Goal: Task Accomplishment & Management: Complete application form

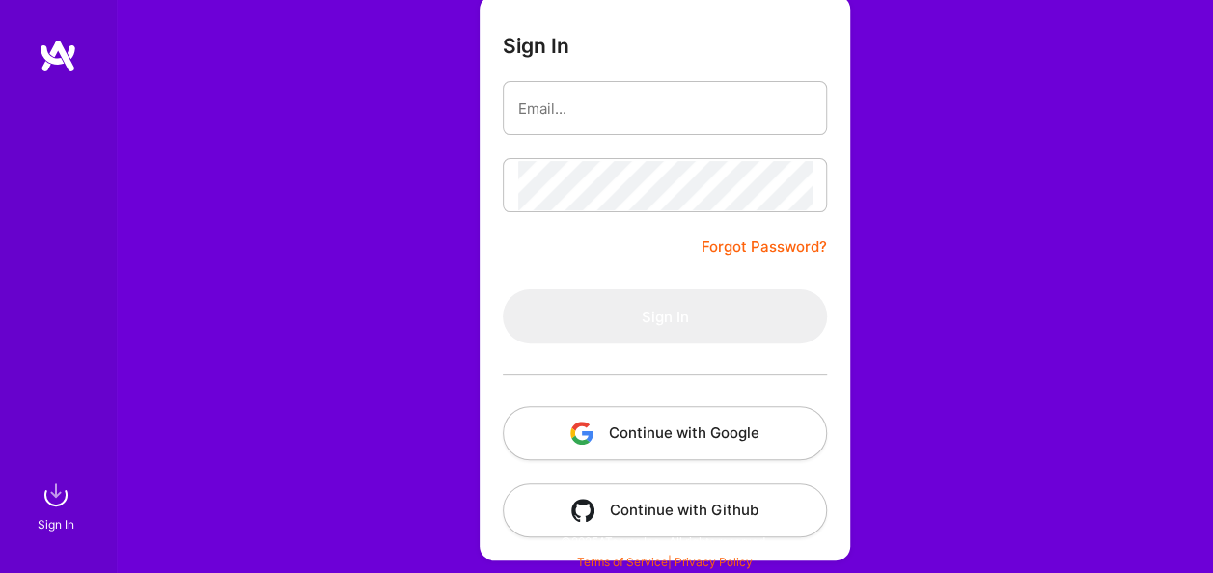
scroll to position [151, 0]
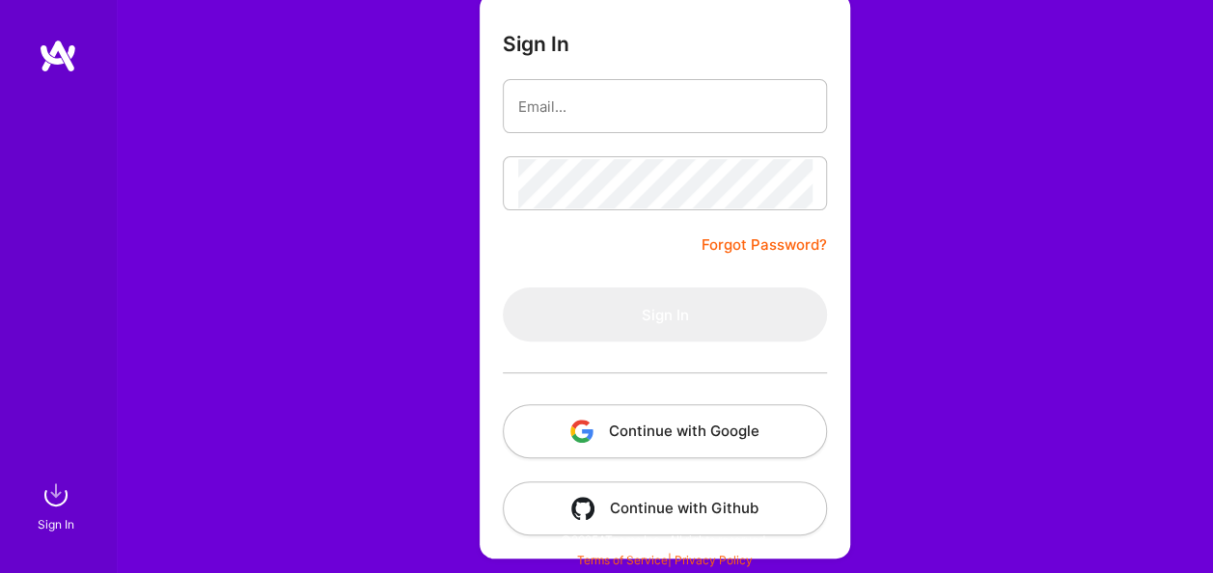
click at [624, 436] on button "Continue with Google" at bounding box center [665, 431] width 324 height 54
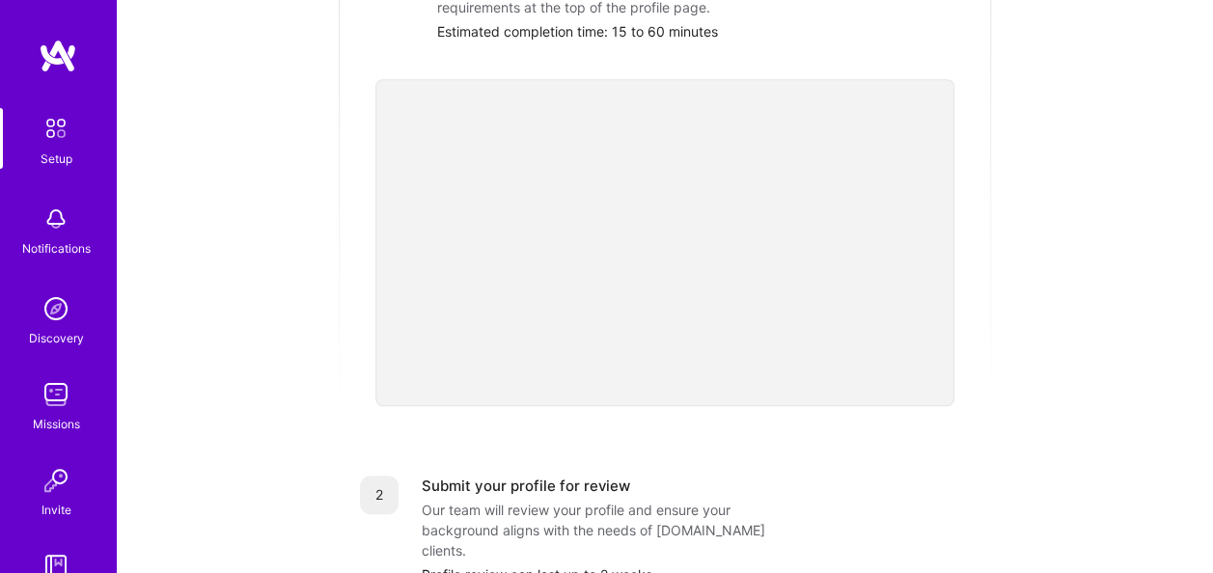
scroll to position [386, 0]
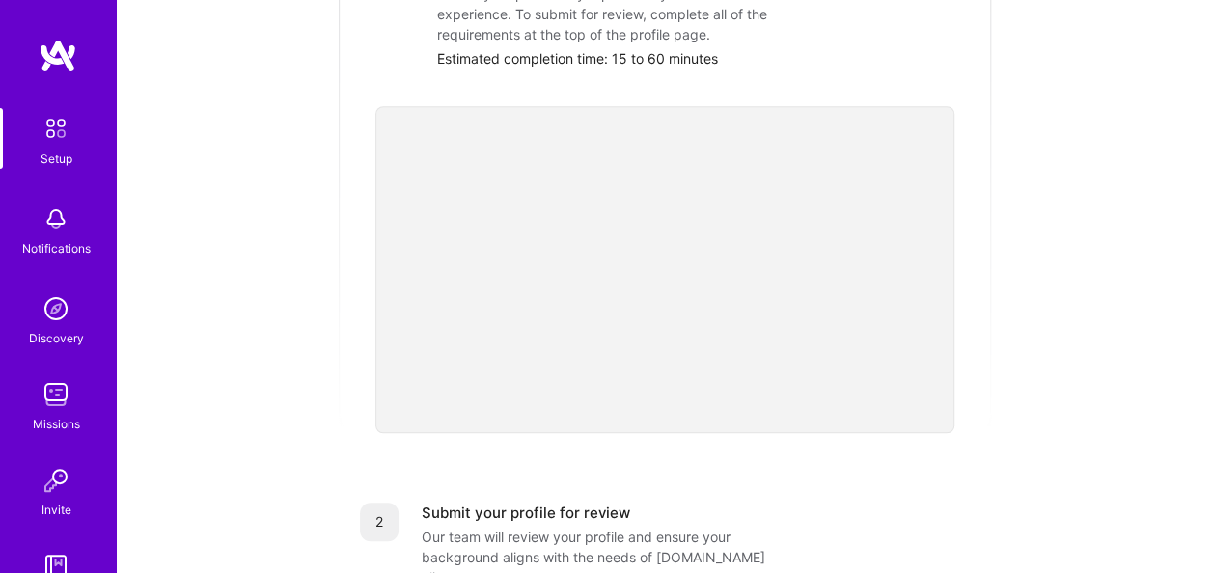
click at [807, 480] on div "2 Submit your profile for review Our team will review your profile and ensure y…" at bounding box center [665, 557] width 656 height 155
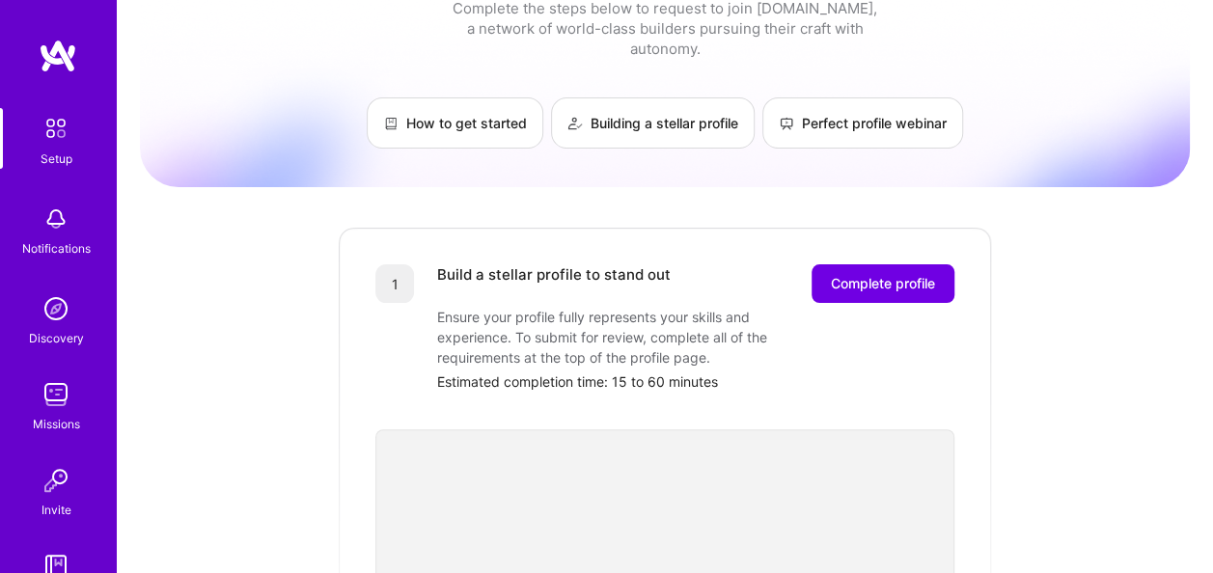
scroll to position [23, 0]
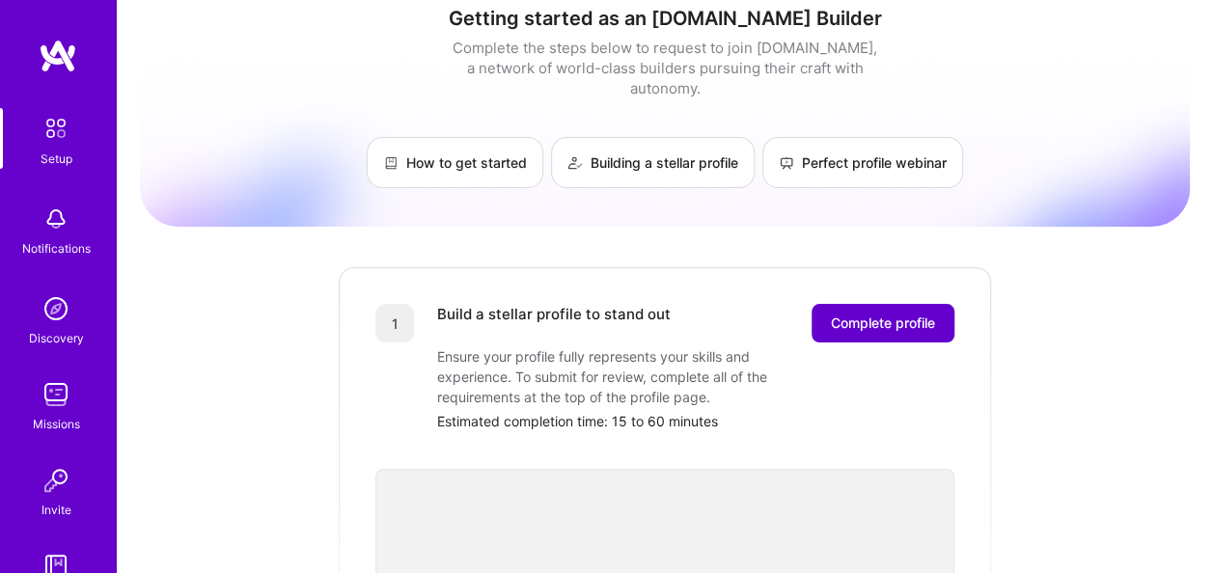
click at [893, 314] on span "Complete profile" at bounding box center [883, 323] width 104 height 19
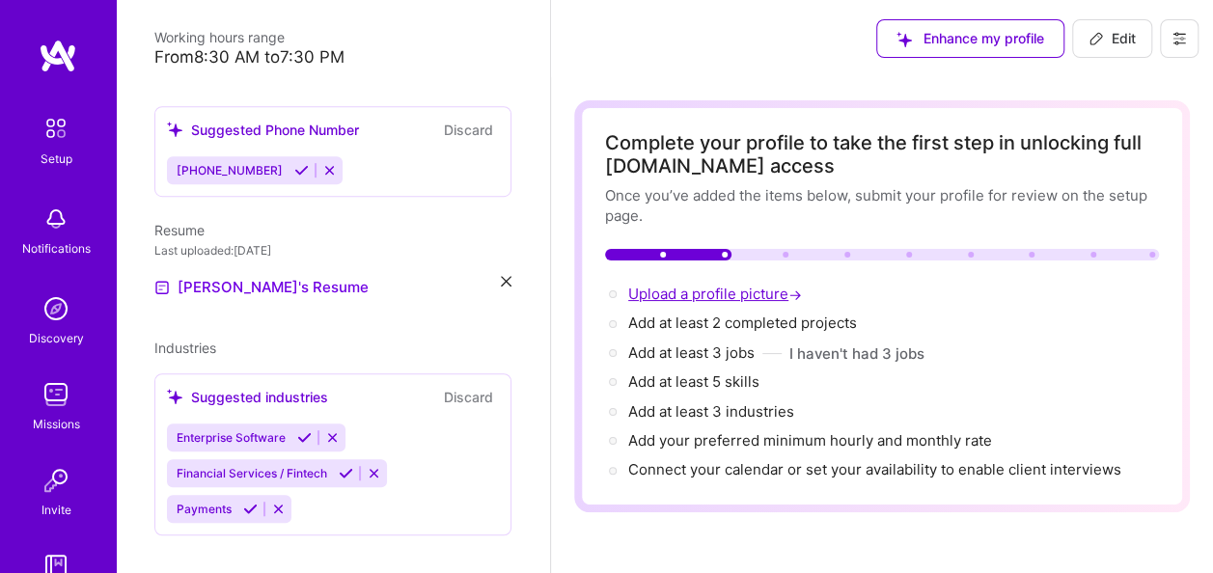
click at [697, 291] on span "Upload a profile picture →" at bounding box center [717, 294] width 178 height 18
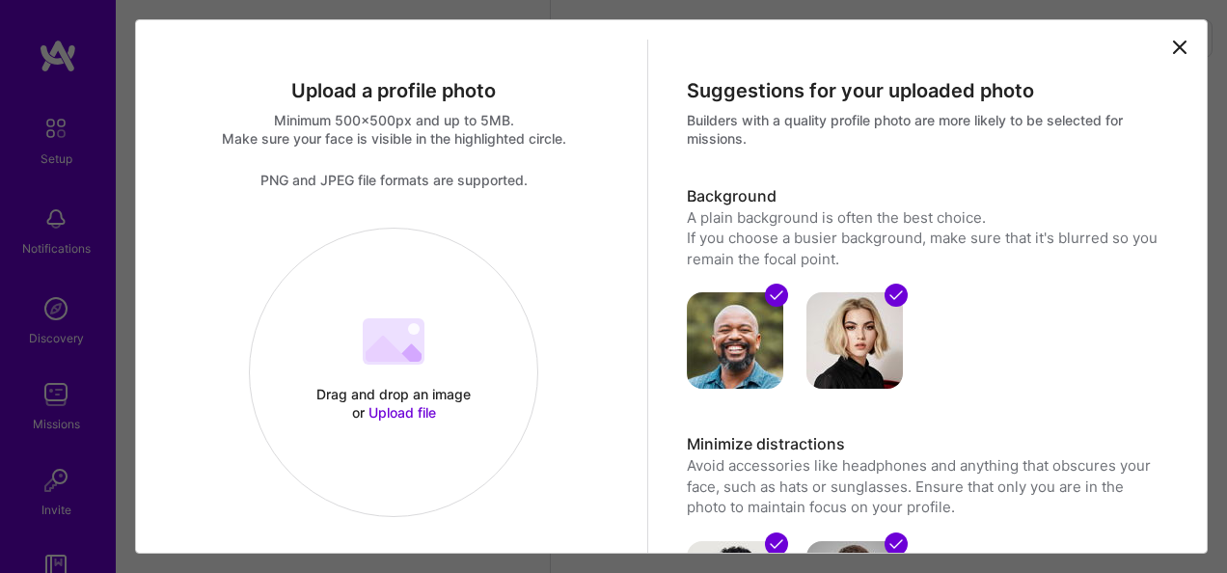
click at [1168, 41] on icon at bounding box center [1179, 47] width 23 height 23
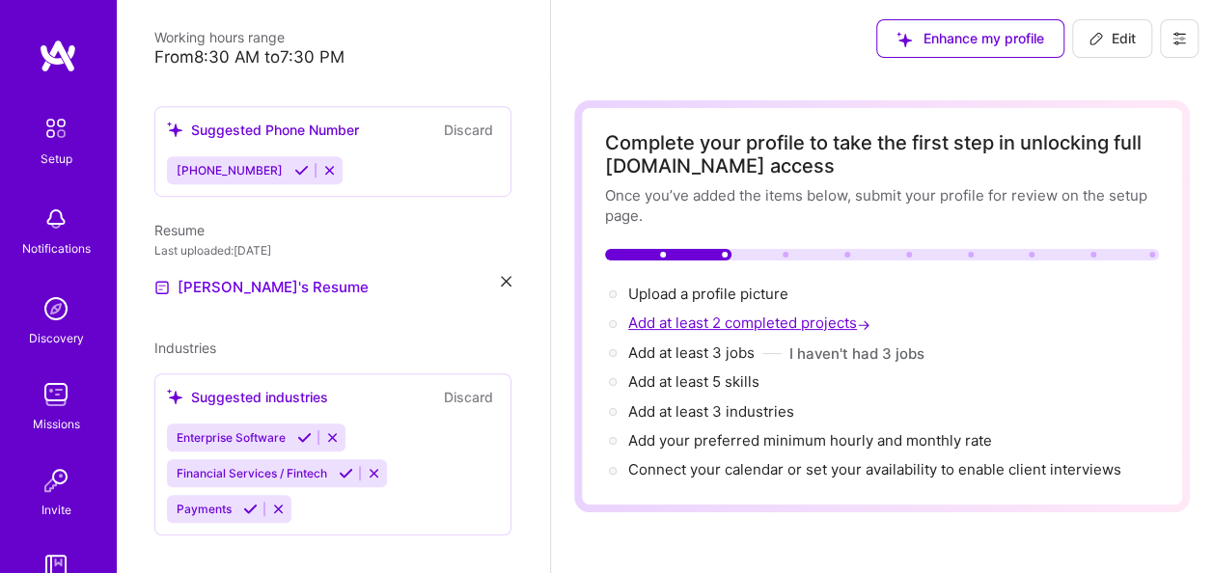
click at [706, 328] on span "Add at least 2 completed projects →" at bounding box center [751, 323] width 246 height 18
select select "US"
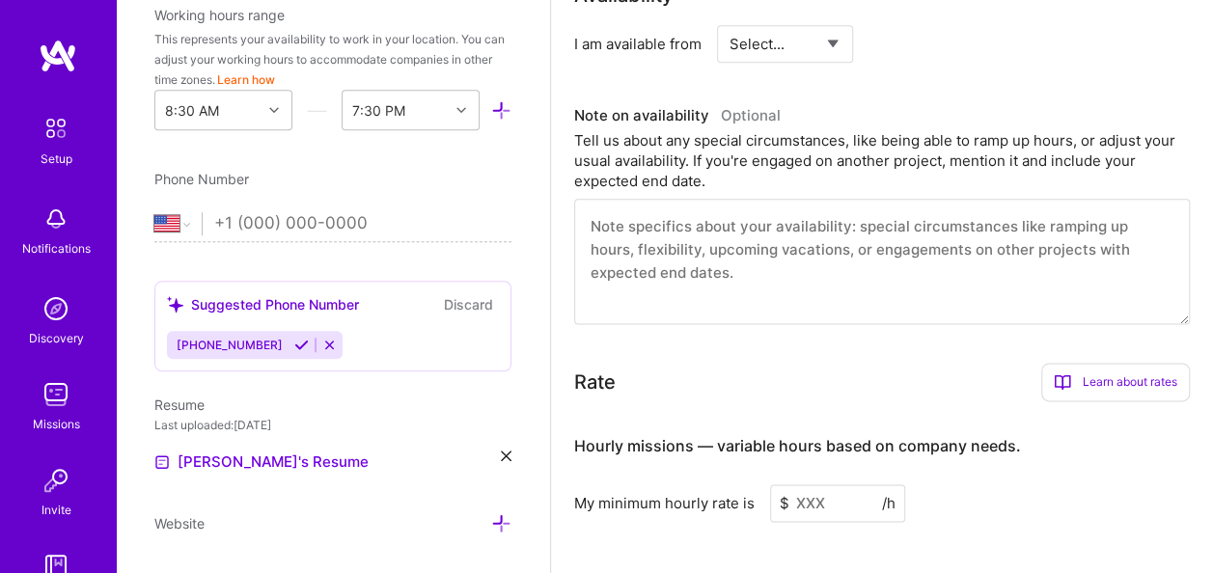
scroll to position [965, 0]
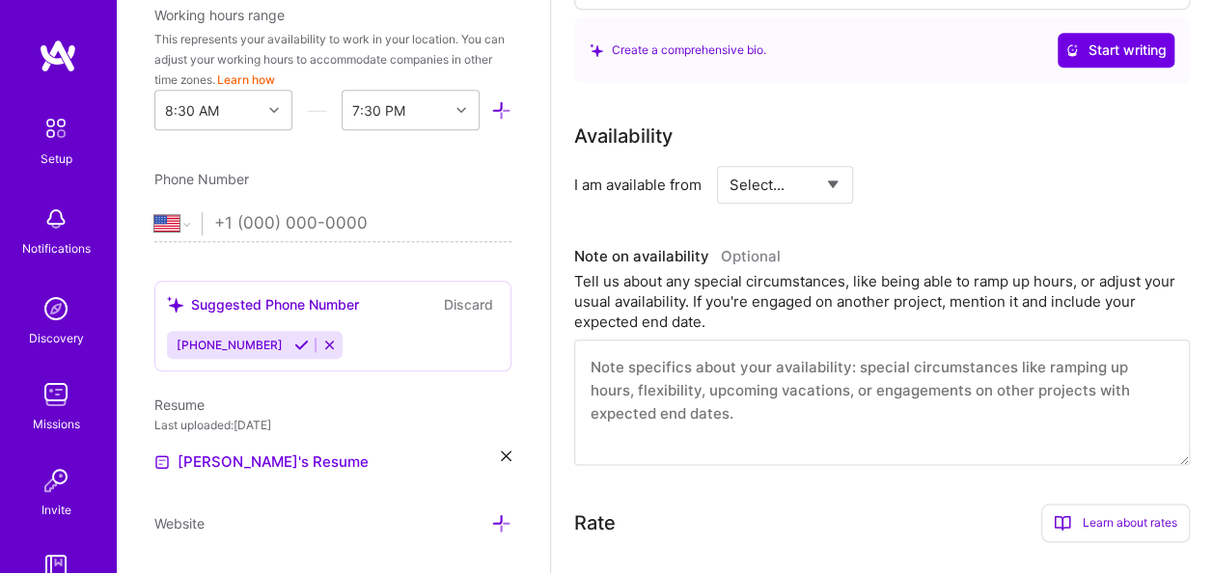
click at [830, 182] on select "Select... Right Now Future Date Not Available" at bounding box center [784, 184] width 111 height 49
click at [886, 186] on div "I am available from Select... Right Now Future Date Not Available" at bounding box center [882, 185] width 616 height 38
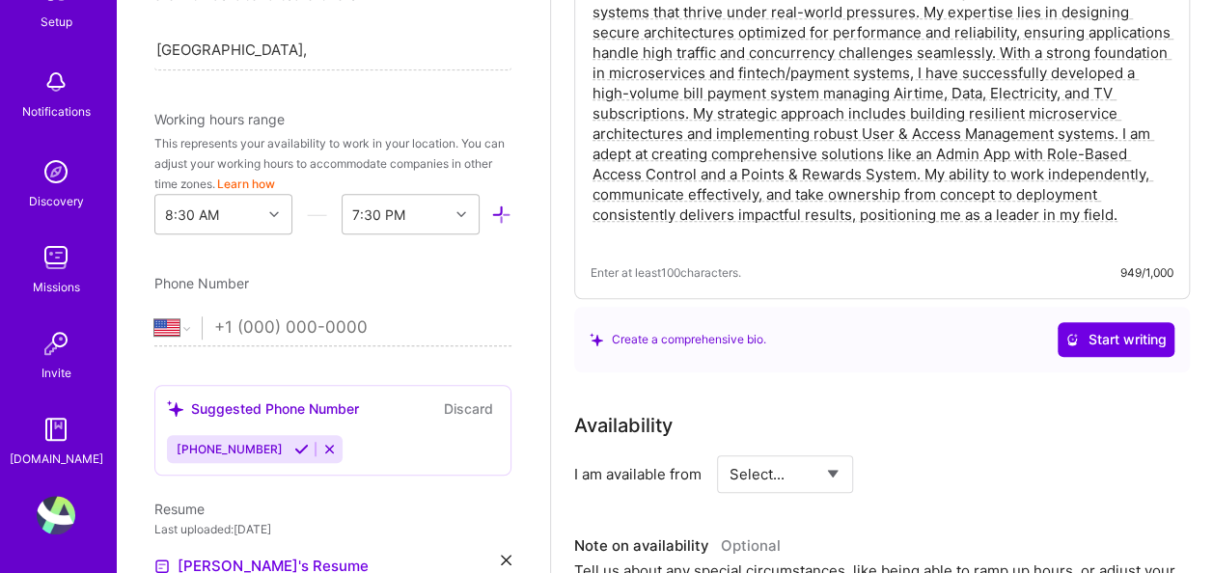
scroll to position [486, 0]
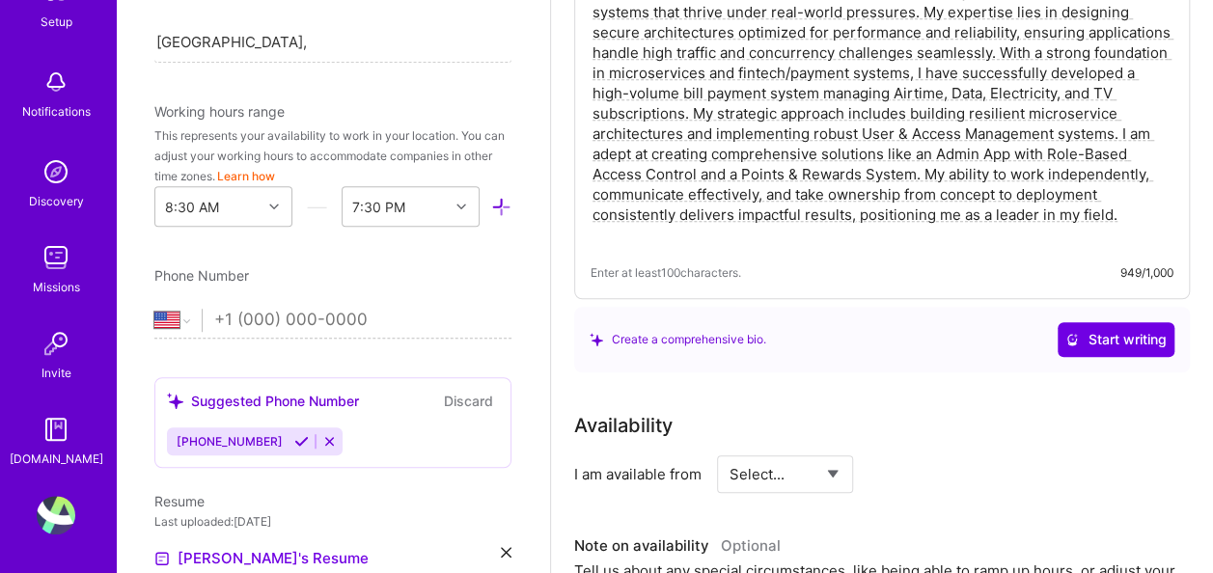
click at [388, 318] on input "tel" at bounding box center [362, 320] width 297 height 56
type input "+234 813 341 3471"
select select "NG"
click at [385, 359] on div "Add photo john akanni Back-End Developer 4 Years Experience Location This is th…" at bounding box center [333, 286] width 434 height 573
click at [457, 269] on div "Phone Number" at bounding box center [332, 275] width 357 height 20
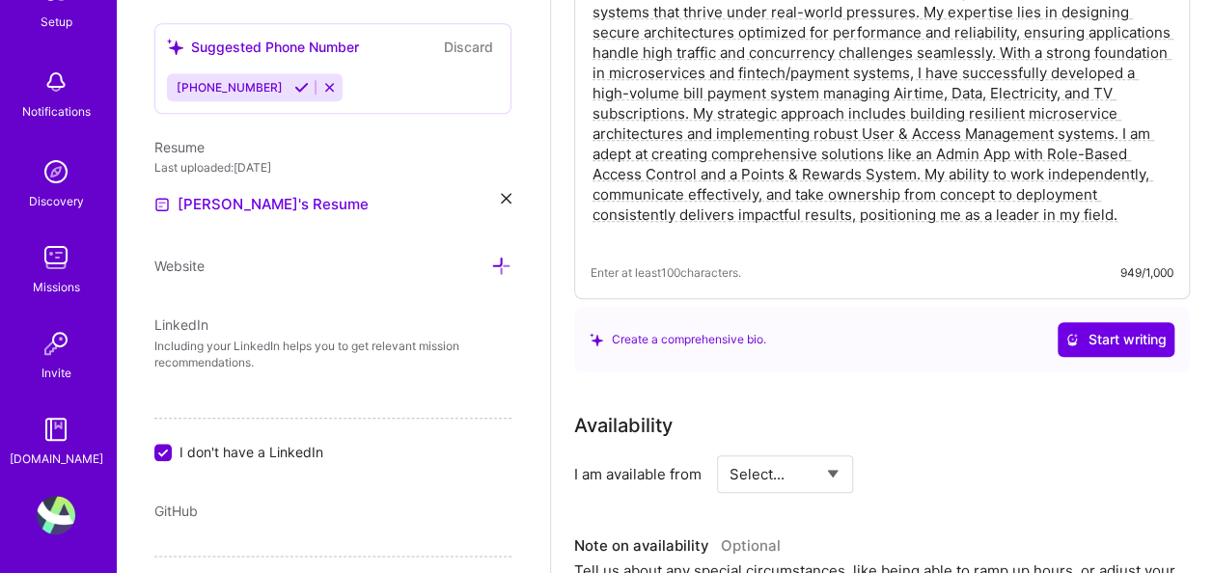
scroll to position [969, 0]
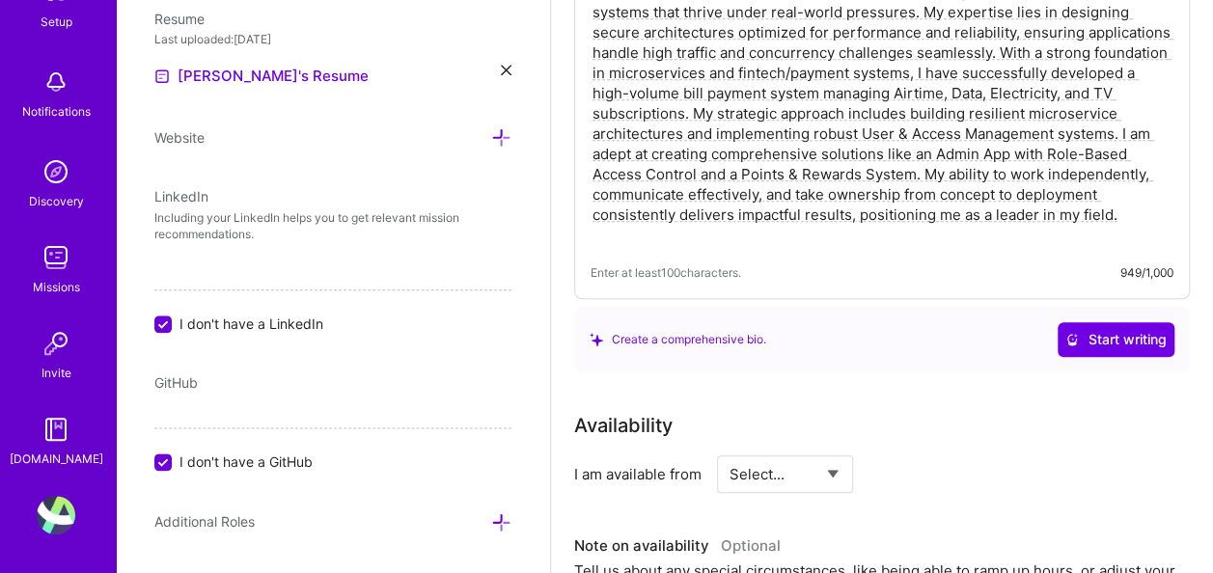
click at [169, 318] on input "I don't have a LinkedIn" at bounding box center [164, 324] width 17 height 17
checkbox input "false"
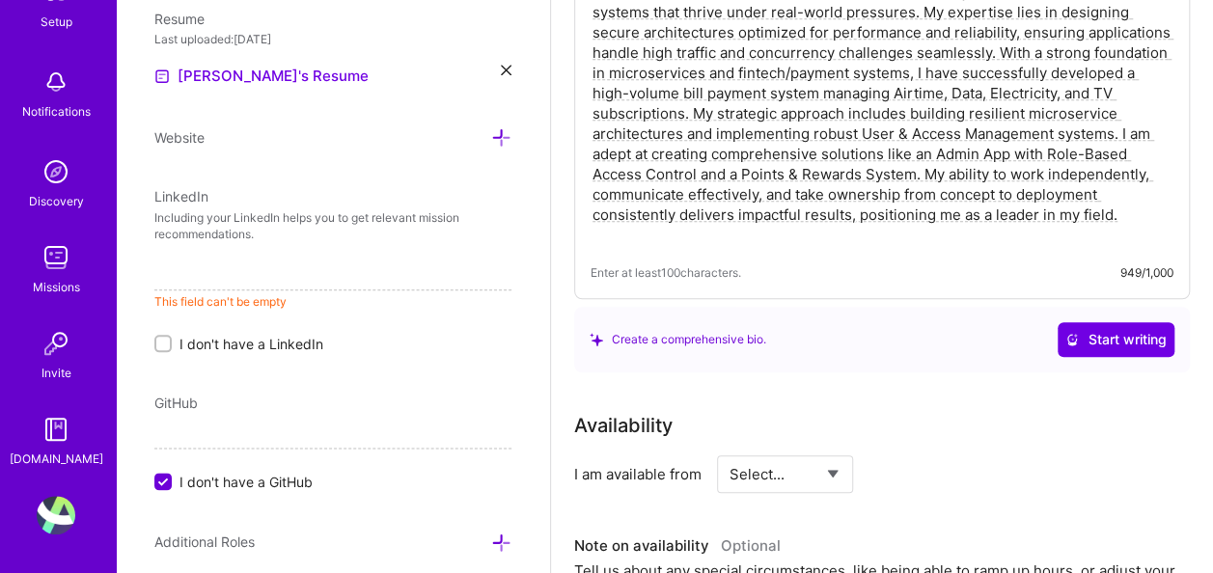
click at [206, 260] on input at bounding box center [332, 275] width 357 height 31
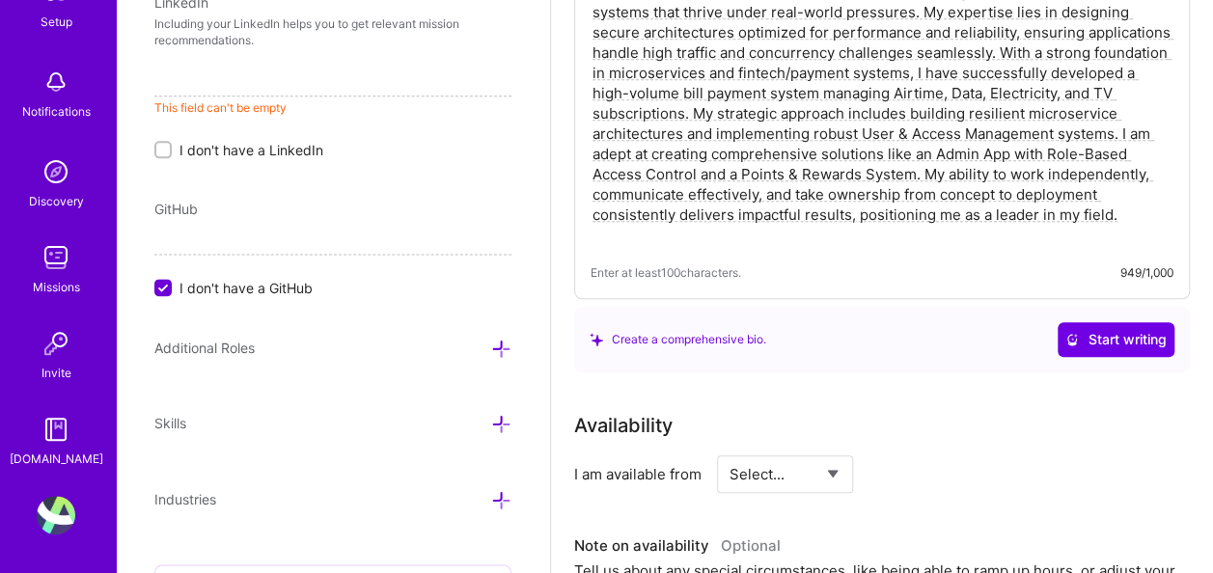
scroll to position [1081, 0]
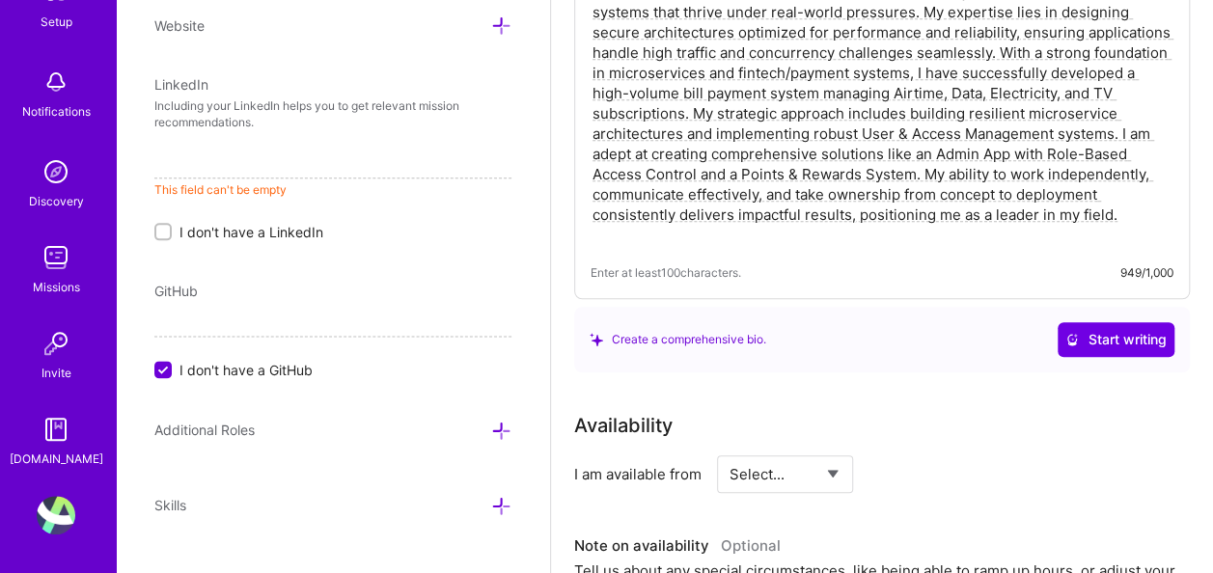
click at [193, 164] on input at bounding box center [332, 163] width 357 height 31
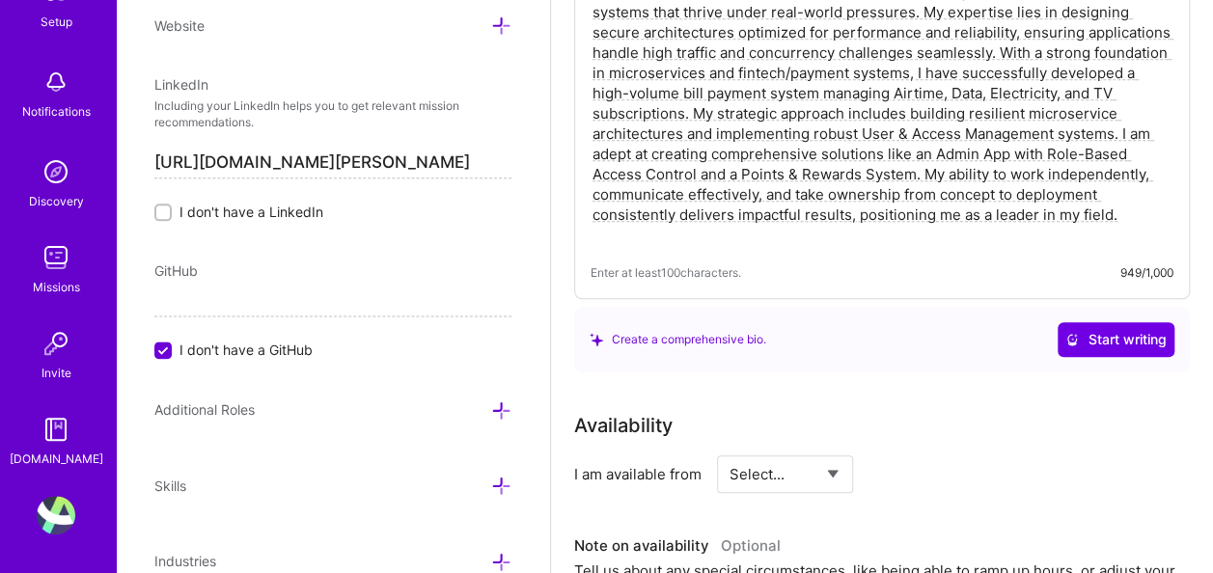
click at [494, 100] on p "Including your LinkedIn helps you to get relevant mission recommendations." at bounding box center [332, 114] width 357 height 33
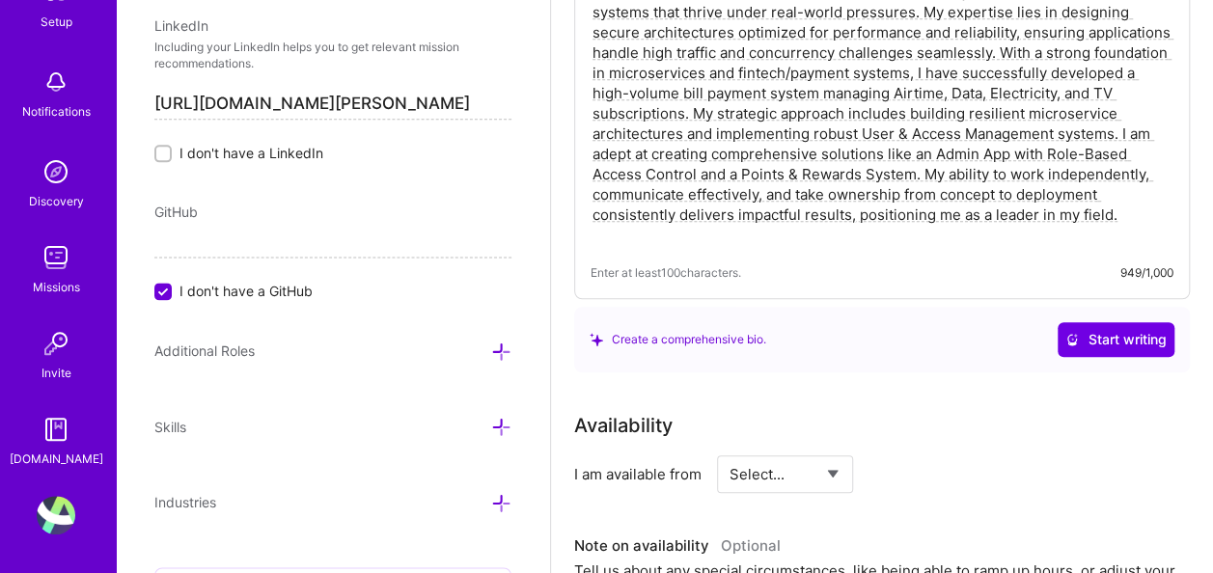
scroll to position [1177, 0]
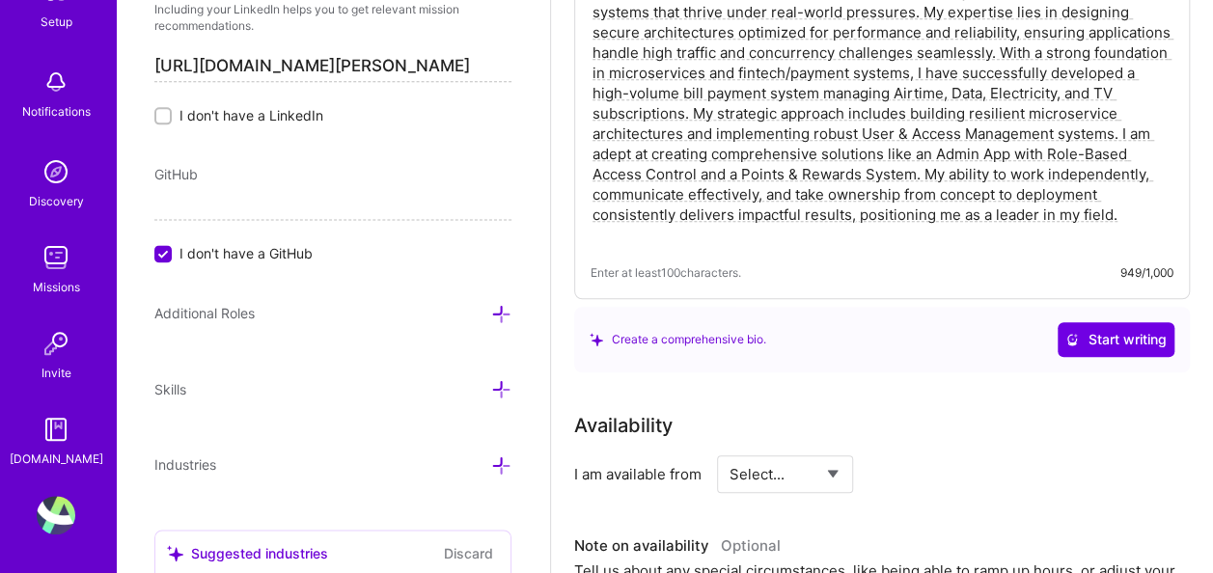
click at [463, 67] on input "https://www.linkedin.com/in/akanni-john-ab45" at bounding box center [332, 66] width 357 height 31
type input "https://www.linkedin.com/in/akanni-john-ab8649237"
click at [491, 304] on icon at bounding box center [501, 314] width 20 height 20
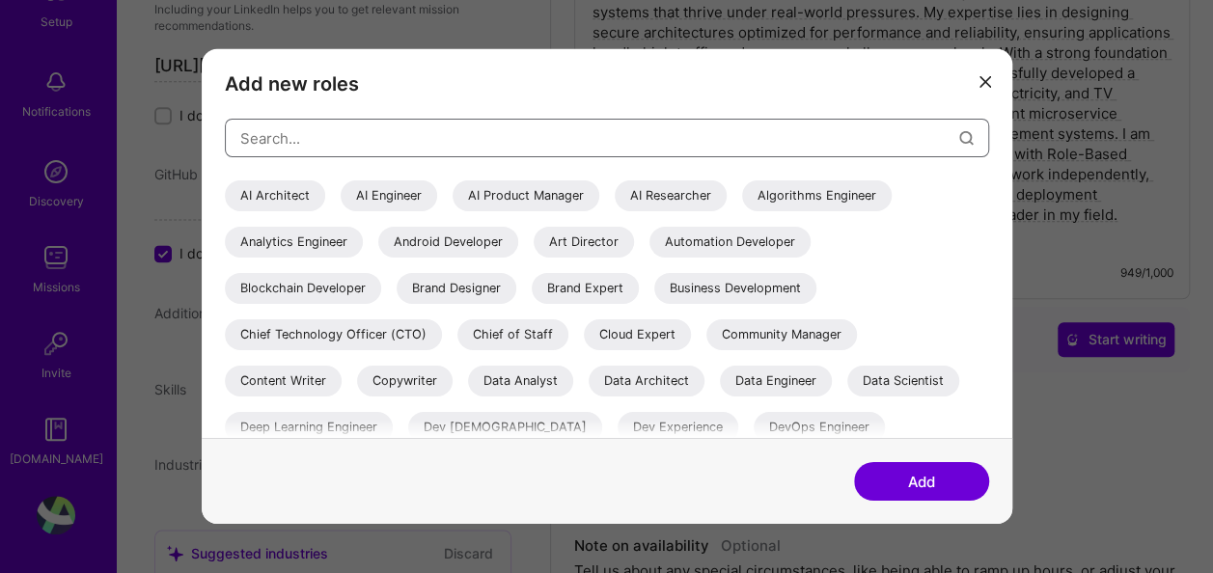
click at [380, 134] on input "modal" at bounding box center [599, 137] width 719 height 49
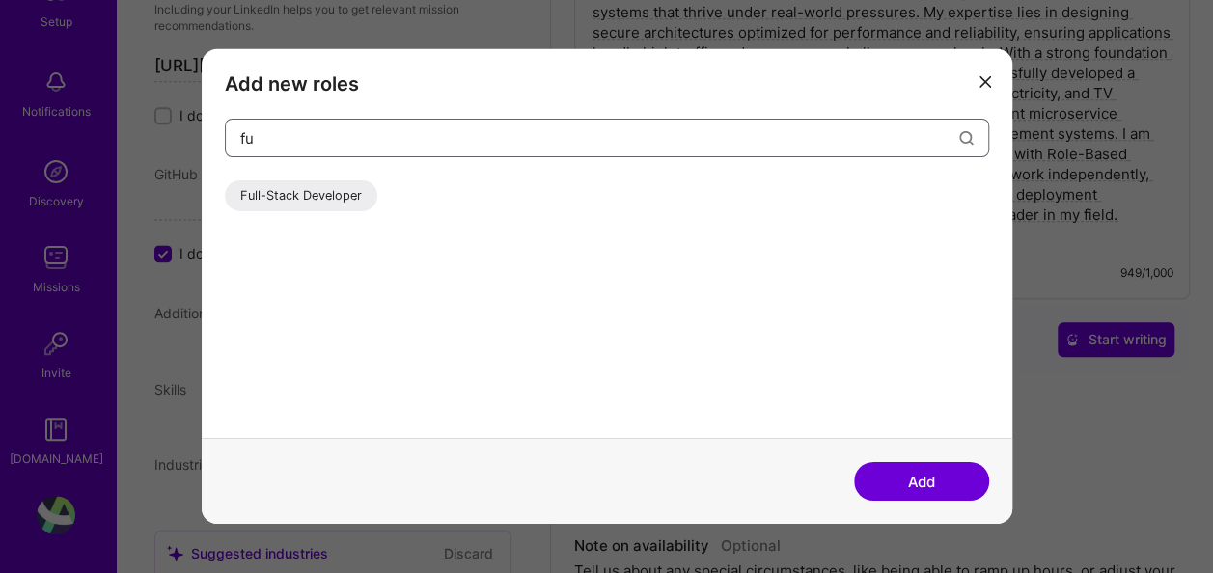
type input "fu"
click at [344, 191] on div "Full-Stack Developer" at bounding box center [301, 195] width 152 height 31
click at [946, 478] on button "Add" at bounding box center [921, 481] width 135 height 39
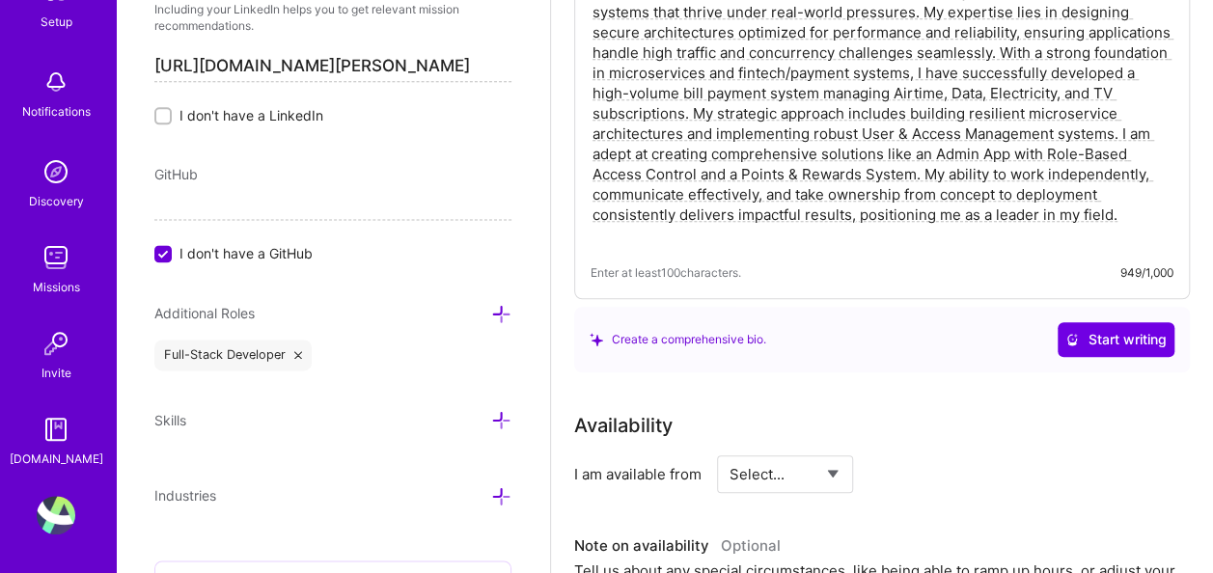
click at [491, 311] on icon at bounding box center [501, 314] width 20 height 20
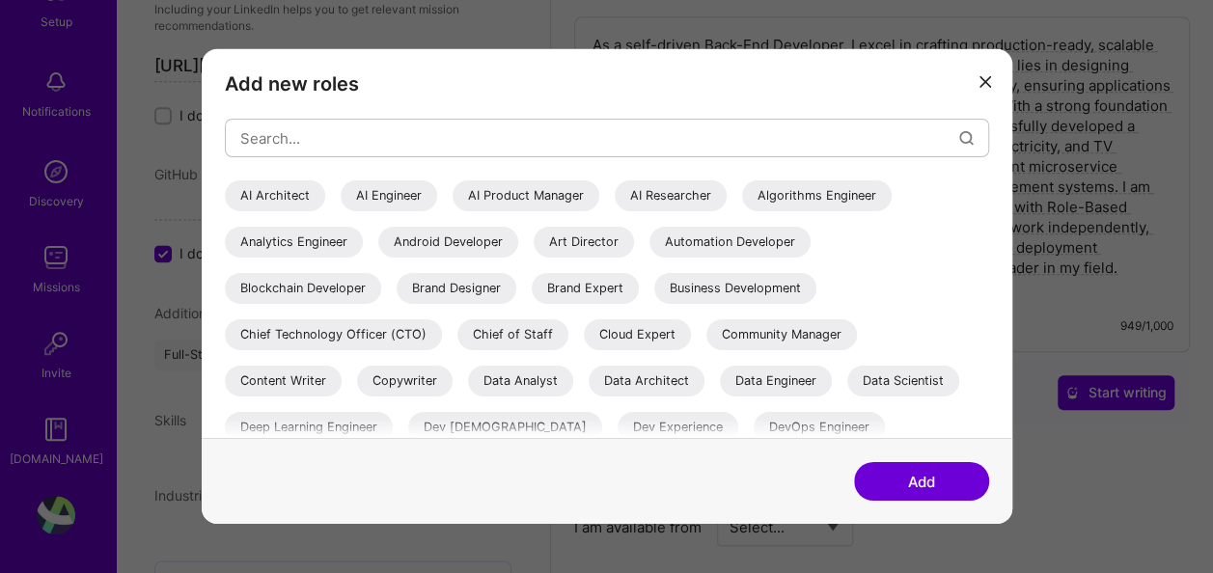
scroll to position [579, 0]
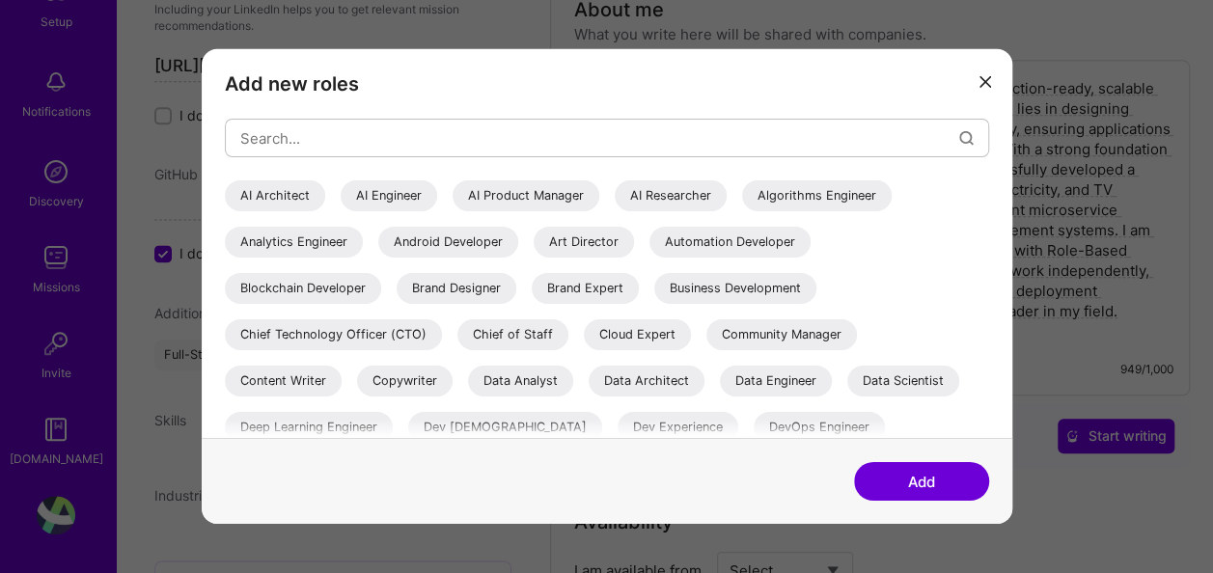
click at [984, 76] on icon "modal" at bounding box center [985, 82] width 12 height 12
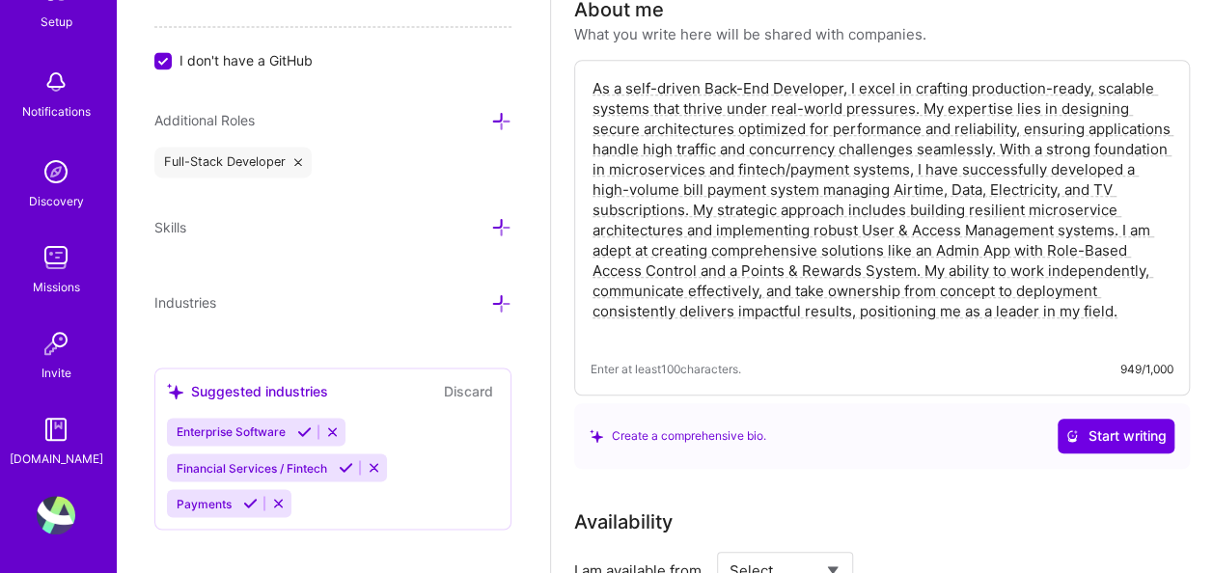
scroll to position [1274, 0]
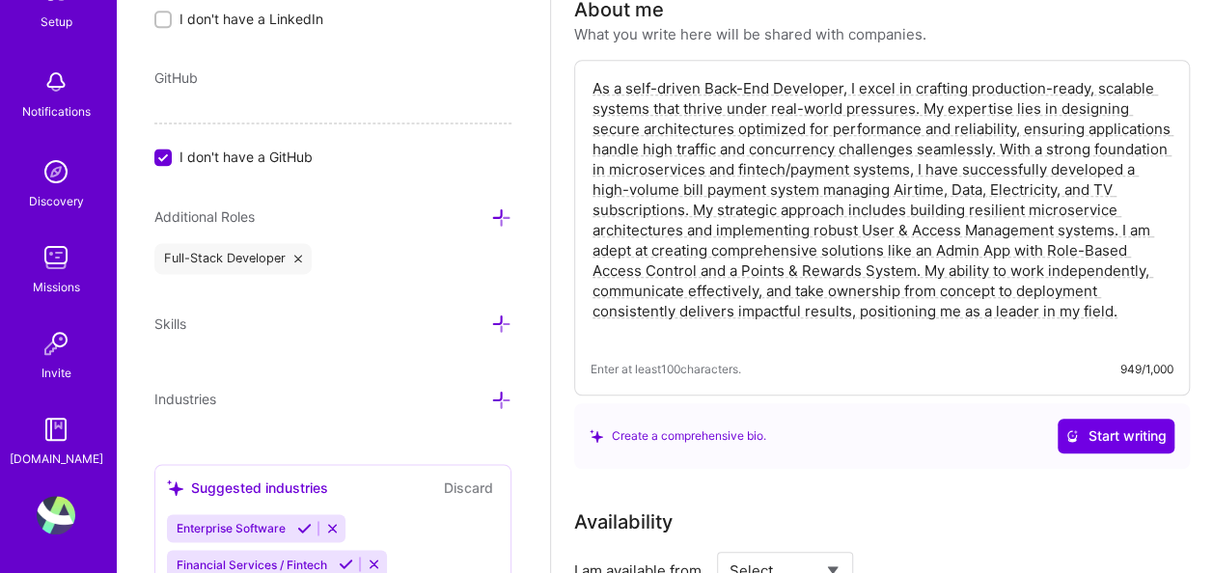
click at [491, 314] on icon at bounding box center [501, 324] width 20 height 20
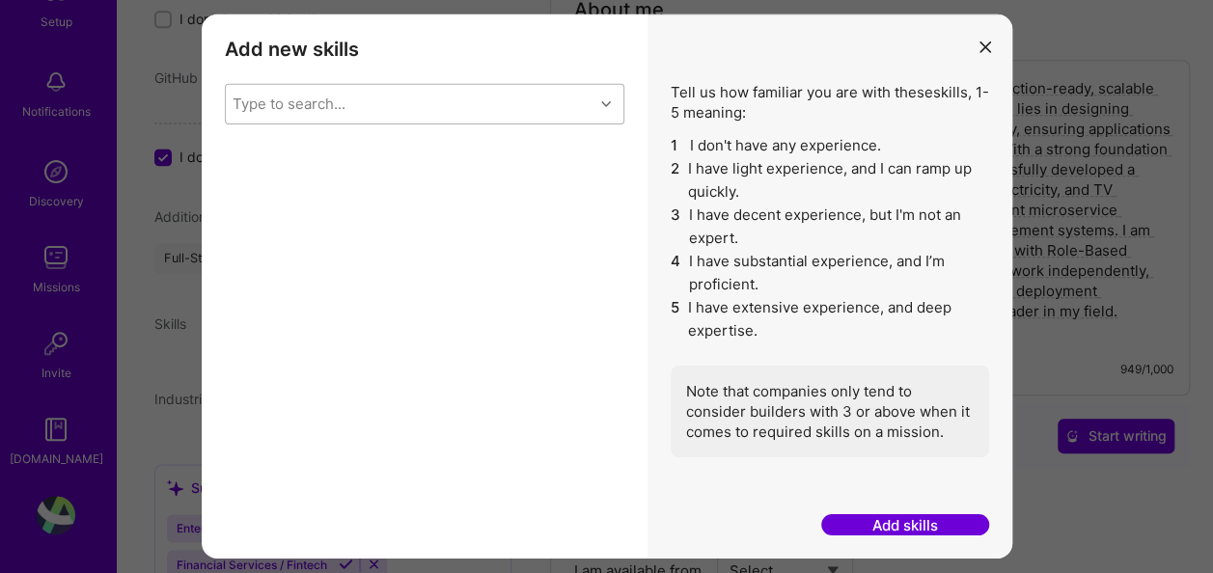
click at [359, 99] on div "Type to search..." at bounding box center [410, 104] width 368 height 39
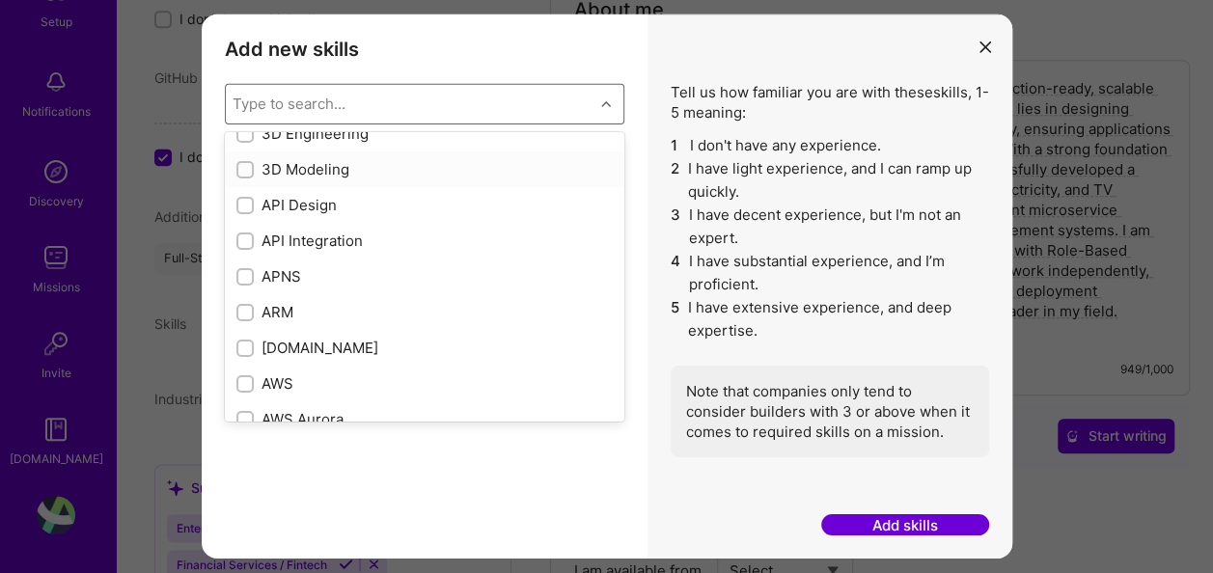
scroll to position [0, 0]
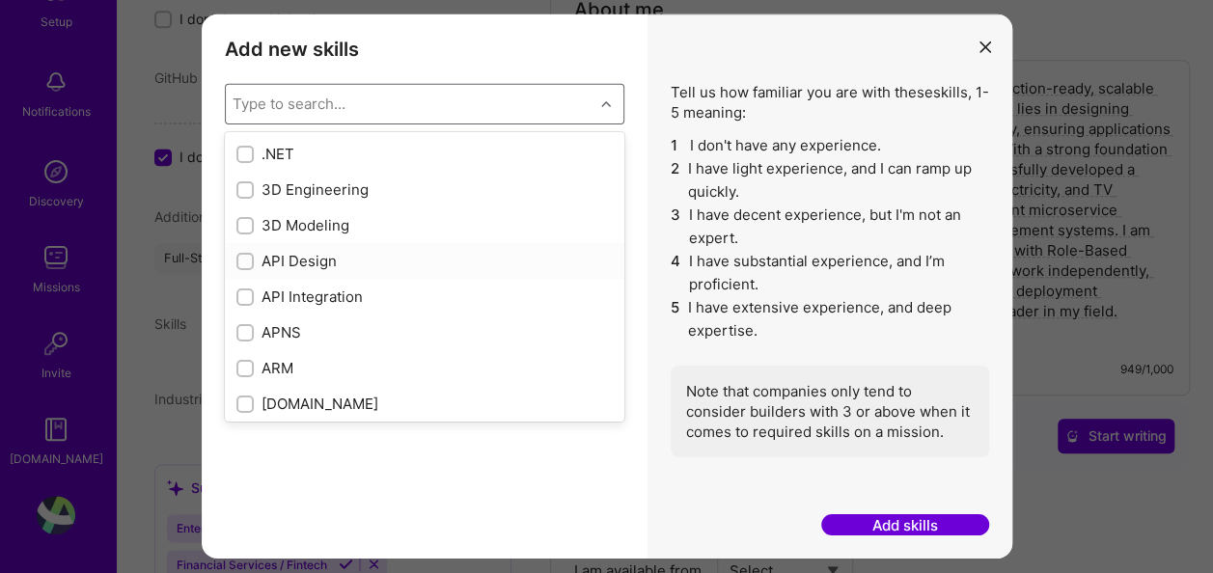
click at [240, 252] on div "modal" at bounding box center [244, 260] width 17 height 17
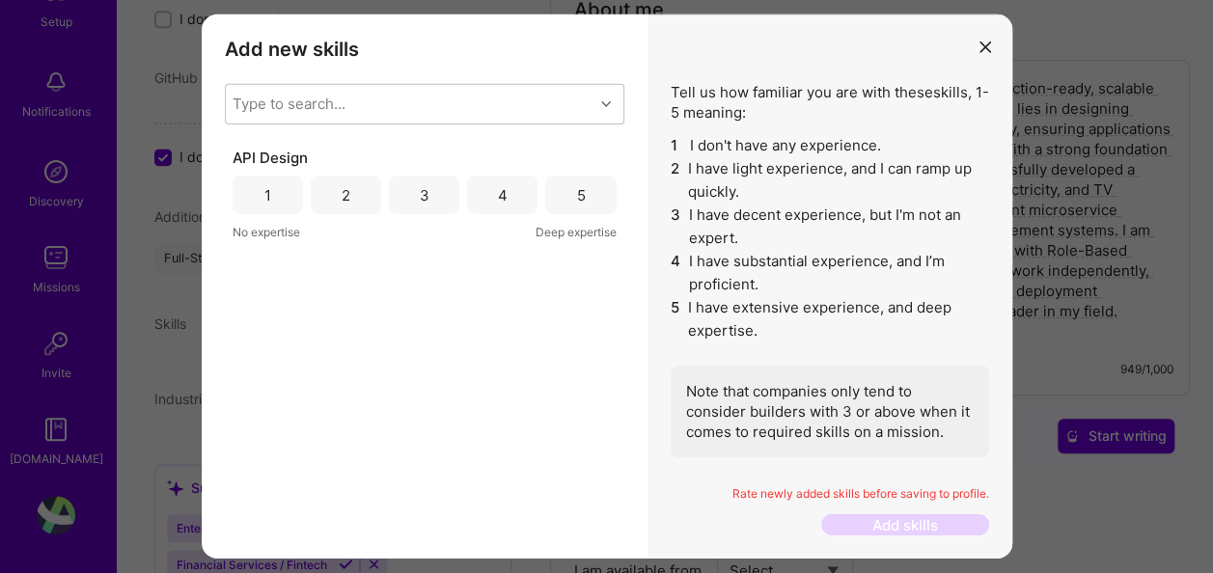
click at [570, 193] on div "5" at bounding box center [580, 195] width 70 height 39
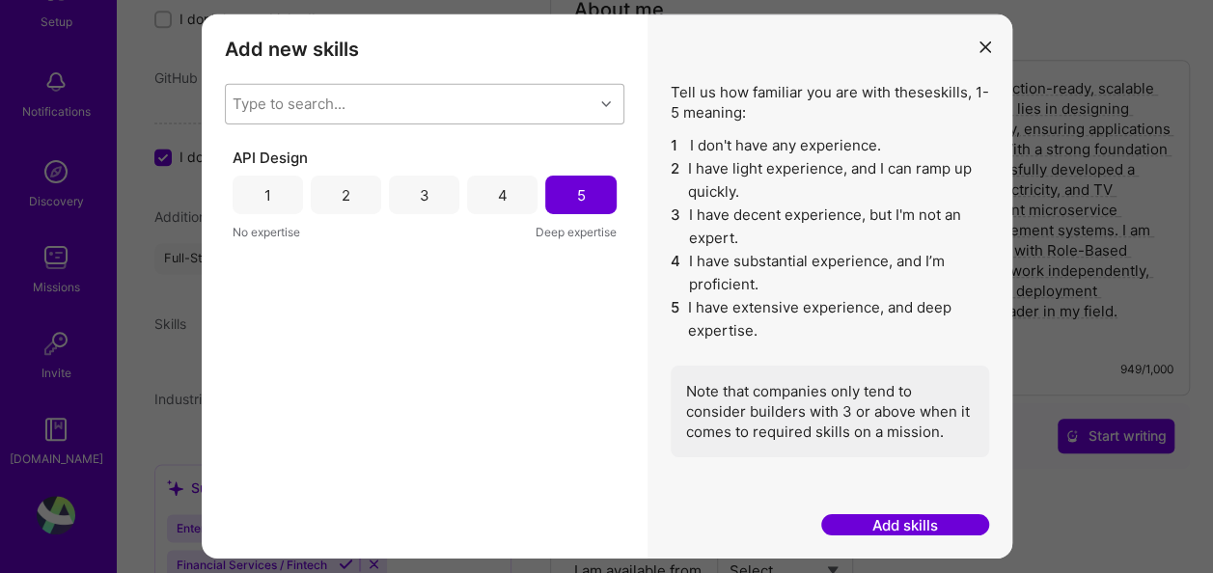
click at [612, 103] on div "modal" at bounding box center [608, 104] width 30 height 25
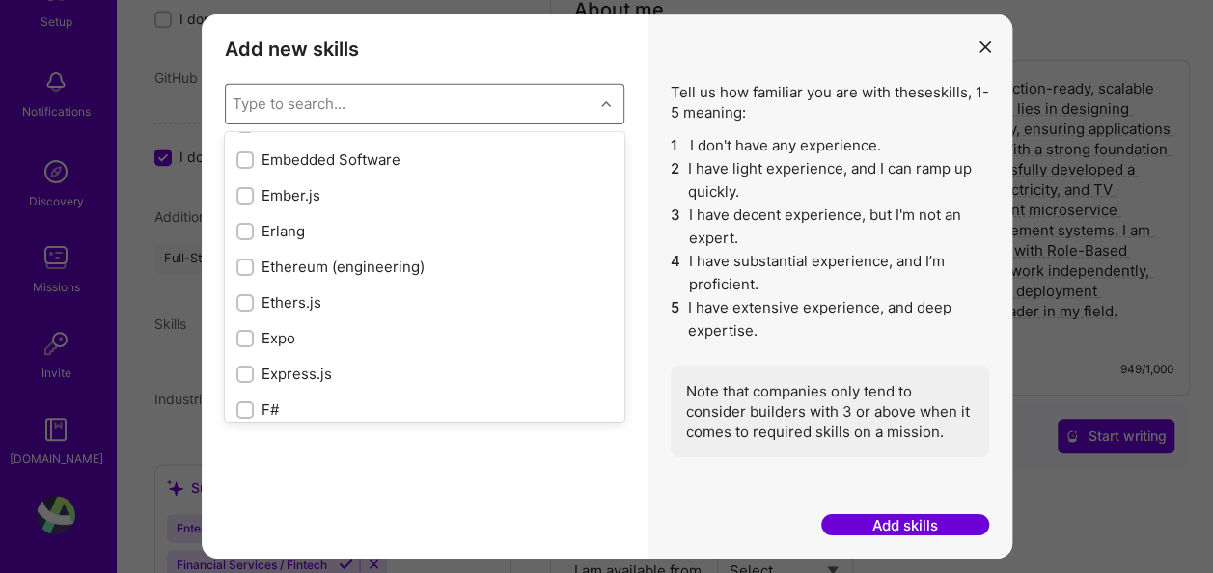
scroll to position [4316, 0]
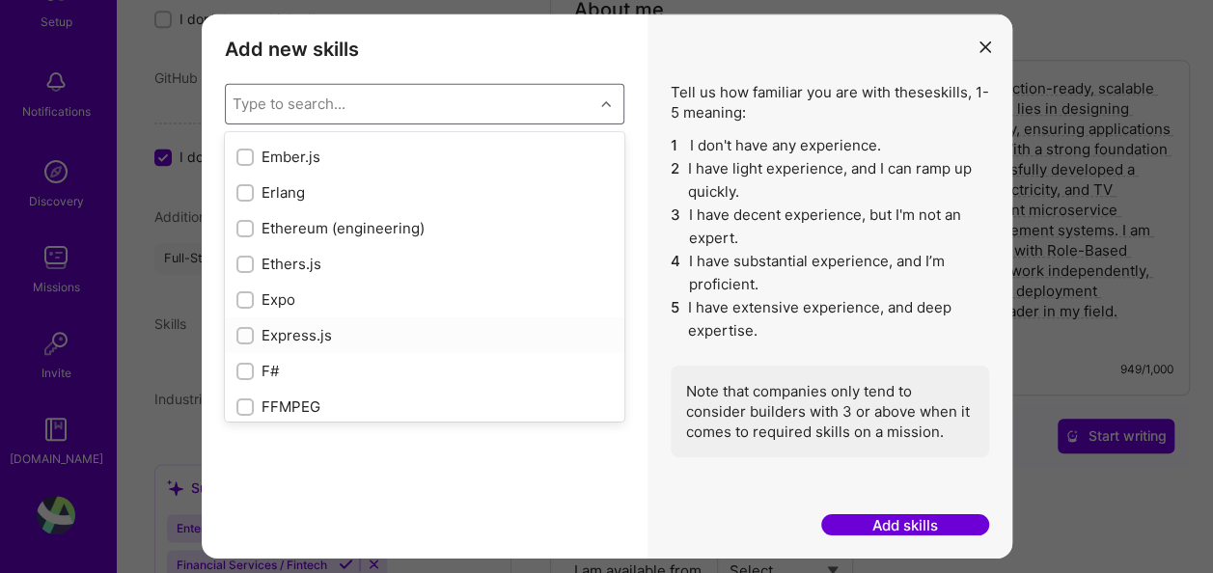
click at [248, 334] on input "modal" at bounding box center [247, 336] width 14 height 14
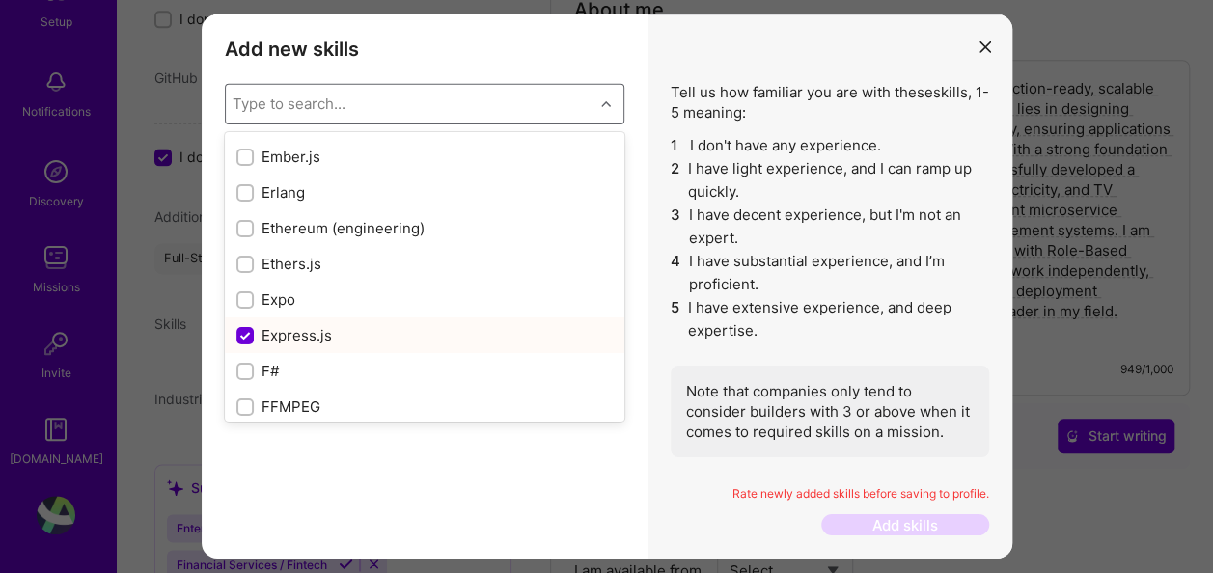
click at [322, 330] on div "Express.js" at bounding box center [424, 335] width 376 height 20
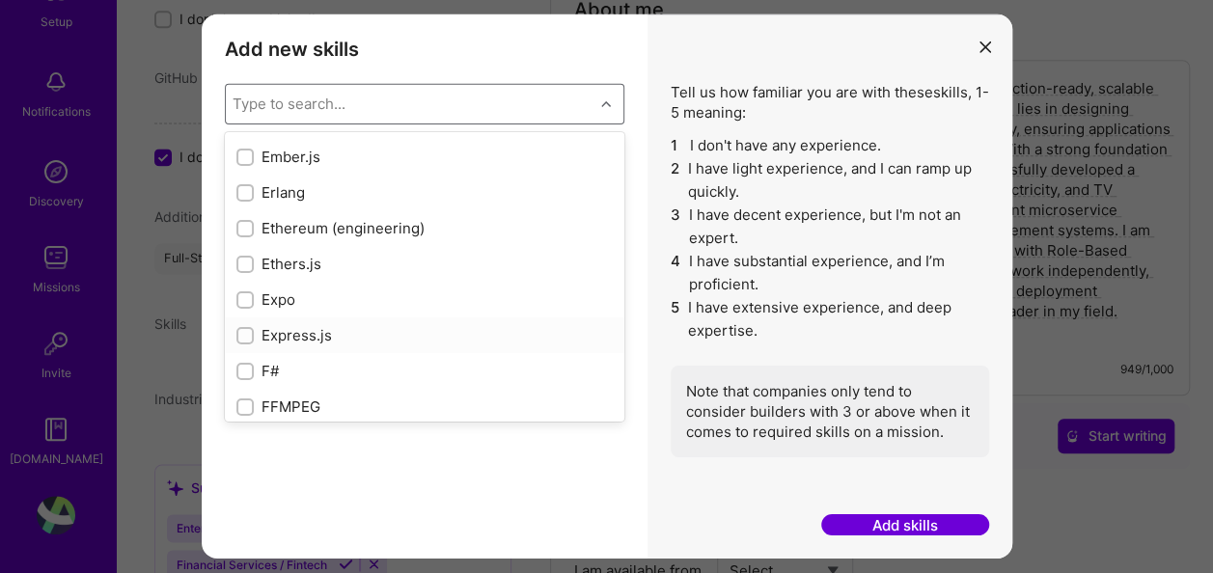
click at [241, 331] on input "modal" at bounding box center [247, 336] width 14 height 14
checkbox input "true"
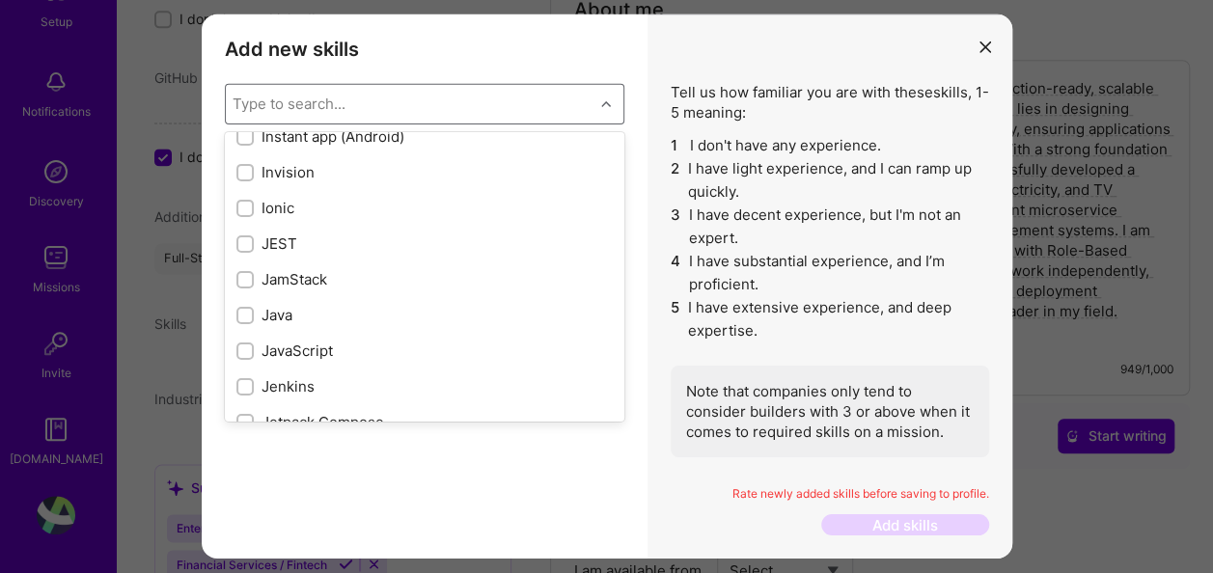
scroll to position [6053, 0]
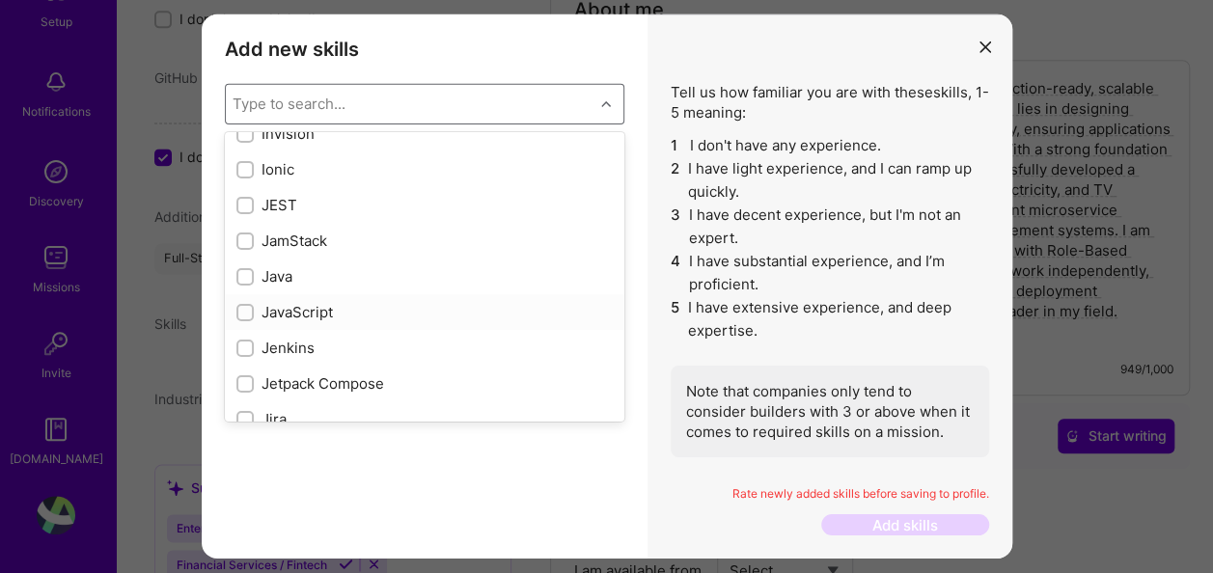
click at [253, 311] on div "modal" at bounding box center [244, 311] width 17 height 17
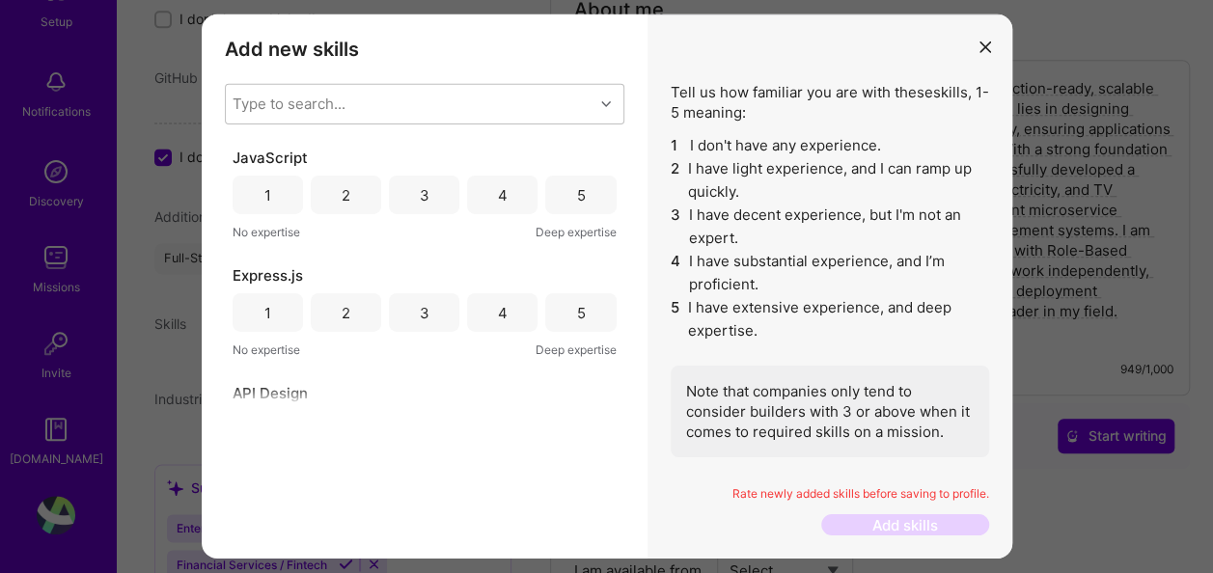
click at [576, 193] on div "5" at bounding box center [580, 194] width 9 height 20
click at [564, 300] on div "5" at bounding box center [580, 312] width 70 height 39
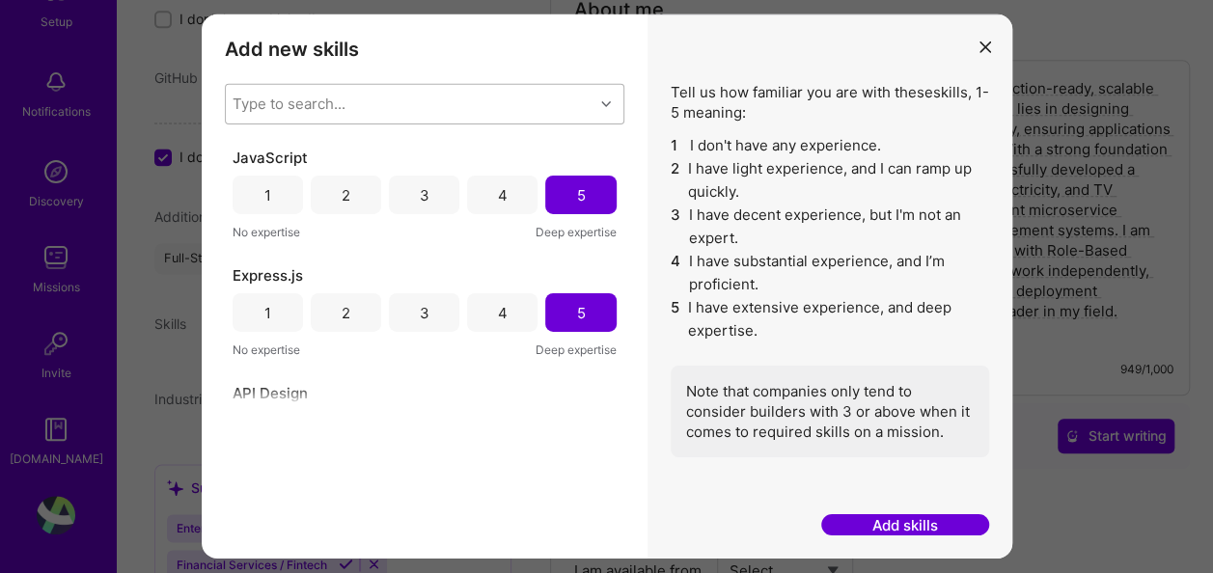
click at [604, 95] on div "modal" at bounding box center [608, 104] width 30 height 25
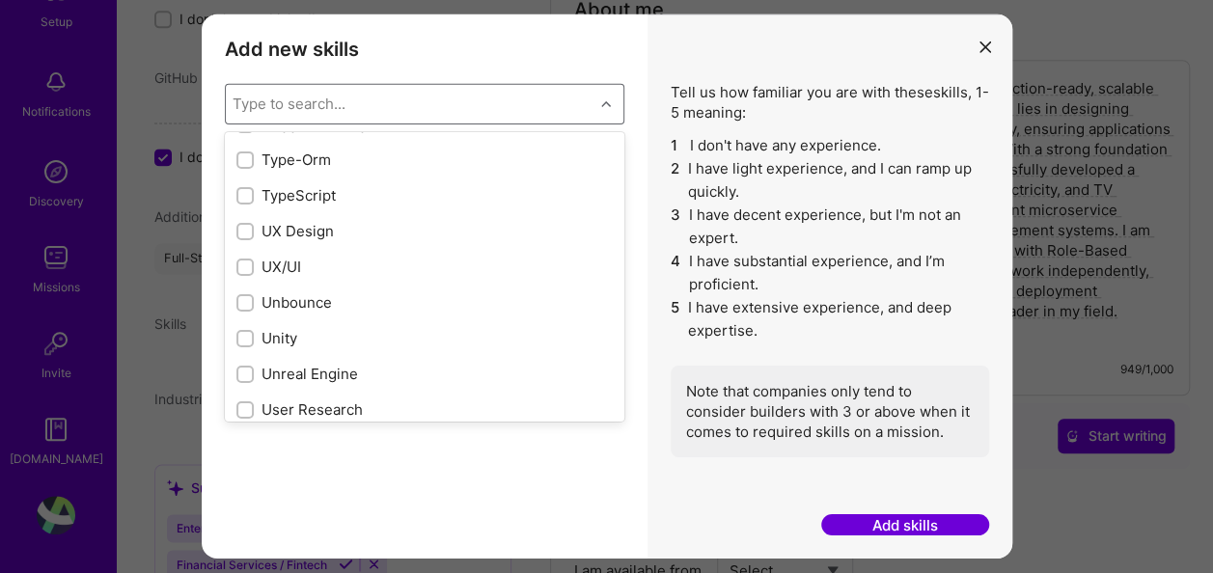
scroll to position [12093, 0]
click at [242, 234] on input "modal" at bounding box center [247, 235] width 14 height 14
checkbox input "true"
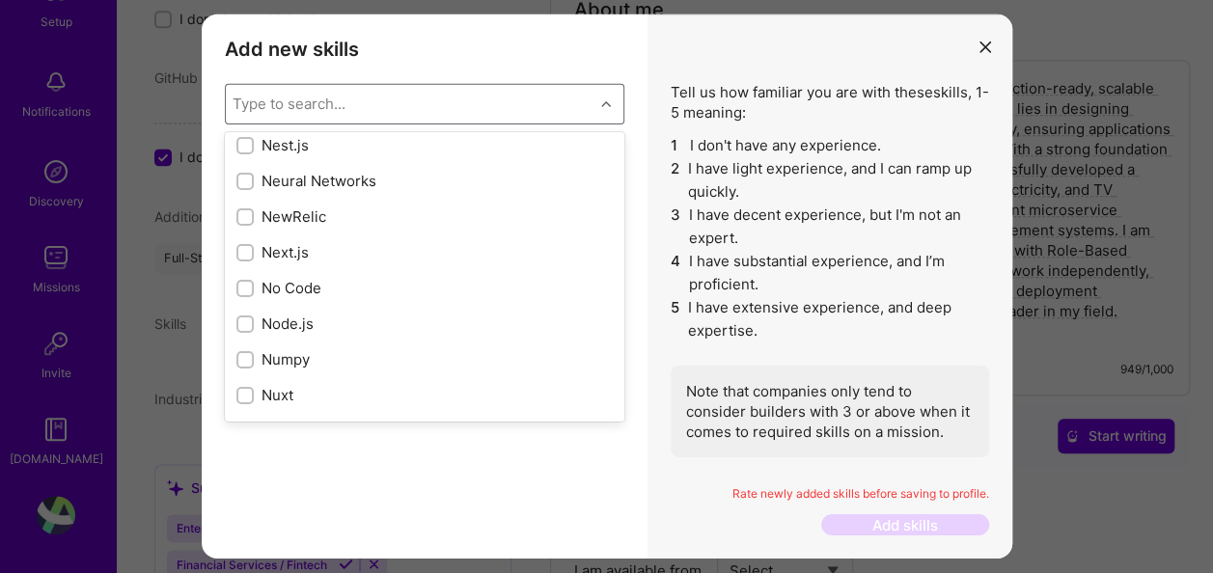
scroll to position [7738, 0]
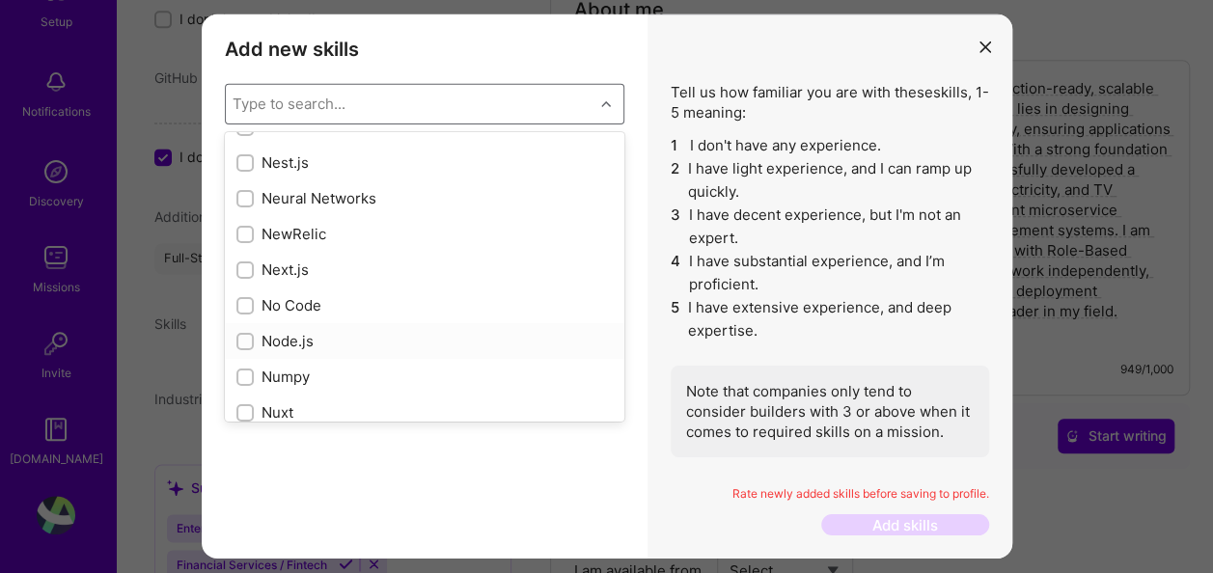
click at [243, 332] on div "modal" at bounding box center [244, 340] width 17 height 17
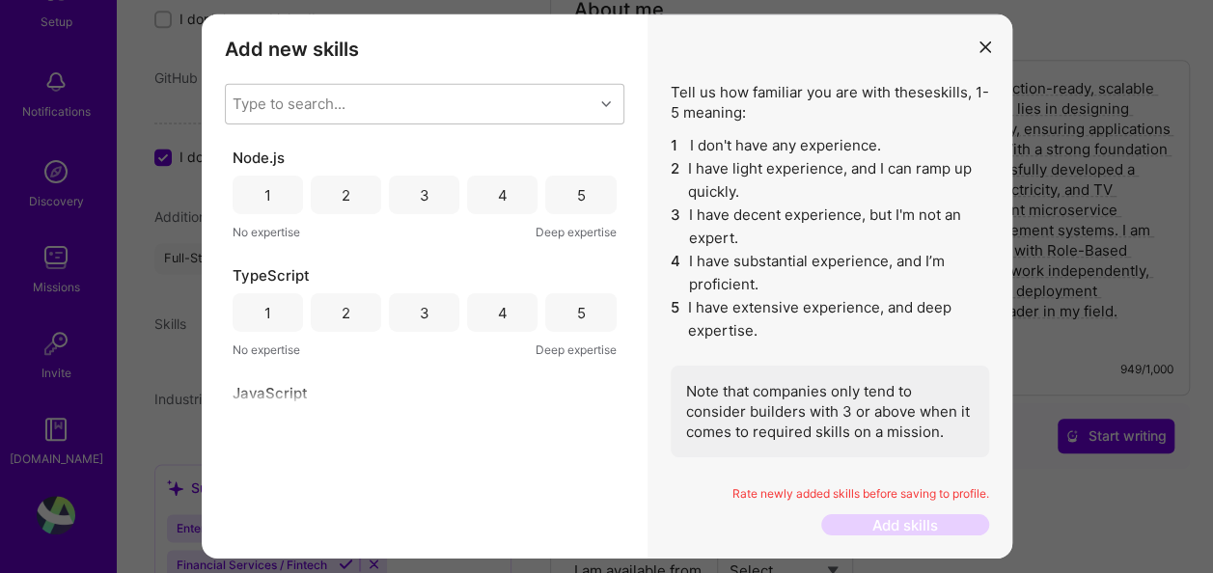
click at [561, 189] on div "5" at bounding box center [580, 195] width 70 height 39
click at [573, 286] on div "TypeScript 1 2 3 4 5 No expertise Deep expertise" at bounding box center [425, 312] width 384 height 95
click at [576, 305] on div "5" at bounding box center [580, 312] width 9 height 20
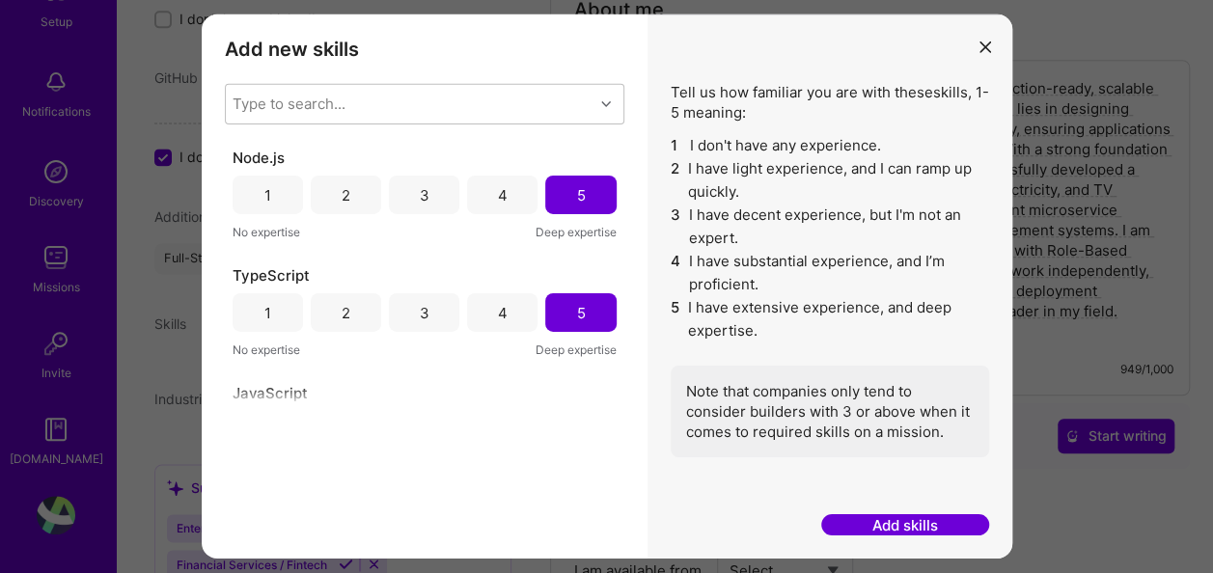
click at [888, 519] on button "Add skills" at bounding box center [905, 525] width 168 height 22
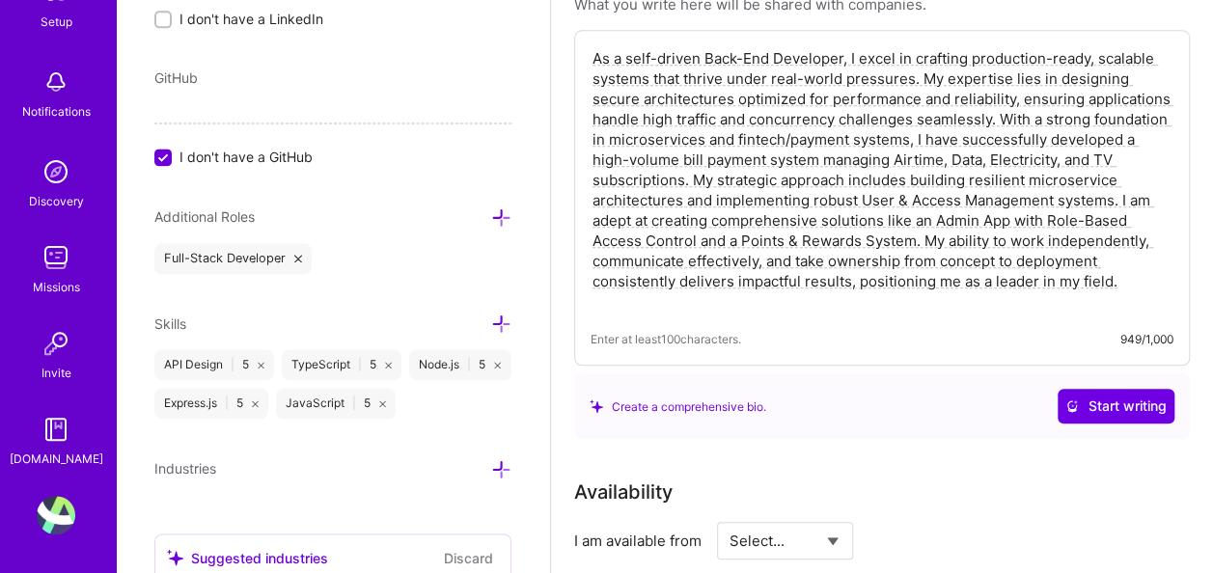
click at [494, 316] on icon at bounding box center [501, 324] width 20 height 20
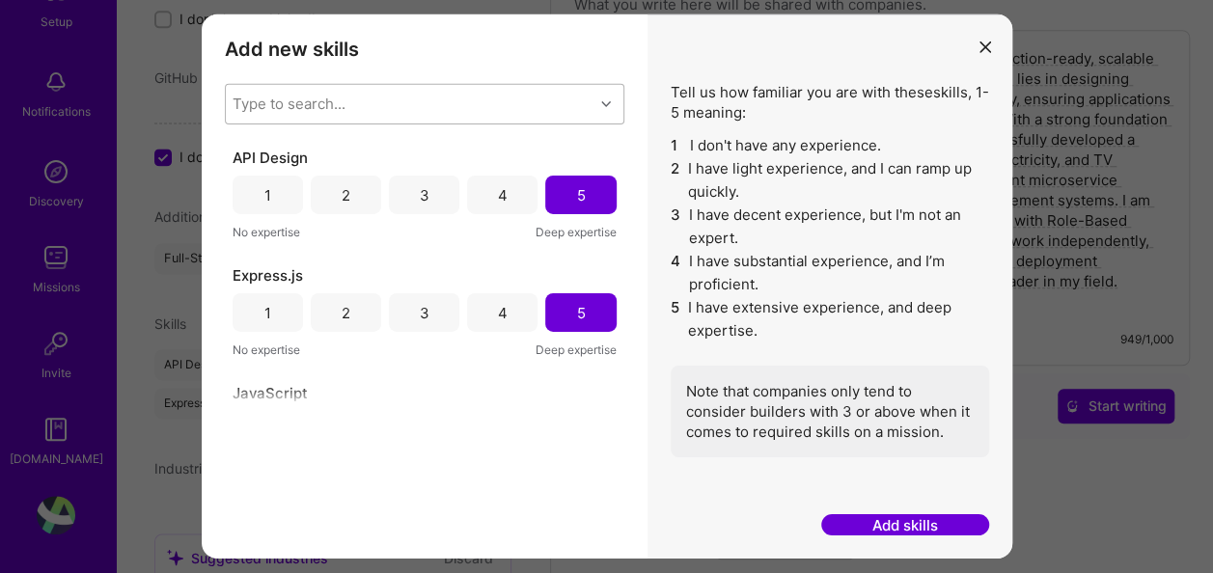
click at [596, 100] on div "modal" at bounding box center [608, 104] width 30 height 25
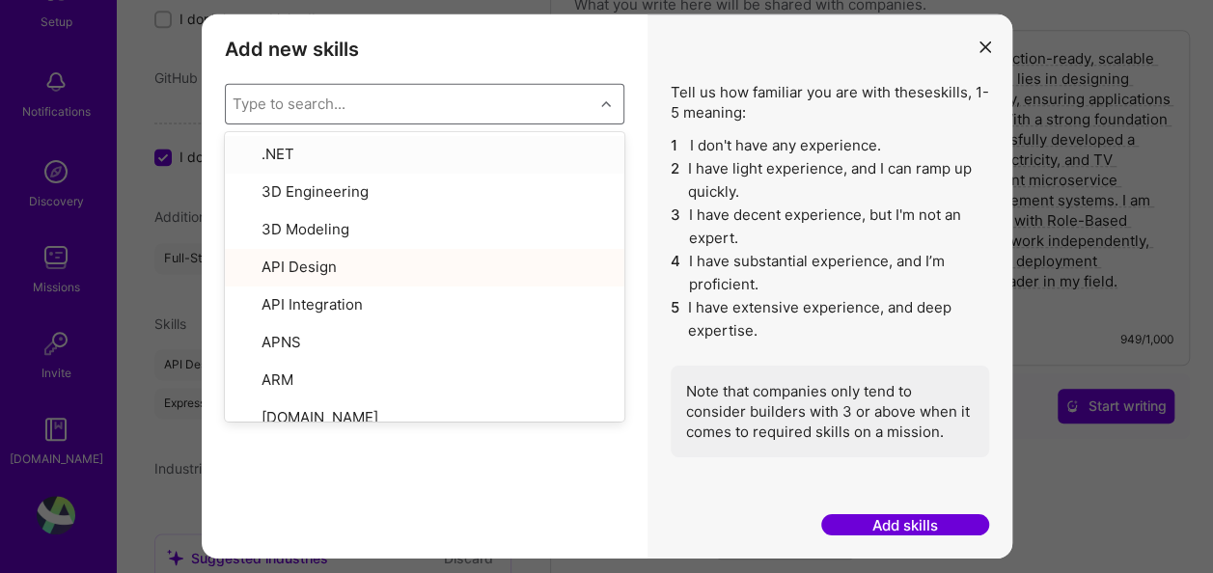
click at [369, 94] on div "Type to search..." at bounding box center [410, 104] width 368 height 39
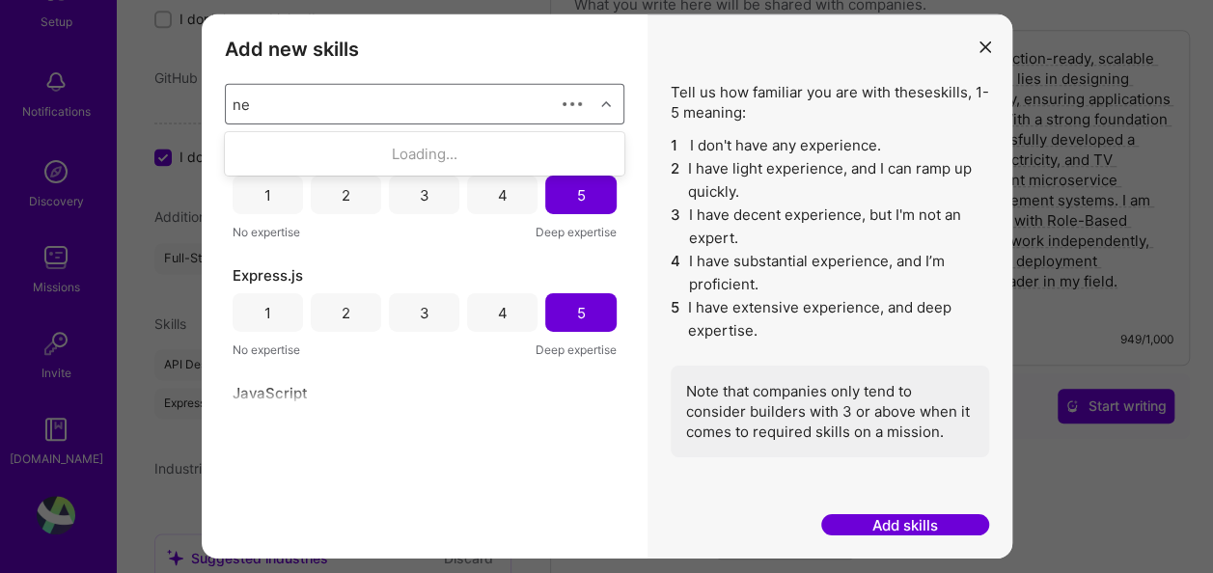
type input "nes"
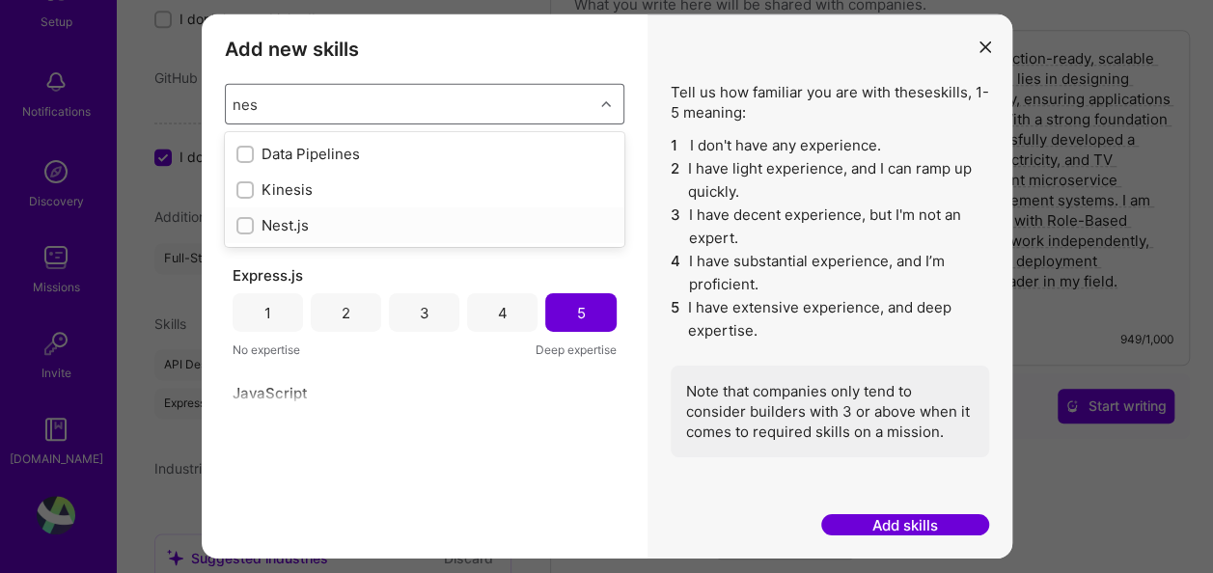
click at [249, 217] on div "modal" at bounding box center [244, 224] width 17 height 17
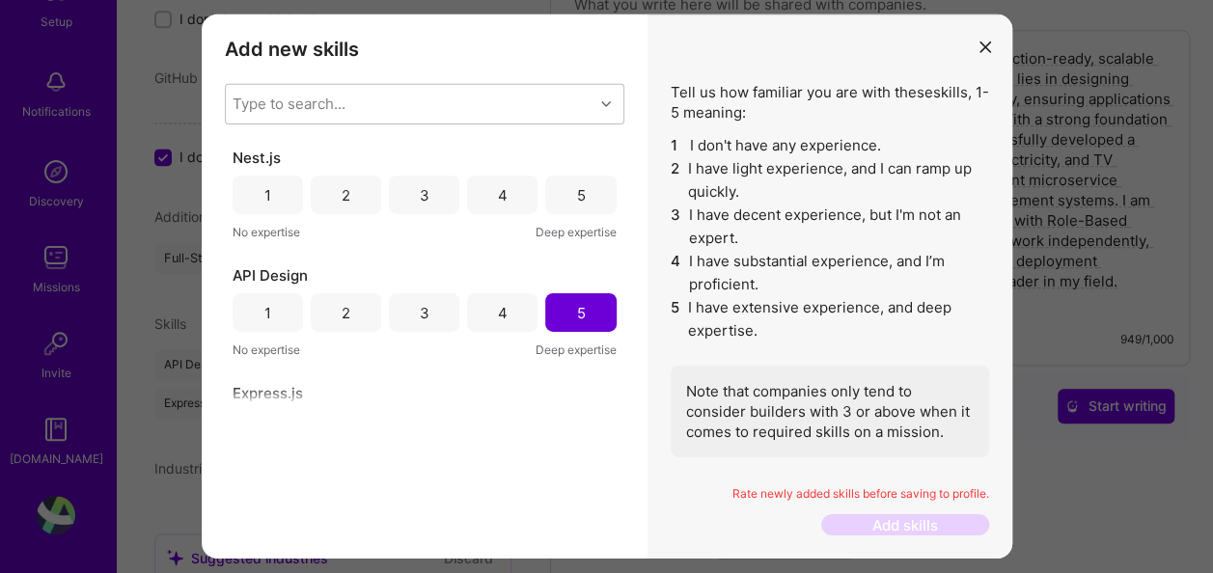
click at [576, 192] on div "5" at bounding box center [580, 194] width 9 height 20
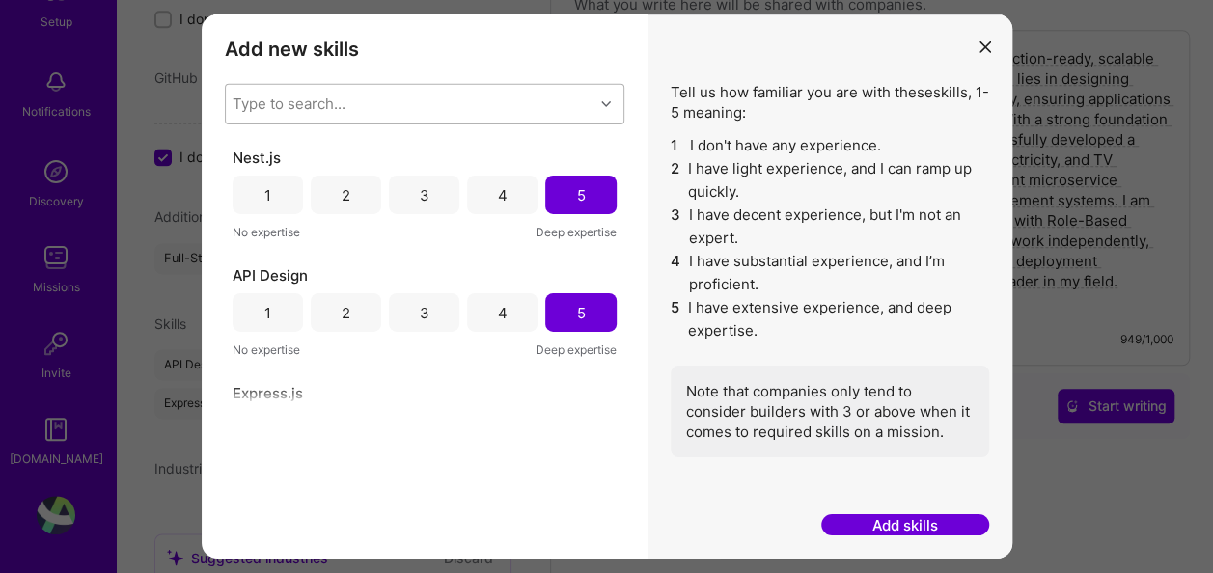
click at [425, 96] on div "Type to search..." at bounding box center [410, 104] width 368 height 39
type input "my"
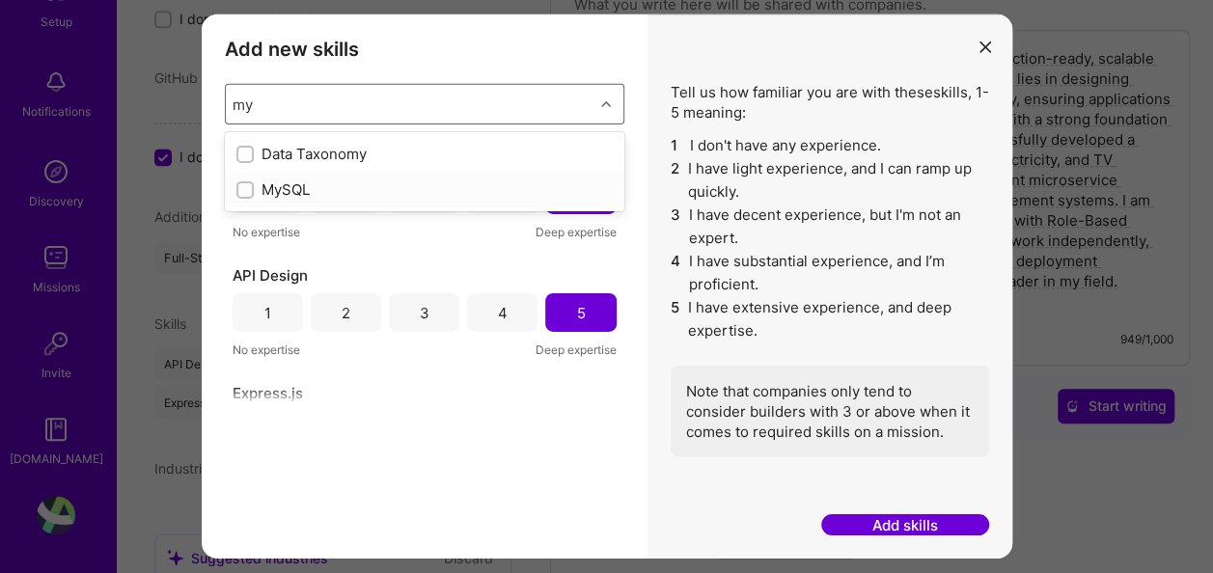
click at [245, 183] on input "modal" at bounding box center [247, 190] width 14 height 14
checkbox input "false"
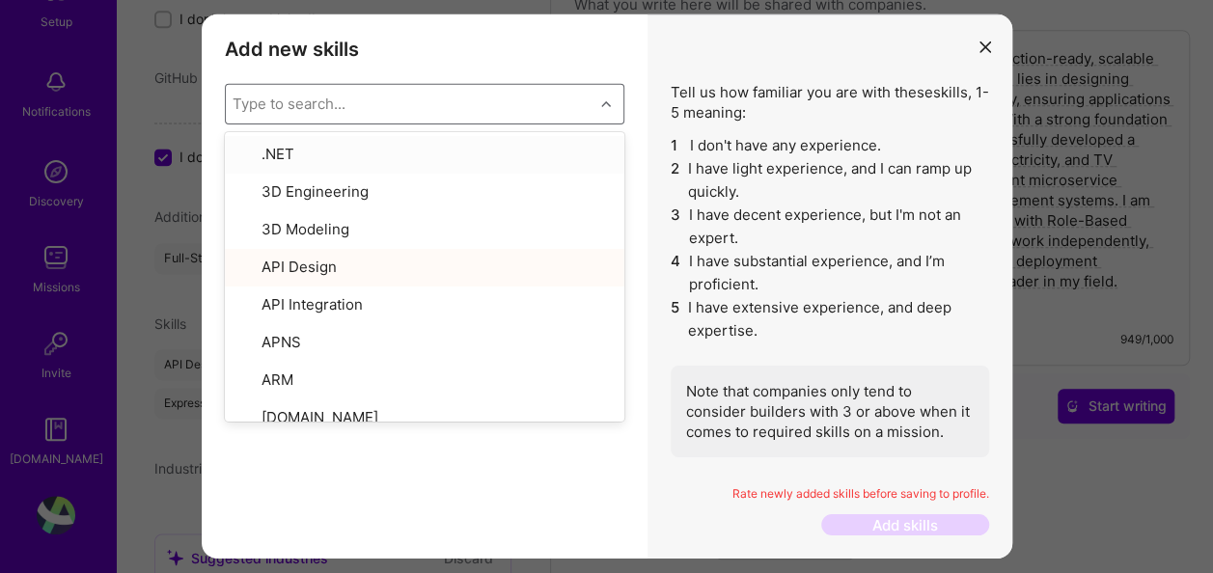
click at [358, 100] on div "Type to search..." at bounding box center [410, 104] width 368 height 39
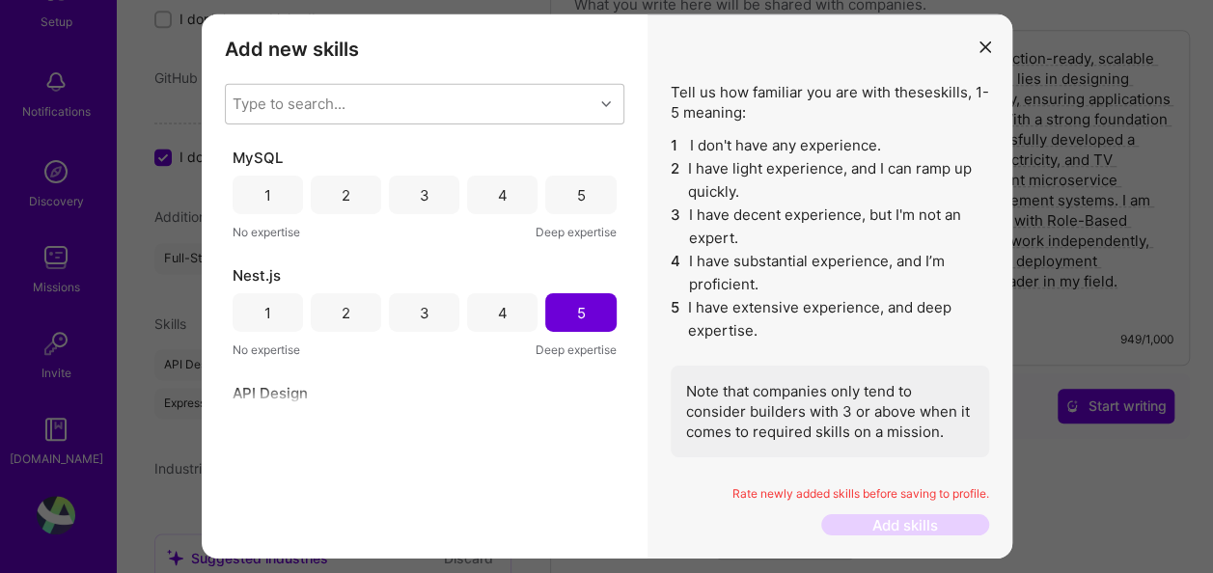
click at [569, 184] on div "5" at bounding box center [580, 195] width 70 height 39
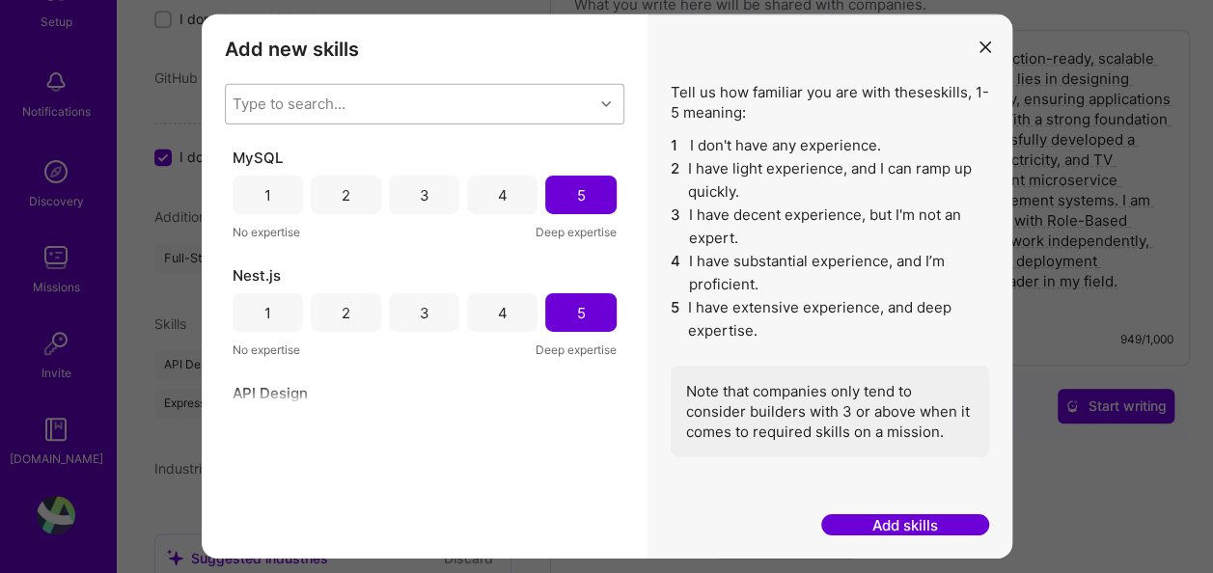
click at [586, 101] on div "Type to search..." at bounding box center [410, 104] width 368 height 39
click at [335, 102] on div "Type to search..." at bounding box center [289, 104] width 113 height 20
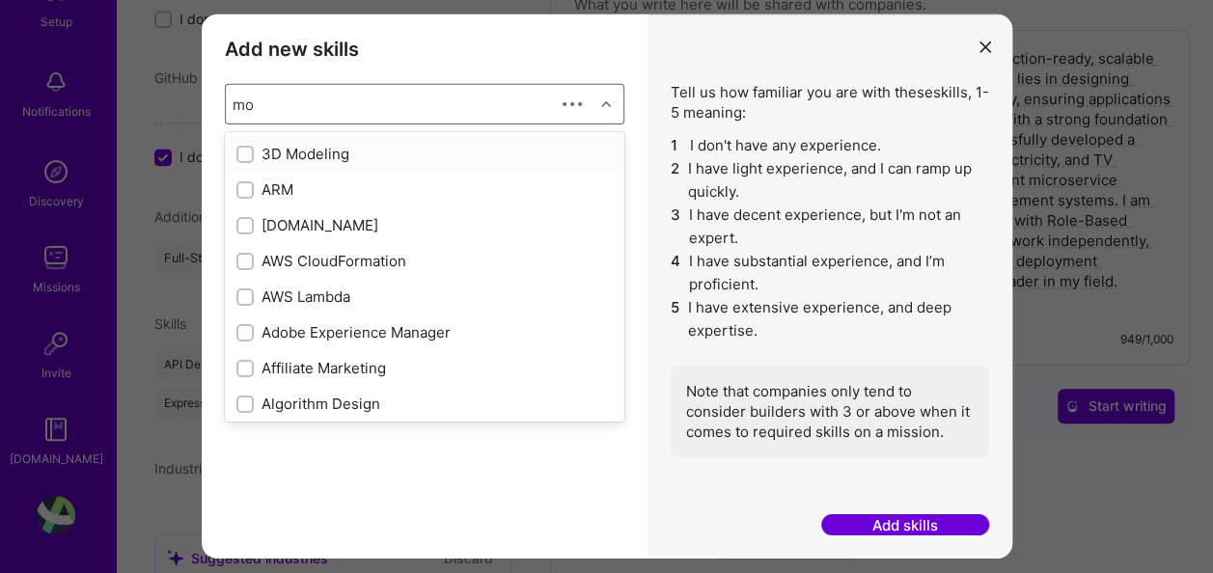
type input "mon"
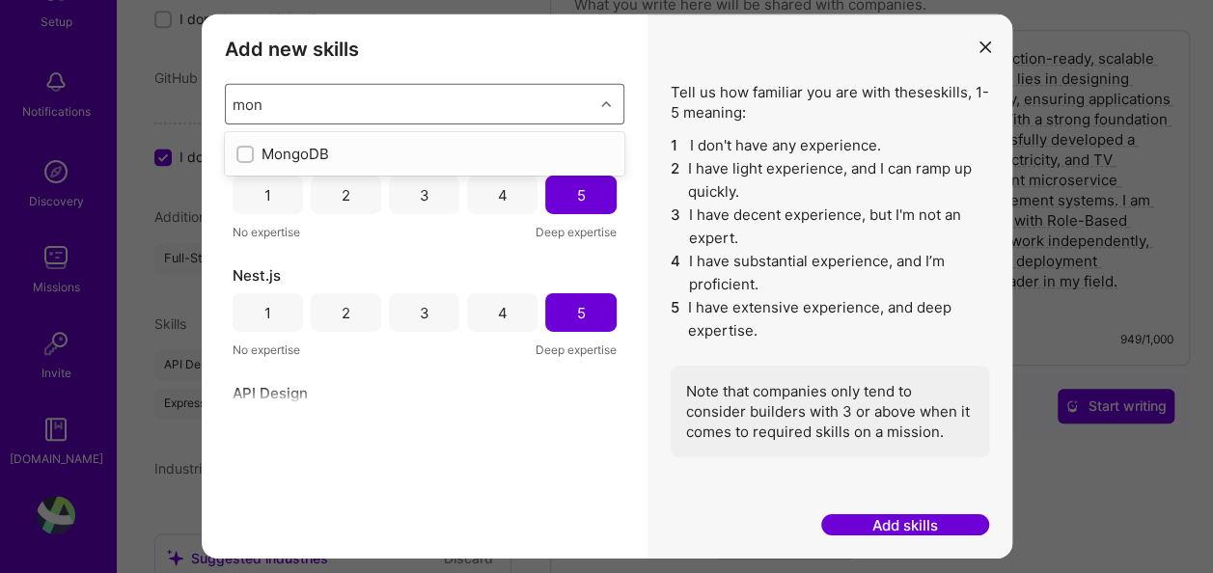
click at [244, 154] on input "modal" at bounding box center [247, 155] width 14 height 14
checkbox input "false"
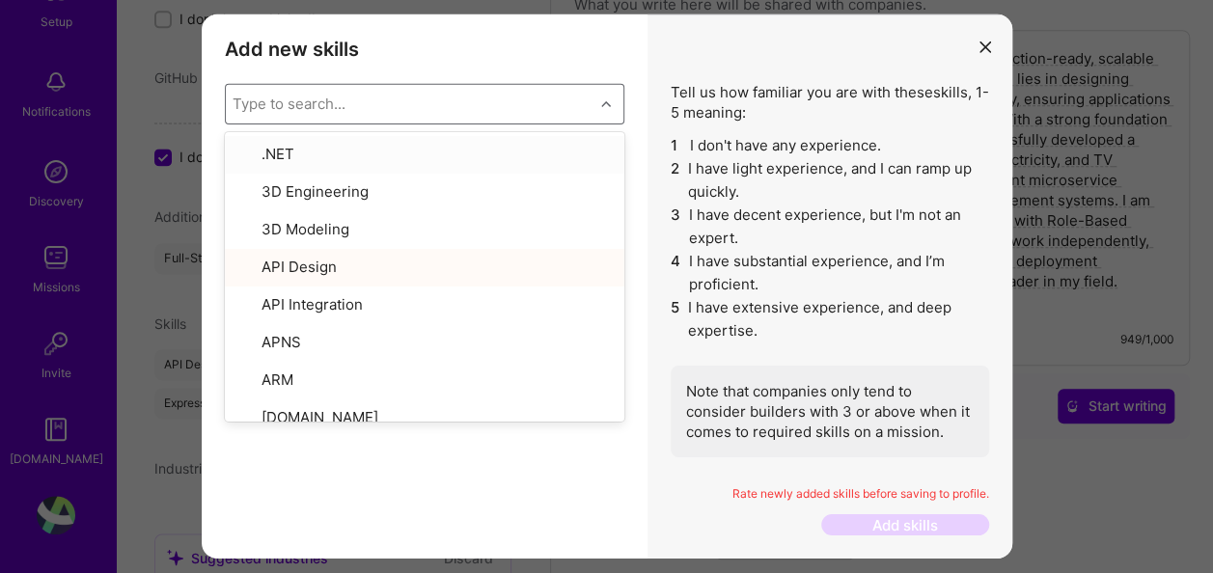
click at [363, 95] on div "Type to search..." at bounding box center [410, 104] width 368 height 39
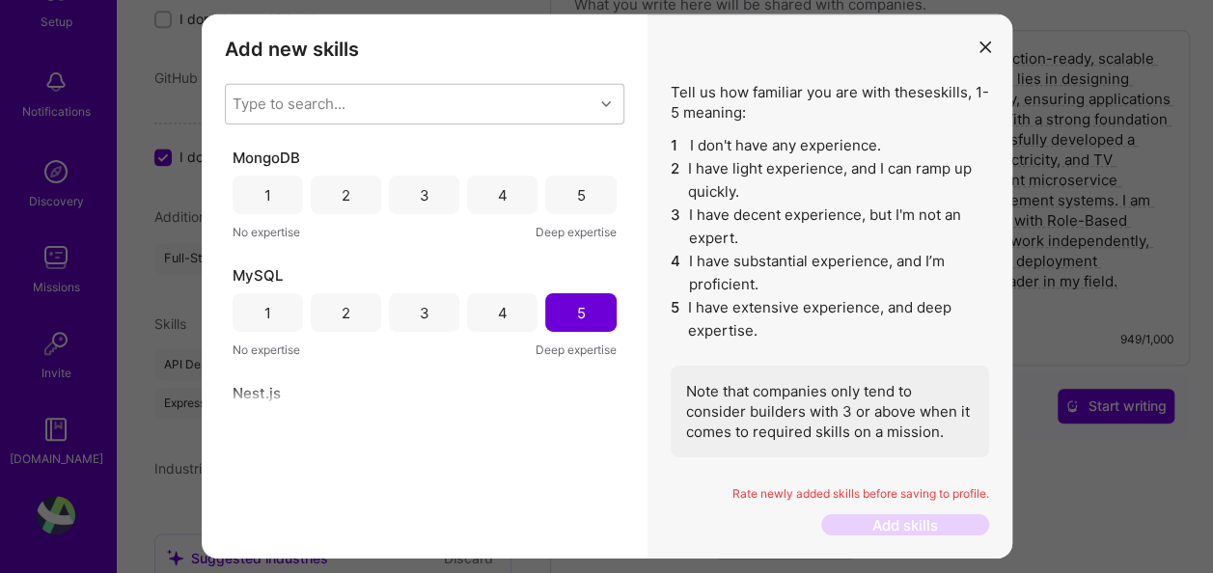
click at [576, 191] on div "5" at bounding box center [580, 194] width 9 height 20
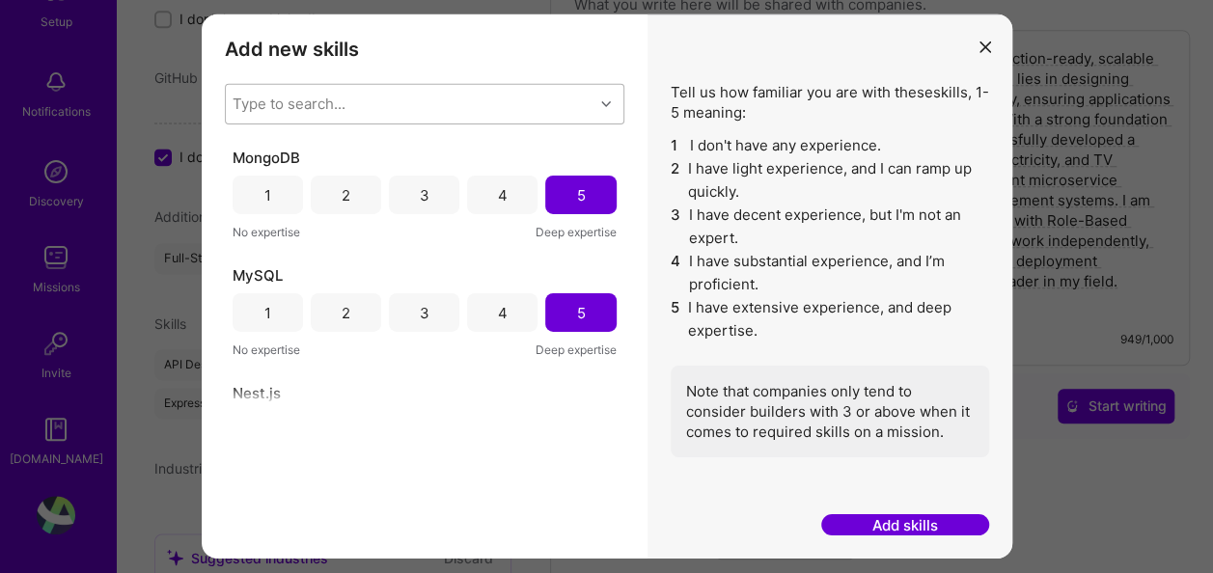
click at [325, 103] on div "Type to search..." at bounding box center [289, 104] width 113 height 20
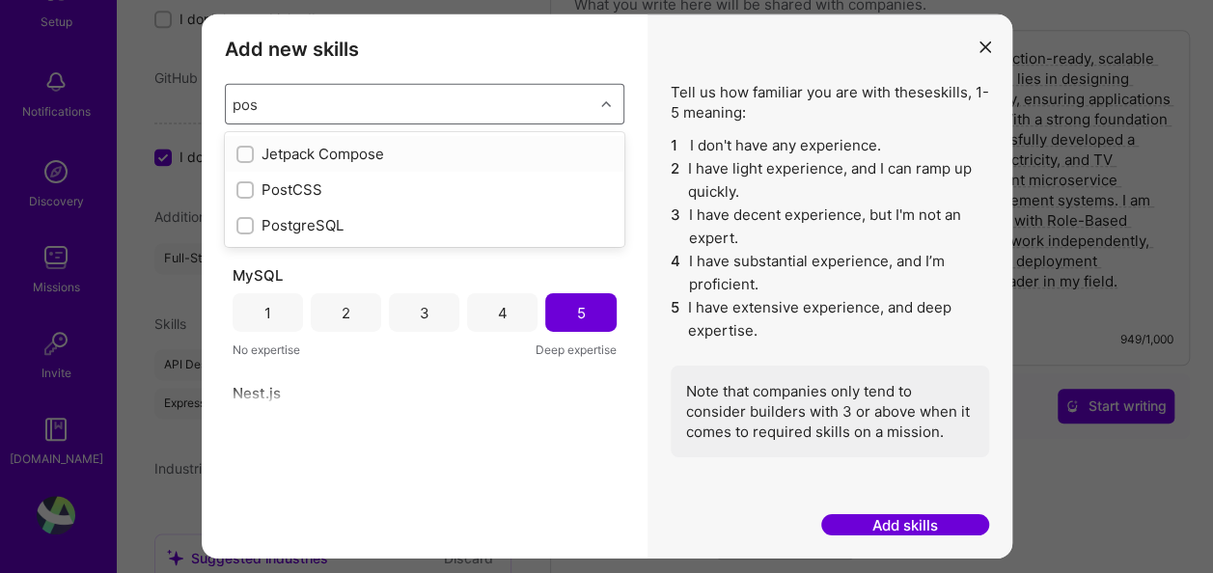
type input "post"
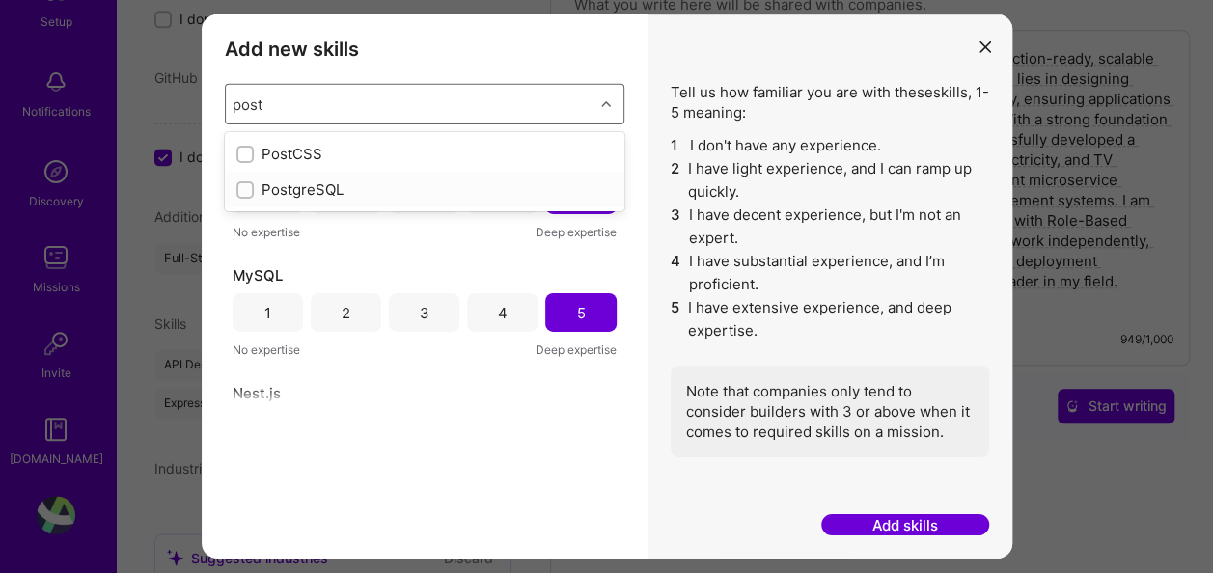
click at [241, 191] on input "modal" at bounding box center [247, 190] width 14 height 14
checkbox input "false"
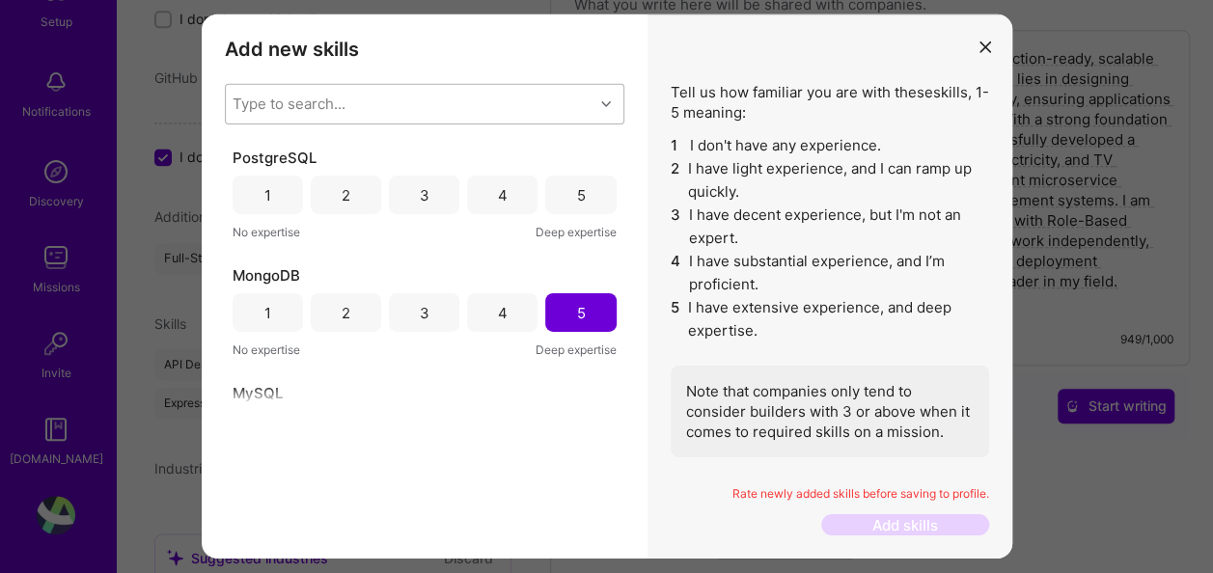
click at [597, 50] on h3 "Add new skills" at bounding box center [424, 49] width 399 height 23
click at [585, 187] on div "5" at bounding box center [580, 195] width 70 height 39
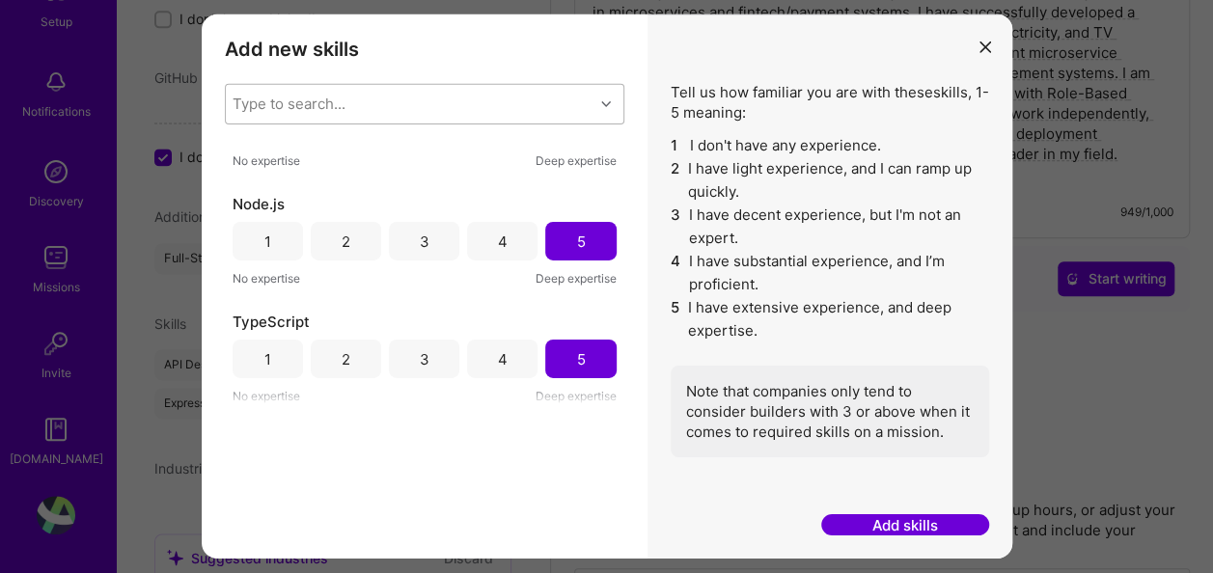
scroll to position [965, 0]
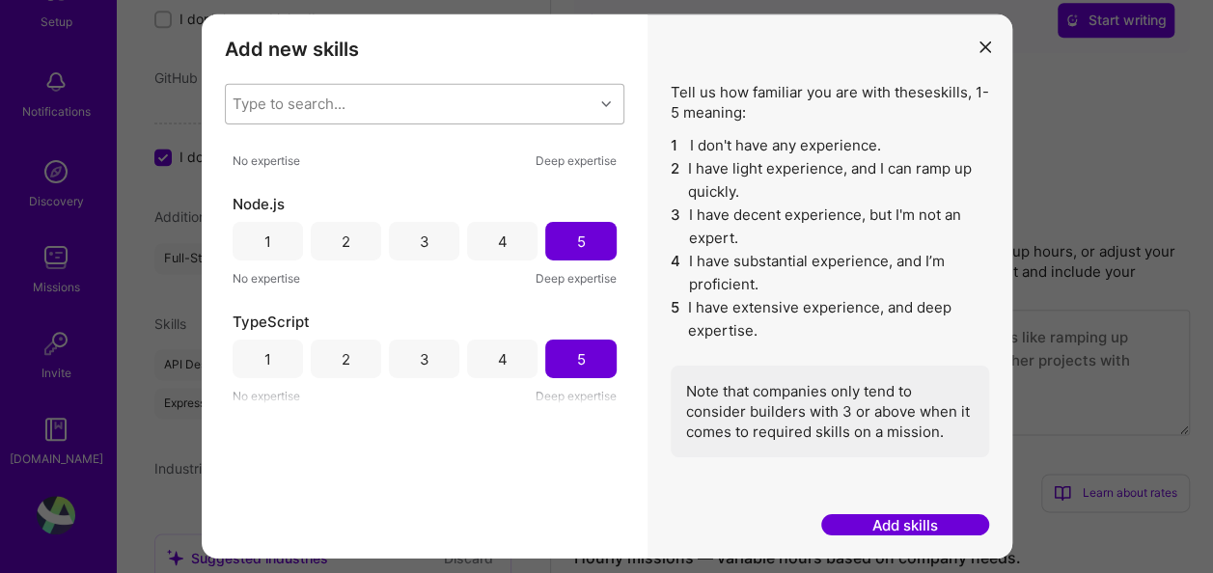
click at [884, 527] on button "Add skills" at bounding box center [905, 525] width 168 height 22
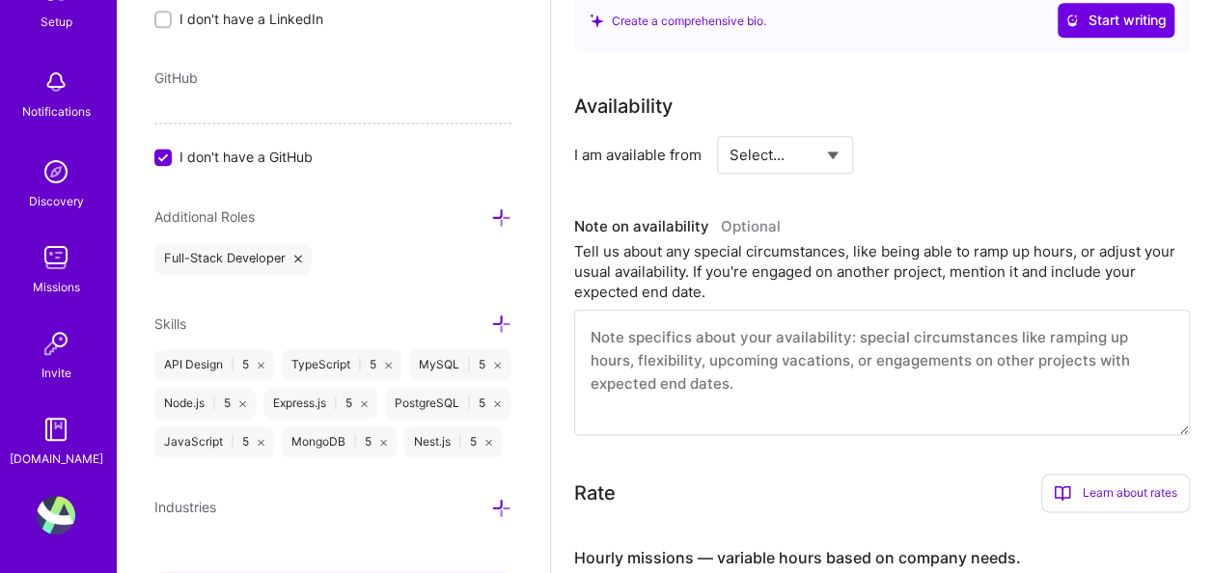
click at [491, 209] on icon at bounding box center [501, 217] width 20 height 20
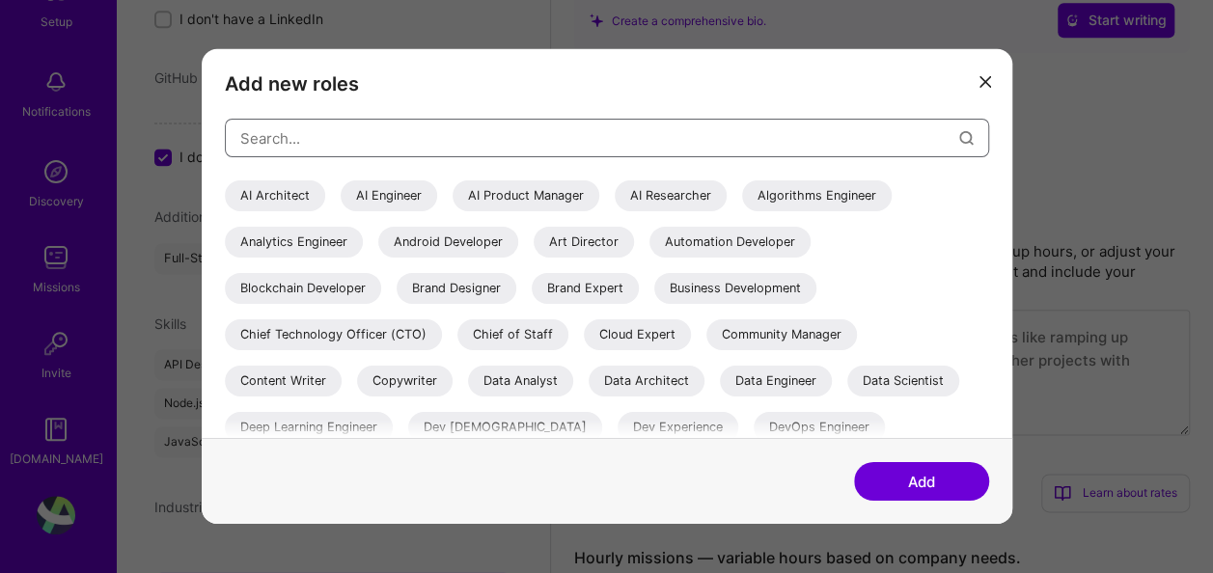
click at [396, 145] on input "modal" at bounding box center [599, 137] width 719 height 49
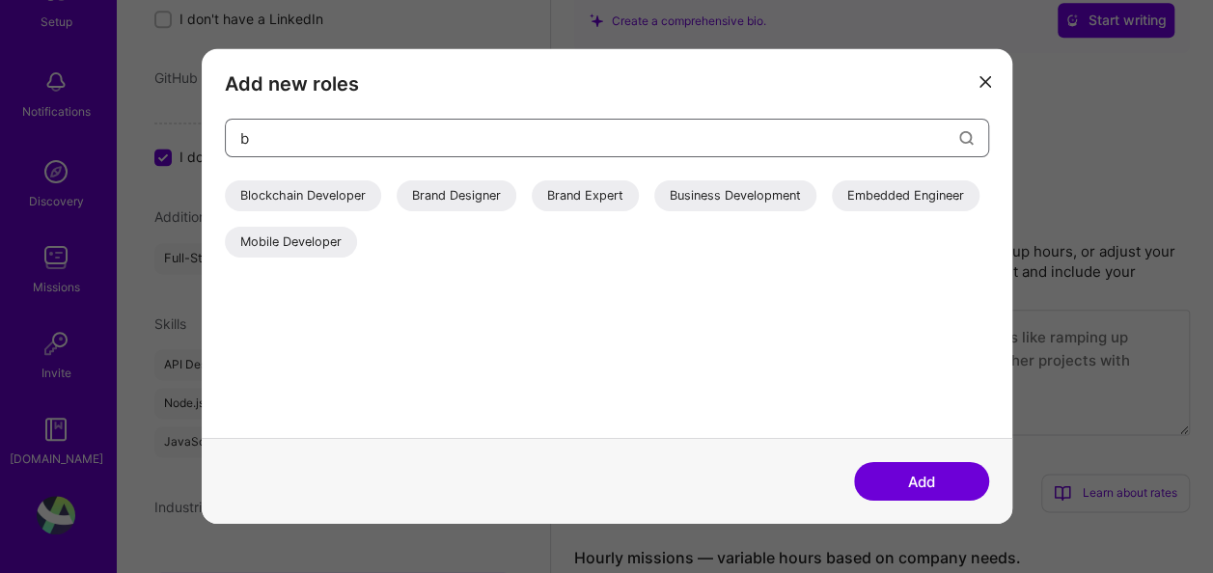
type input "b"
click at [986, 78] on icon "modal" at bounding box center [985, 82] width 12 height 12
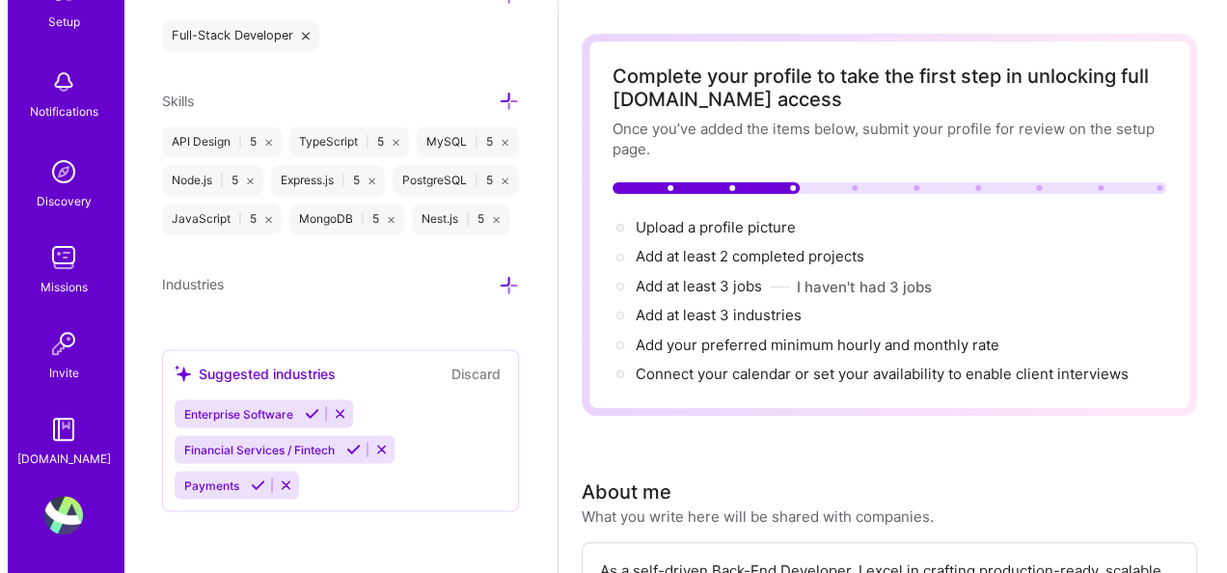
scroll to position [96, 0]
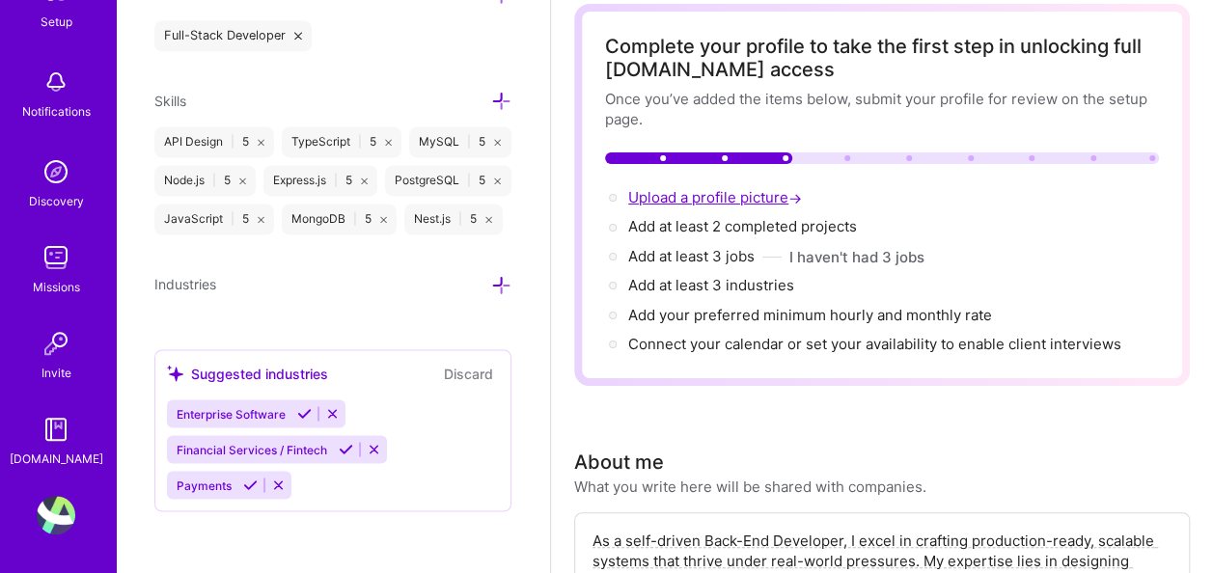
click at [724, 201] on span "Upload a profile picture →" at bounding box center [717, 197] width 178 height 18
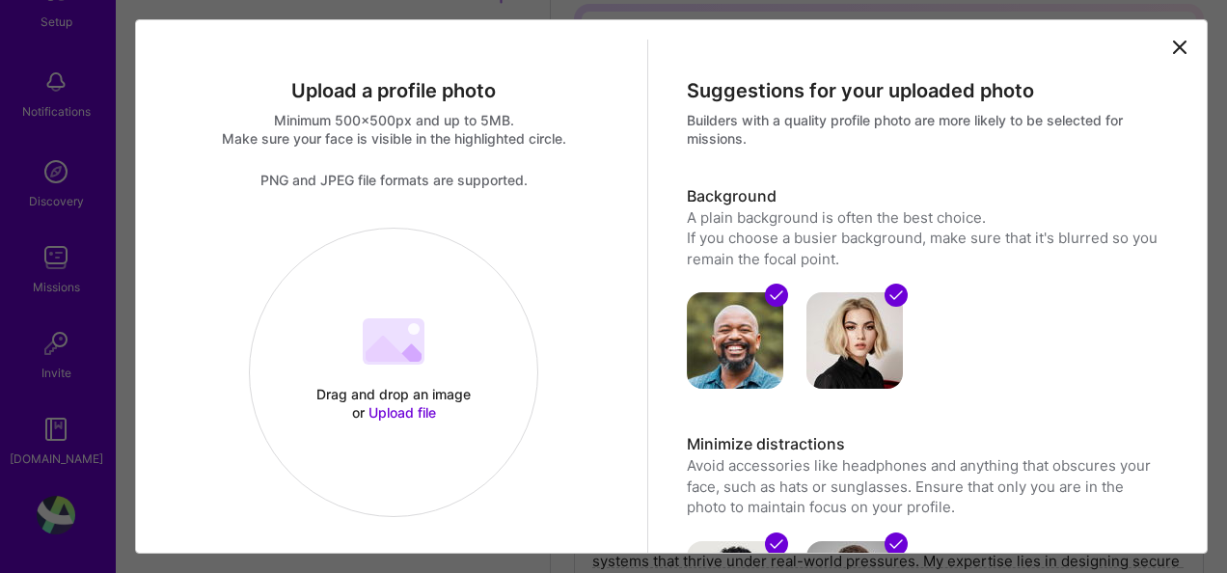
click at [387, 413] on span "Upload file" at bounding box center [403, 412] width 68 height 16
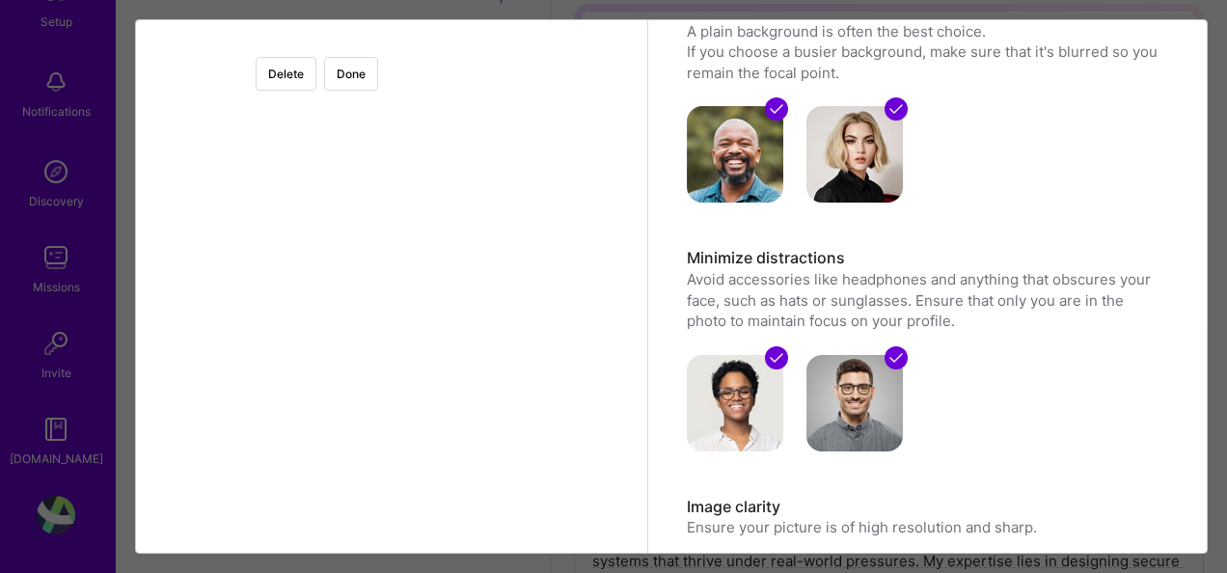
scroll to position [193, 0]
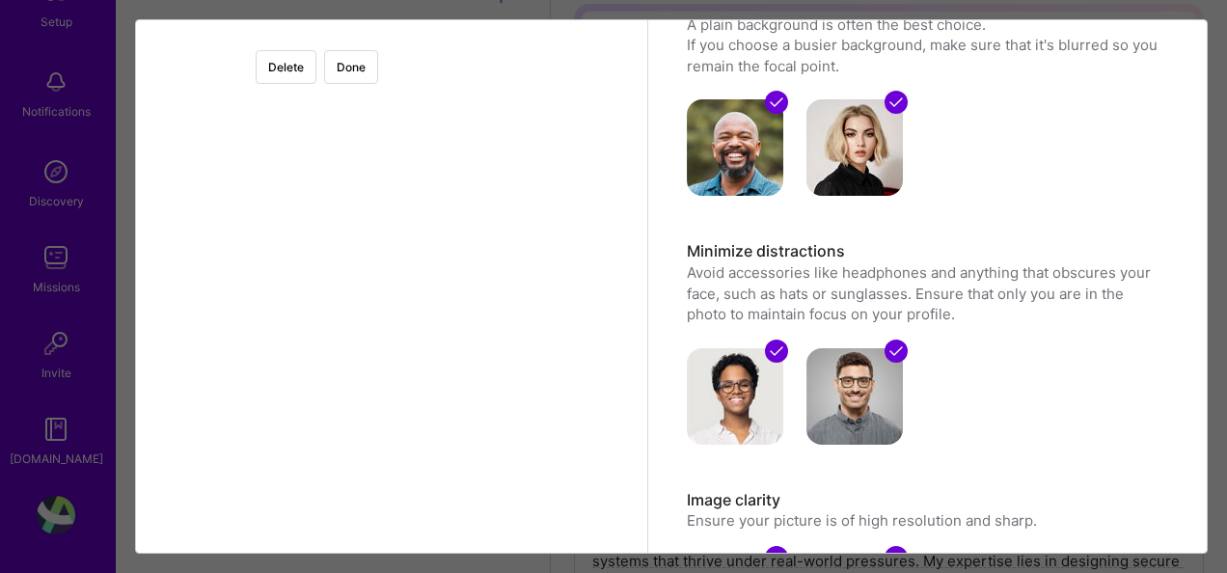
click at [415, 338] on div at bounding box center [587, 228] width 386 height 386
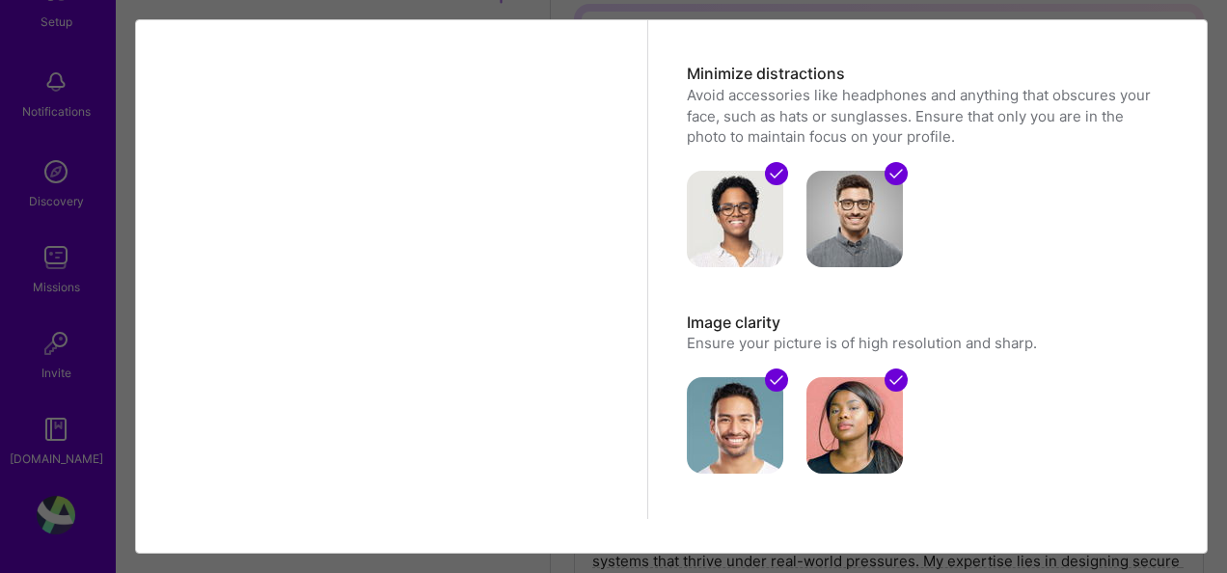
scroll to position [313, 0]
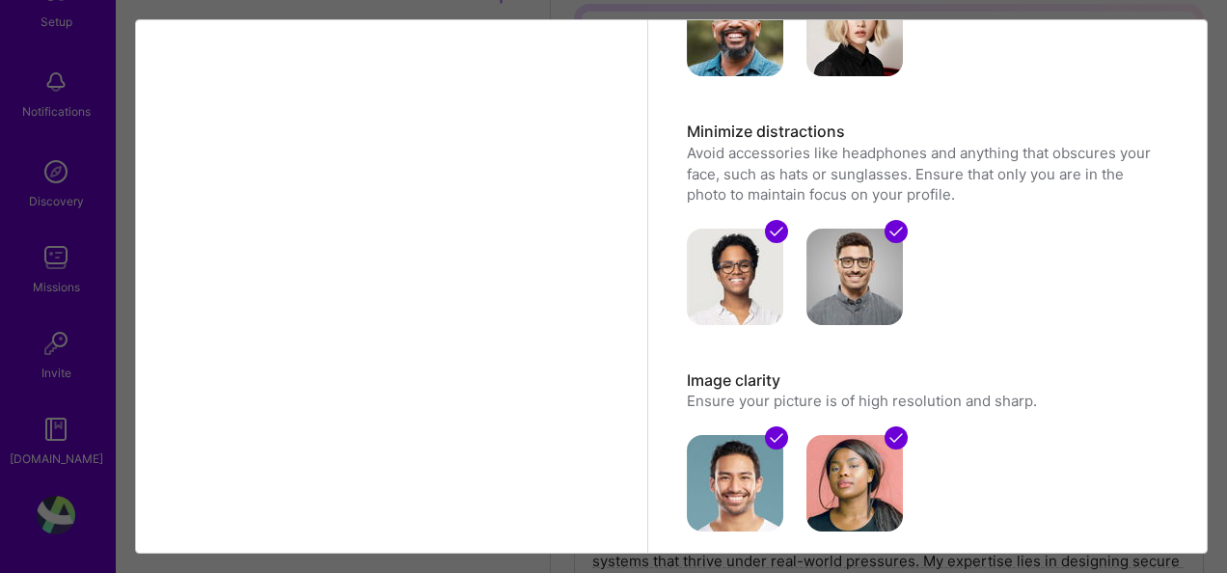
click at [414, 247] on div at bounding box center [587, 108] width 386 height 386
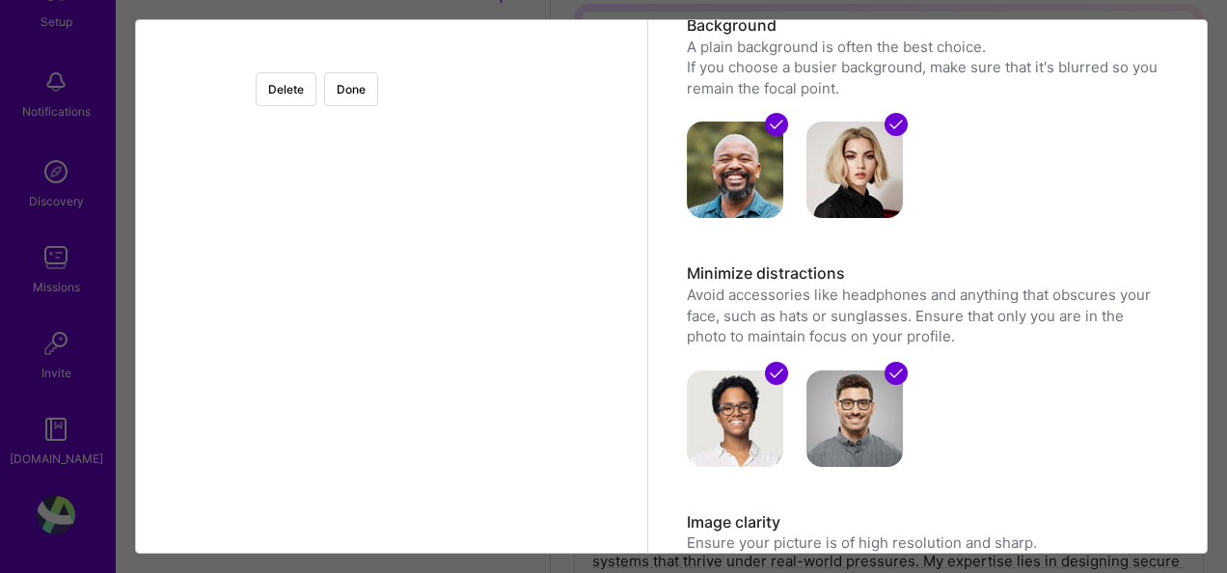
scroll to position [23, 0]
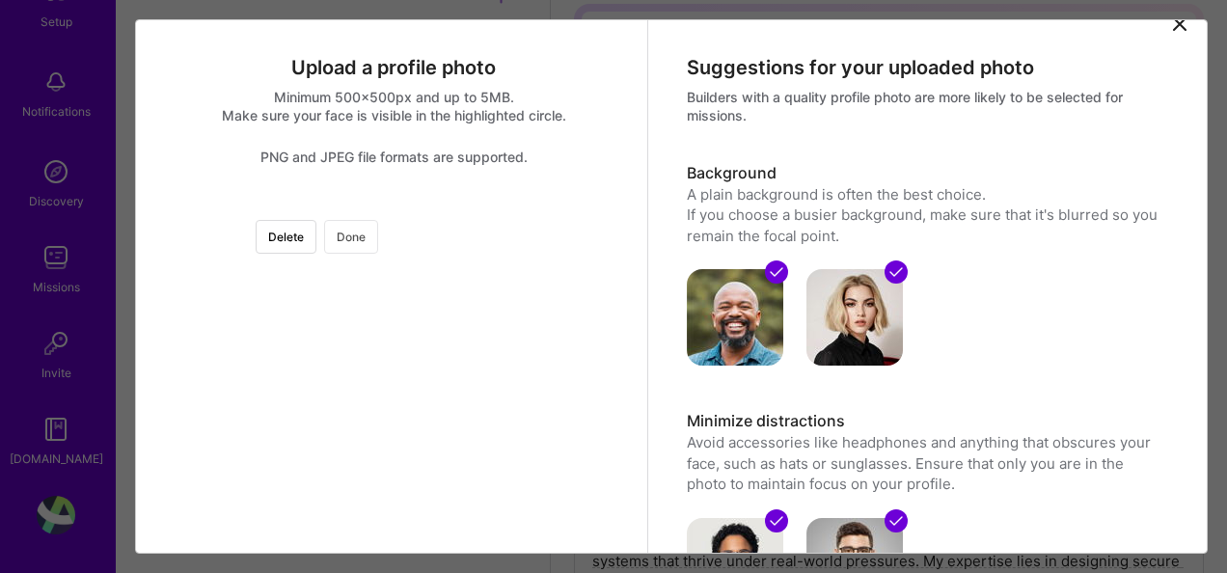
click at [378, 244] on button "Done" at bounding box center [351, 237] width 54 height 34
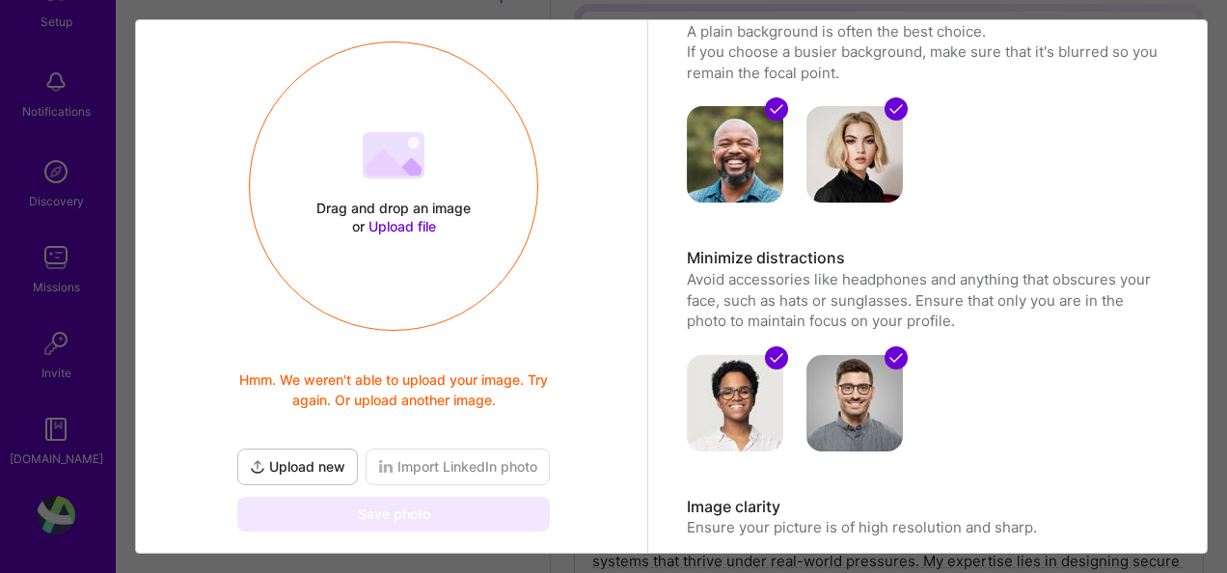
scroll to position [216, 0]
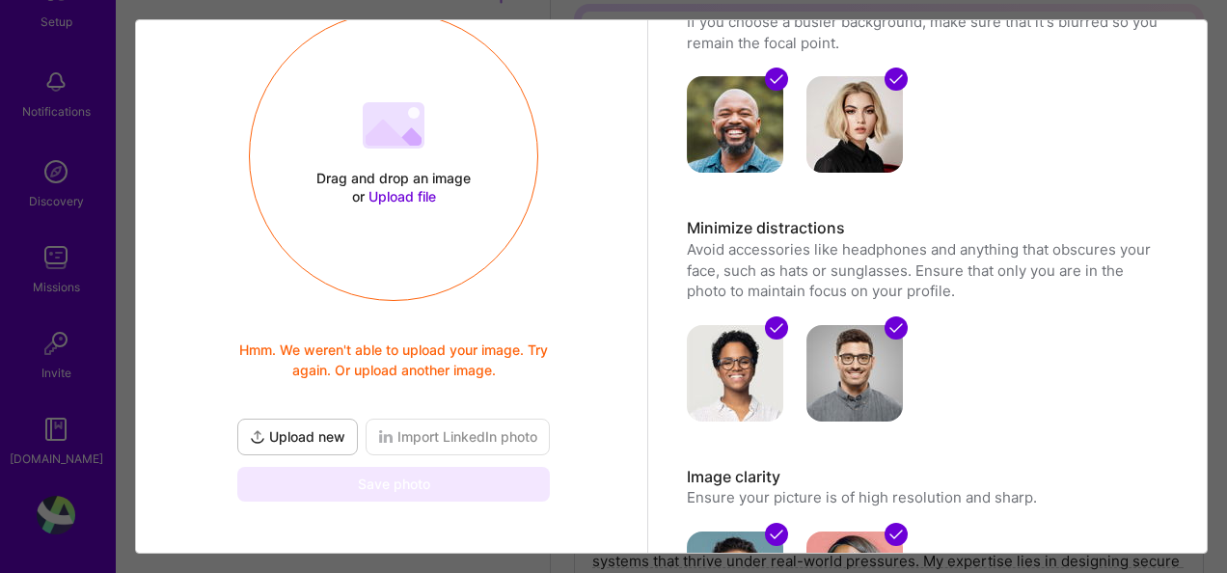
click at [398, 195] on span "Upload file" at bounding box center [403, 196] width 68 height 16
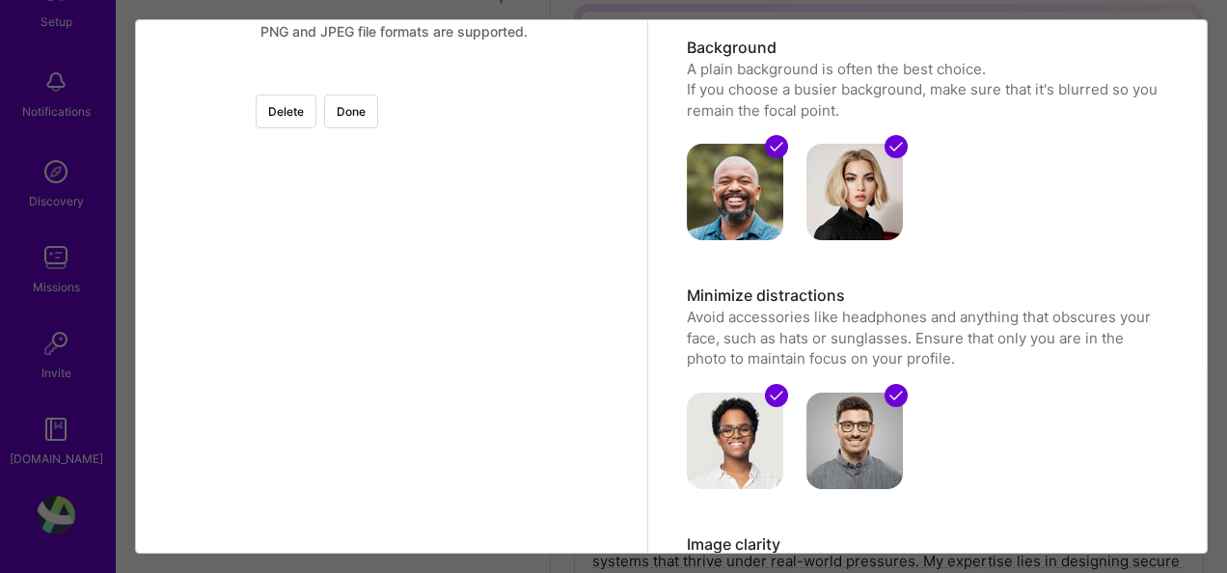
scroll to position [23, 0]
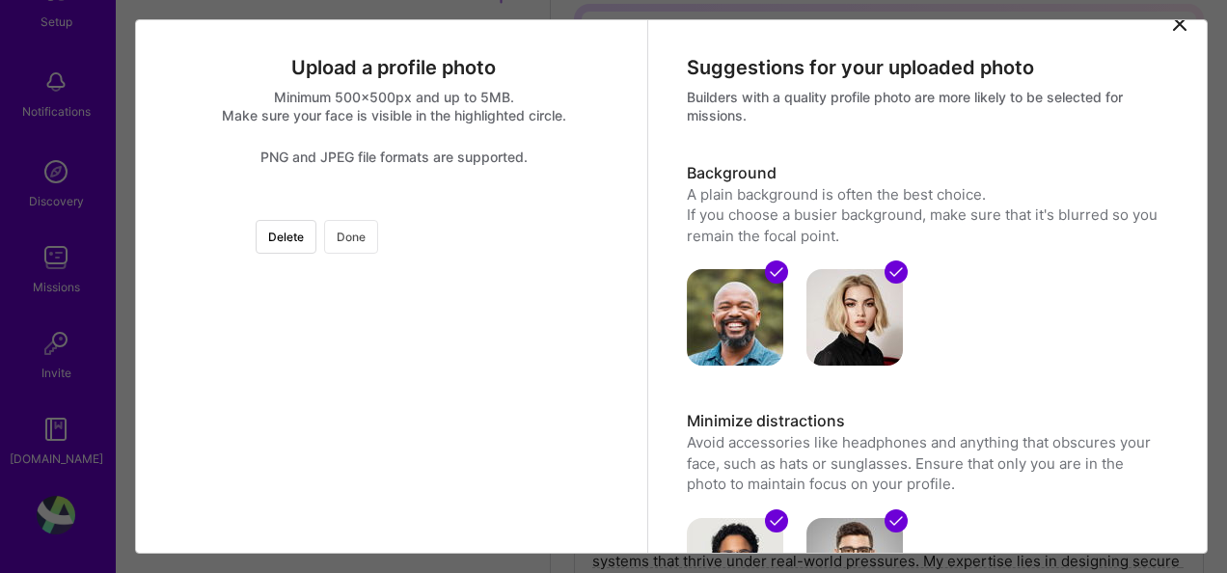
click at [378, 239] on button "Done" at bounding box center [351, 237] width 54 height 34
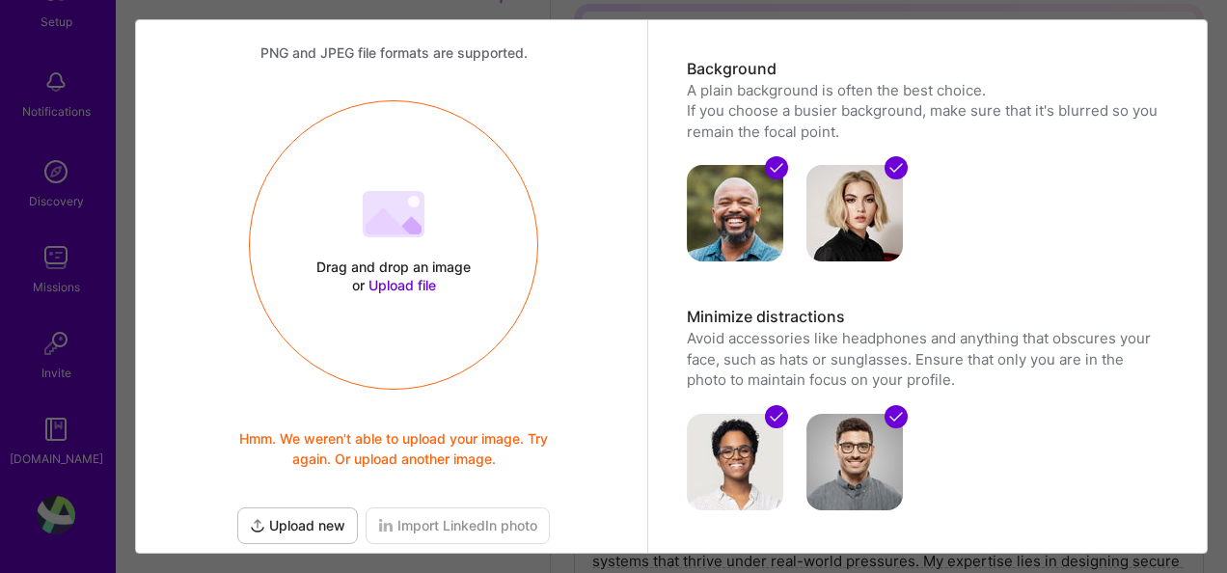
scroll to position [120, 0]
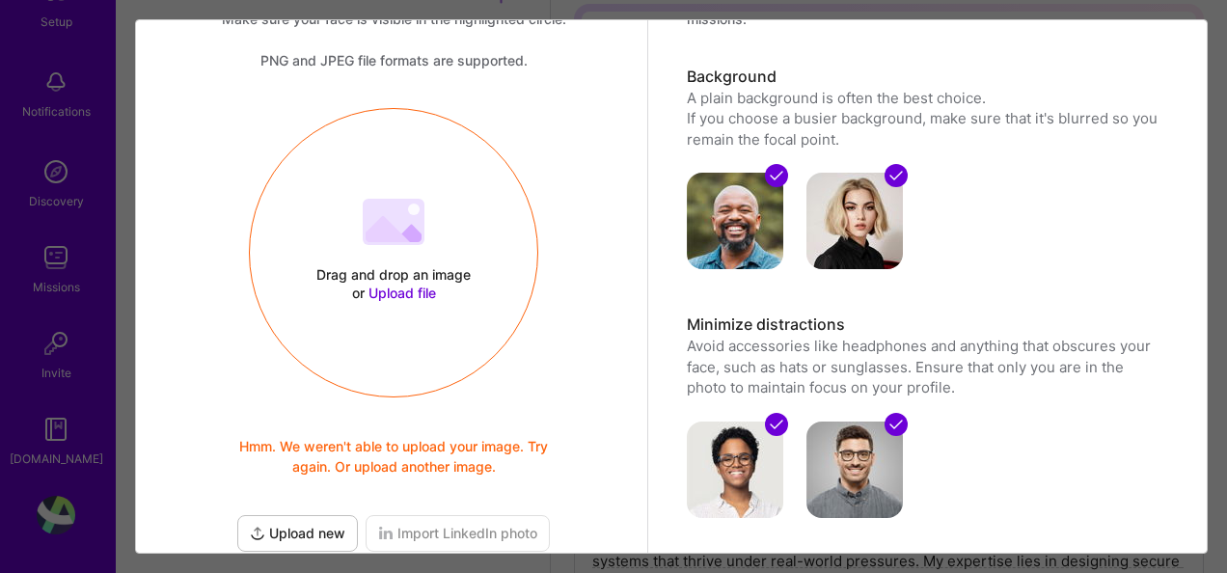
drag, startPoint x: 424, startPoint y: 189, endPoint x: 336, endPoint y: 183, distance: 88.0
click at [336, 183] on div "Drag and drop an image or Upload file Upload file Hmm. We weren't able to uploa…" at bounding box center [394, 253] width 288 height 205
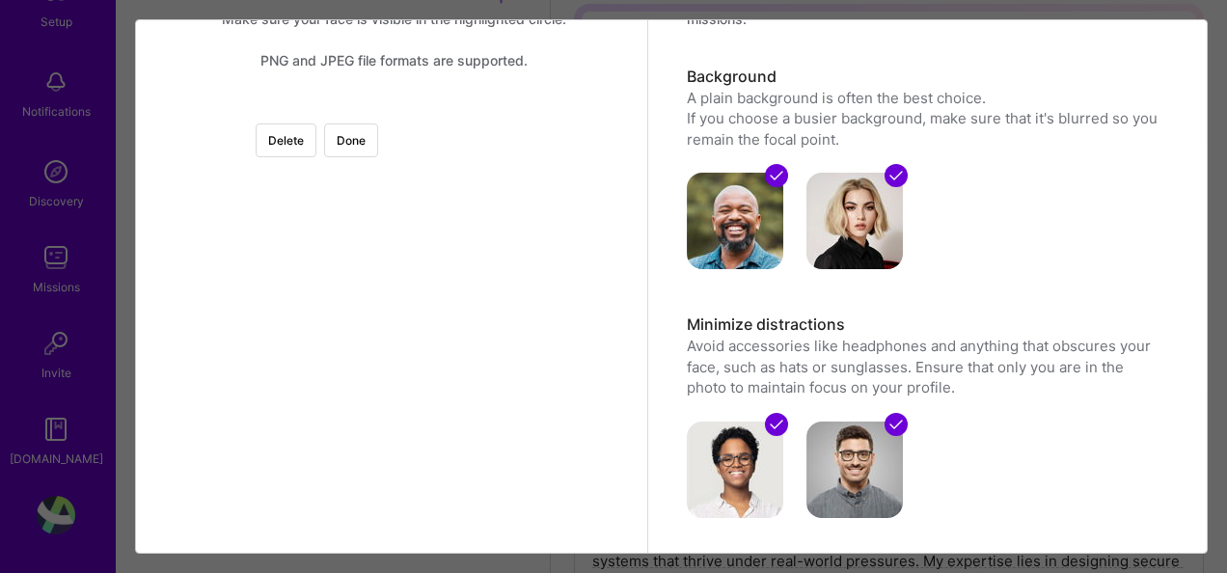
click at [399, 365] on div at bounding box center [587, 301] width 386 height 386
click at [423, 442] on div at bounding box center [587, 321] width 386 height 386
click at [378, 144] on button "Done" at bounding box center [351, 140] width 54 height 34
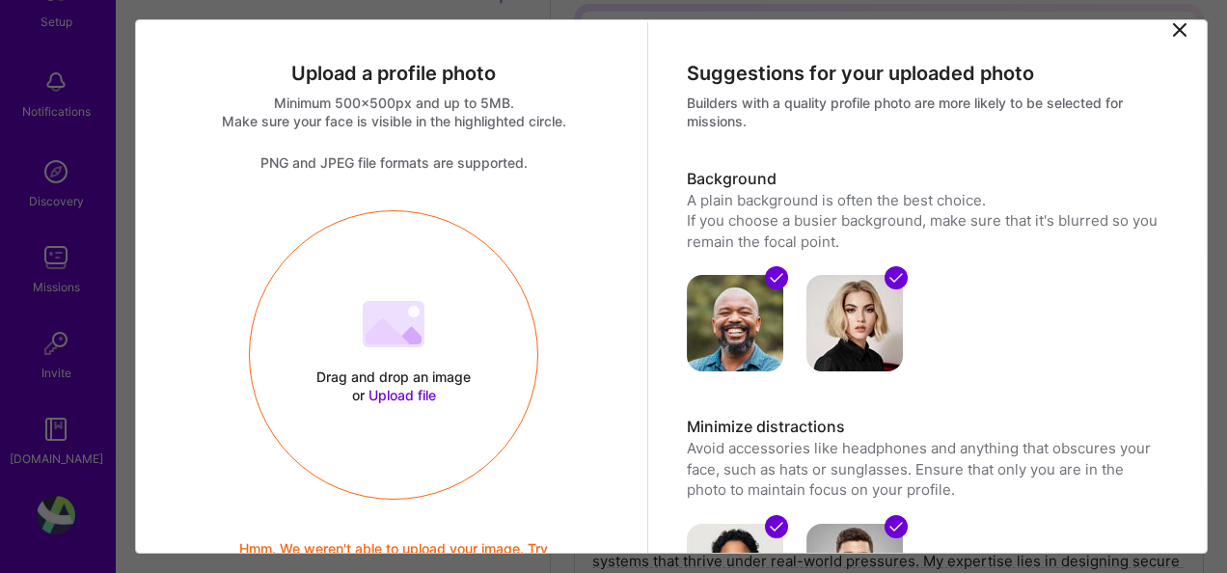
scroll to position [0, 0]
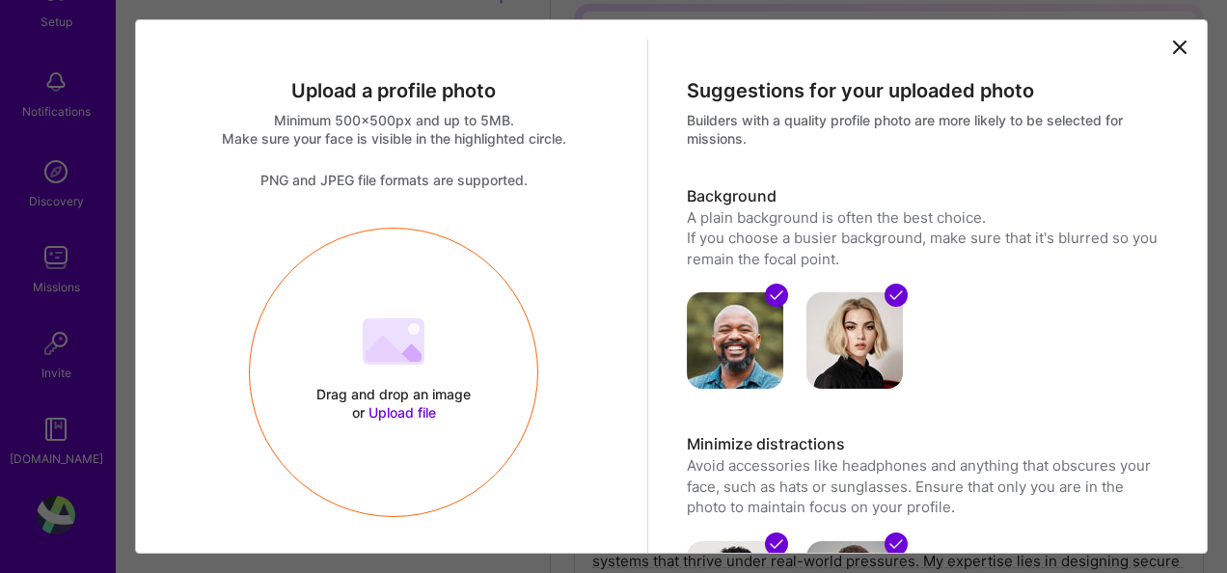
click at [415, 413] on span "Upload file" at bounding box center [403, 412] width 68 height 16
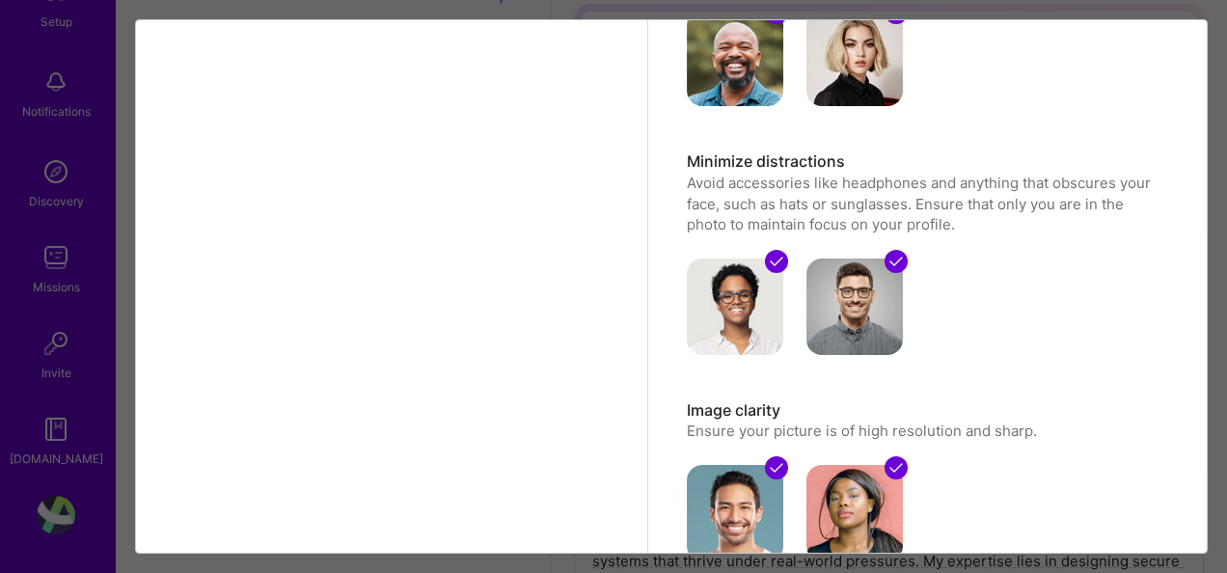
scroll to position [289, 0]
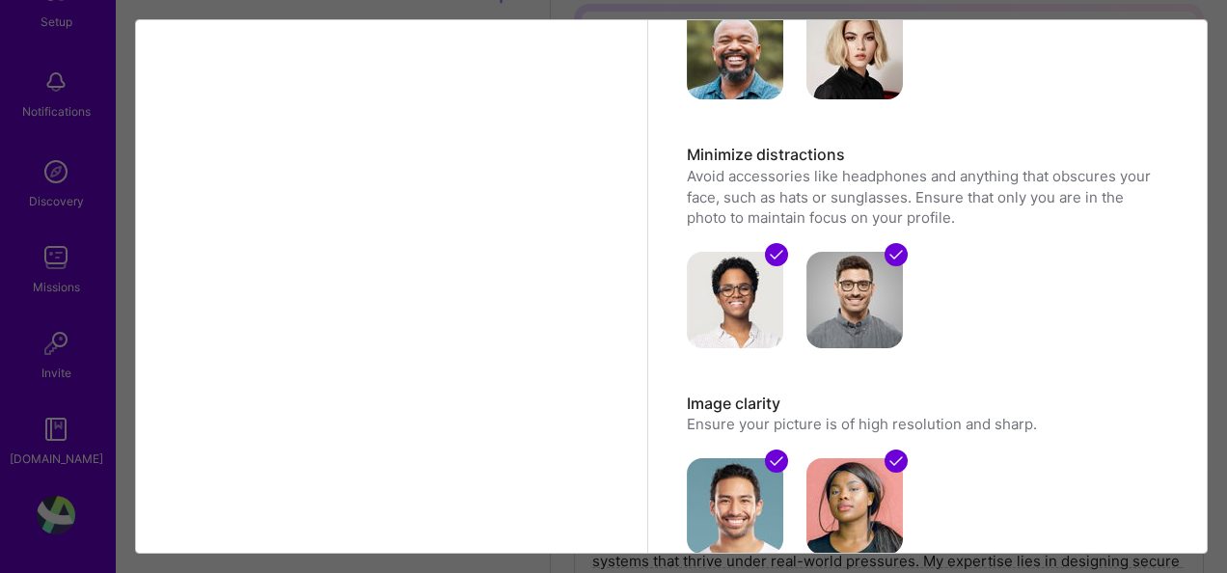
click at [428, 288] on div at bounding box center [587, 146] width 386 height 386
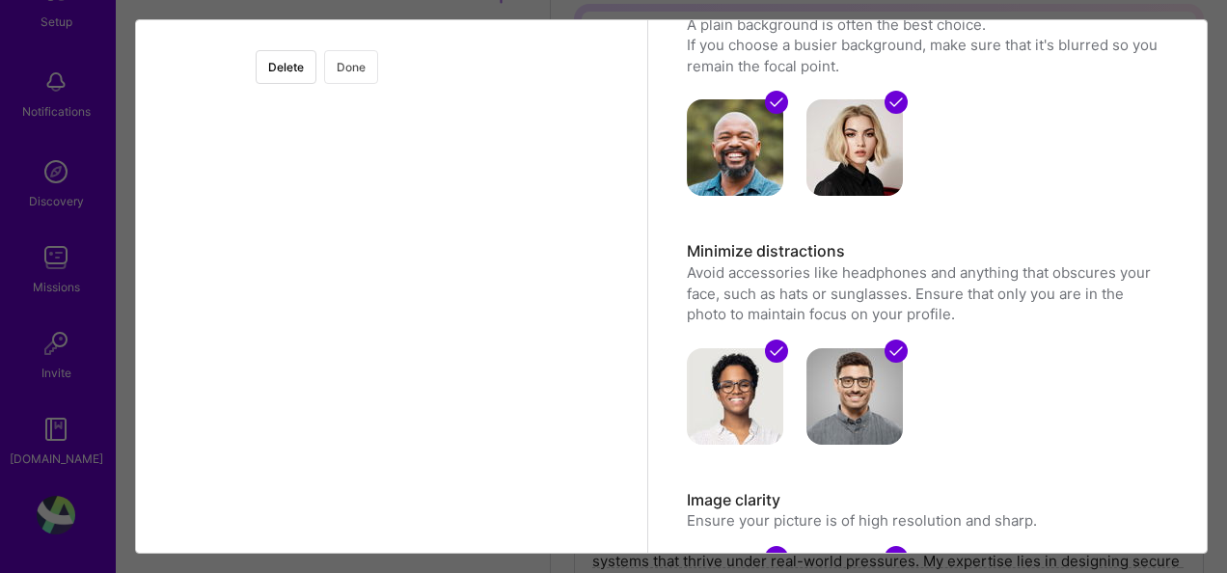
click at [378, 76] on button "Done" at bounding box center [351, 67] width 54 height 34
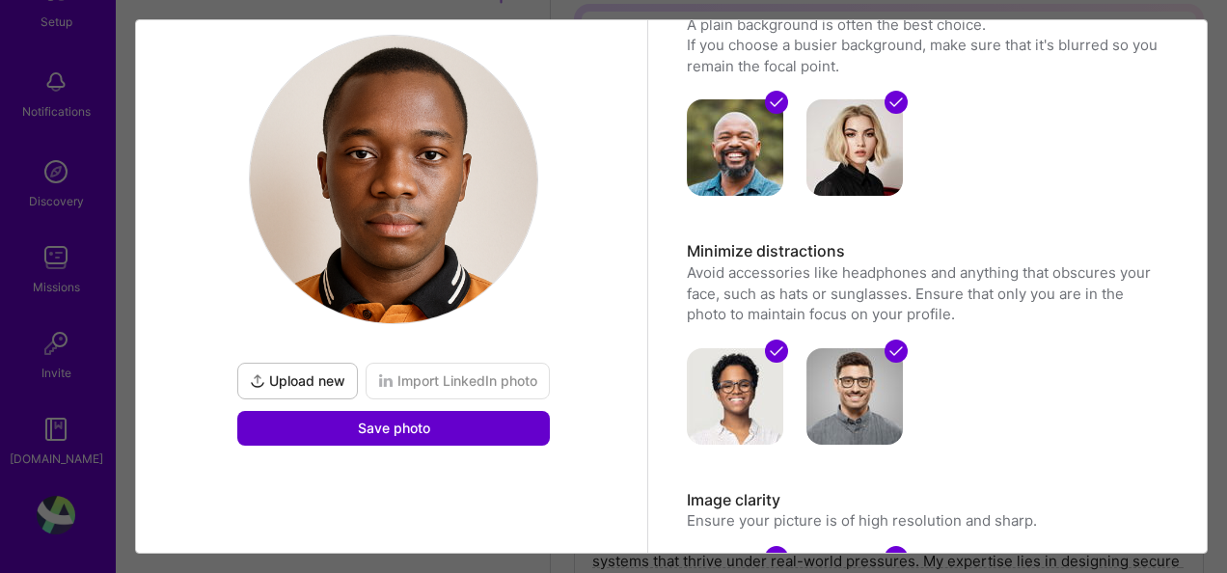
click at [398, 432] on span "Save photo" at bounding box center [394, 428] width 72 height 19
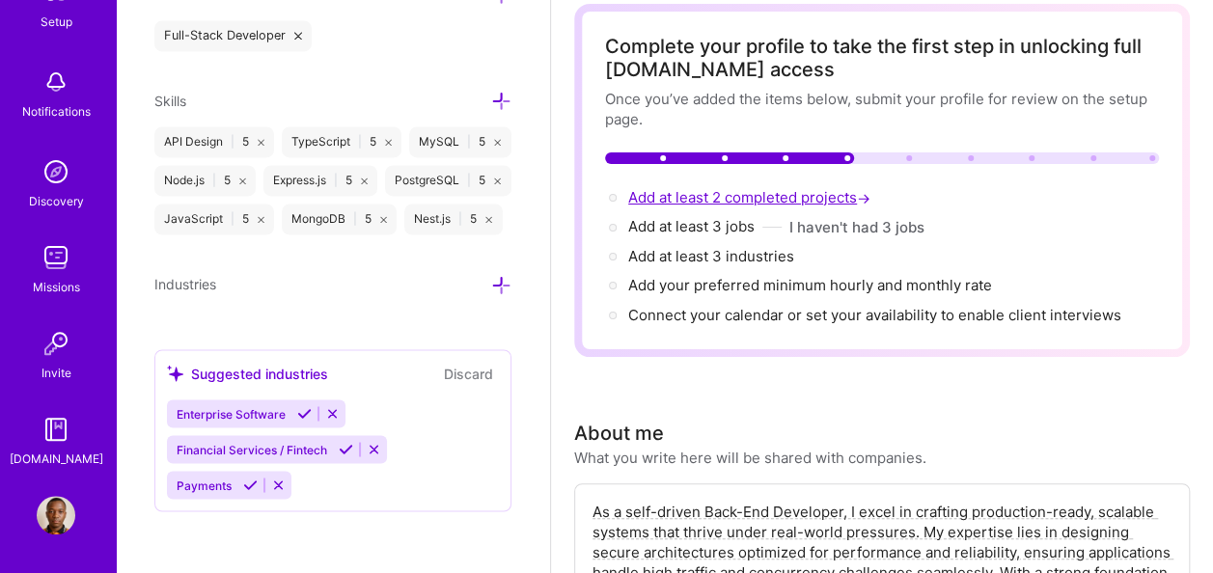
click at [758, 199] on span "Add at least 2 completed projects →" at bounding box center [751, 197] width 246 height 18
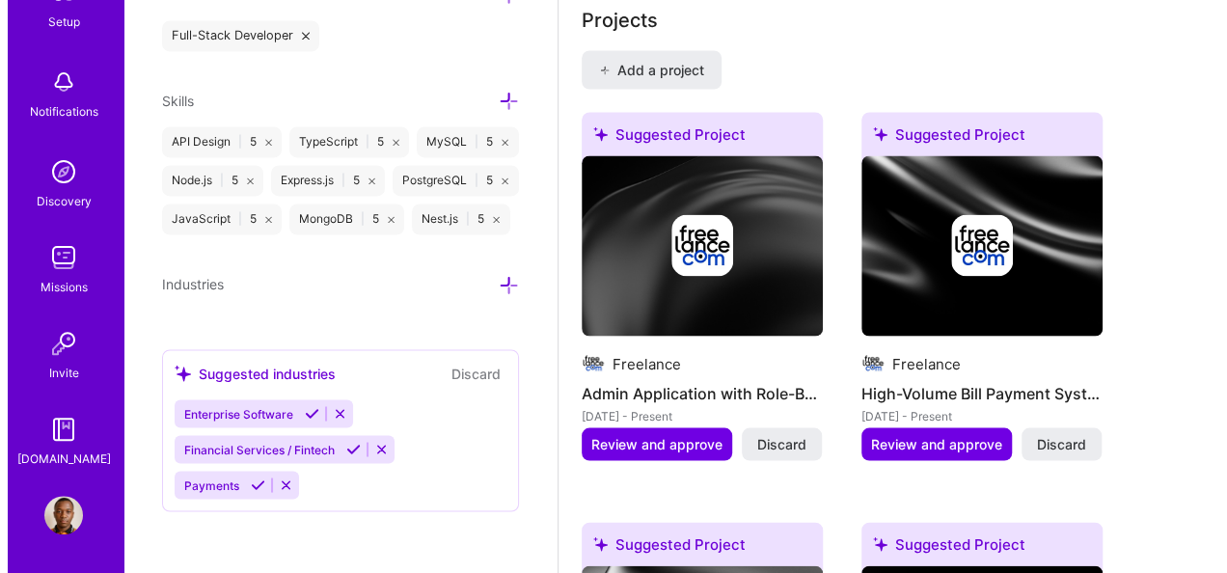
scroll to position [1755, 0]
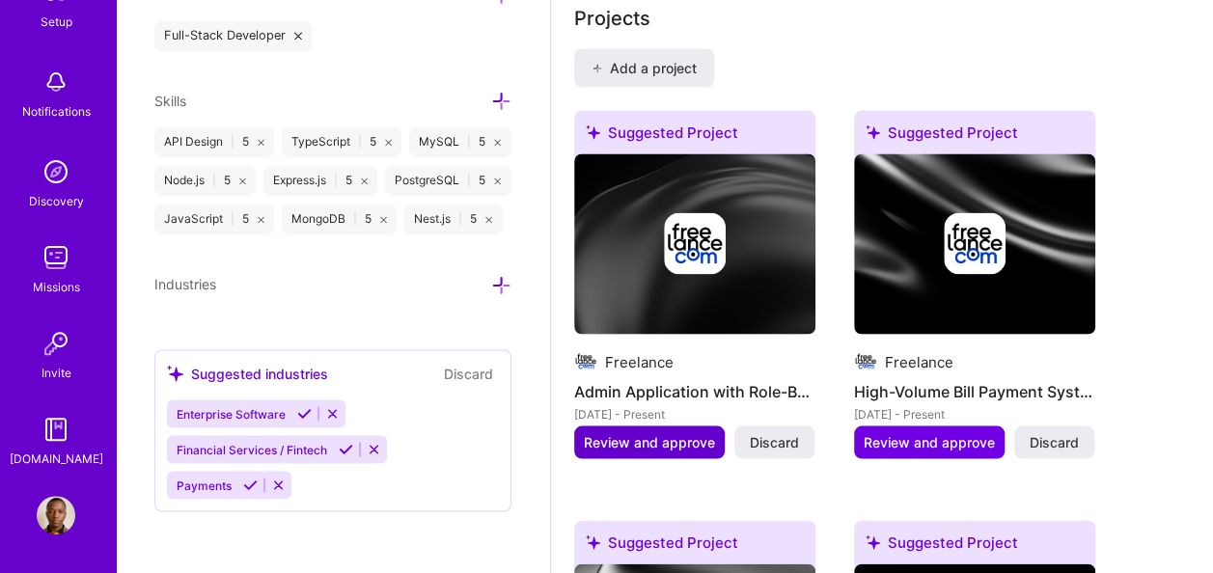
click at [611, 432] on span "Review and approve" at bounding box center [649, 441] width 131 height 19
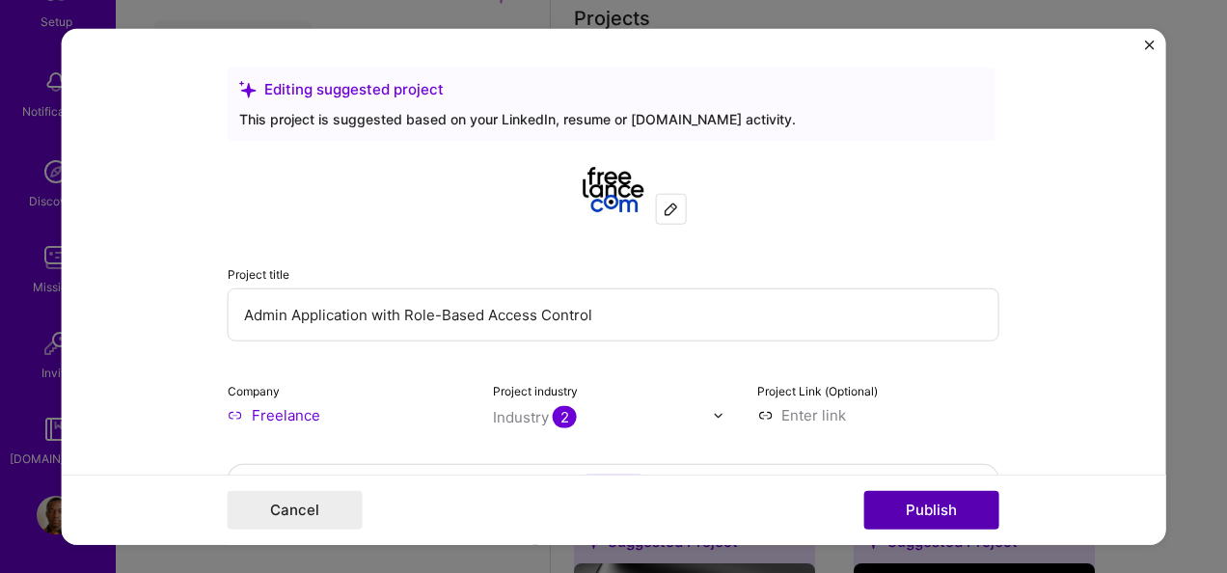
click at [913, 510] on button "Publish" at bounding box center [931, 509] width 135 height 39
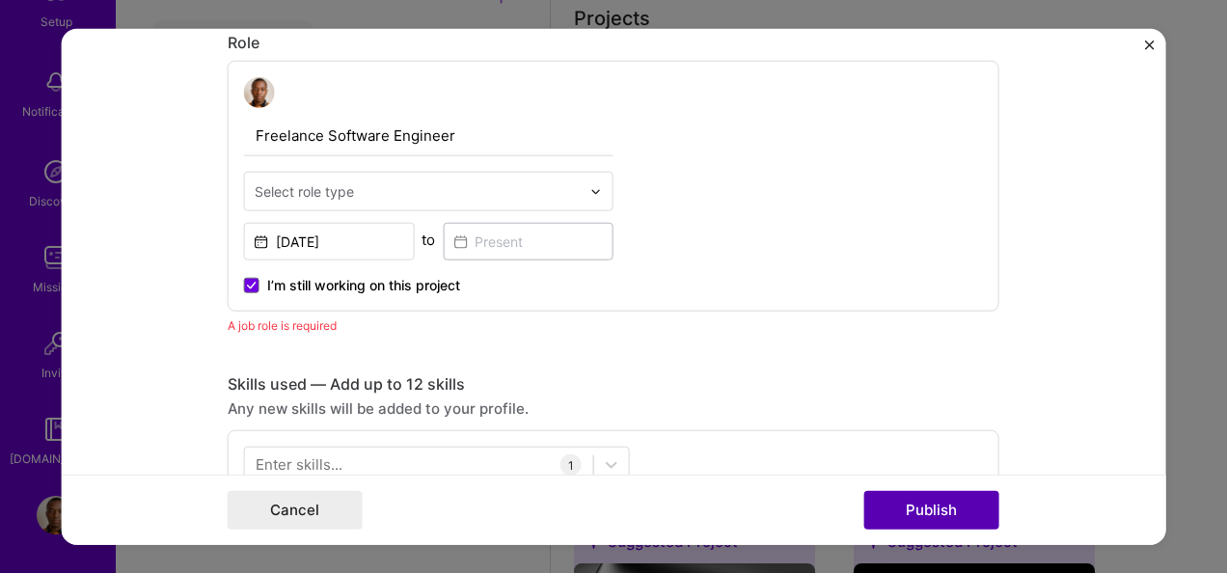
scroll to position [646, 0]
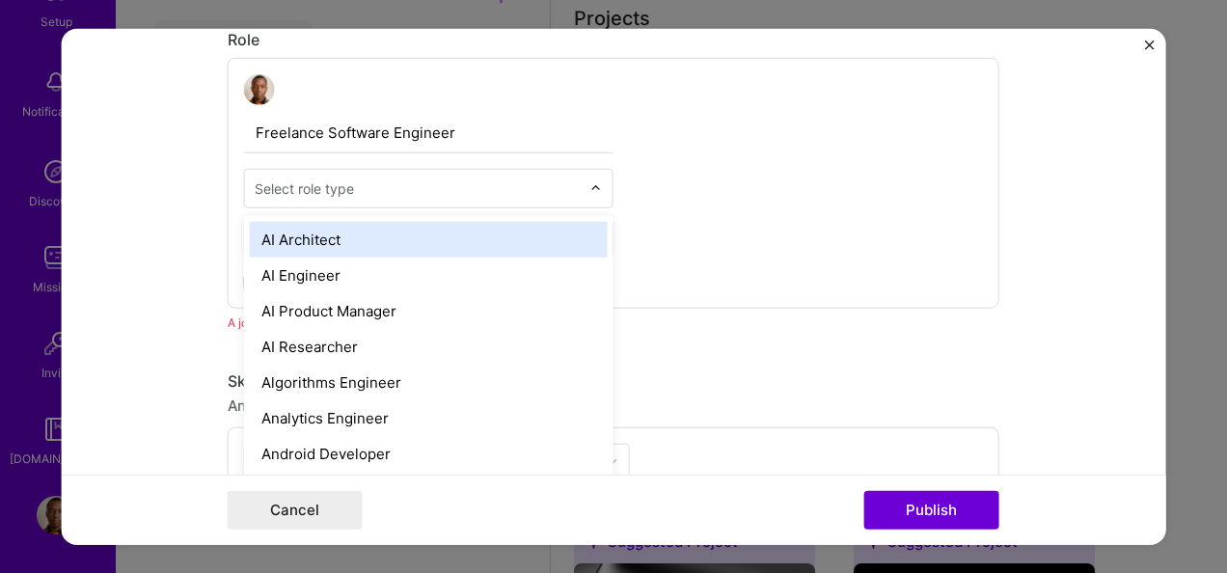
click at [379, 189] on input "text" at bounding box center [418, 188] width 326 height 20
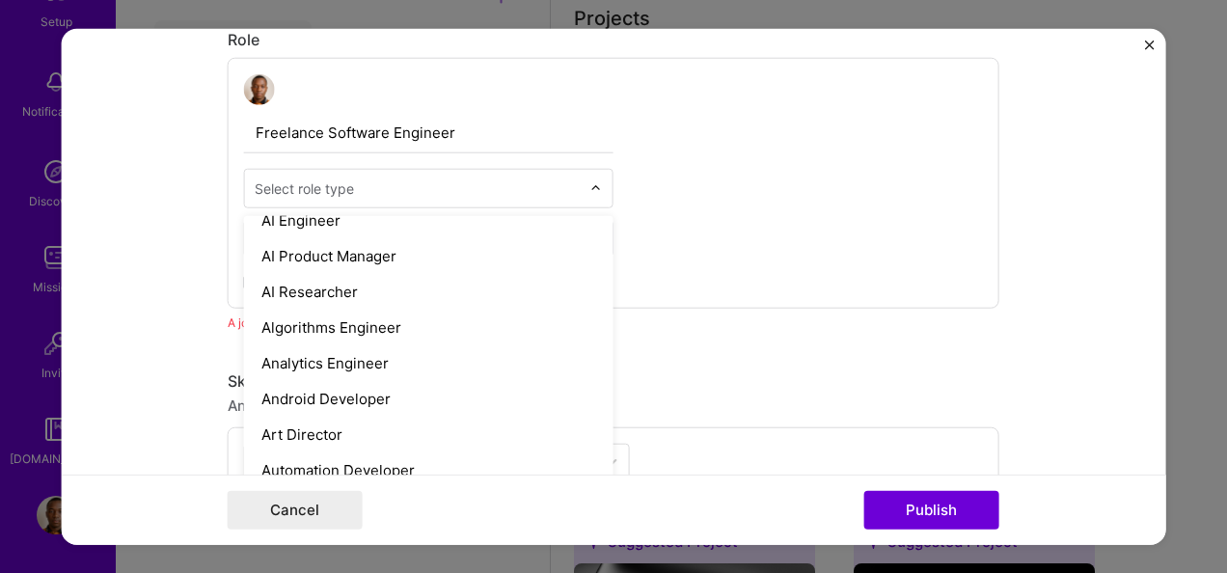
scroll to position [289, 0]
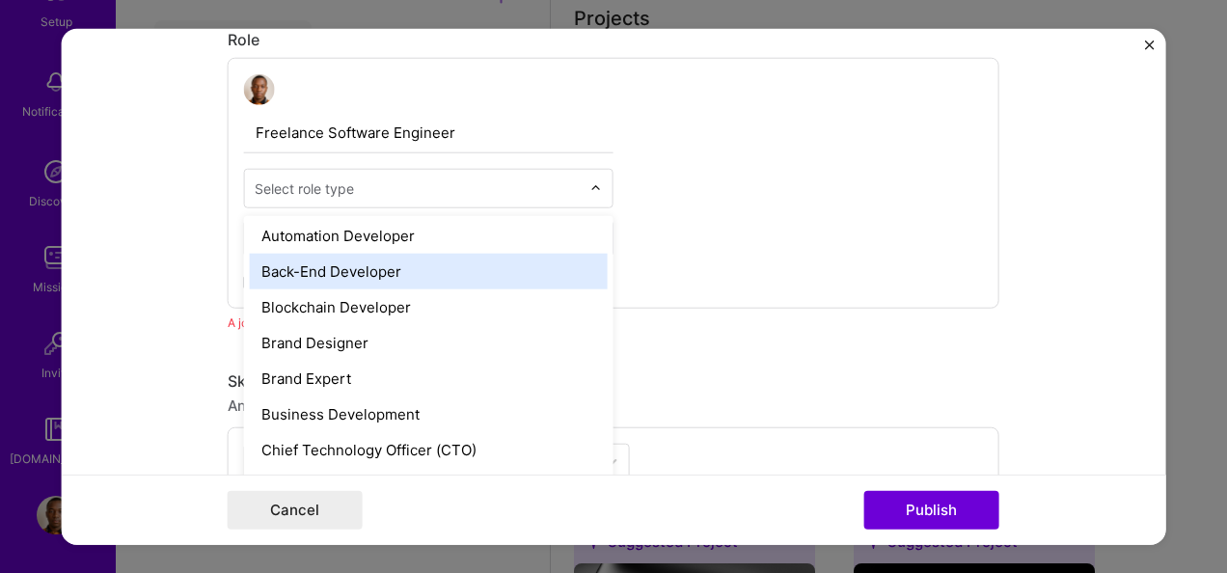
click at [376, 274] on div "Back-End Developer" at bounding box center [429, 272] width 358 height 36
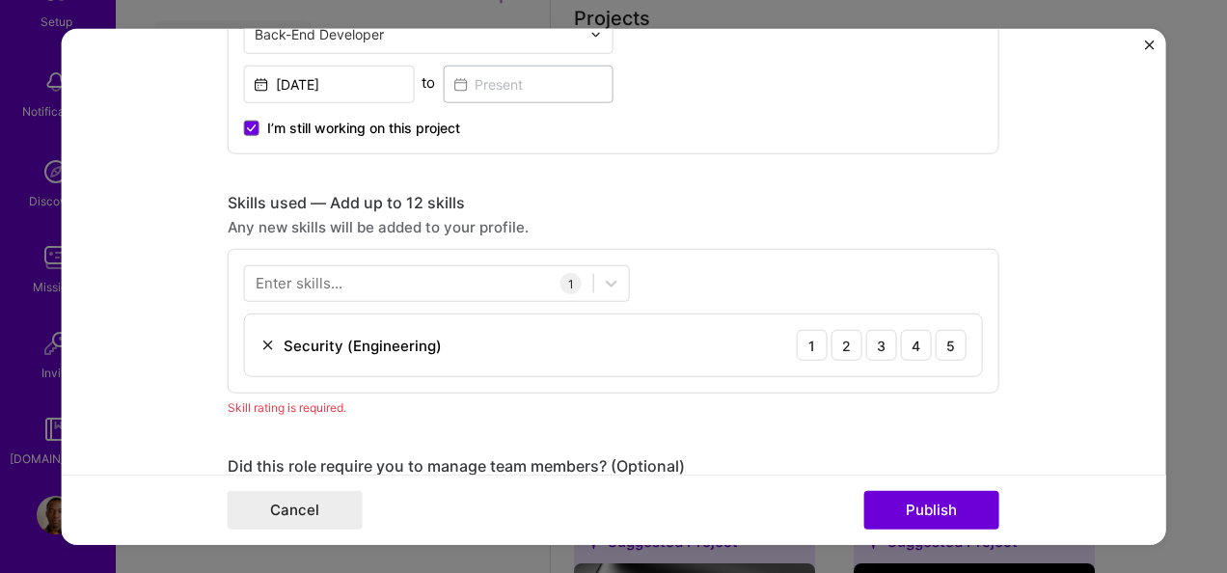
scroll to position [743, 0]
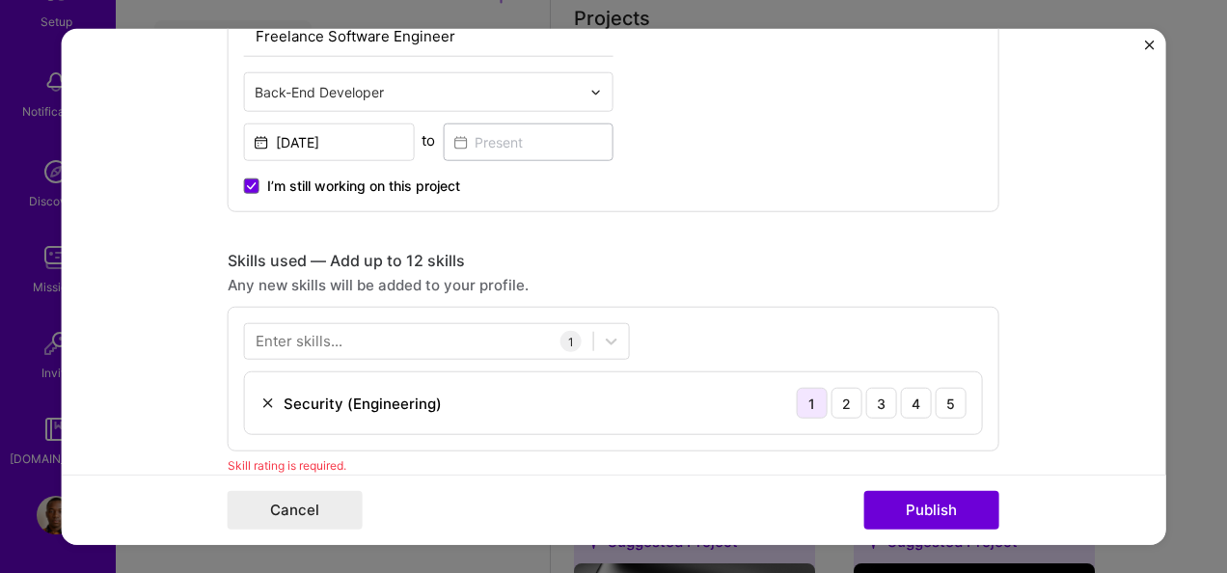
click at [814, 406] on div "1" at bounding box center [812, 403] width 31 height 31
click at [946, 400] on div "5" at bounding box center [951, 403] width 31 height 31
click at [606, 342] on icon at bounding box center [611, 341] width 19 height 19
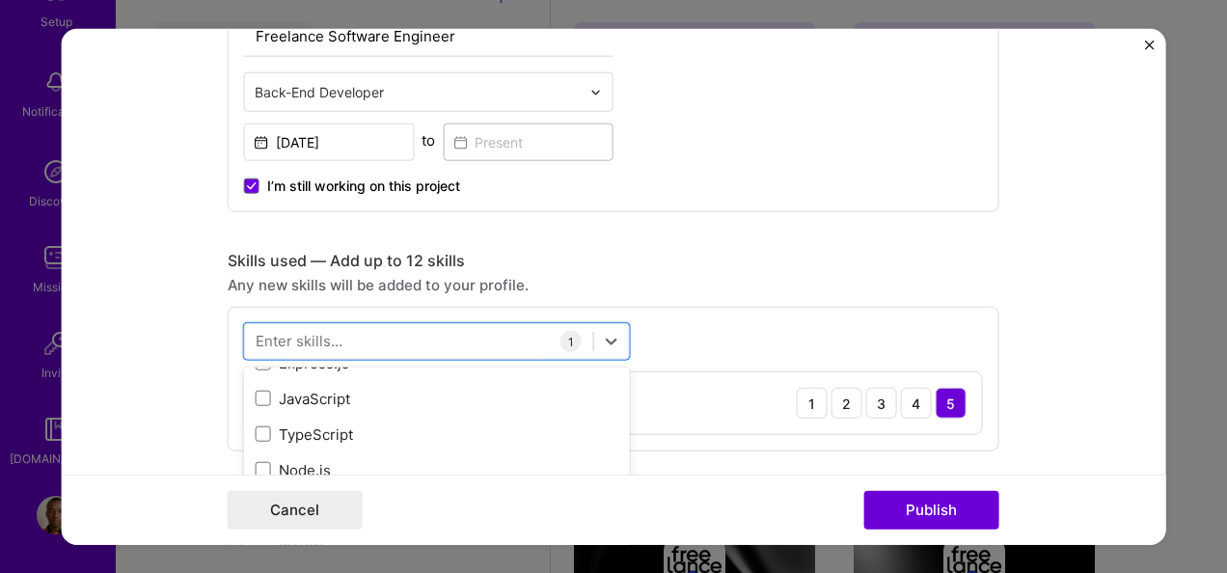
scroll to position [0, 0]
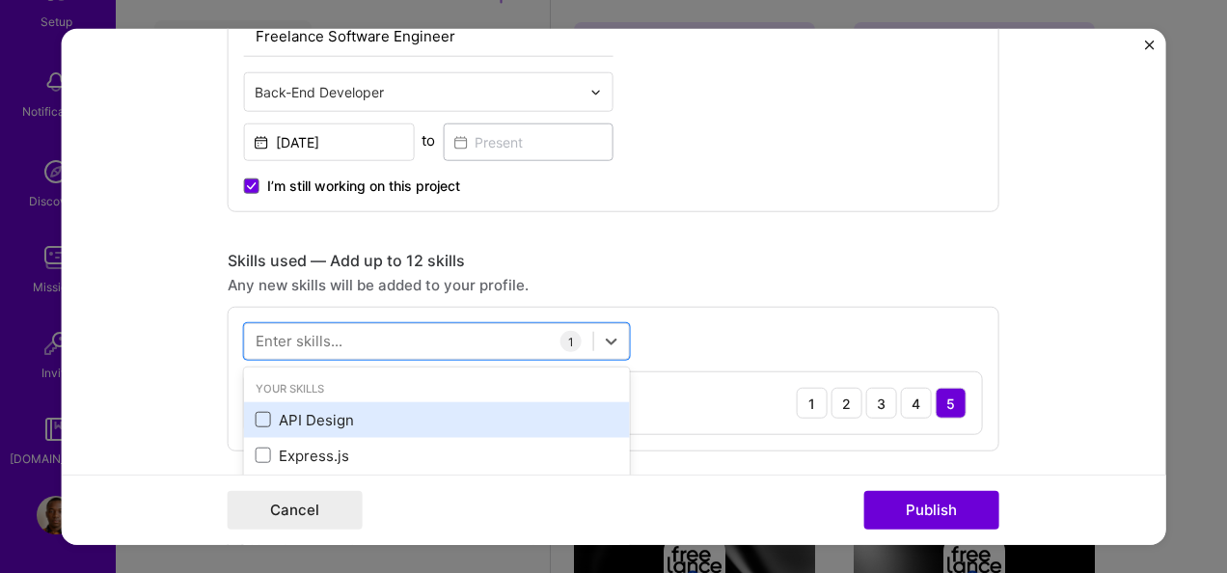
click at [260, 412] on span at bounding box center [263, 419] width 15 height 15
click at [0, 0] on input "checkbox" at bounding box center [0, 0] width 0 height 0
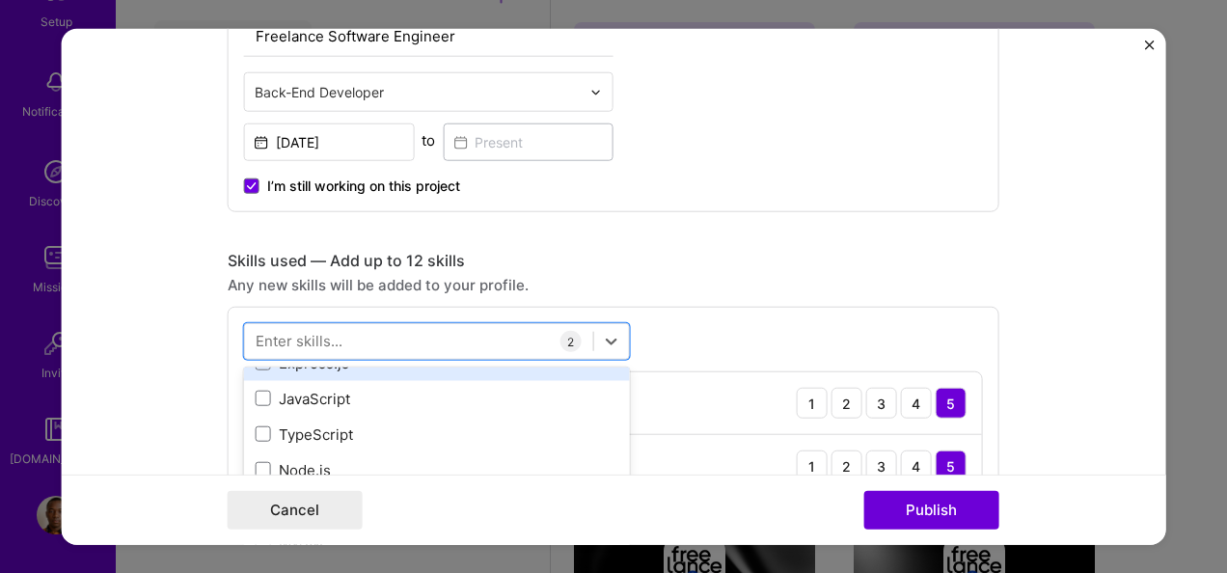
scroll to position [96, 0]
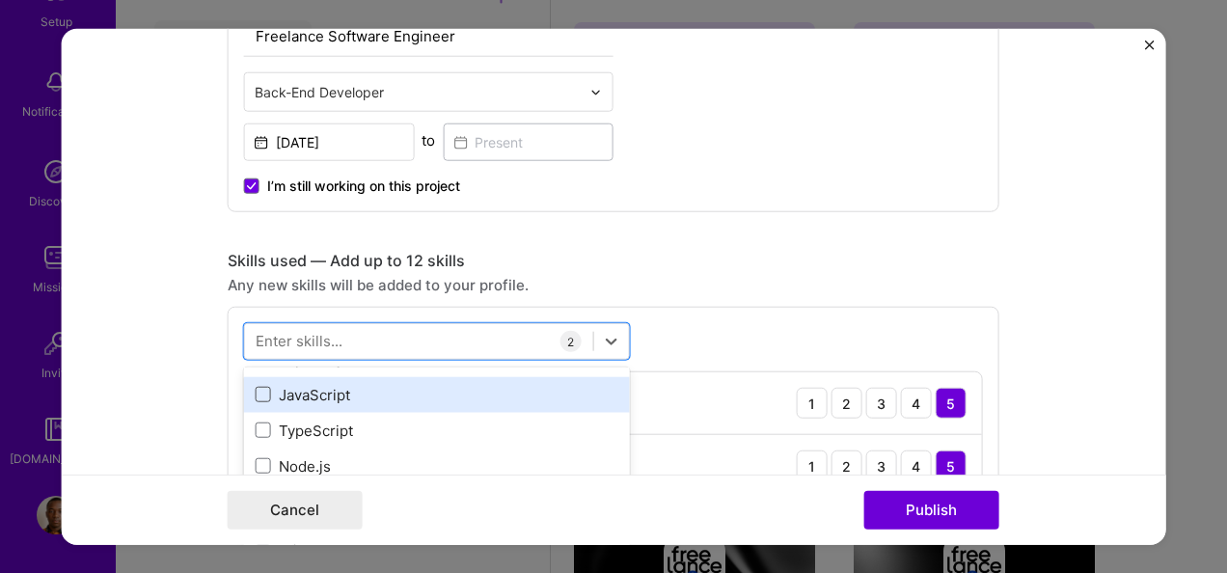
click at [256, 388] on span at bounding box center [263, 394] width 15 height 15
click at [0, 0] on input "checkbox" at bounding box center [0, 0] width 0 height 0
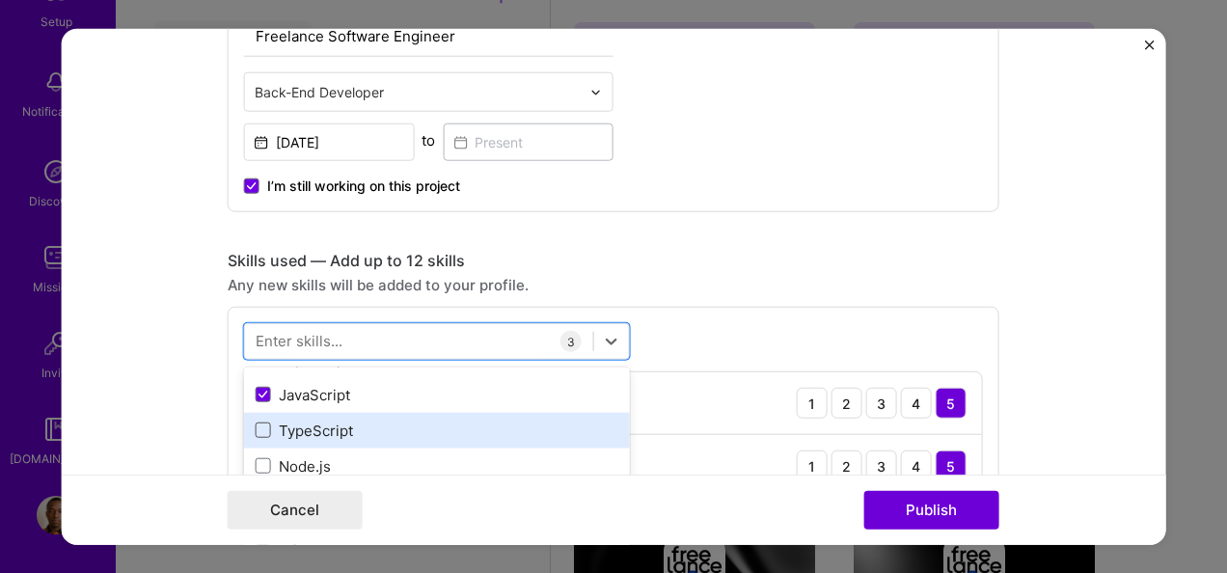
click at [256, 427] on span at bounding box center [263, 430] width 15 height 15
click at [0, 0] on input "checkbox" at bounding box center [0, 0] width 0 height 0
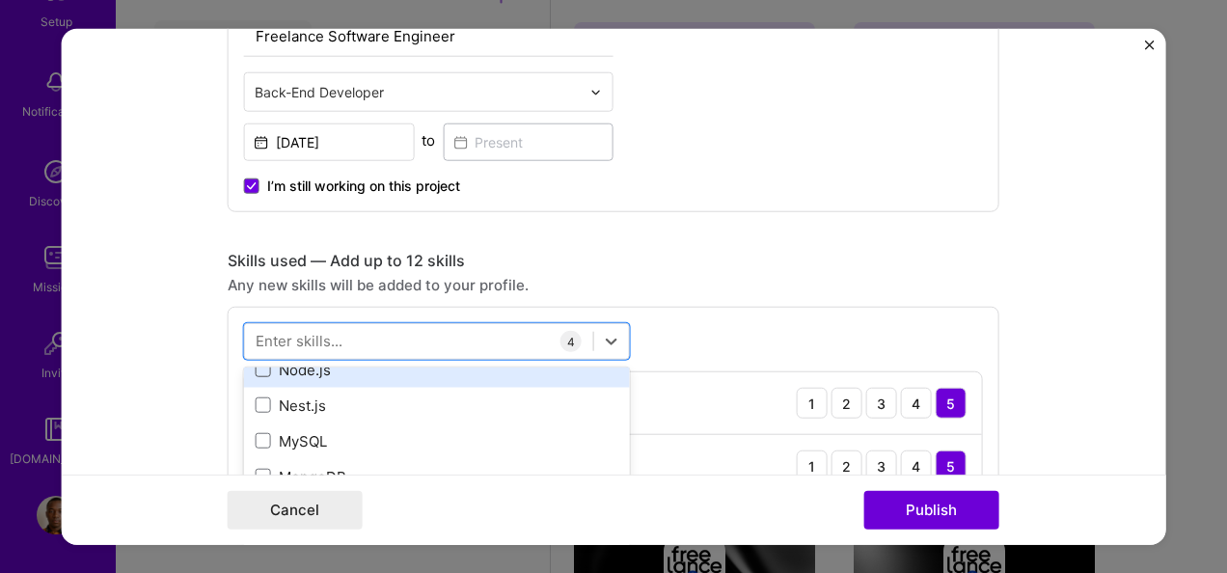
click at [260, 367] on span at bounding box center [263, 369] width 15 height 15
click at [0, 0] on input "checkbox" at bounding box center [0, 0] width 0 height 0
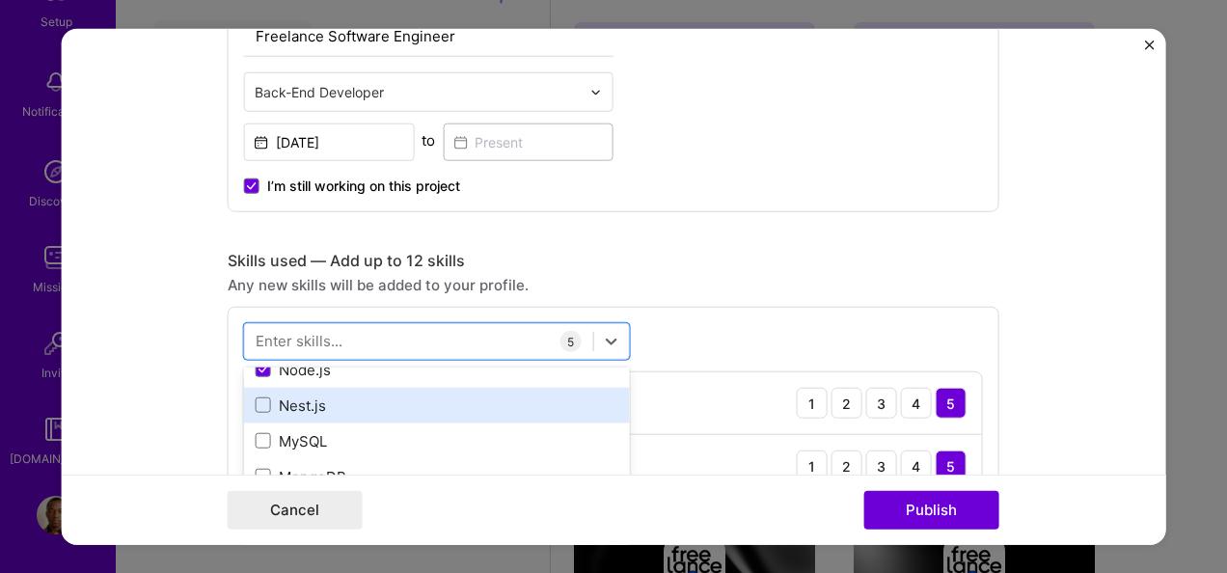
click at [256, 396] on div "Nest.js" at bounding box center [437, 406] width 363 height 20
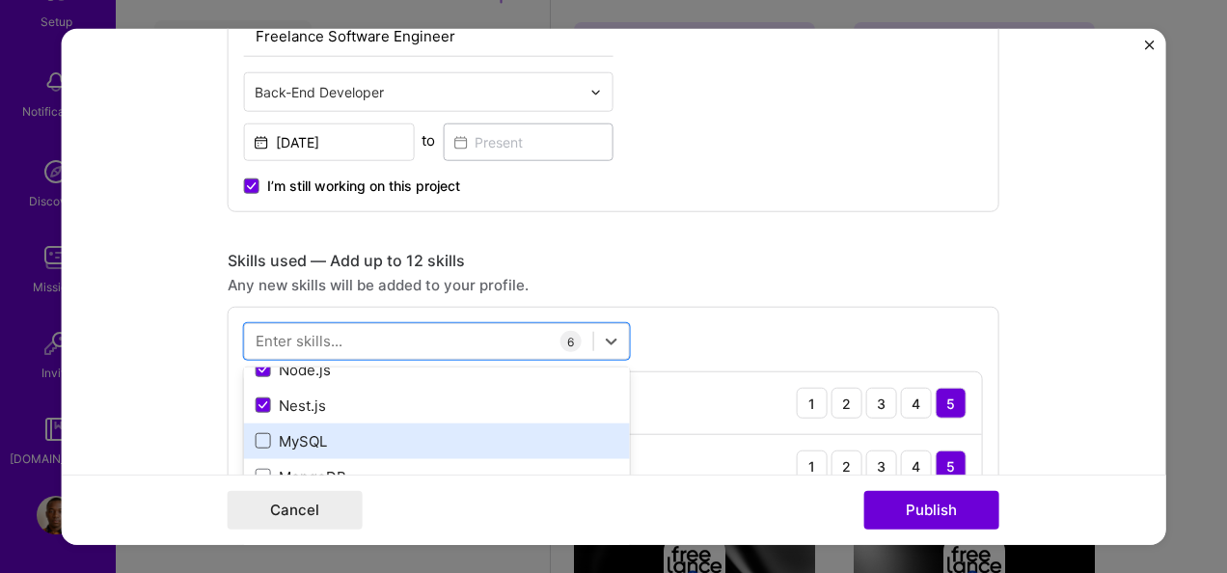
click at [256, 433] on span at bounding box center [263, 440] width 15 height 15
click at [0, 0] on input "checkbox" at bounding box center [0, 0] width 0 height 0
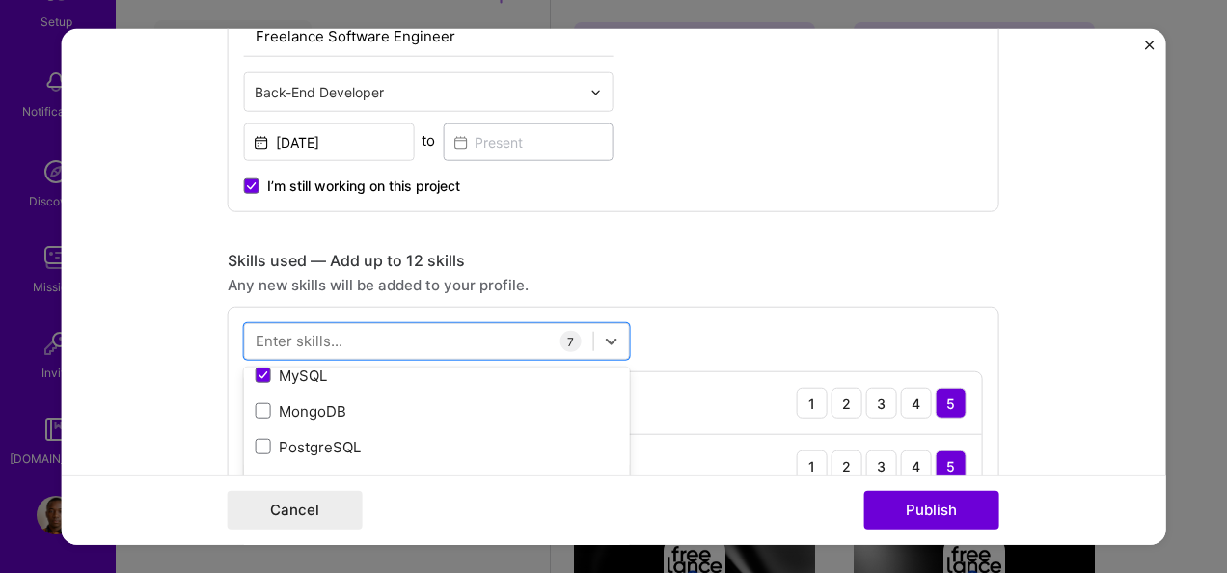
scroll to position [289, 0]
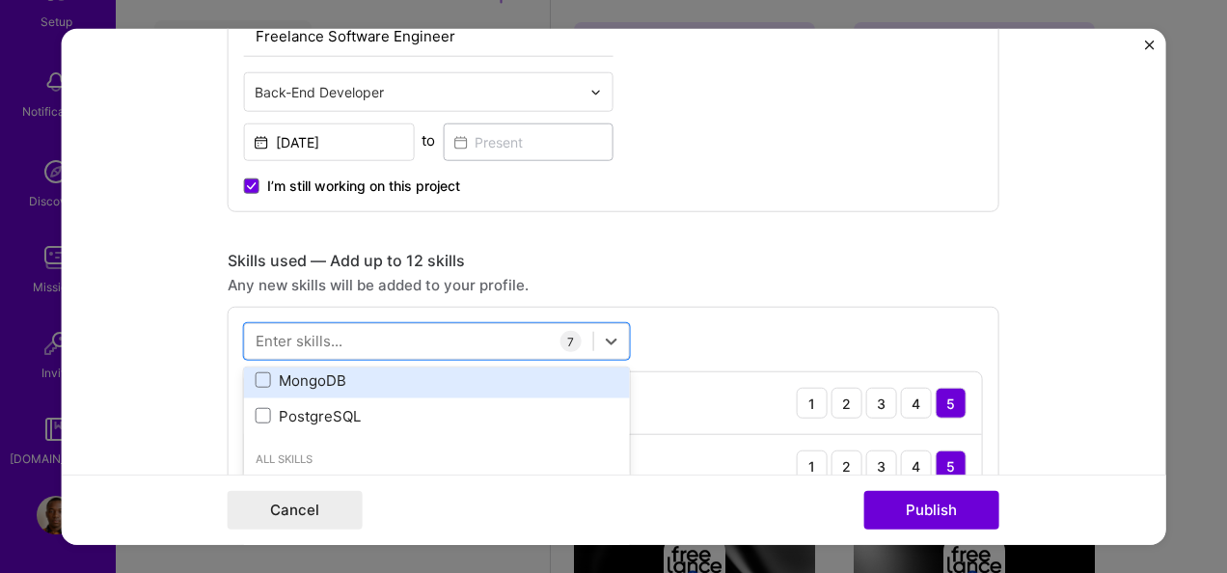
click at [264, 374] on div "MongoDB" at bounding box center [437, 380] width 363 height 20
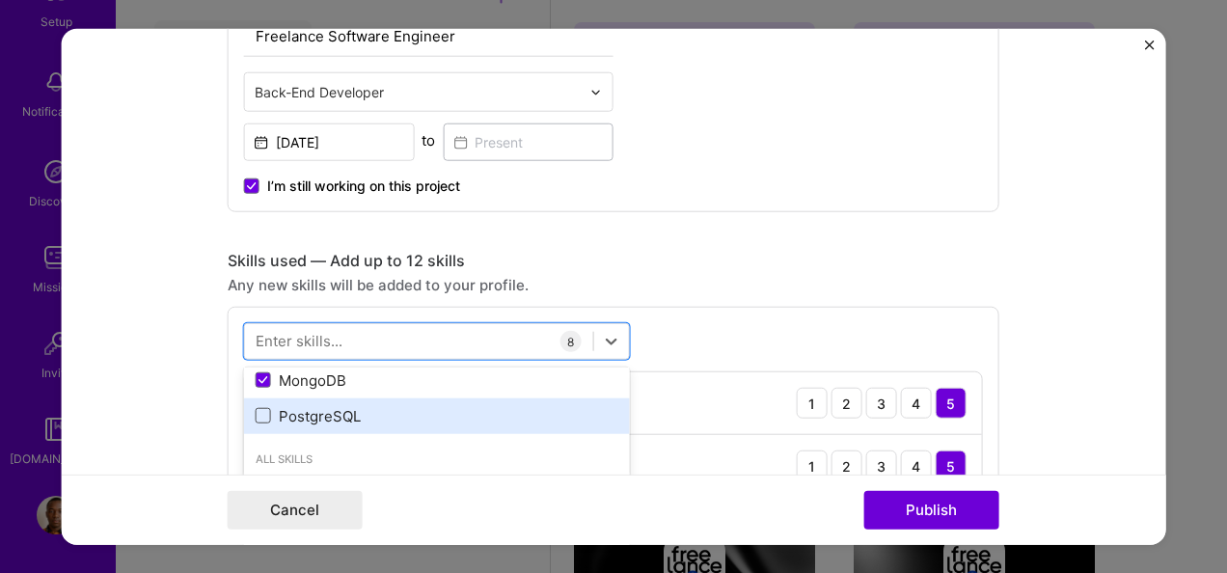
click at [256, 408] on span at bounding box center [263, 415] width 15 height 15
click at [0, 0] on input "checkbox" at bounding box center [0, 0] width 0 height 0
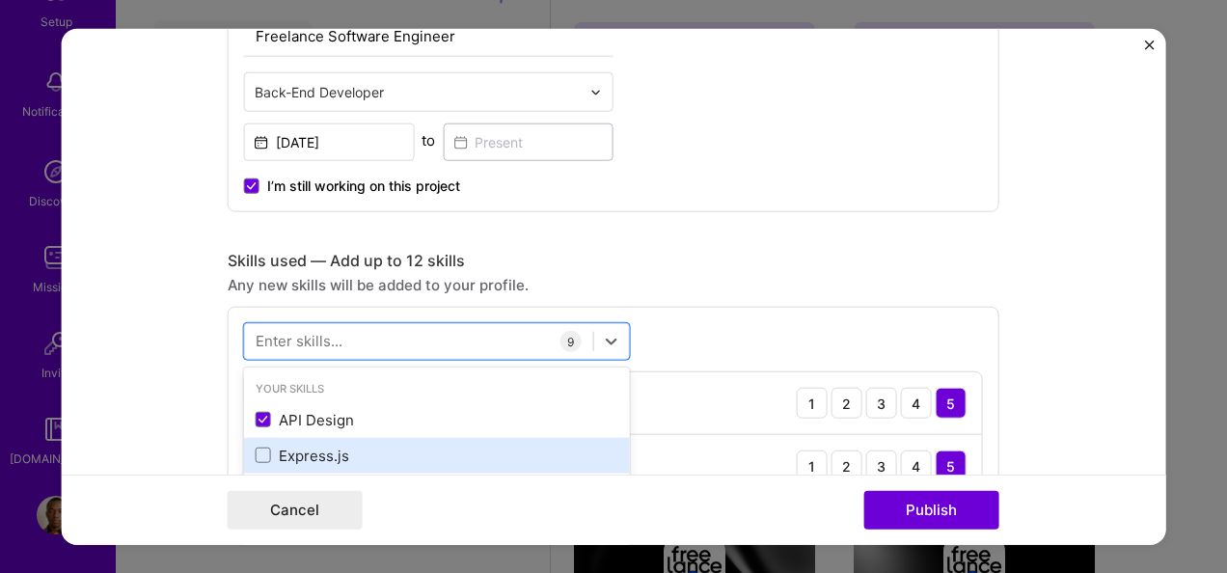
drag, startPoint x: 255, startPoint y: 452, endPoint x: 276, endPoint y: 440, distance: 24.7
click at [256, 451] on span at bounding box center [263, 455] width 15 height 15
click at [0, 0] on input "checkbox" at bounding box center [0, 0] width 0 height 0
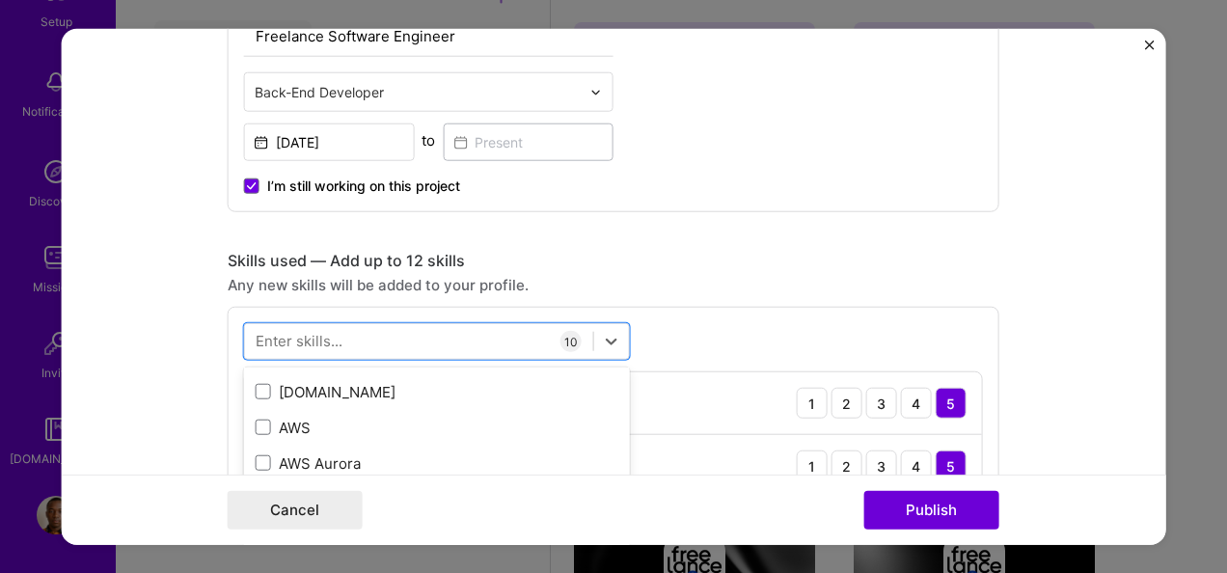
scroll to position [579, 0]
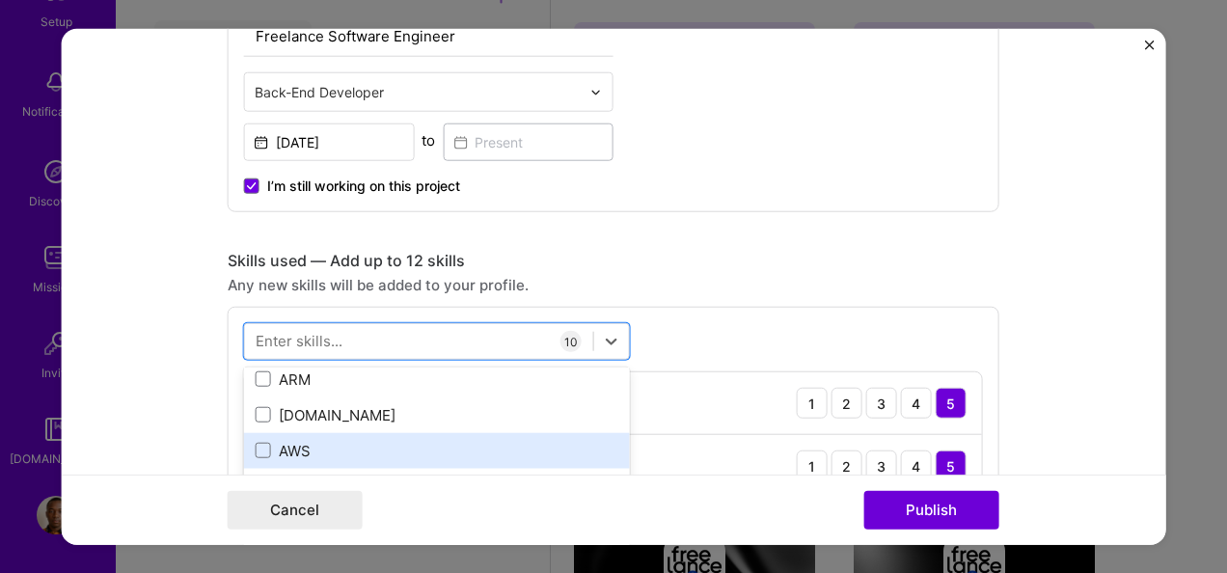
click at [256, 440] on div "AWS" at bounding box center [437, 450] width 363 height 20
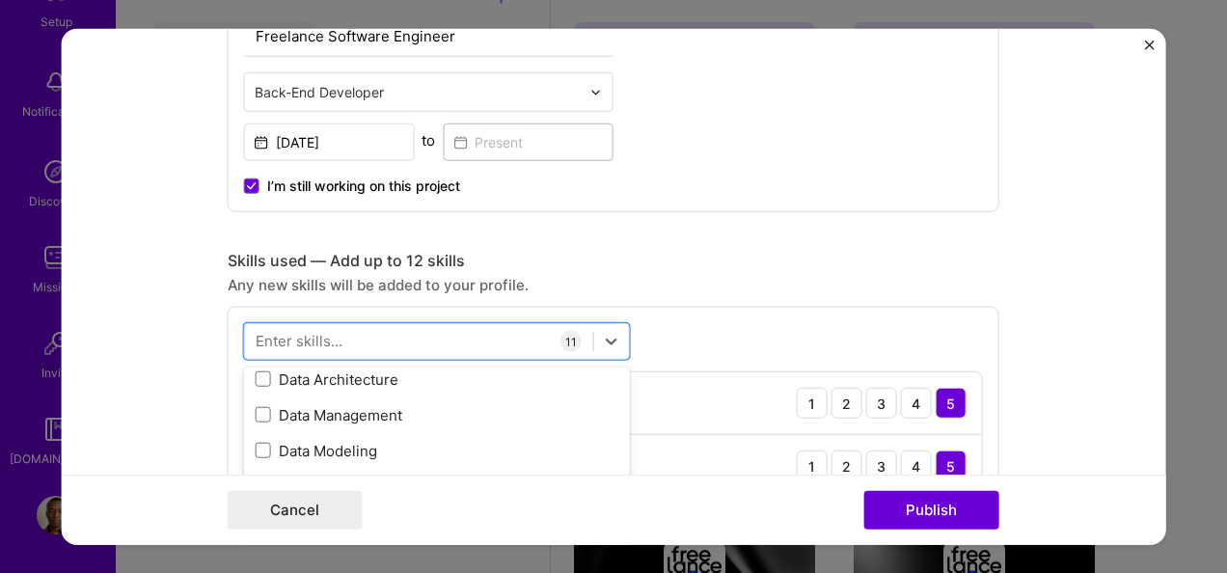
scroll to position [3473, 0]
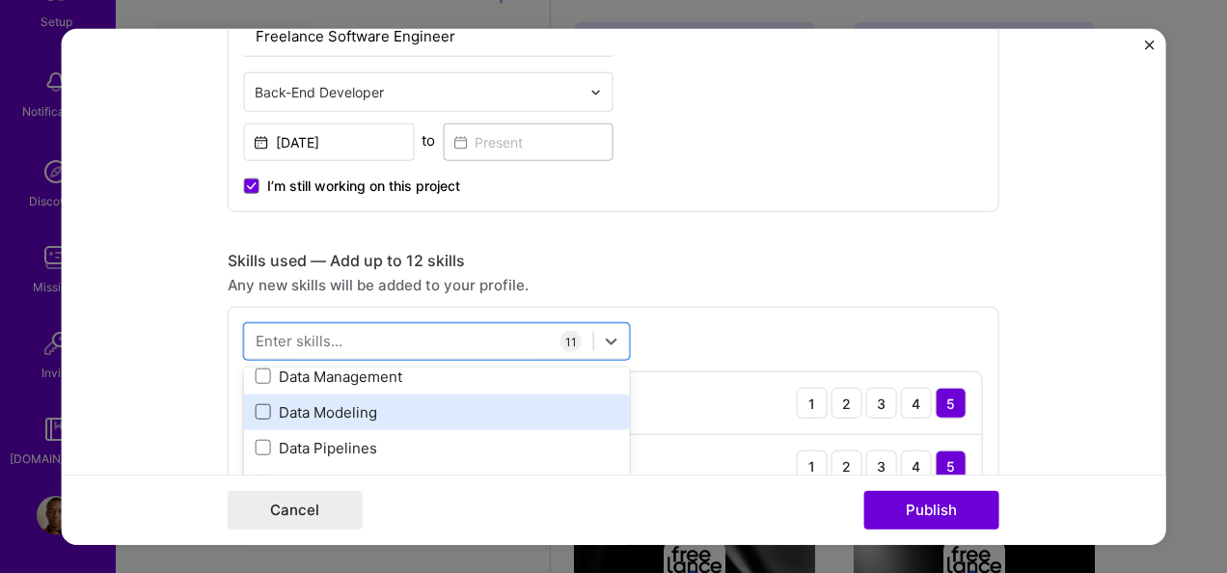
click at [256, 410] on span at bounding box center [263, 411] width 15 height 15
click at [0, 0] on input "checkbox" at bounding box center [0, 0] width 0 height 0
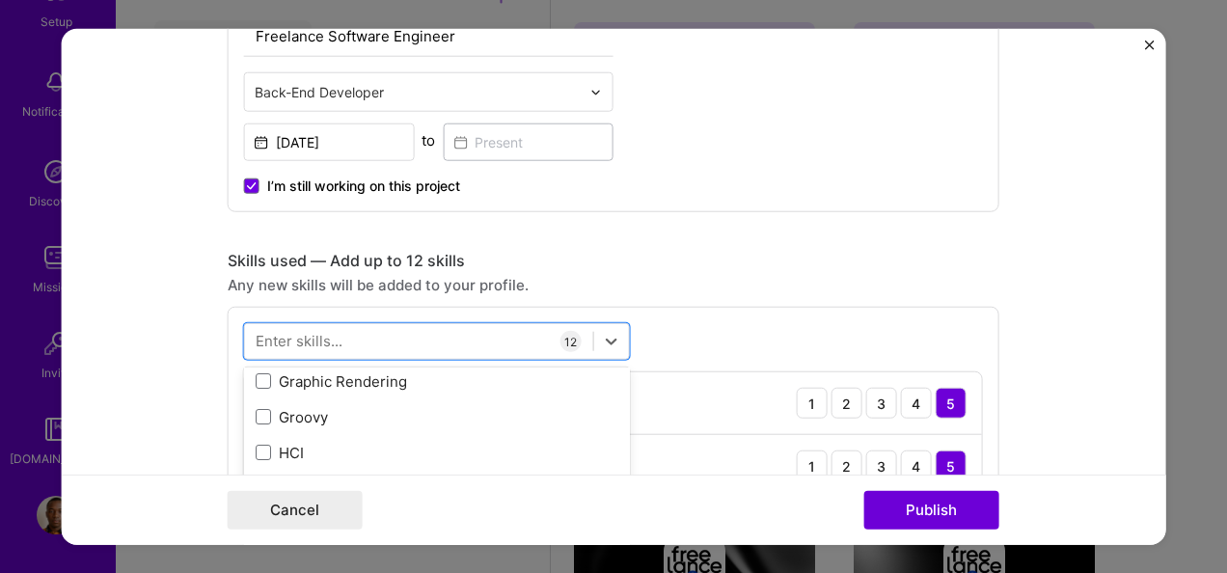
scroll to position [5499, 0]
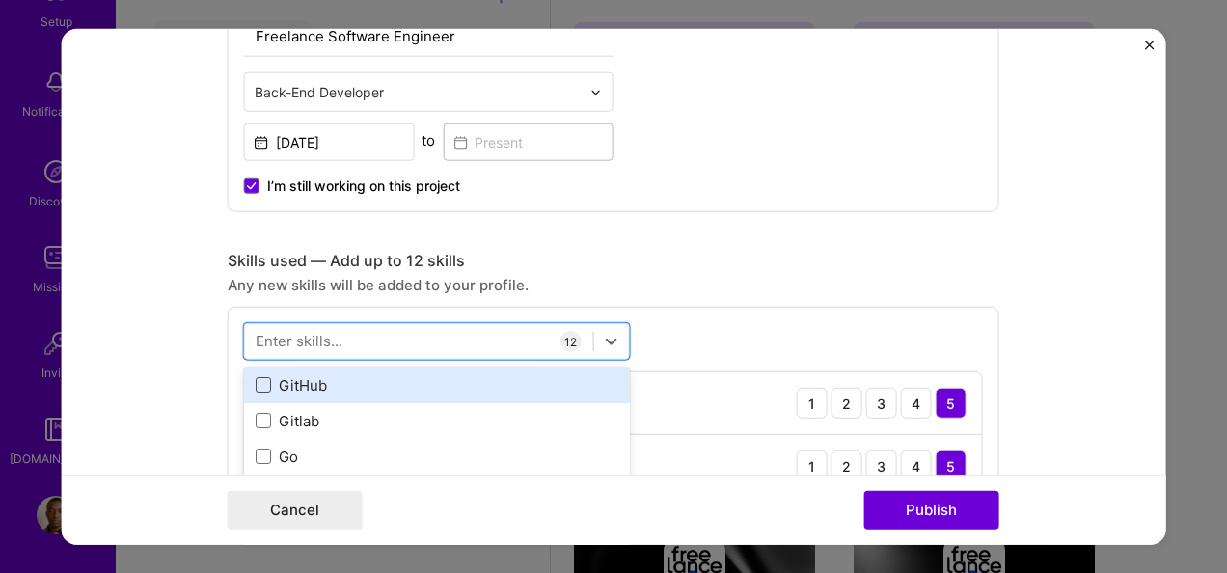
click at [257, 384] on span at bounding box center [263, 384] width 15 height 15
click at [0, 0] on input "checkbox" at bounding box center [0, 0] width 0 height 0
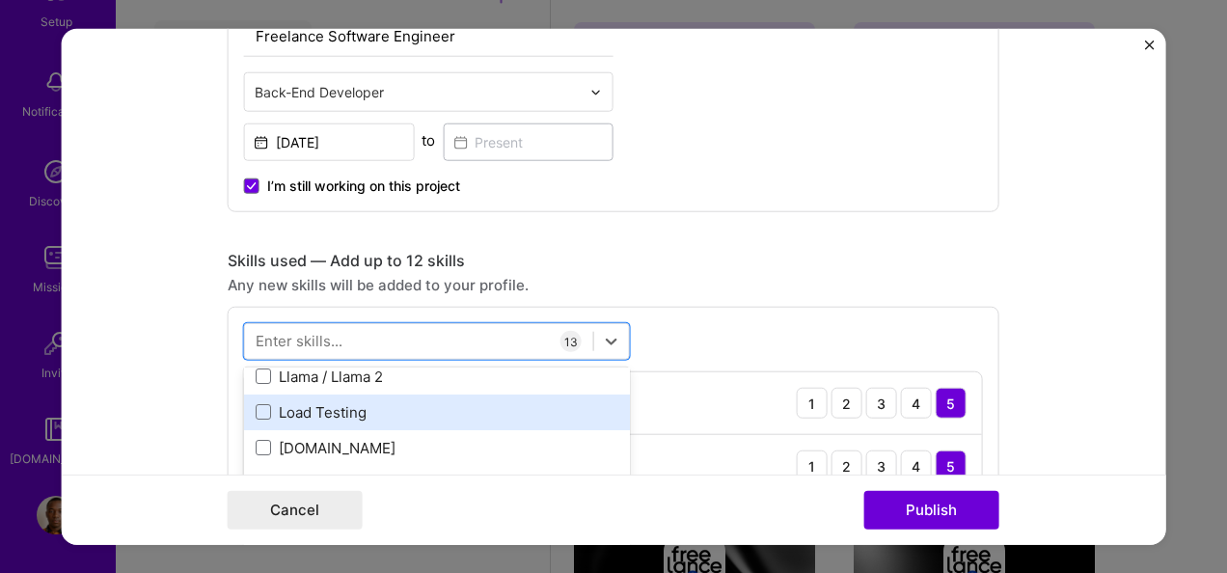
scroll to position [6947, 0]
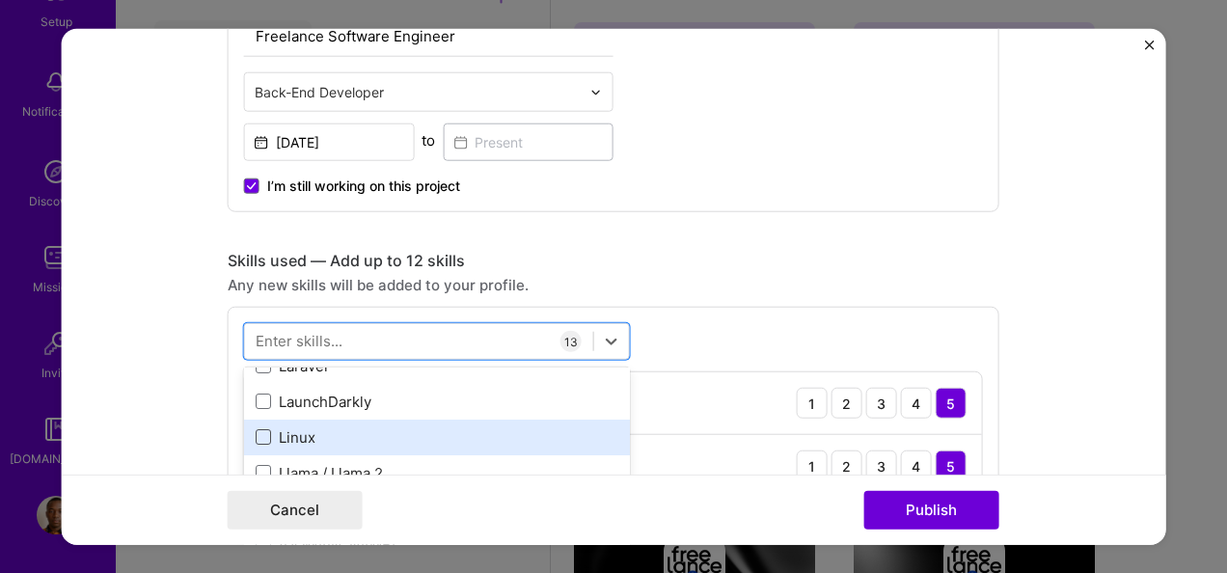
click at [257, 436] on span at bounding box center [263, 436] width 15 height 15
click at [0, 0] on input "checkbox" at bounding box center [0, 0] width 0 height 0
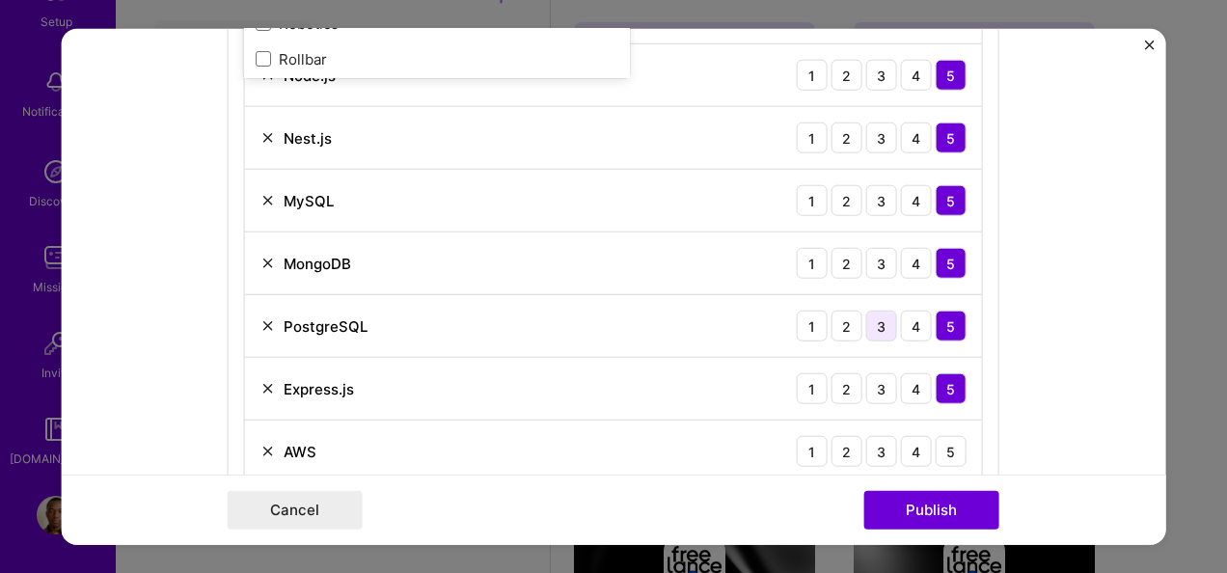
scroll to position [1611, 0]
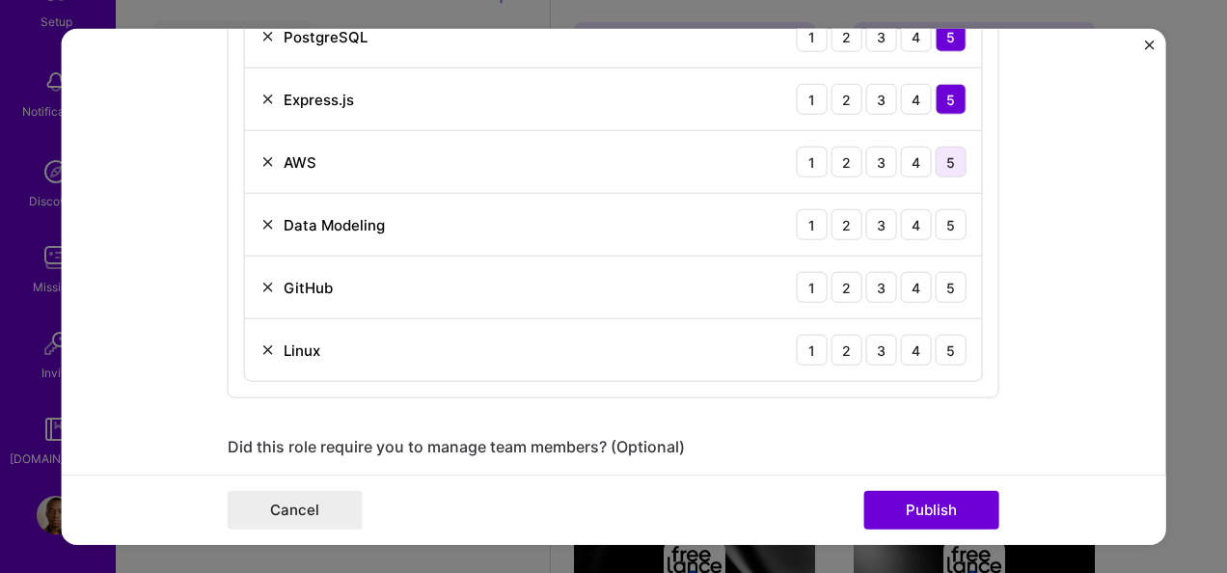
click at [947, 155] on div "5" at bounding box center [951, 162] width 31 height 31
click at [946, 218] on div "5" at bounding box center [951, 224] width 31 height 31
click at [943, 272] on div "5" at bounding box center [951, 287] width 31 height 31
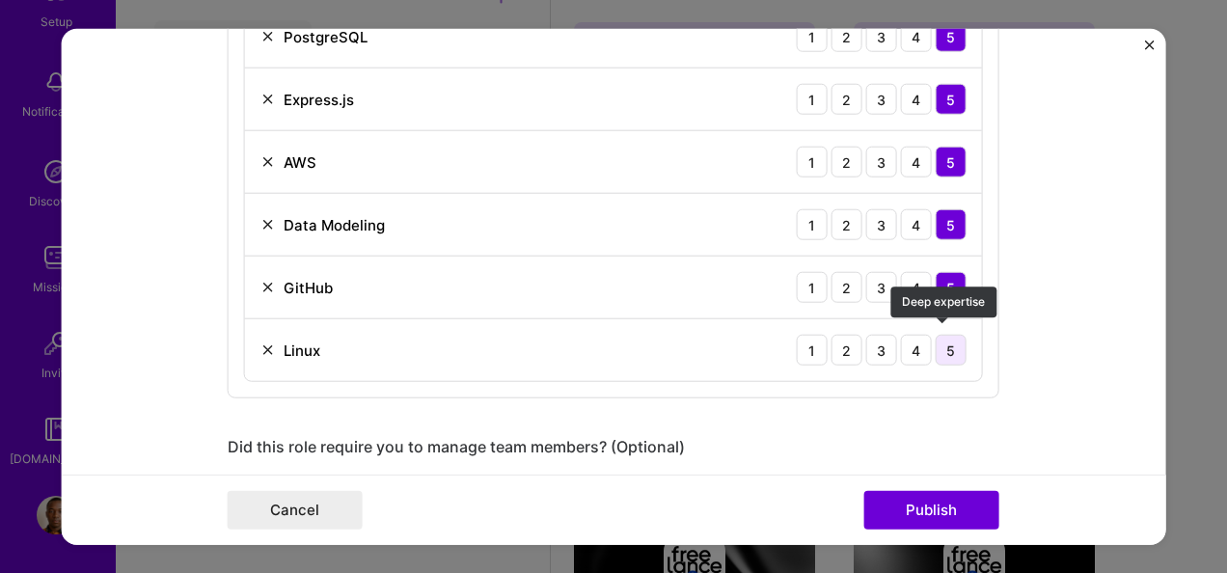
click at [945, 335] on div "5" at bounding box center [951, 350] width 31 height 31
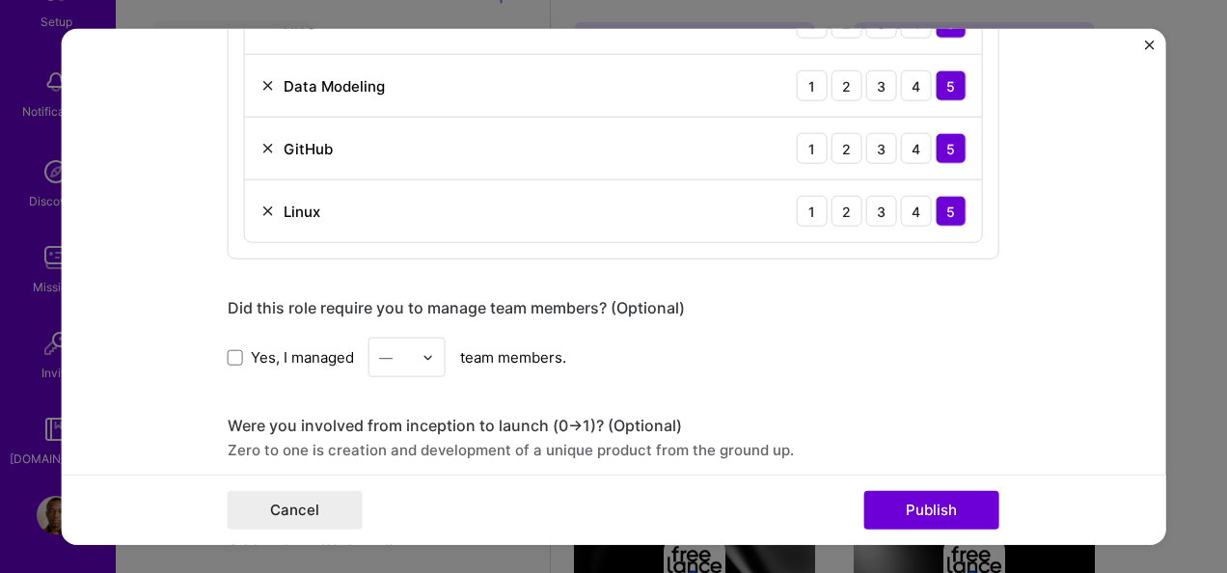
scroll to position [1804, 0]
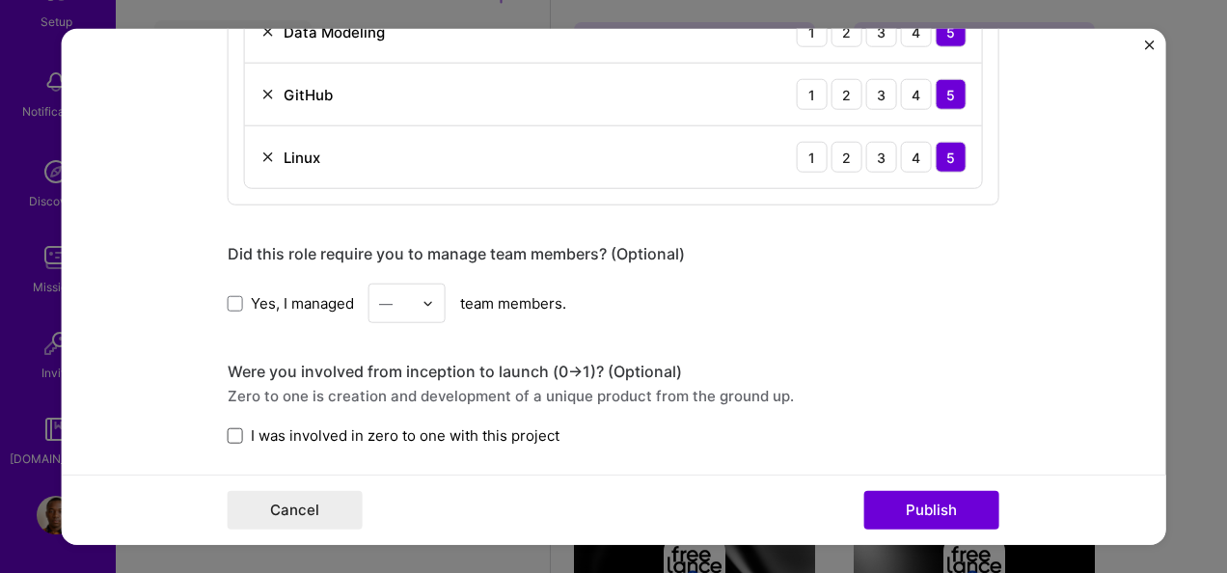
click at [228, 427] on span at bounding box center [235, 434] width 15 height 15
click at [0, 0] on input "I was involved in zero to one with this project" at bounding box center [0, 0] width 0 height 0
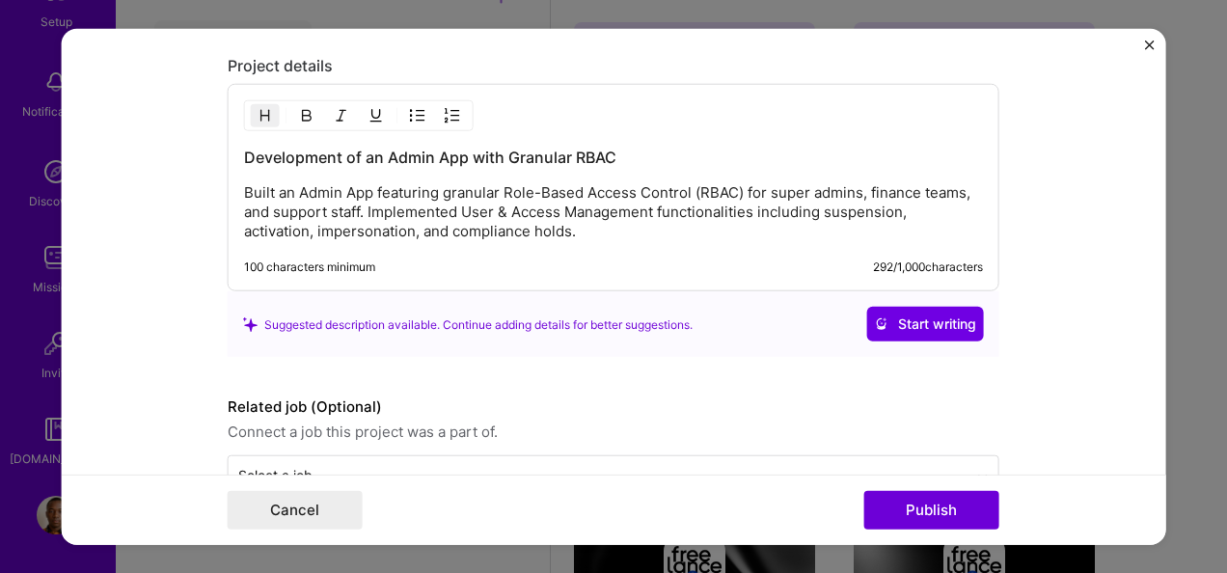
scroll to position [2529, 0]
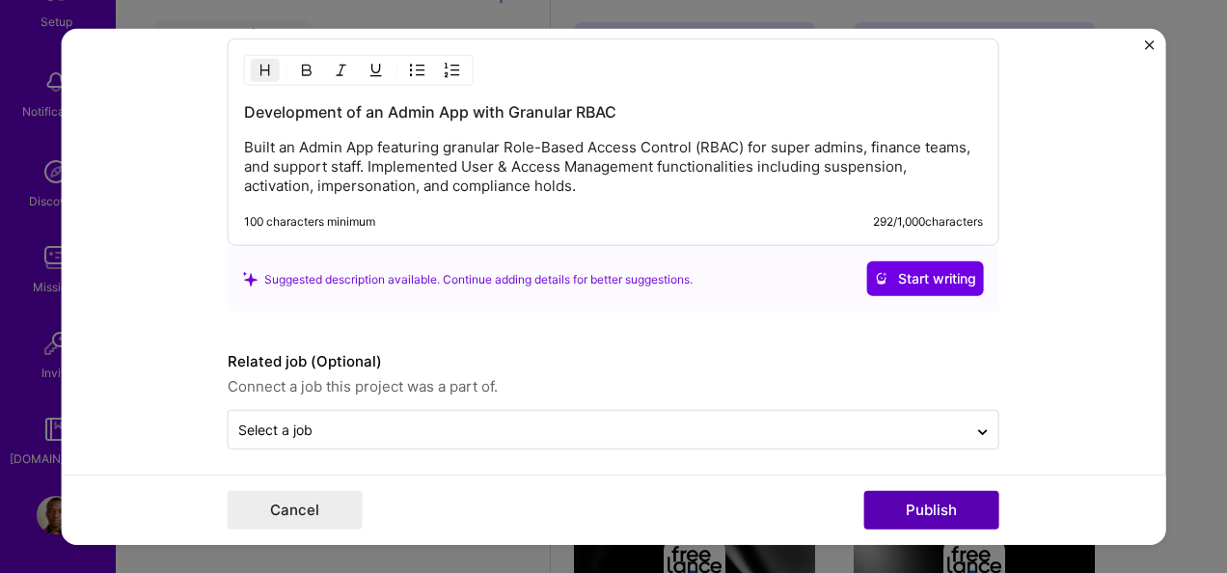
click at [903, 506] on button "Publish" at bounding box center [931, 509] width 135 height 39
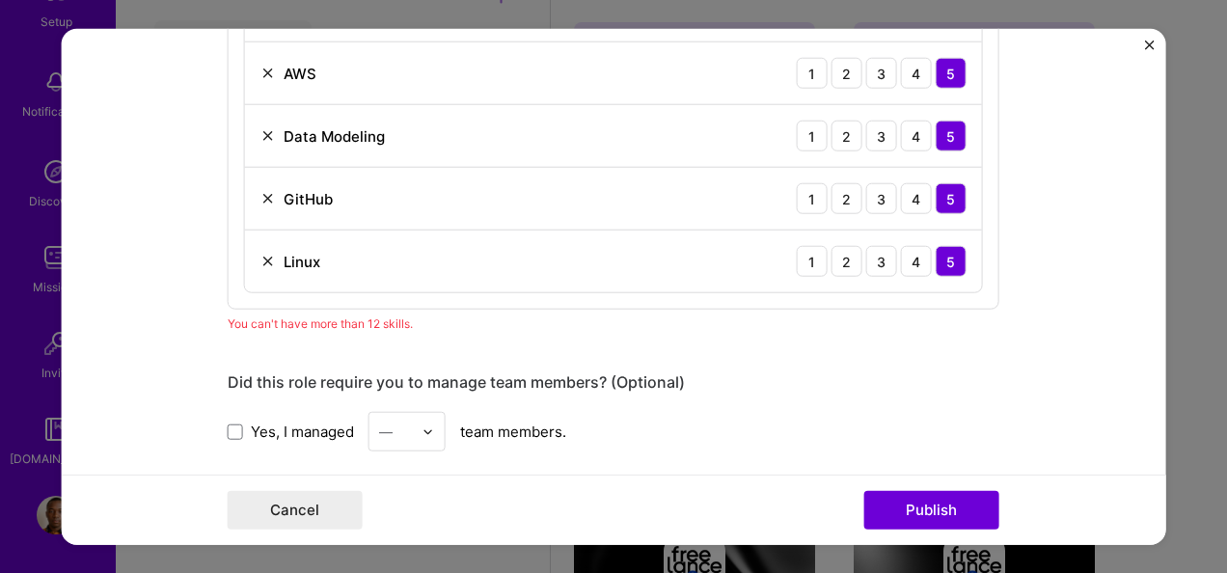
scroll to position [1640, 0]
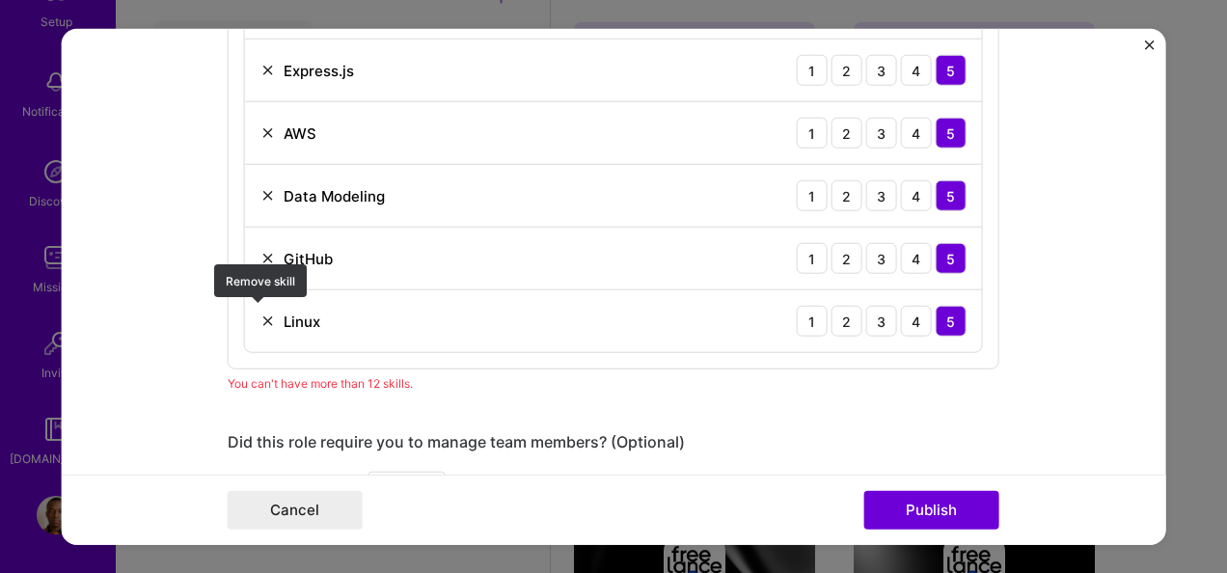
click at [262, 314] on img at bounding box center [267, 321] width 15 height 15
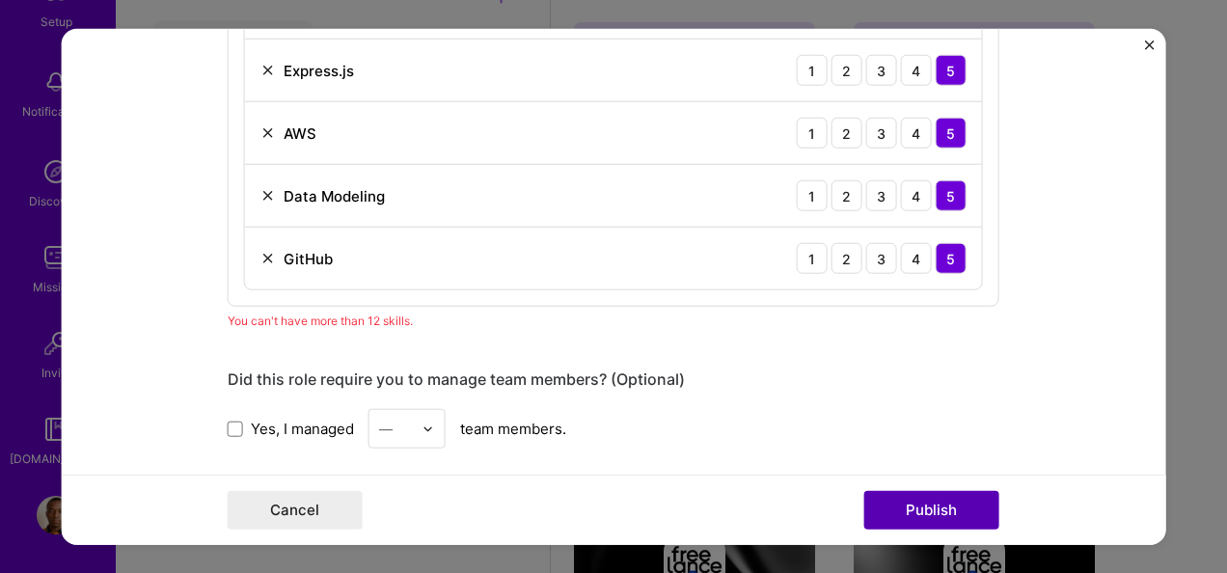
click at [938, 508] on button "Publish" at bounding box center [931, 509] width 135 height 39
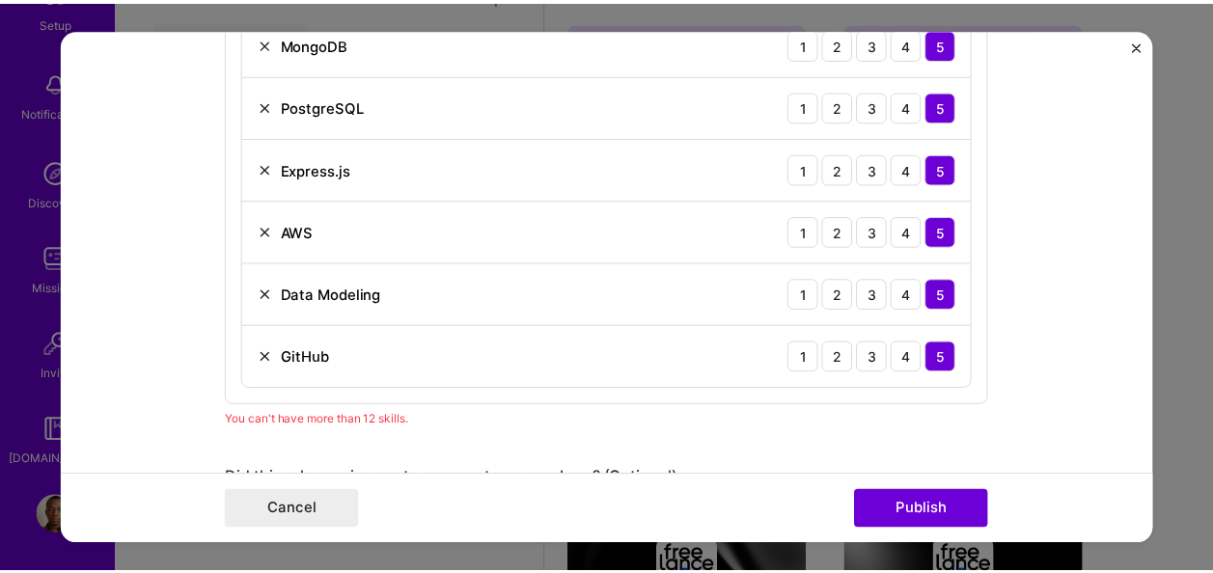
scroll to position [1445, 0]
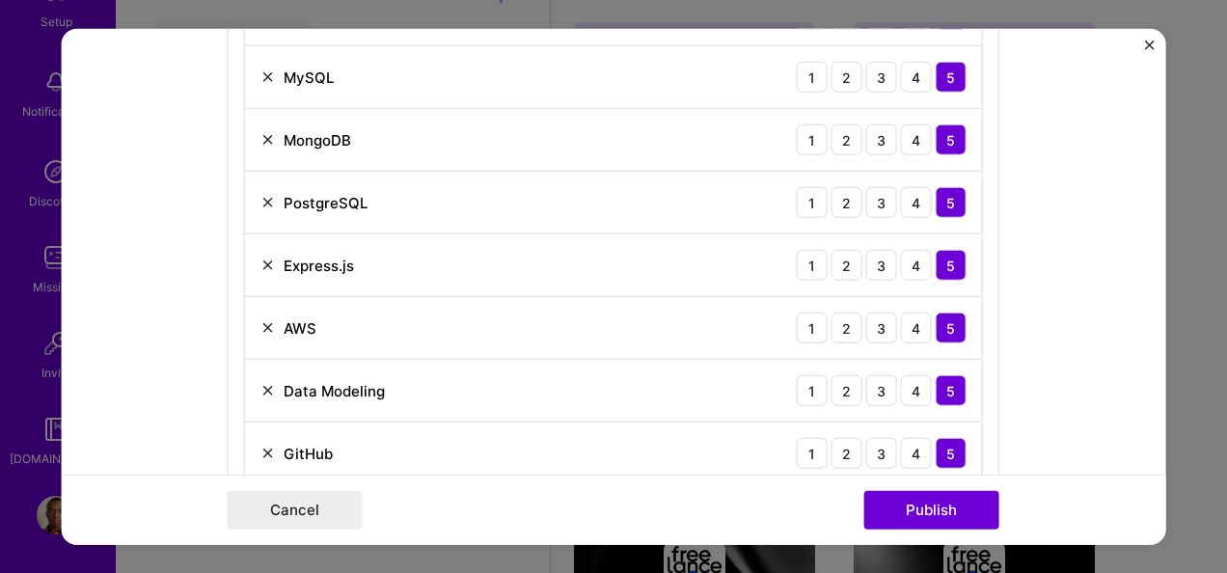
click at [260, 384] on img at bounding box center [267, 390] width 15 height 15
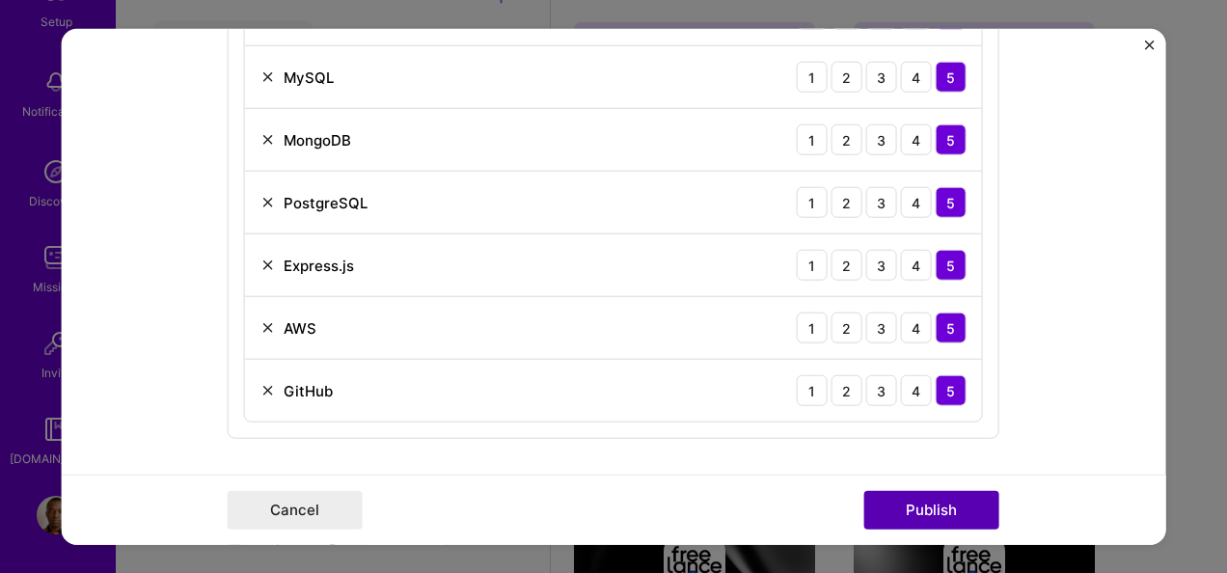
click at [915, 509] on button "Publish" at bounding box center [931, 509] width 135 height 39
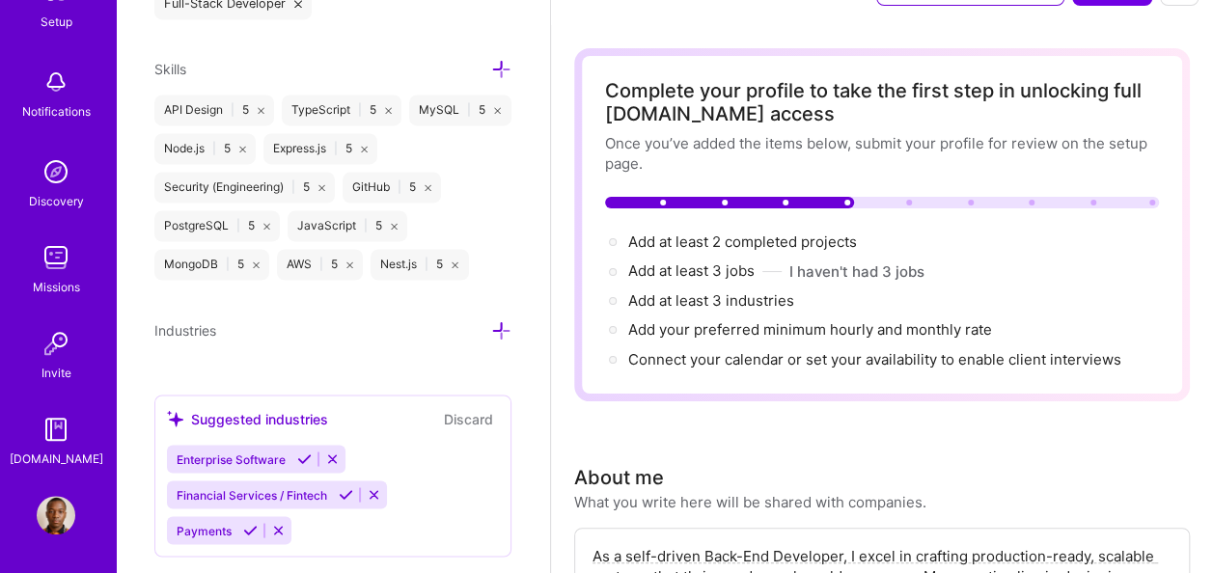
scroll to position [0, 0]
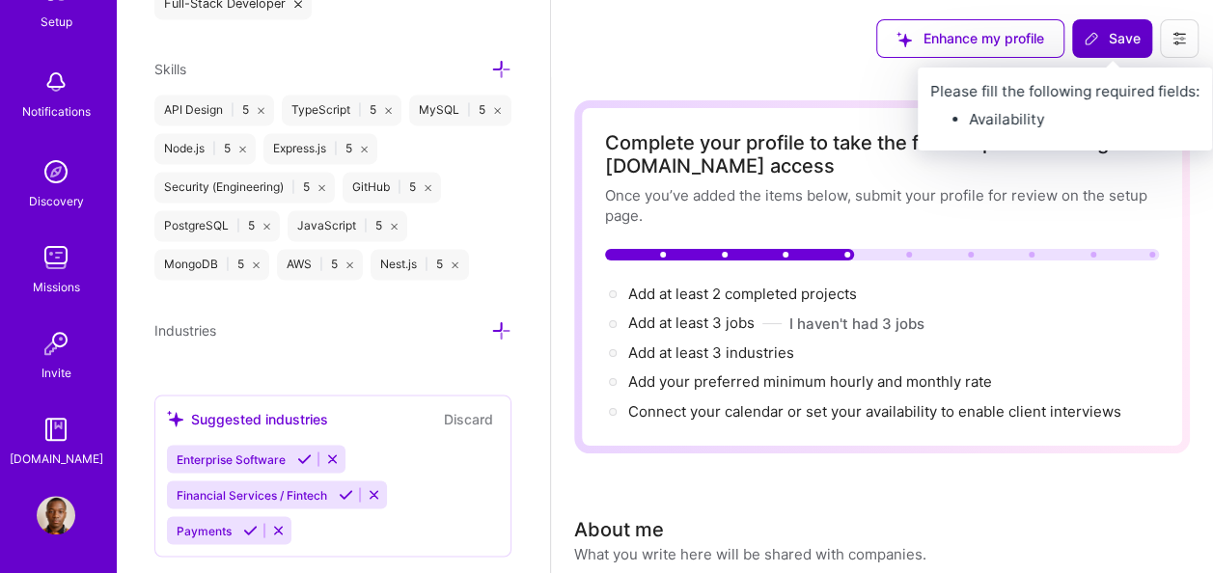
click at [1123, 34] on span "Save" at bounding box center [1111, 38] width 57 height 19
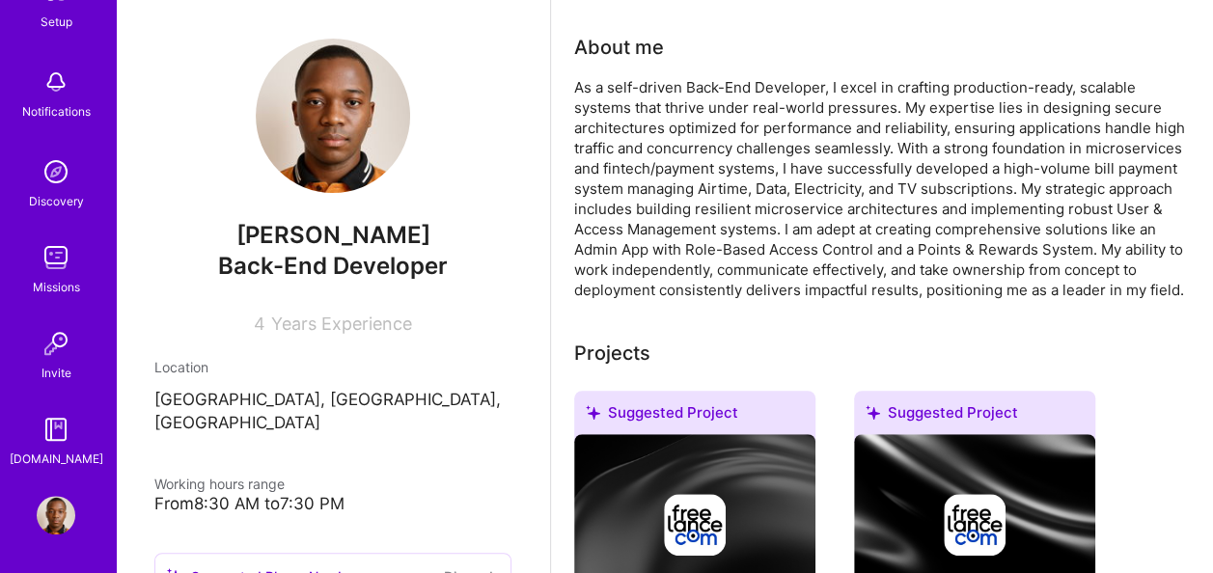
click at [47, 90] on img at bounding box center [56, 82] width 39 height 39
click at [42, 169] on img at bounding box center [56, 171] width 39 height 39
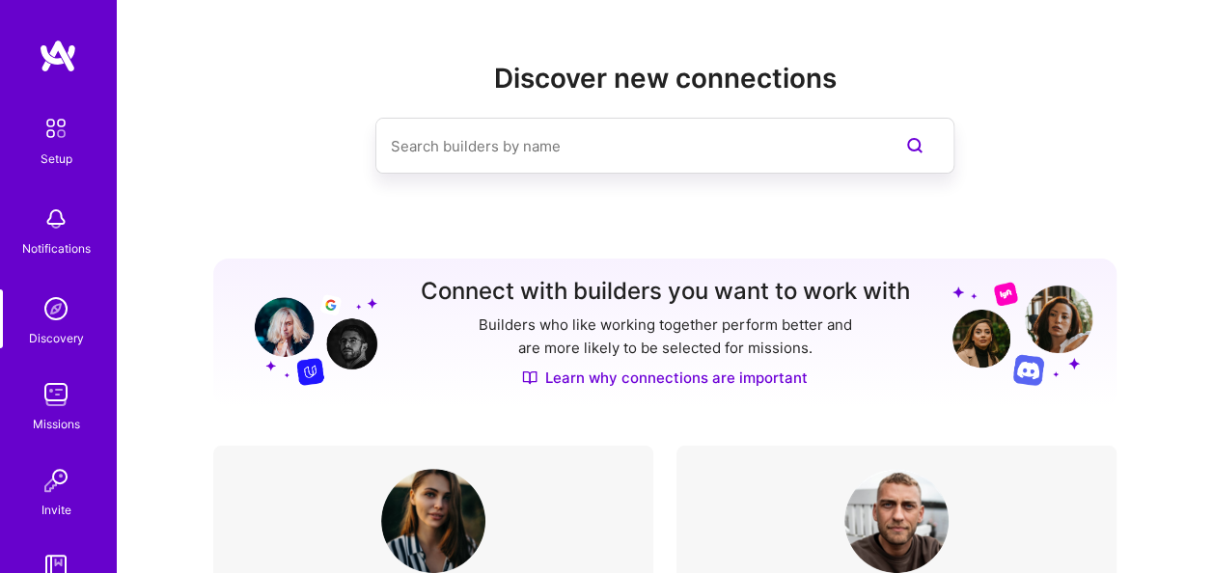
scroll to position [289, 0]
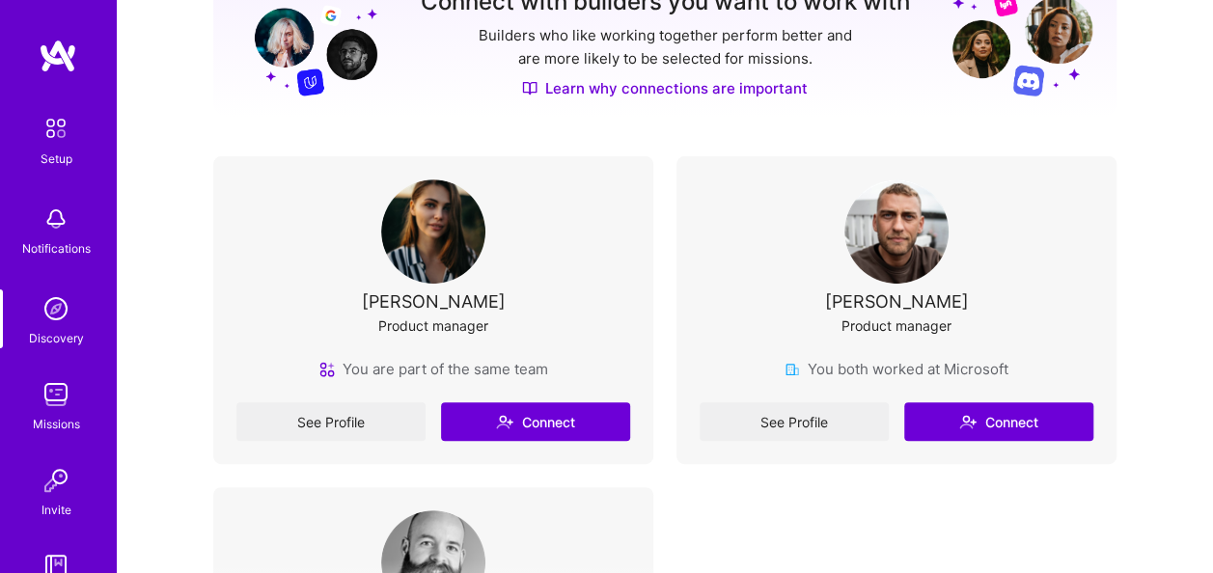
click at [44, 311] on img at bounding box center [56, 308] width 39 height 39
click at [43, 404] on img at bounding box center [56, 394] width 39 height 39
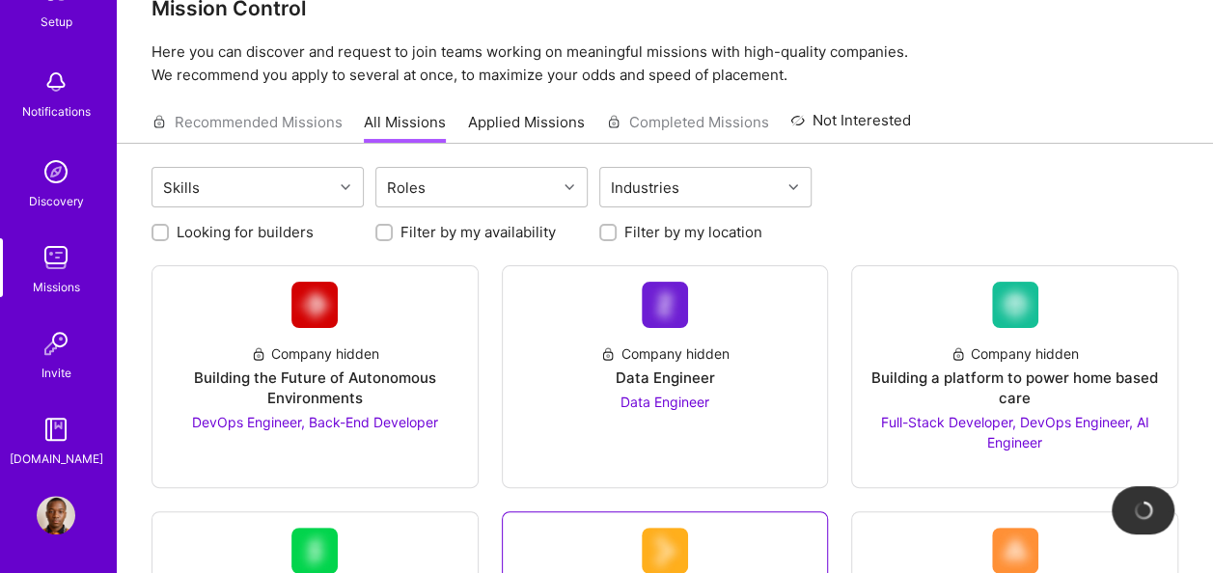
scroll to position [96, 0]
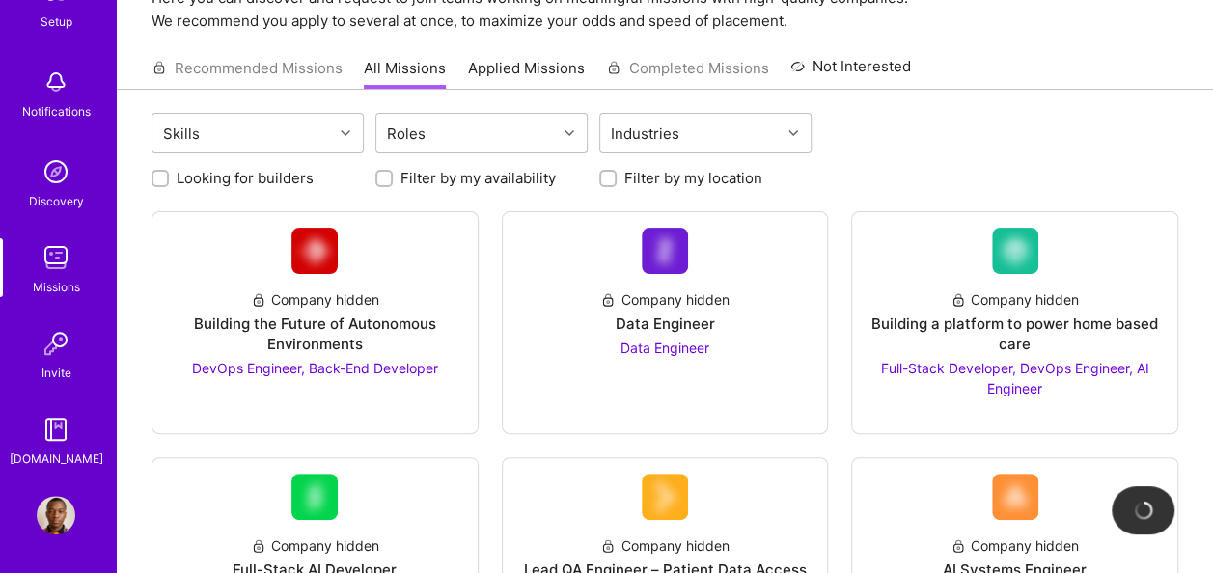
click at [186, 64] on div "Recommended Missions All Missions Applied Missions Completed Missions Not Inter…" at bounding box center [530, 67] width 759 height 41
click at [185, 68] on div "Recommended Missions All Missions Applied Missions Completed Missions Not Inter…" at bounding box center [530, 67] width 759 height 41
click at [56, 20] on div "Setup" at bounding box center [57, 22] width 32 height 20
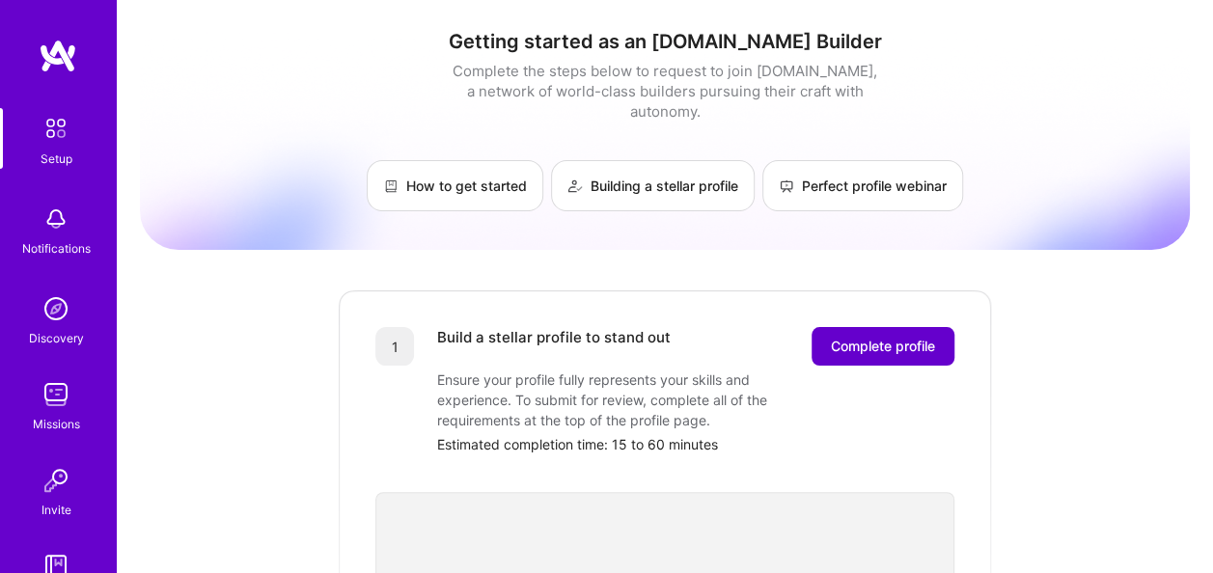
click at [853, 337] on span "Complete profile" at bounding box center [883, 346] width 104 height 19
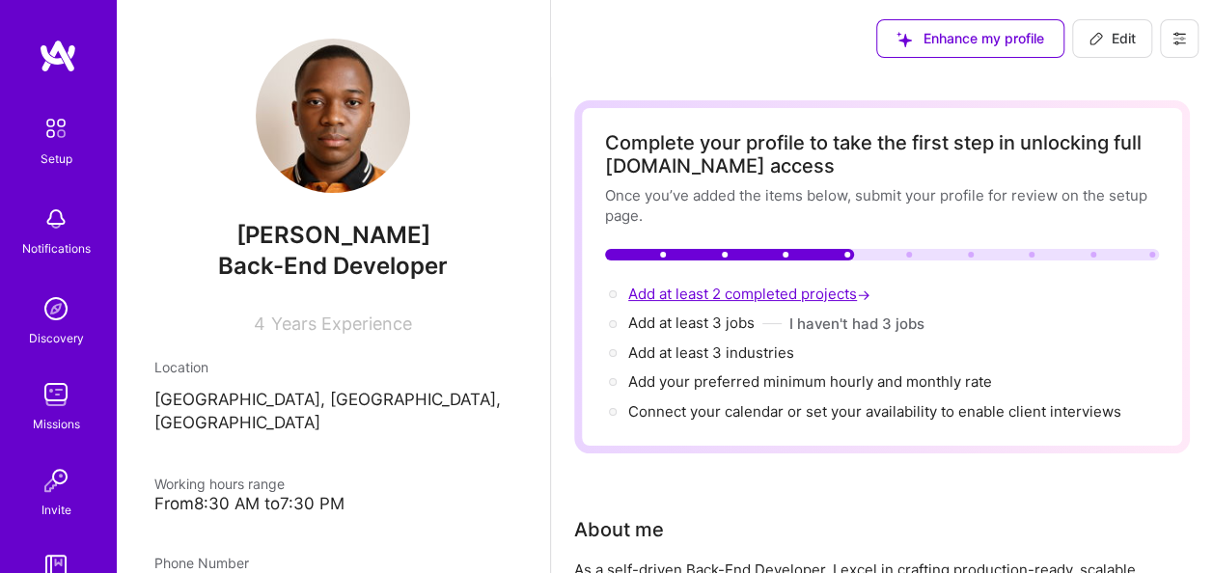
click at [708, 288] on span "Add at least 2 completed projects →" at bounding box center [751, 294] width 246 height 18
select select "NG"
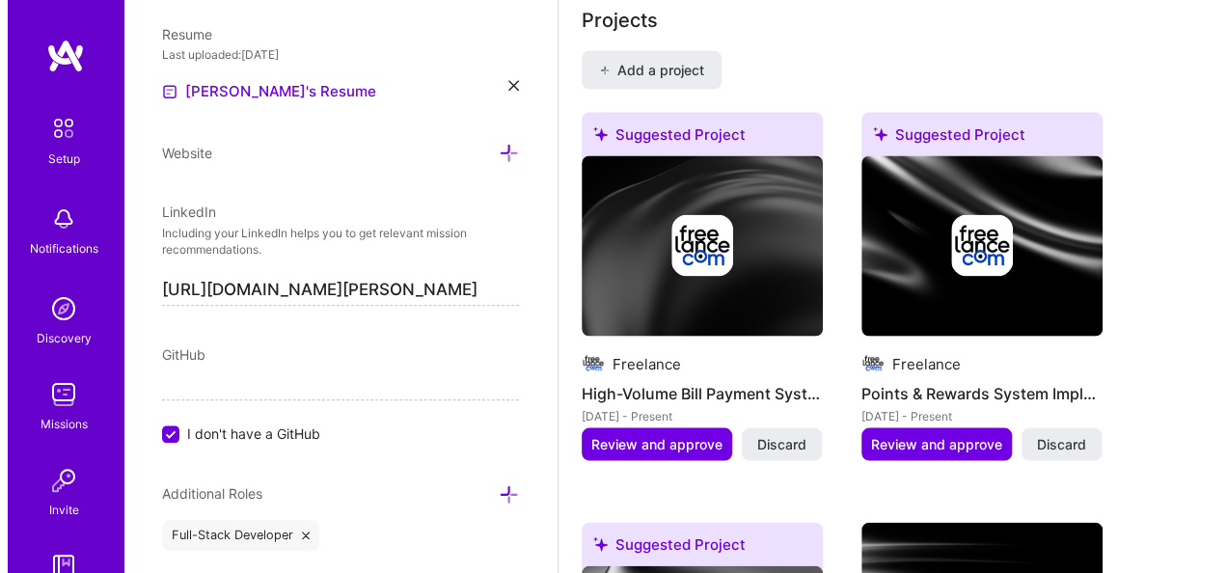
scroll to position [1755, 0]
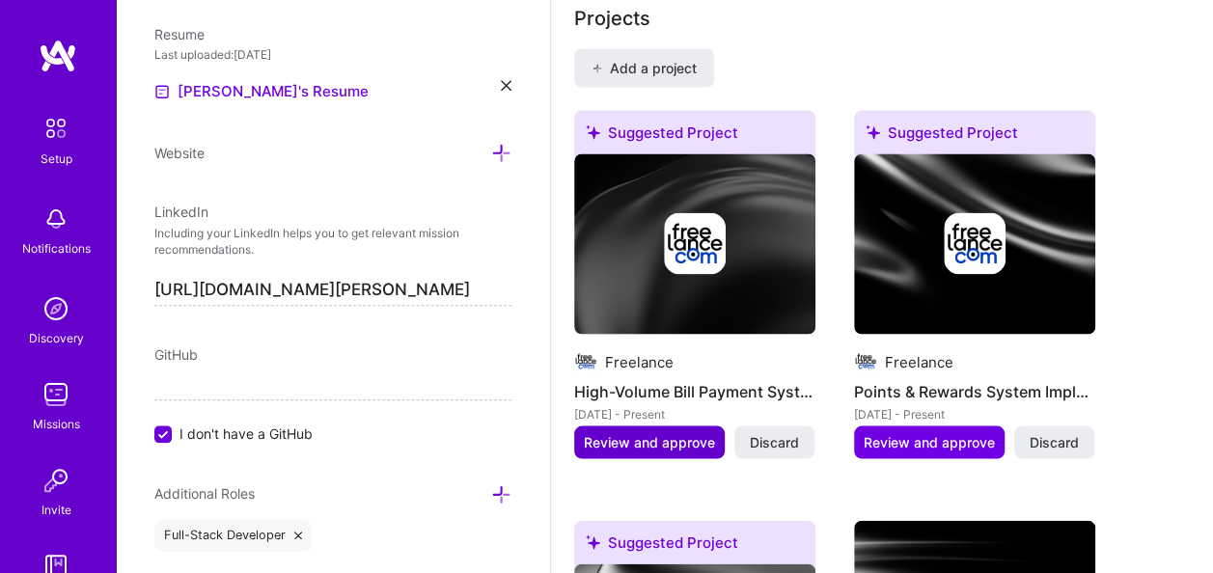
click at [662, 439] on span "Review and approve" at bounding box center [649, 441] width 131 height 19
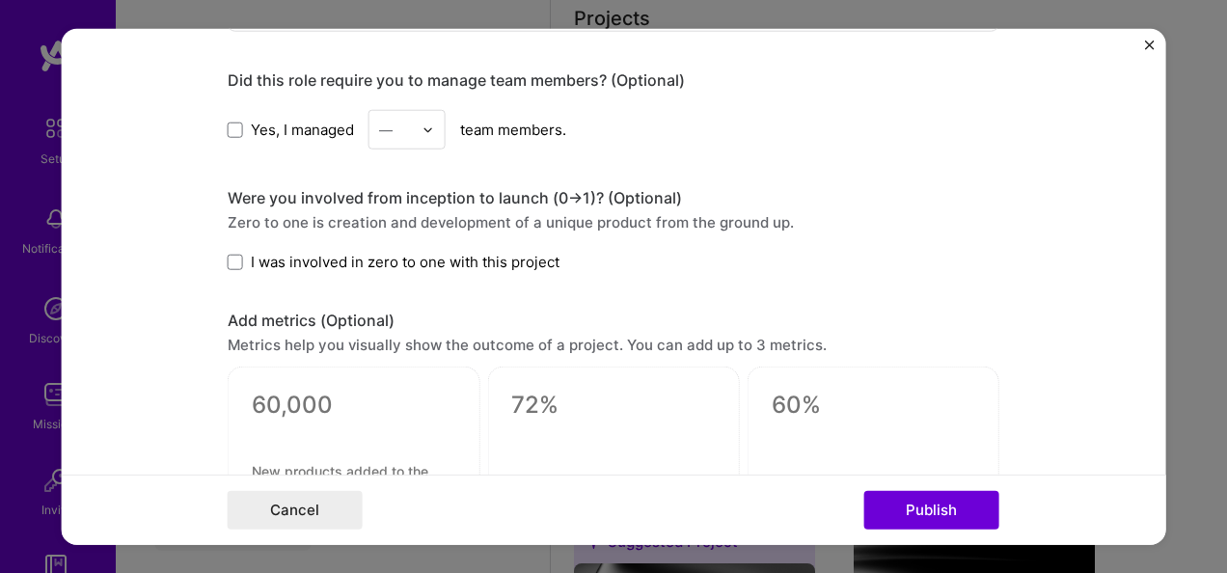
scroll to position [965, 0]
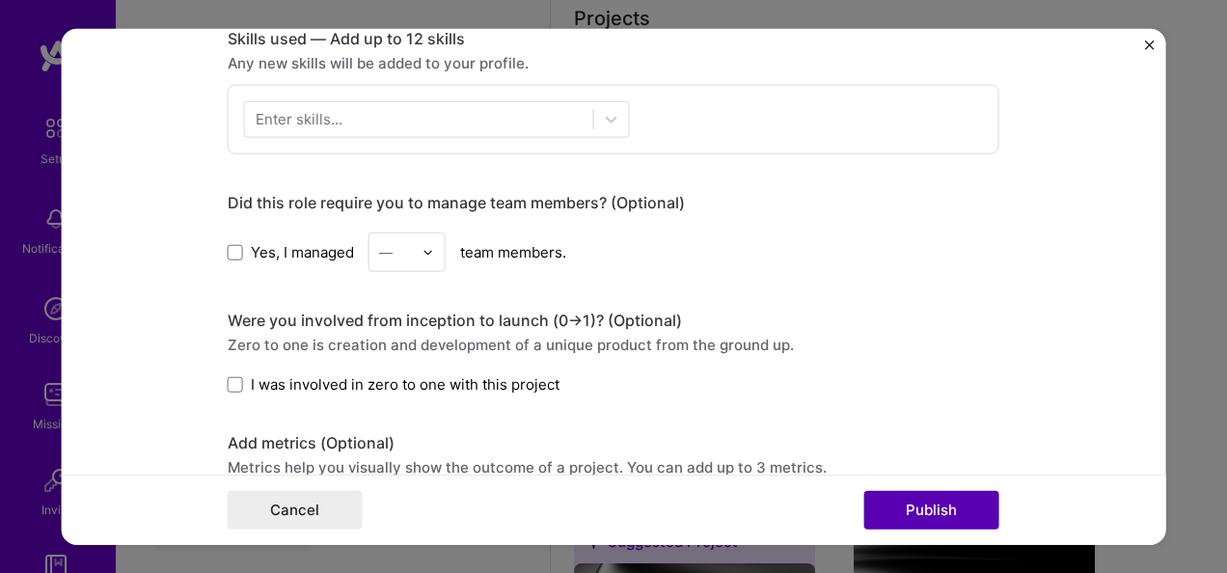
click at [937, 504] on button "Publish" at bounding box center [931, 509] width 135 height 39
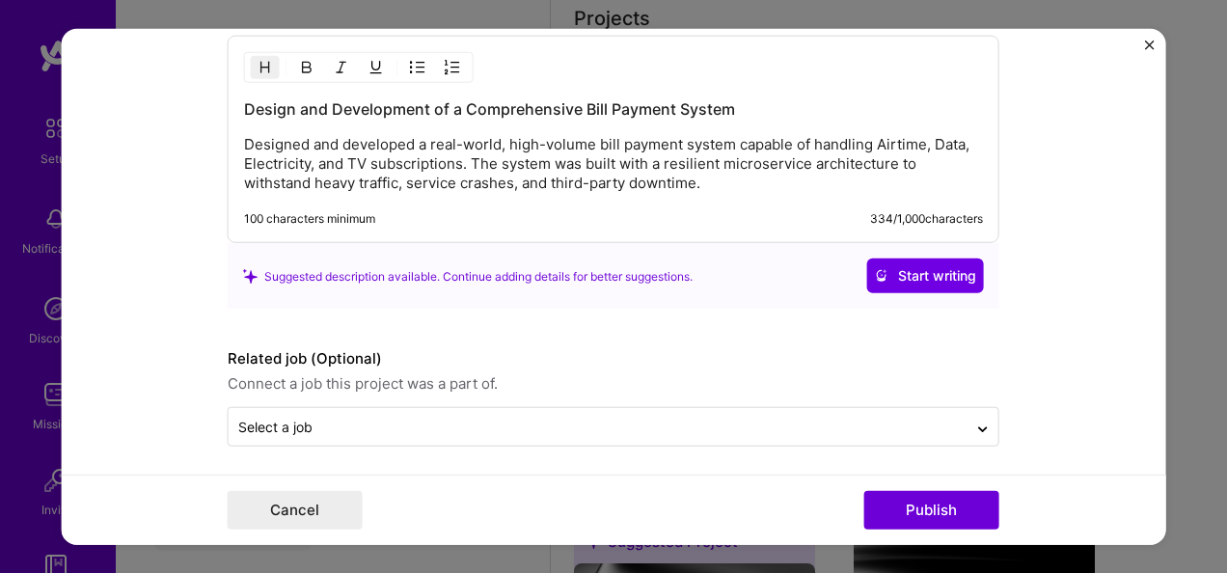
scroll to position [1715, 0]
click at [1150, 48] on img "Close" at bounding box center [1149, 46] width 10 height 10
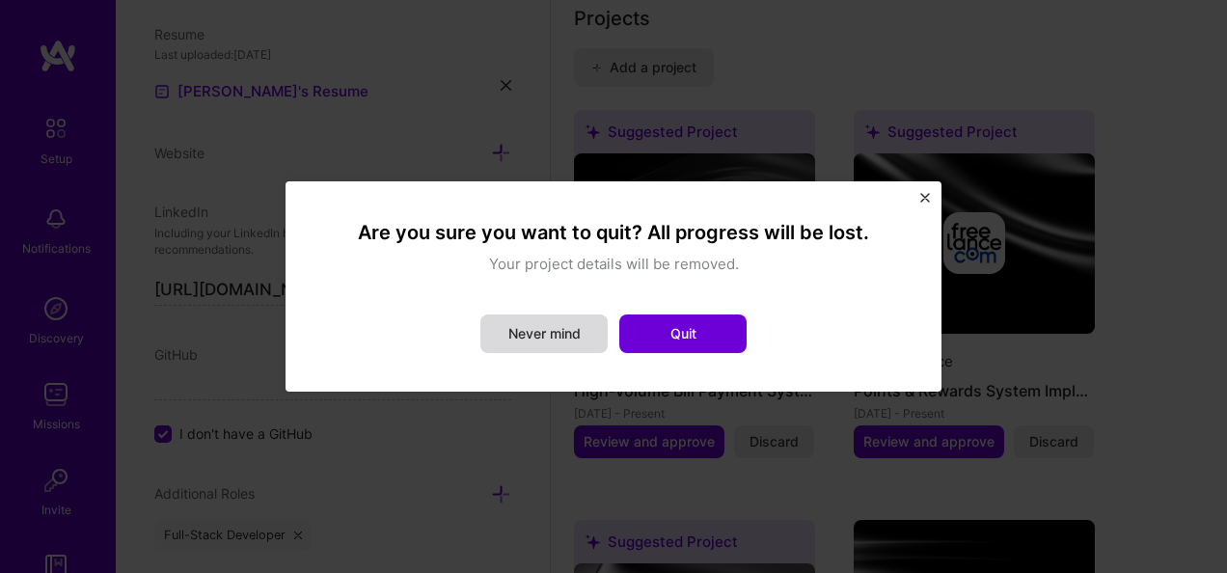
click at [567, 334] on button "Never mind" at bounding box center [543, 334] width 127 height 39
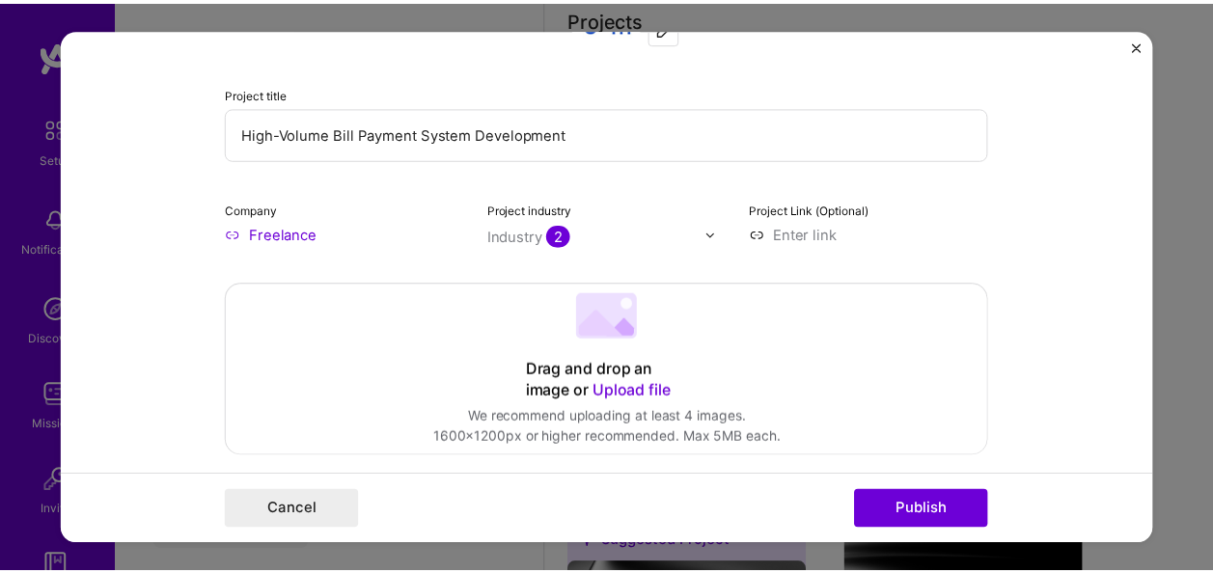
scroll to position [0, 0]
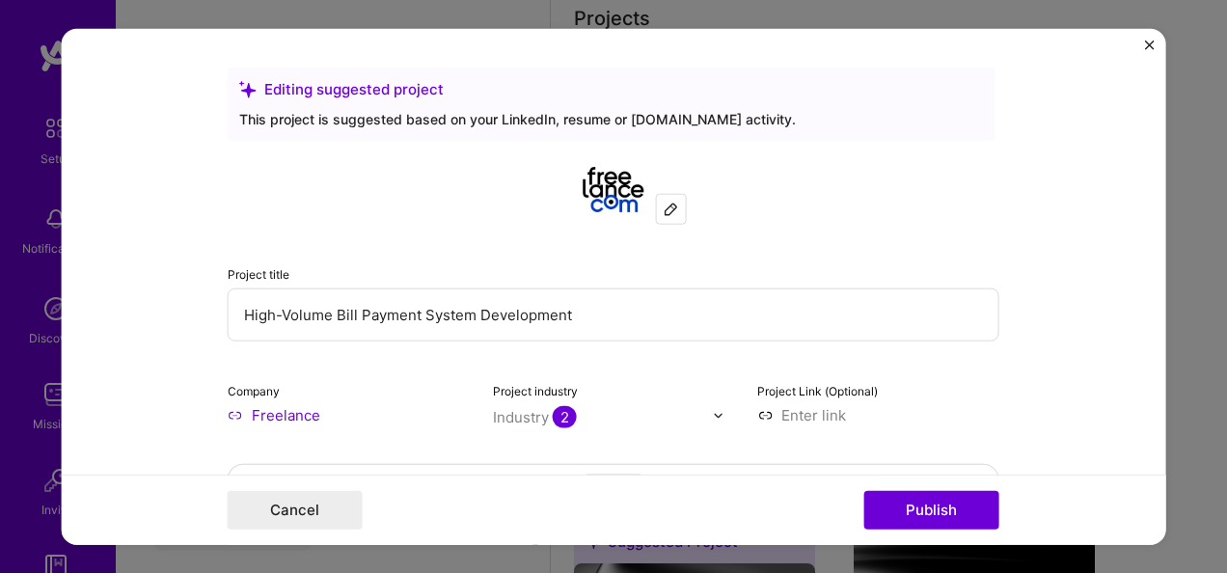
click at [1147, 44] on img "Close" at bounding box center [1149, 46] width 10 height 10
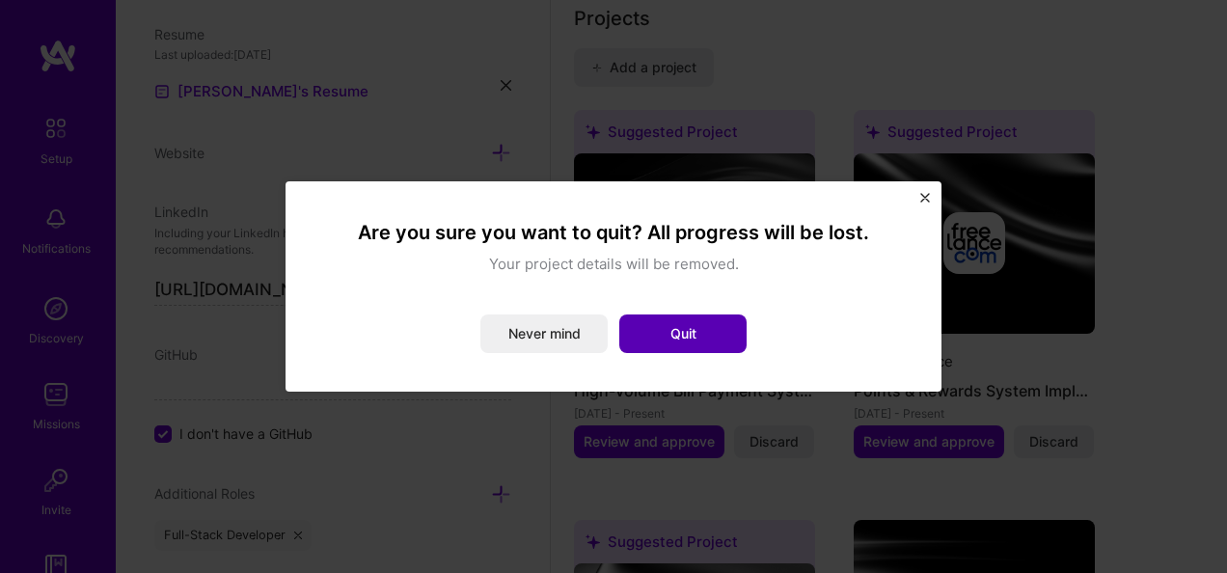
click at [698, 338] on button "Quit" at bounding box center [682, 334] width 127 height 39
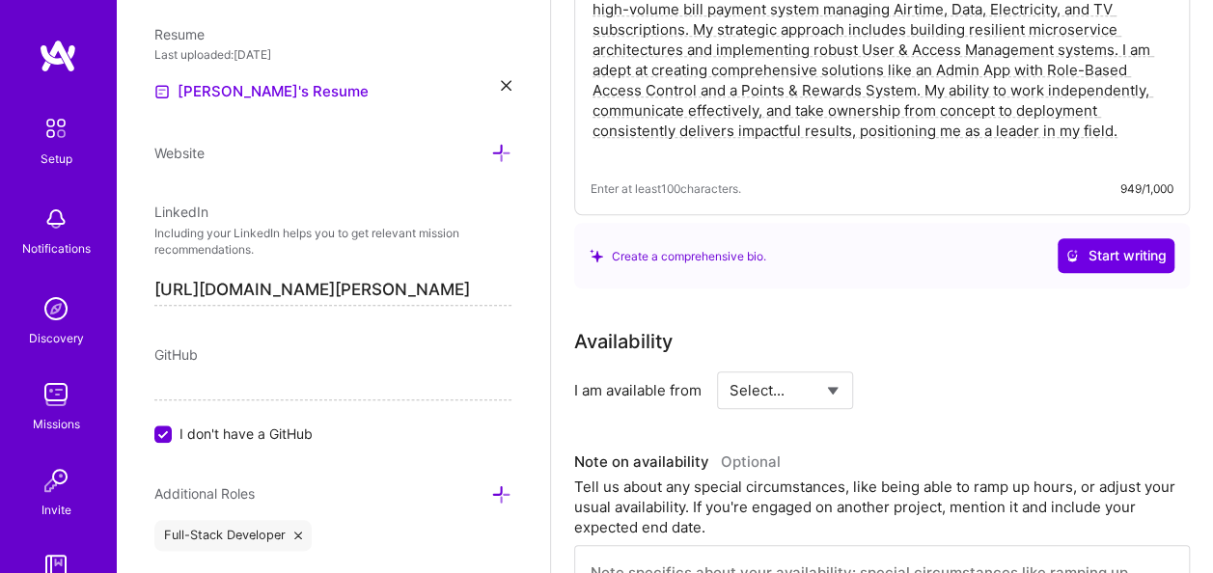
scroll to position [694, 0]
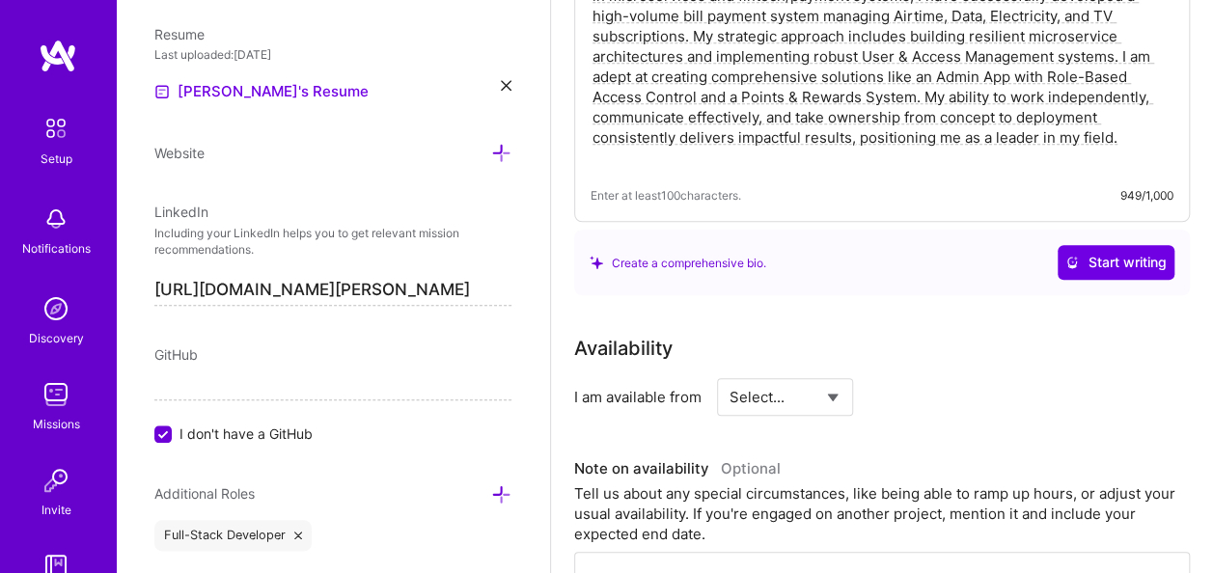
click at [781, 399] on select "Select... Right Now Future Date Not Available" at bounding box center [784, 396] width 111 height 49
select select "Right Now"
click at [729, 372] on select "Select... Right Now Future Date Not Available" at bounding box center [784, 396] width 111 height 49
click at [944, 396] on input at bounding box center [961, 397] width 116 height 38
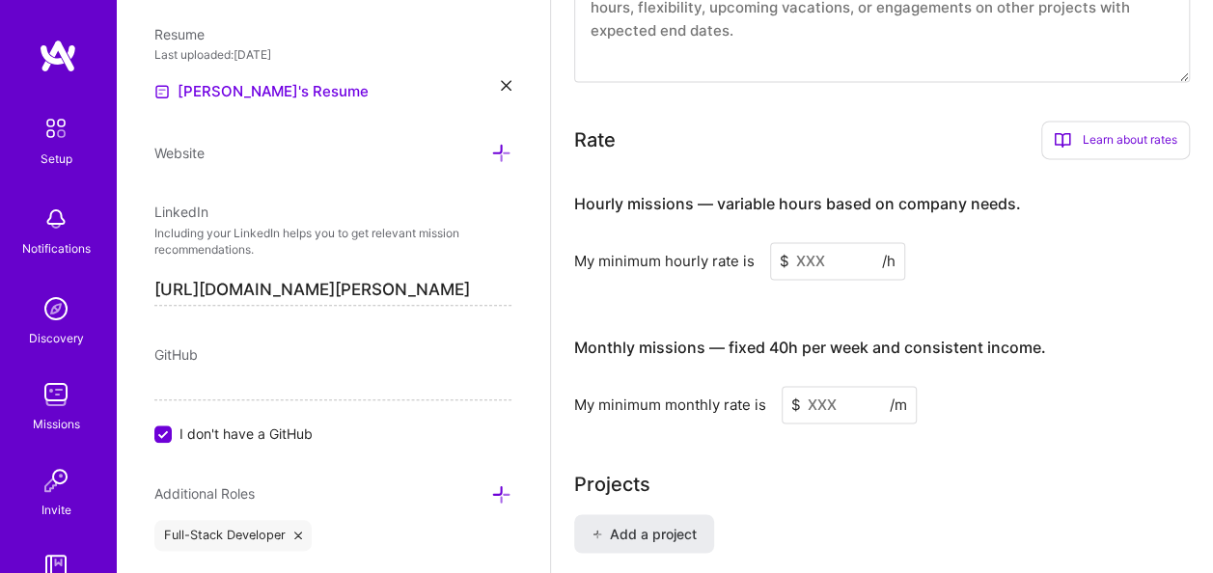
scroll to position [1273, 0]
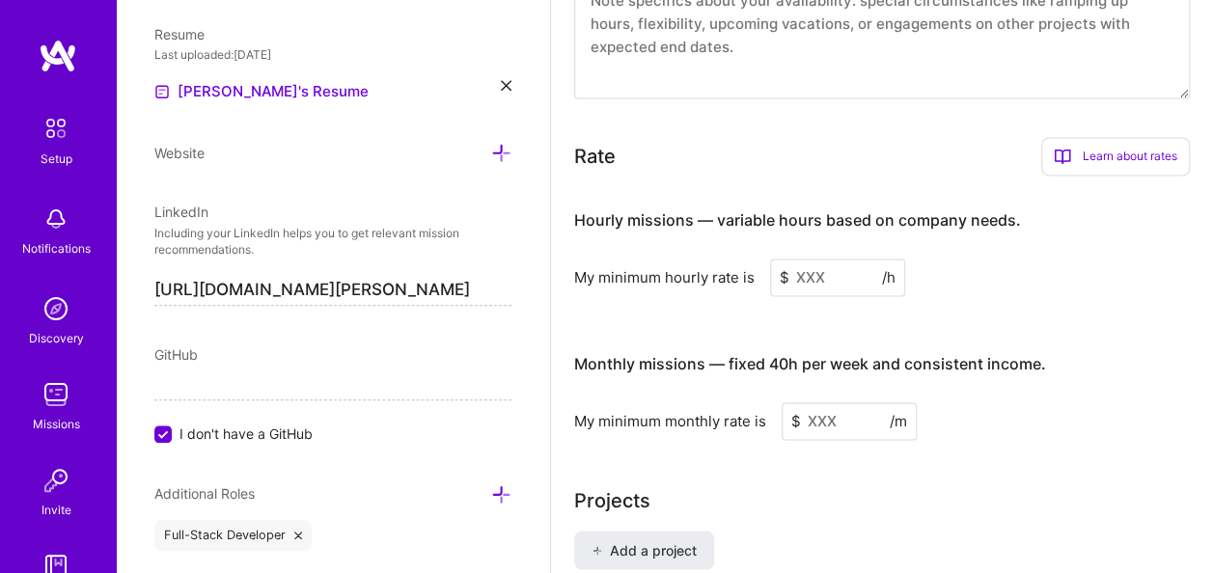
type input "40"
click at [834, 270] on input at bounding box center [837, 278] width 135 height 38
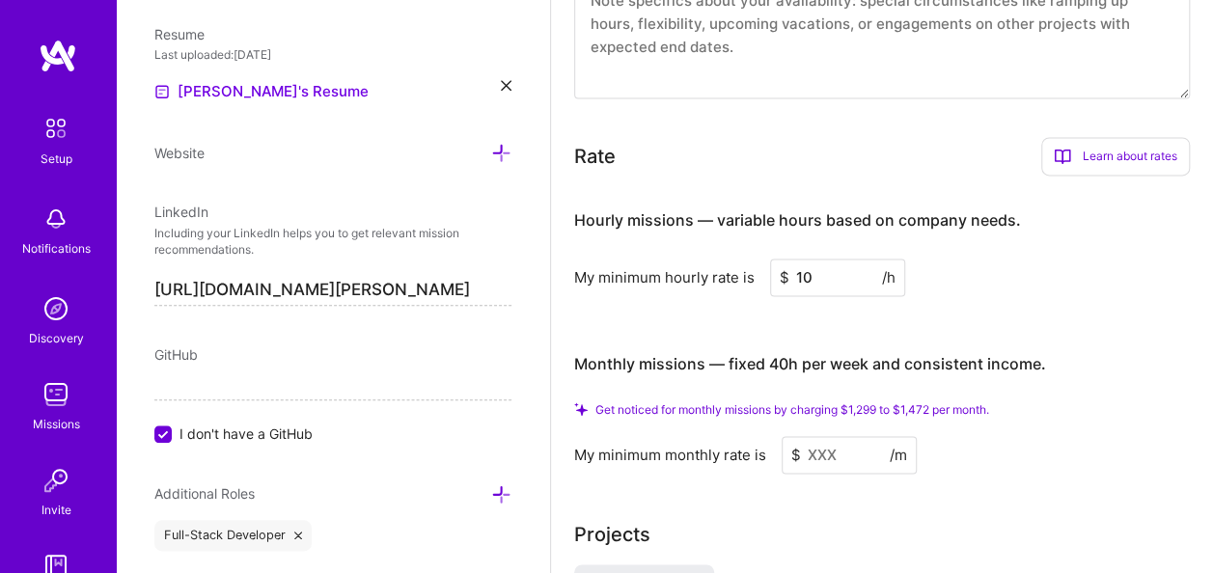
scroll to position [1562, 0]
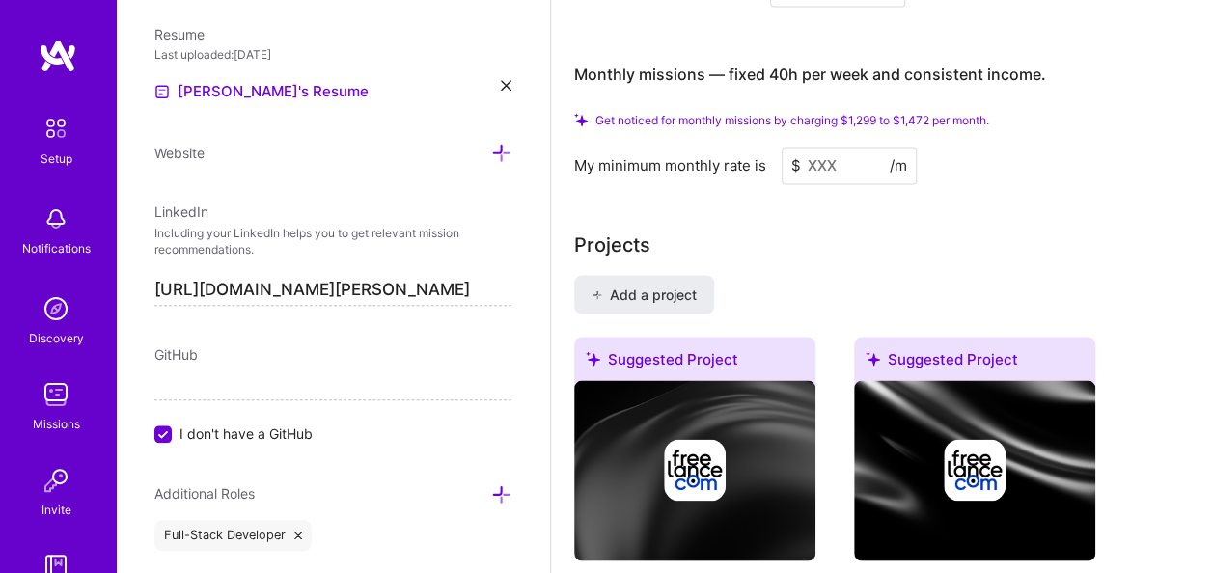
type input "10"
click at [817, 166] on input at bounding box center [848, 166] width 135 height 38
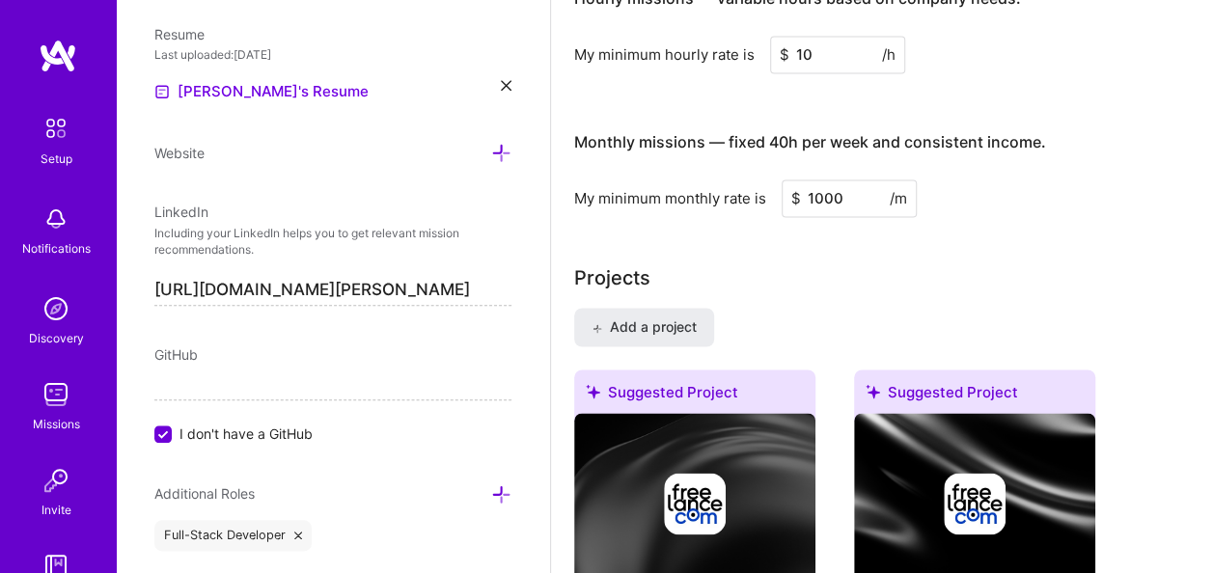
type input "1000"
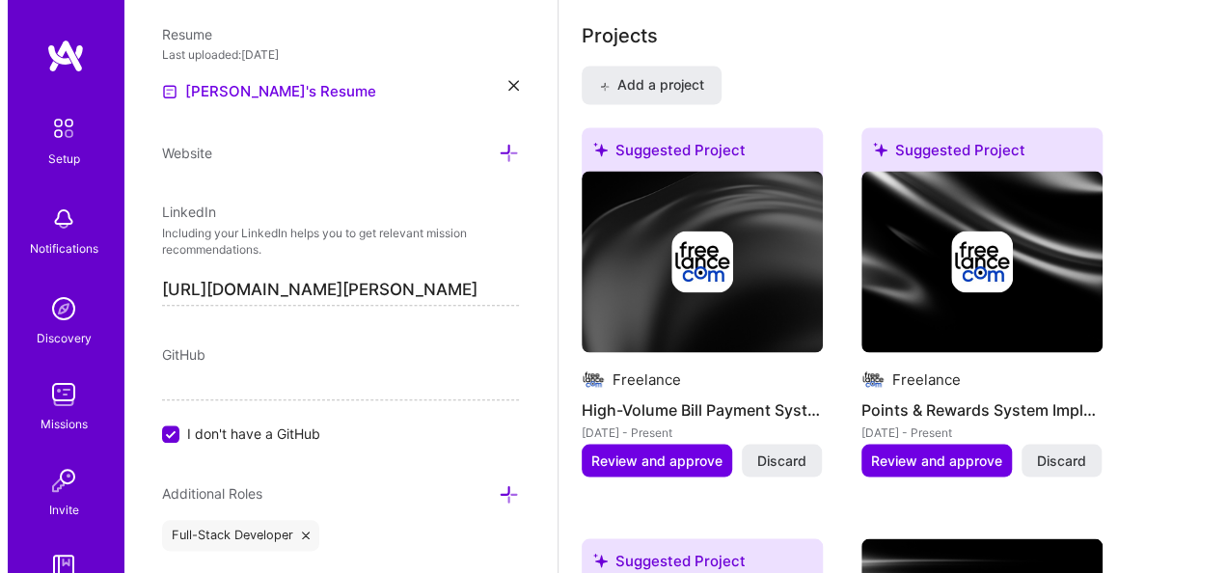
scroll to position [1737, 0]
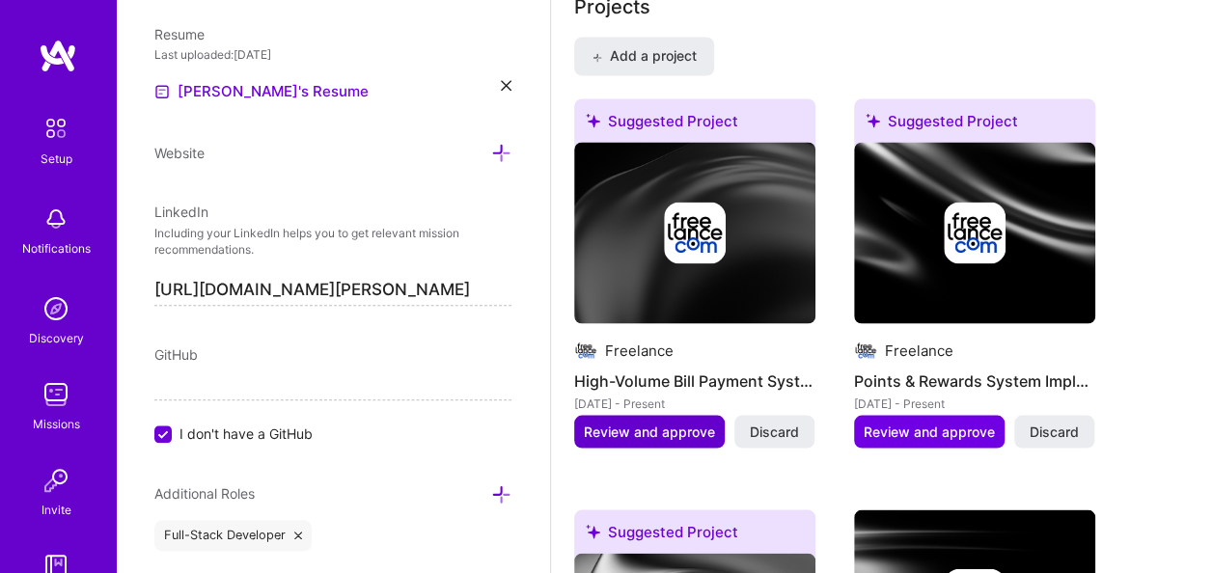
click at [670, 433] on span "Review and approve" at bounding box center [649, 431] width 131 height 19
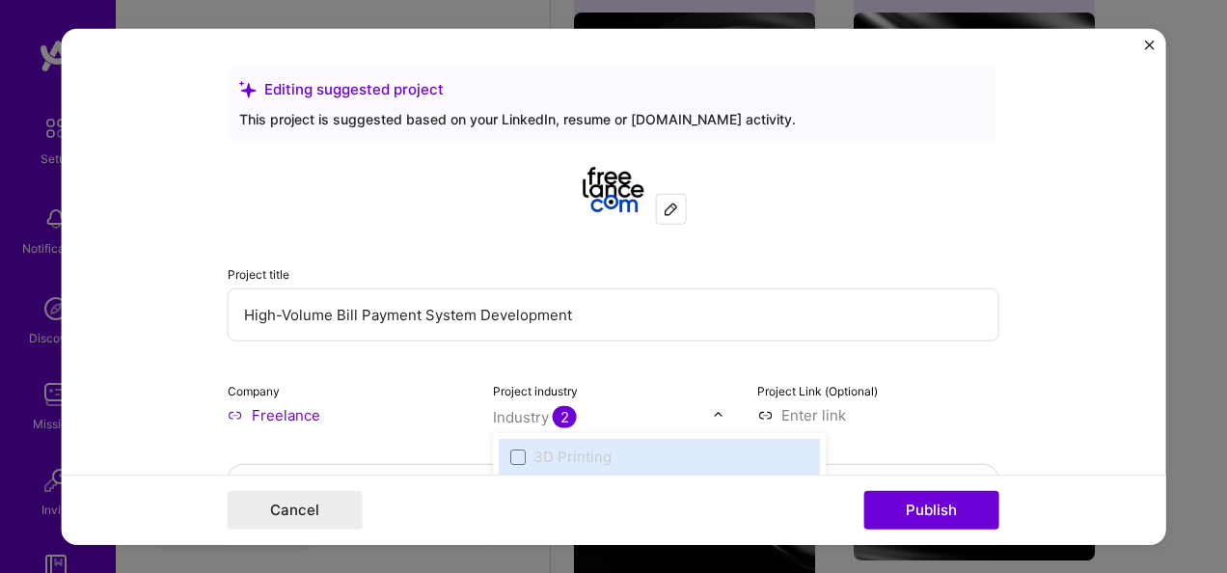
click at [714, 415] on img at bounding box center [718, 415] width 12 height 12
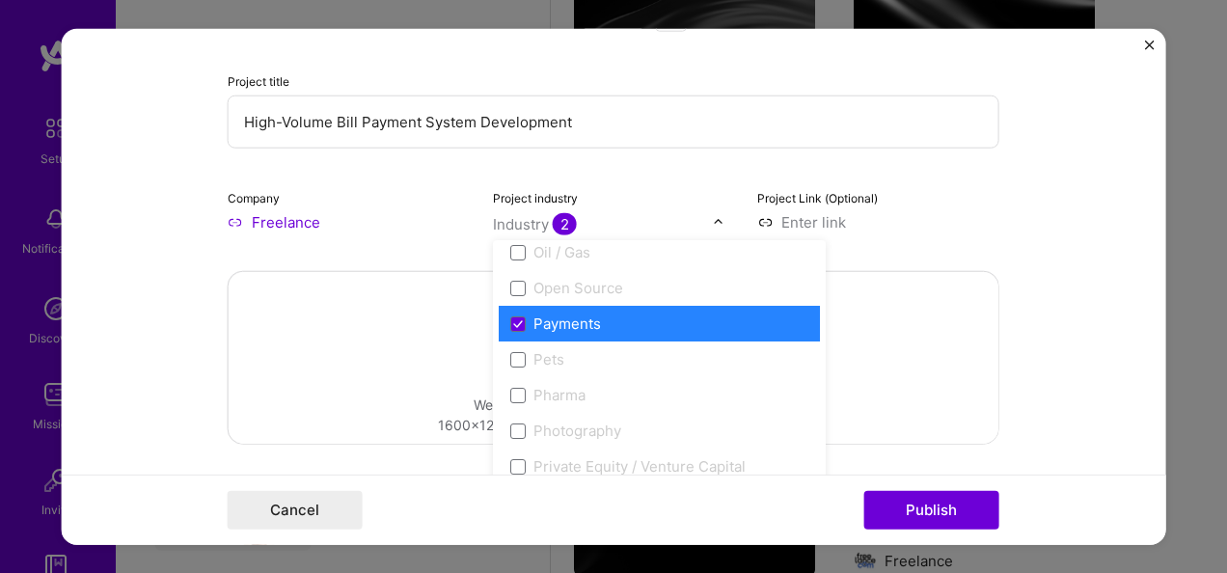
scroll to position [3274, 0]
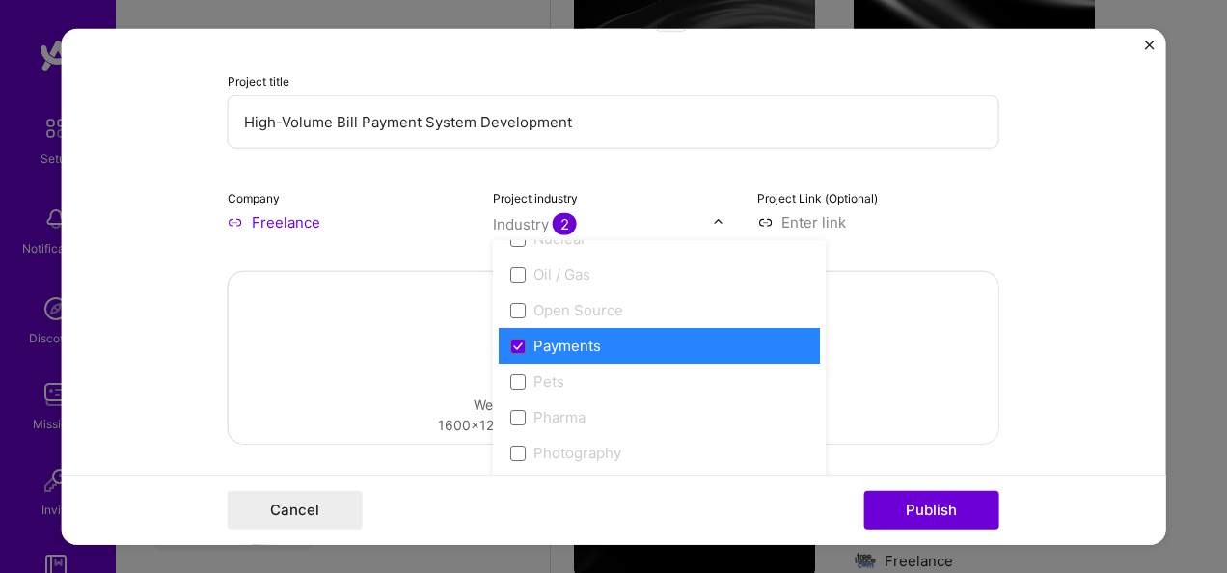
click at [536, 345] on div "Payments" at bounding box center [568, 346] width 68 height 20
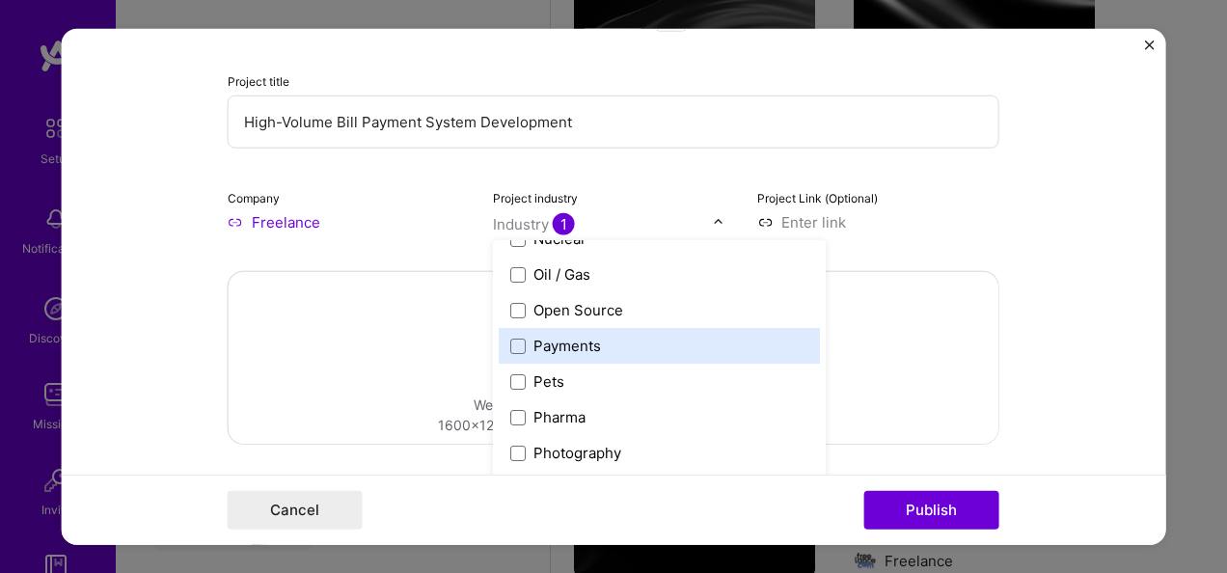
click at [543, 353] on div "Payments" at bounding box center [568, 346] width 68 height 20
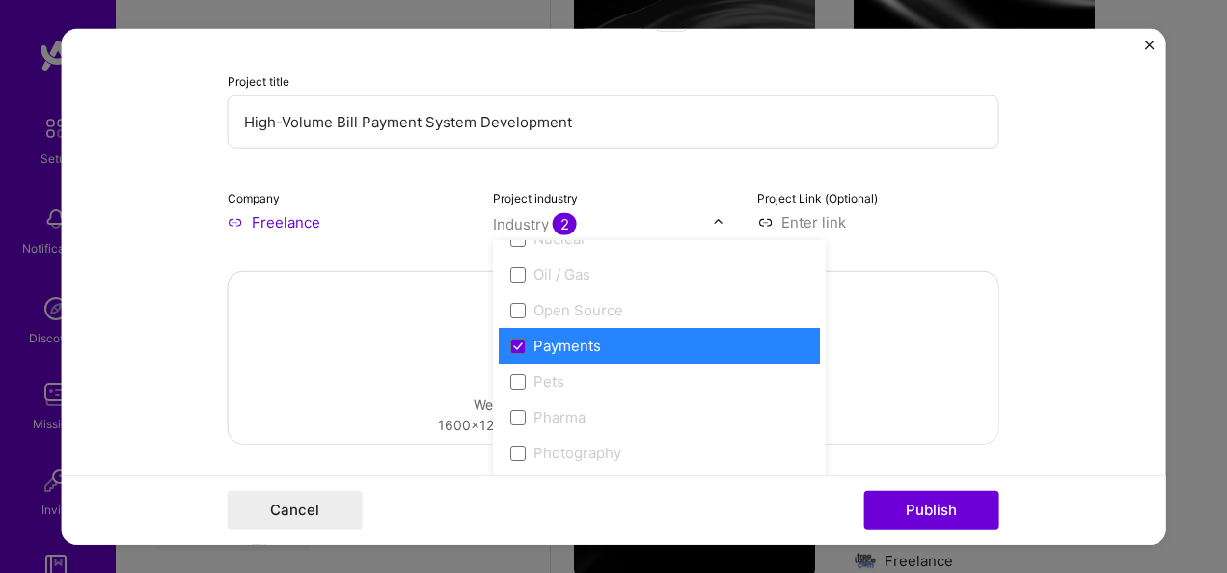
click at [463, 336] on div "Drag and drop an image or Upload file Upload file We recommend uploading at lea…" at bounding box center [614, 358] width 770 height 172
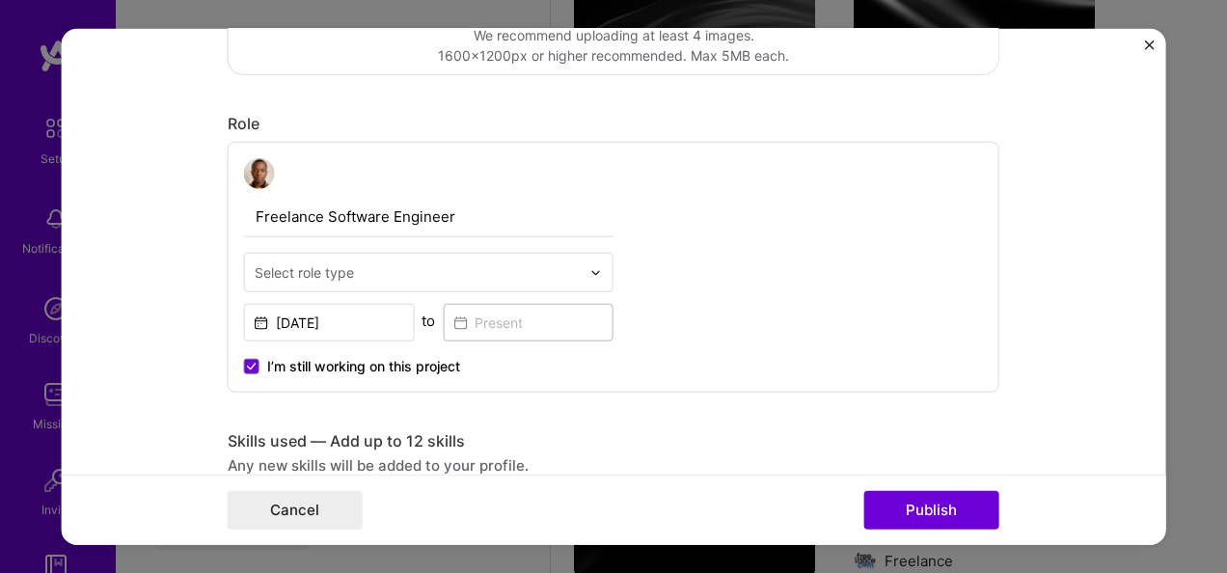
scroll to position [675, 0]
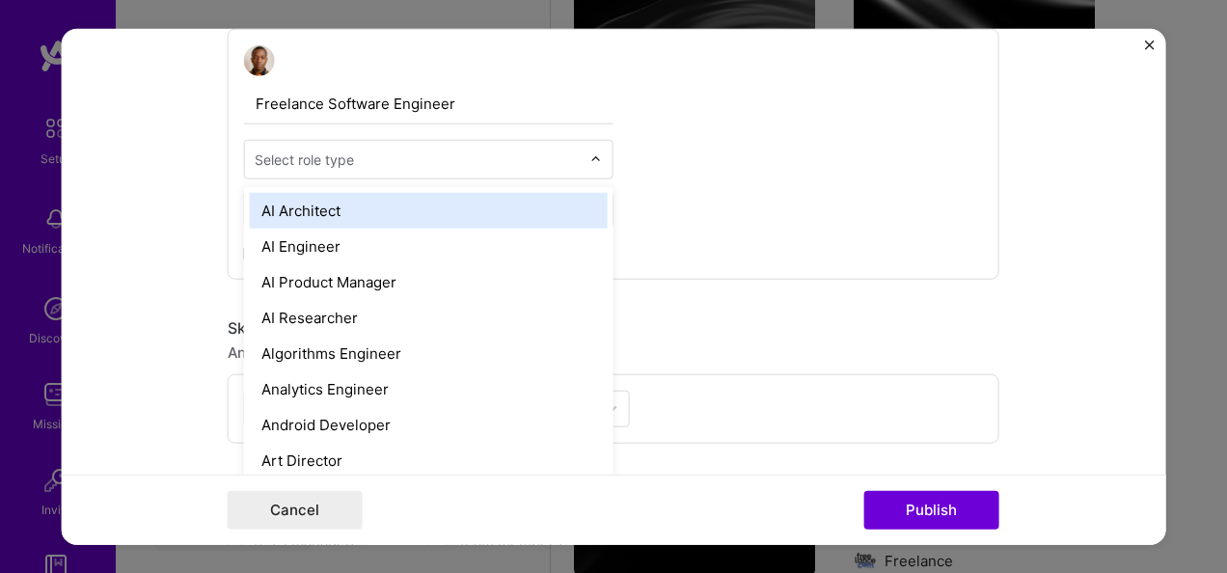
click at [530, 167] on input "text" at bounding box center [418, 160] width 326 height 20
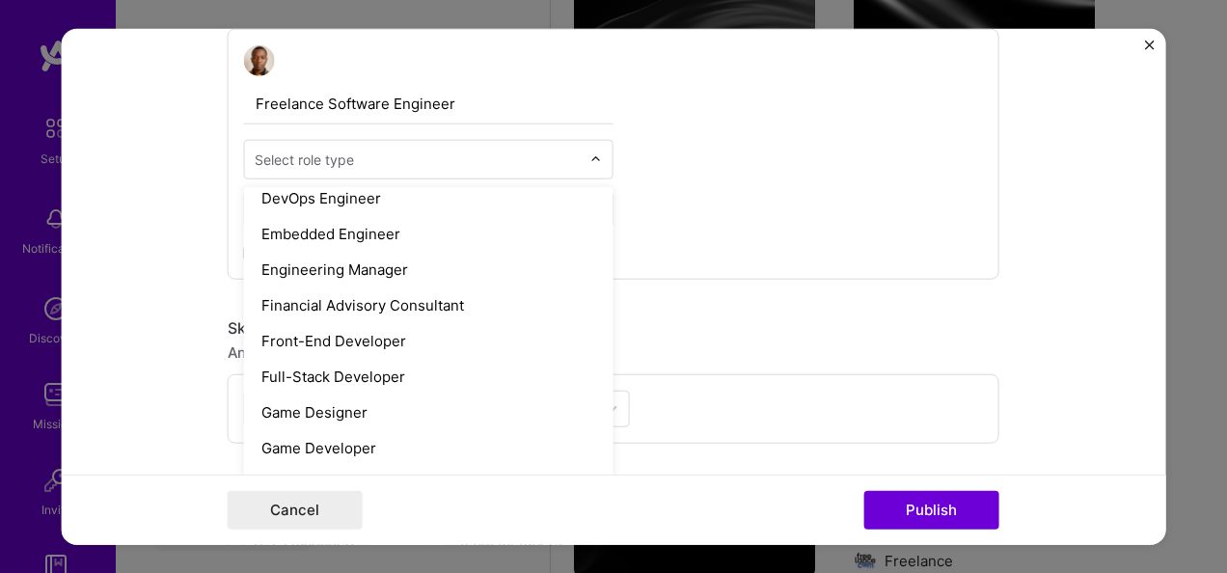
scroll to position [1003, 0]
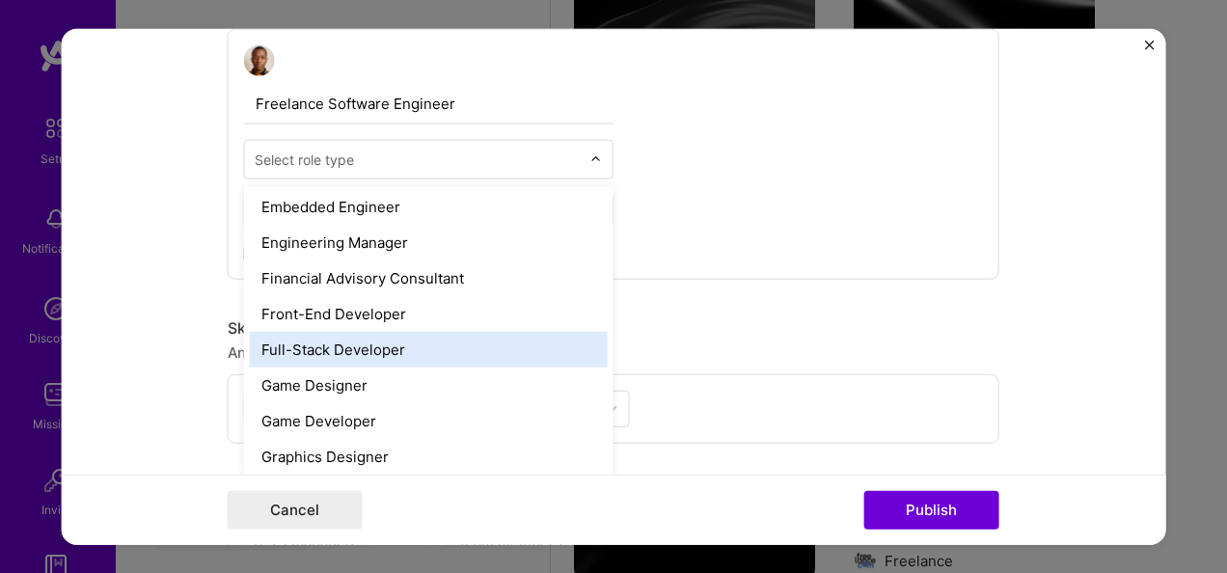
click at [473, 350] on div "Full-Stack Developer" at bounding box center [429, 350] width 358 height 36
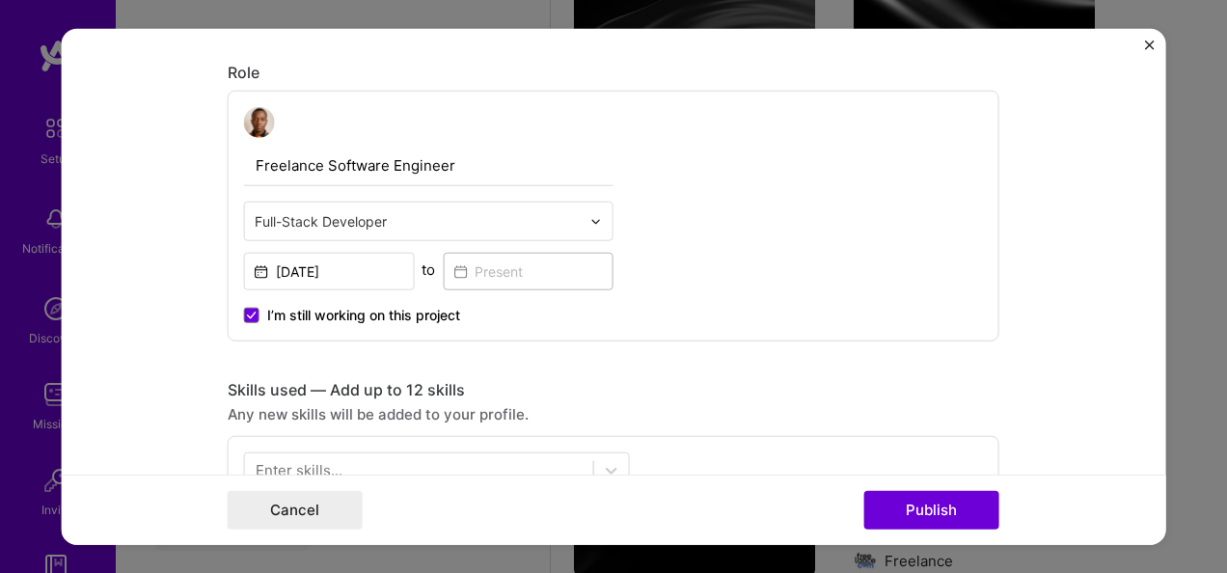
scroll to position [675, 0]
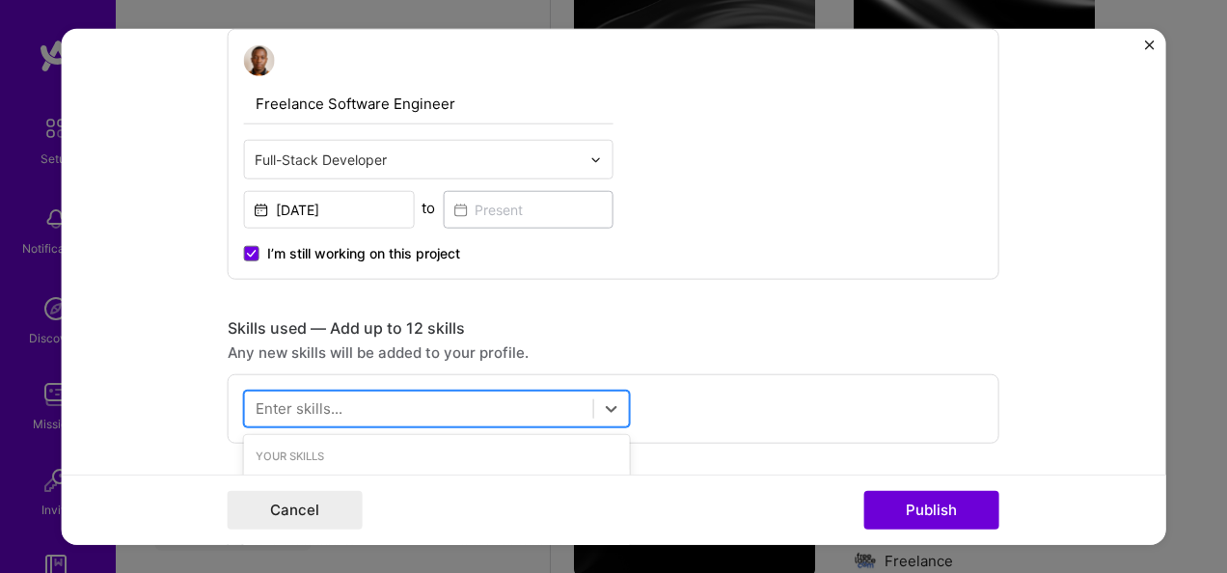
click at [509, 417] on div at bounding box center [419, 409] width 348 height 32
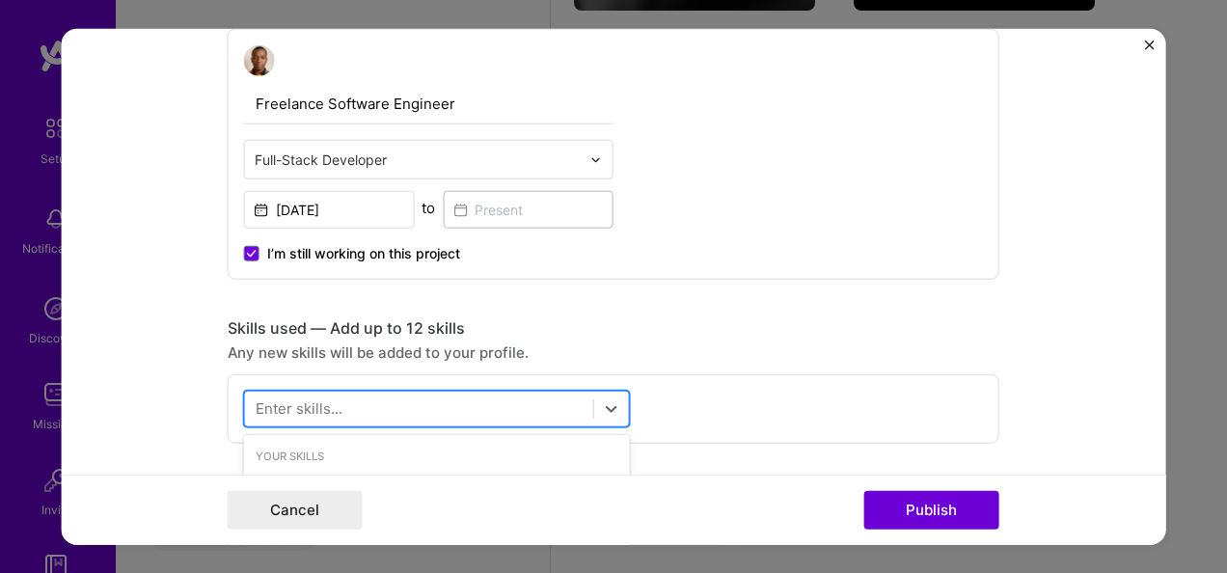
scroll to position [965, 0]
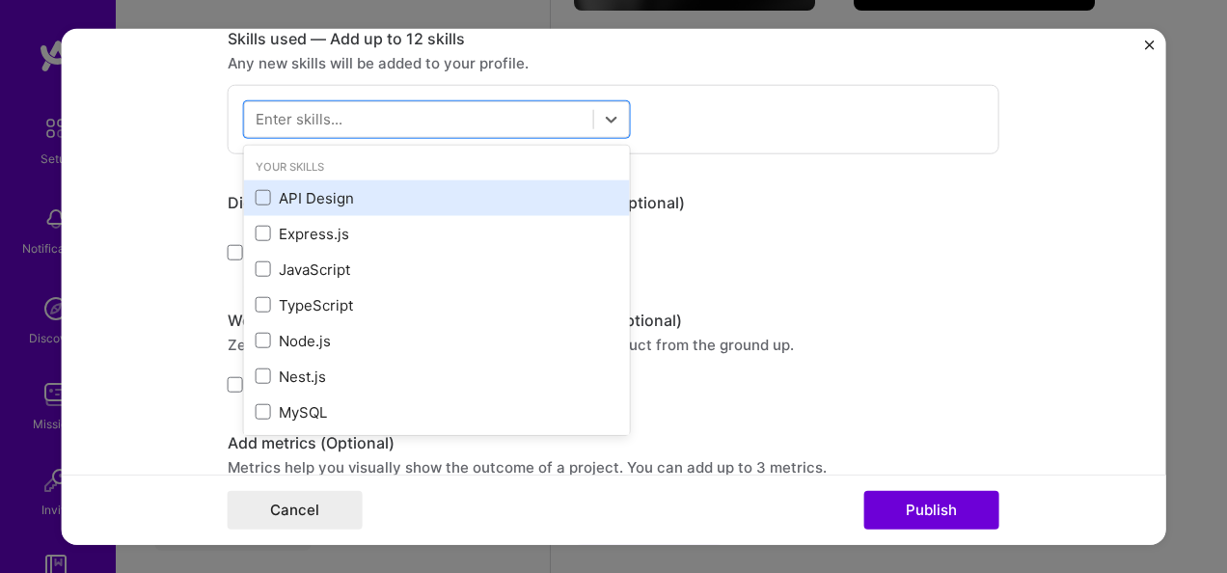
click at [264, 199] on div "API Design" at bounding box center [437, 198] width 363 height 20
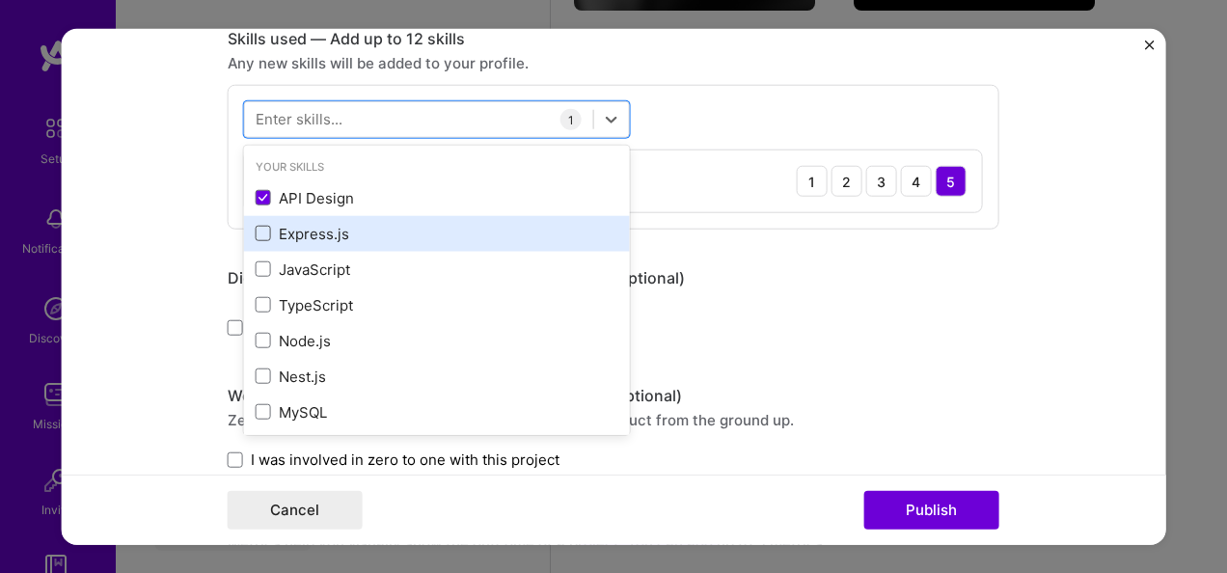
click at [256, 233] on span at bounding box center [263, 233] width 15 height 15
click at [0, 0] on input "checkbox" at bounding box center [0, 0] width 0 height 0
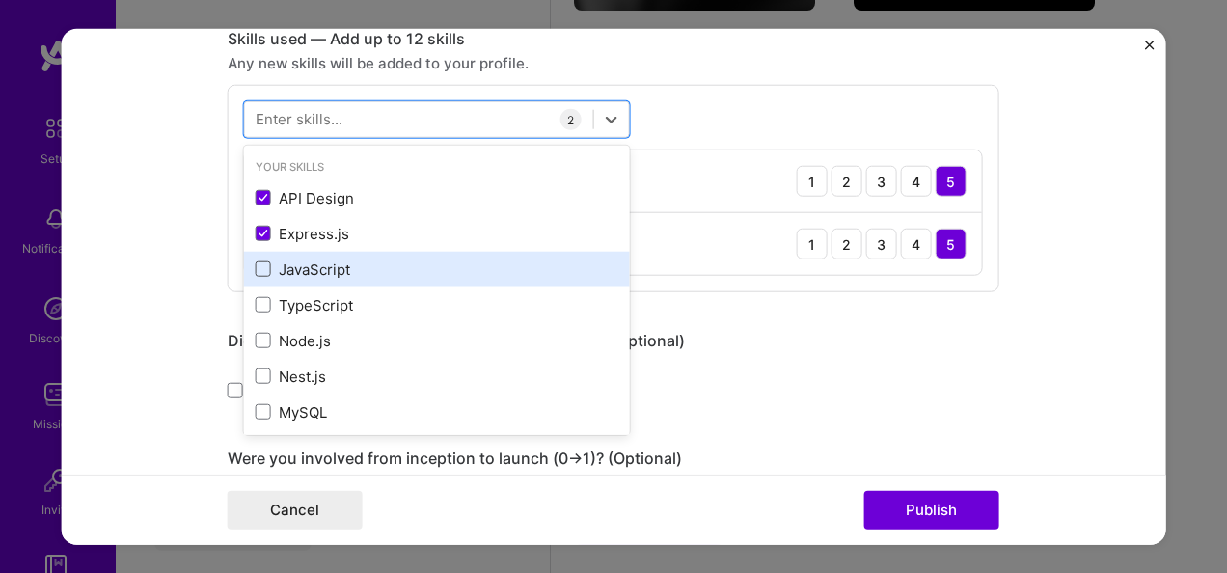
click at [256, 272] on span at bounding box center [263, 268] width 15 height 15
click at [0, 0] on input "checkbox" at bounding box center [0, 0] width 0 height 0
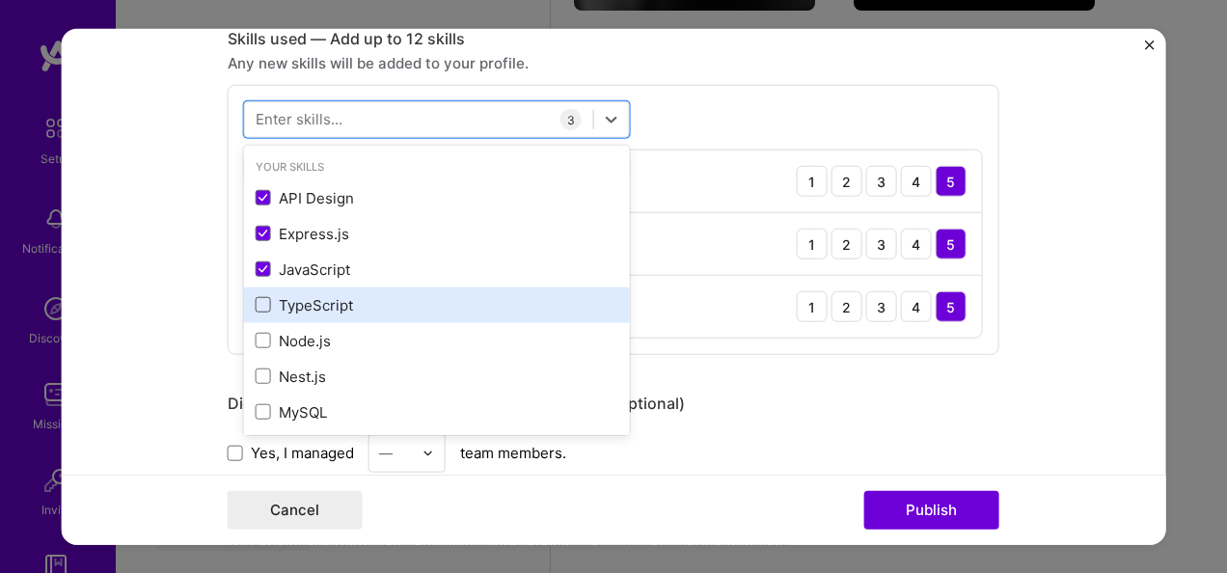
click at [256, 305] on span at bounding box center [263, 304] width 15 height 15
click at [0, 0] on input "checkbox" at bounding box center [0, 0] width 0 height 0
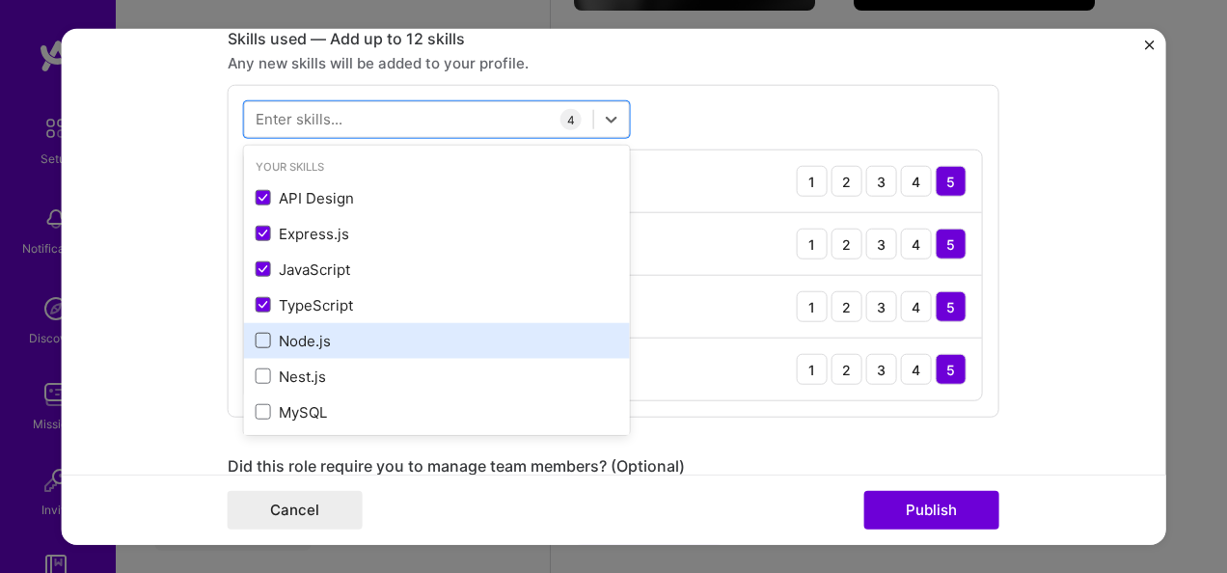
click at [256, 336] on span at bounding box center [263, 340] width 15 height 15
click at [0, 0] on input "checkbox" at bounding box center [0, 0] width 0 height 0
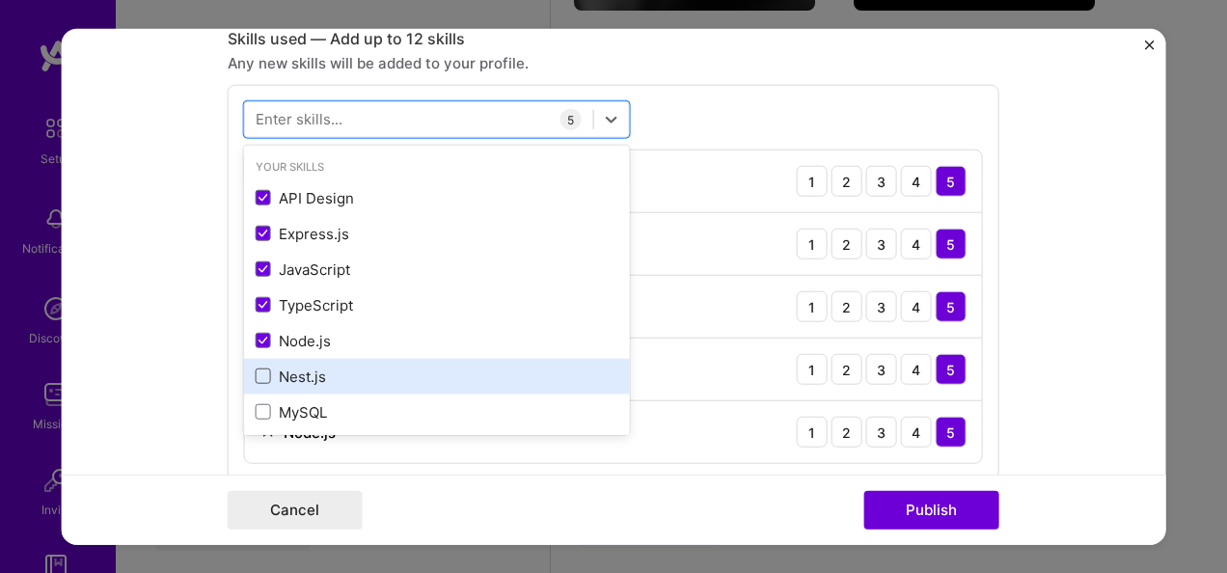
click at [259, 372] on span at bounding box center [263, 376] width 15 height 15
click at [0, 0] on input "checkbox" at bounding box center [0, 0] width 0 height 0
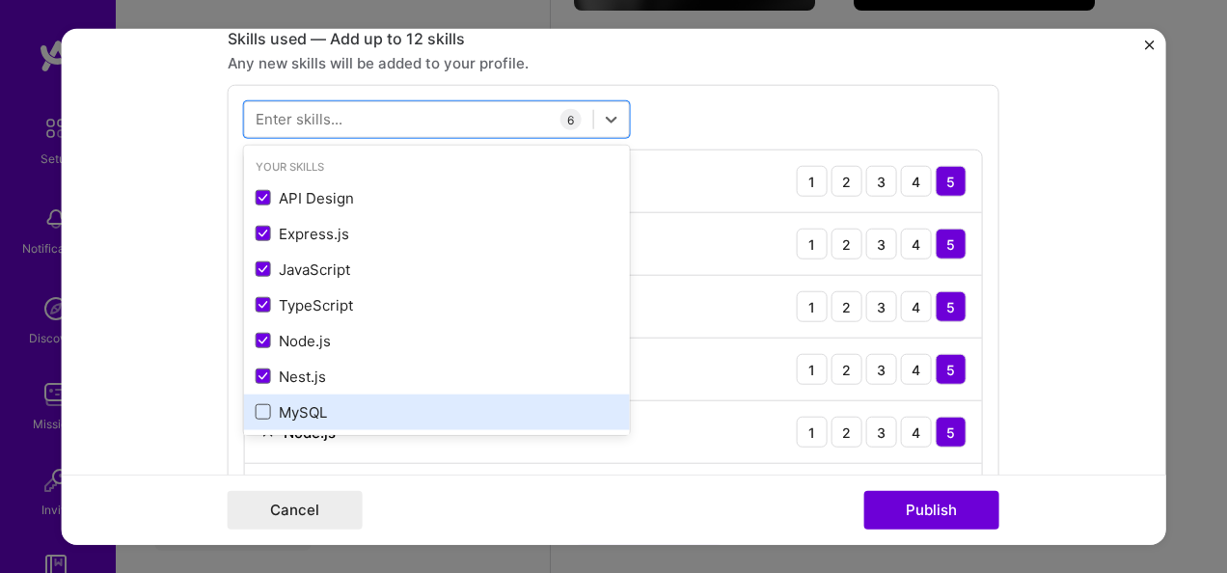
click at [258, 410] on span at bounding box center [263, 411] width 15 height 15
click at [0, 0] on input "checkbox" at bounding box center [0, 0] width 0 height 0
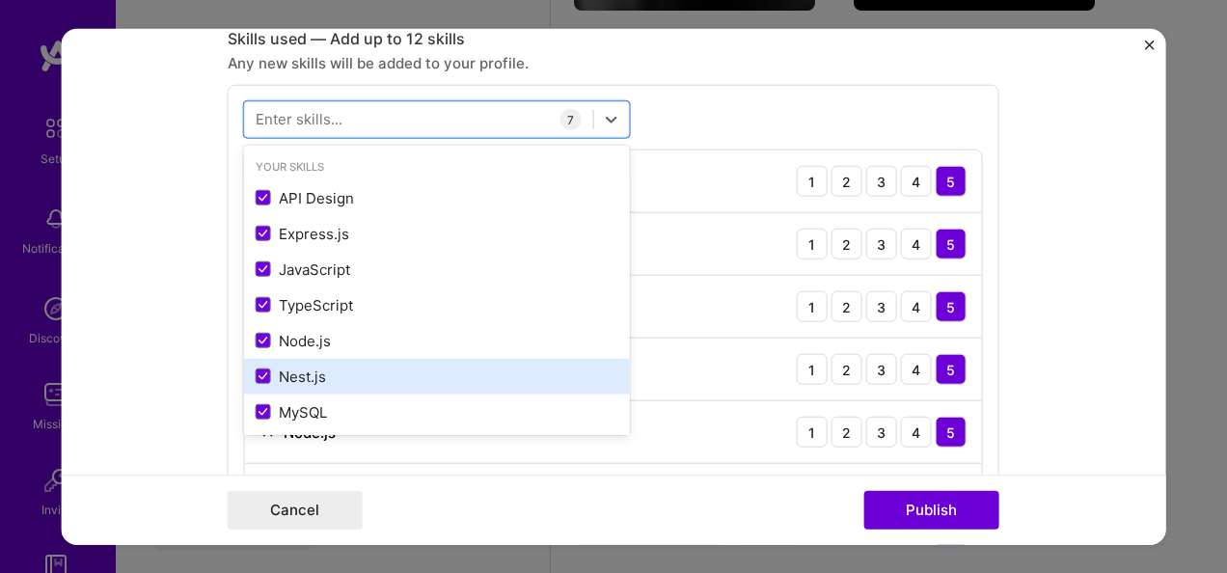
scroll to position [200, 0]
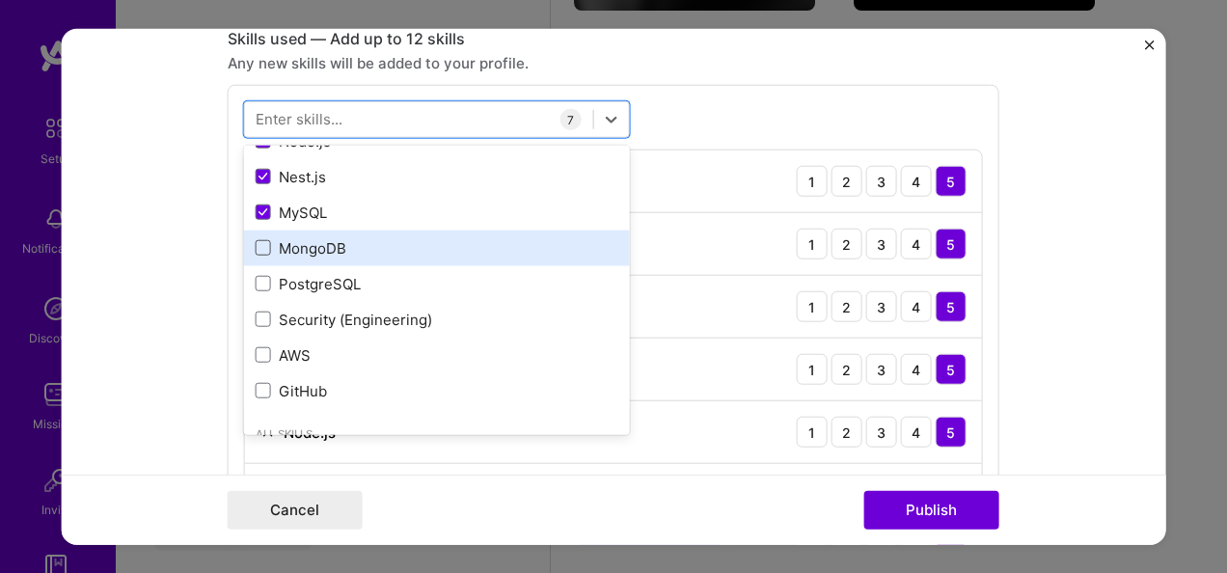
click at [258, 244] on span at bounding box center [263, 247] width 15 height 15
click at [0, 0] on input "checkbox" at bounding box center [0, 0] width 0 height 0
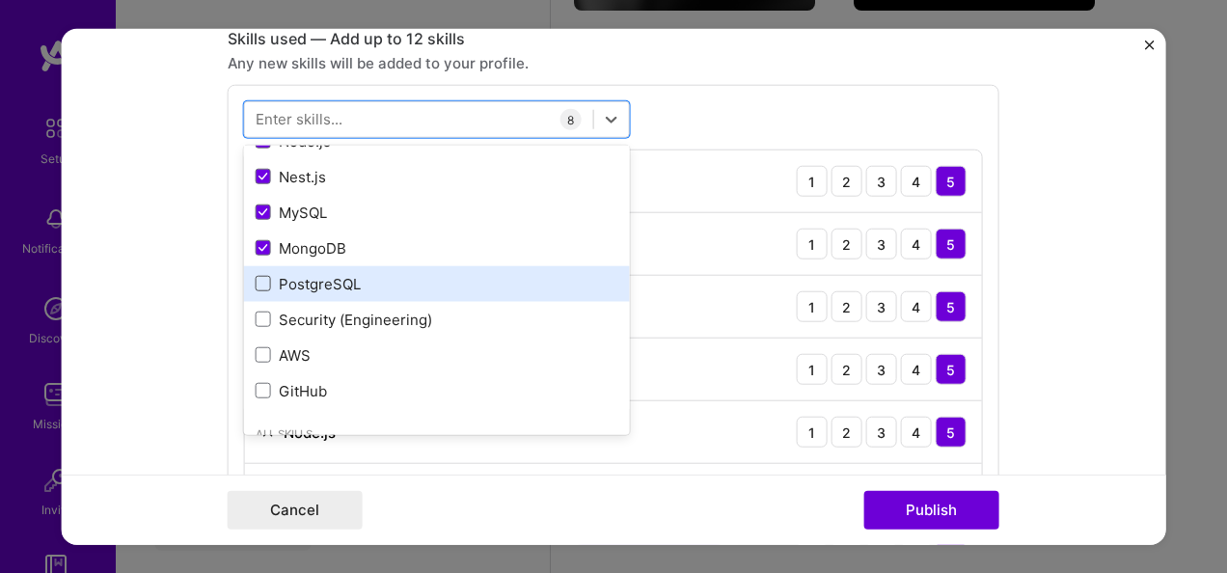
click at [256, 276] on span at bounding box center [263, 283] width 15 height 15
click at [0, 0] on input "checkbox" at bounding box center [0, 0] width 0 height 0
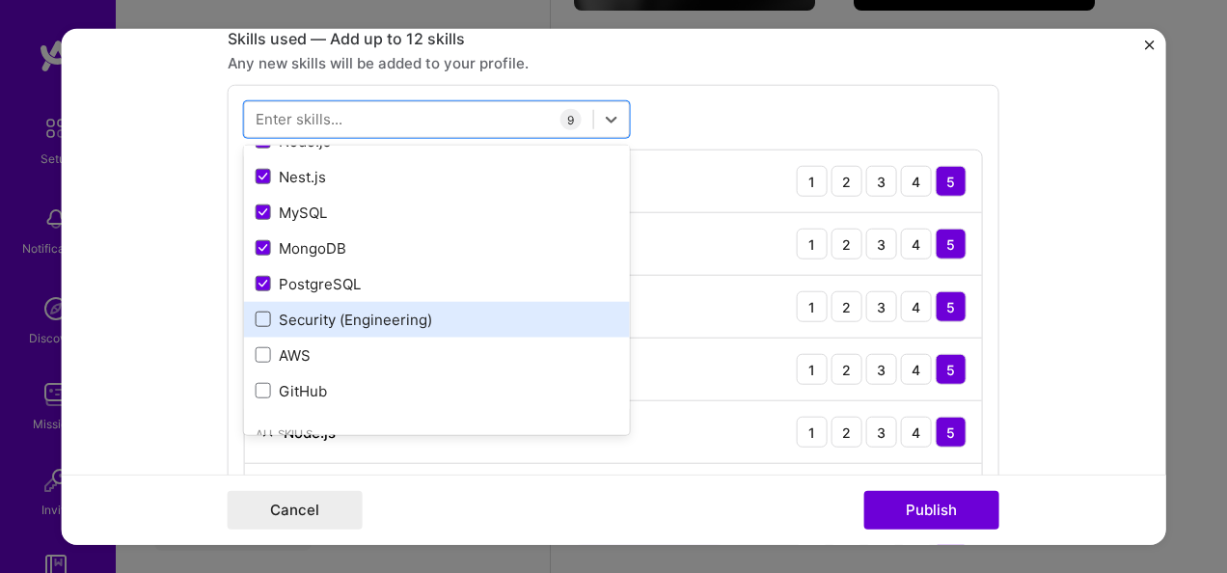
click at [257, 315] on span at bounding box center [263, 319] width 15 height 15
click at [0, 0] on input "checkbox" at bounding box center [0, 0] width 0 height 0
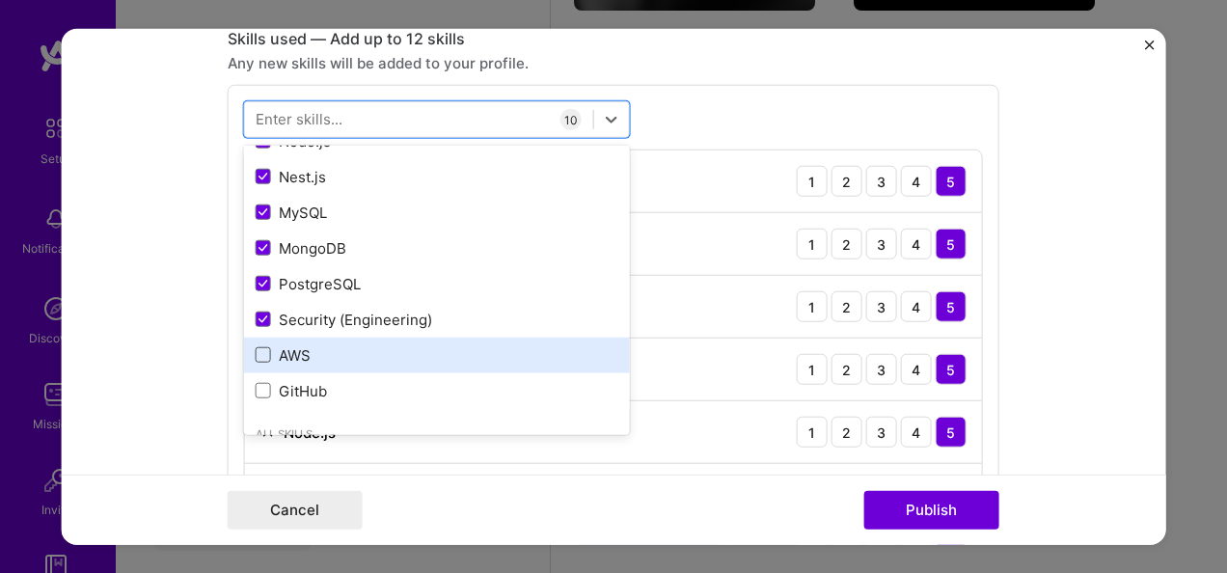
click at [257, 347] on span at bounding box center [263, 354] width 15 height 15
click at [0, 0] on input "checkbox" at bounding box center [0, 0] width 0 height 0
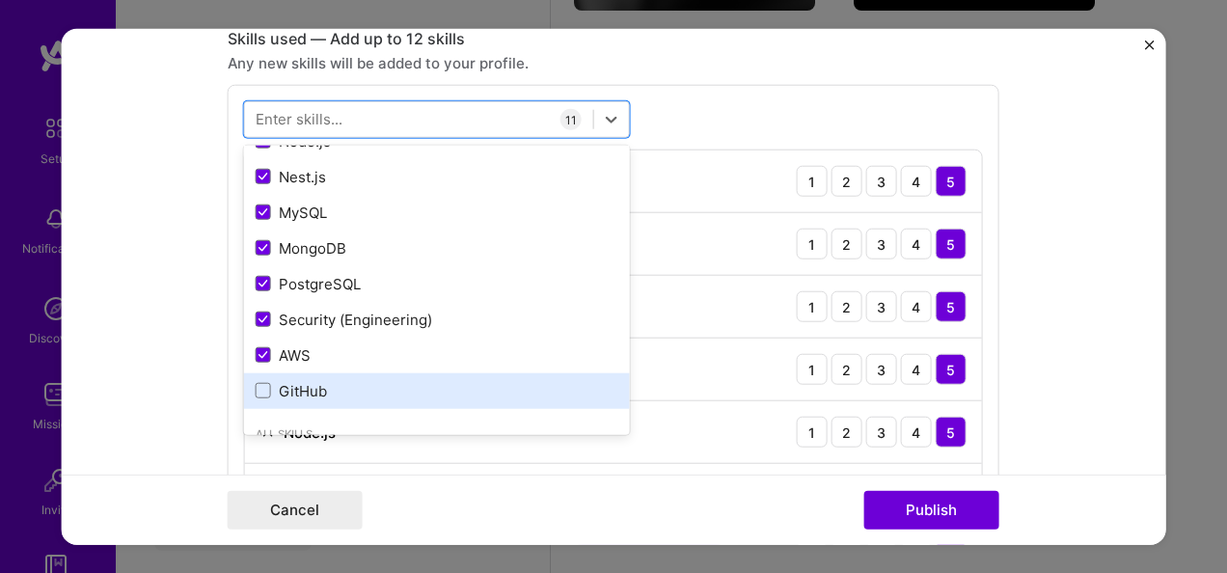
click at [256, 381] on div "GitHub" at bounding box center [437, 391] width 363 height 20
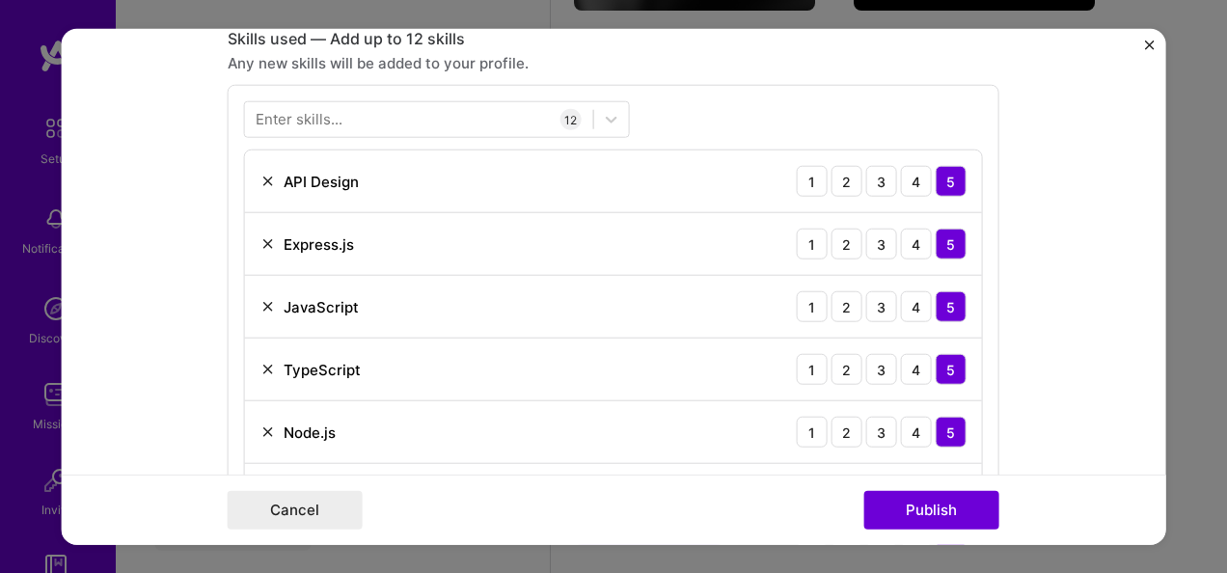
click at [704, 469] on div "Nest.js 1 2 3 4 5" at bounding box center [613, 495] width 737 height 63
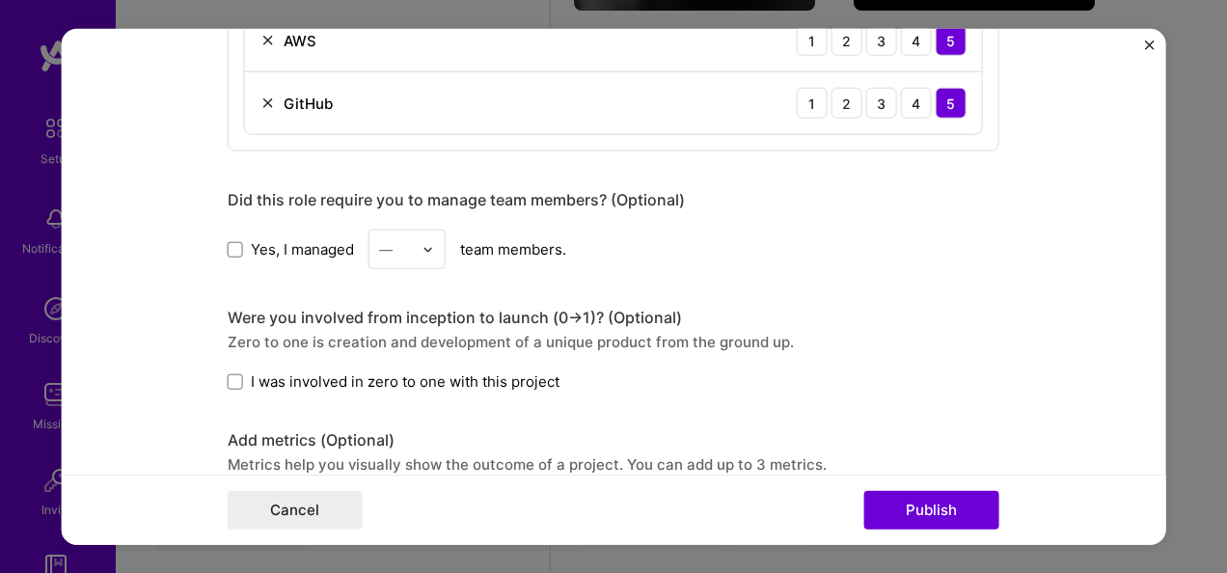
scroll to position [1737, 0]
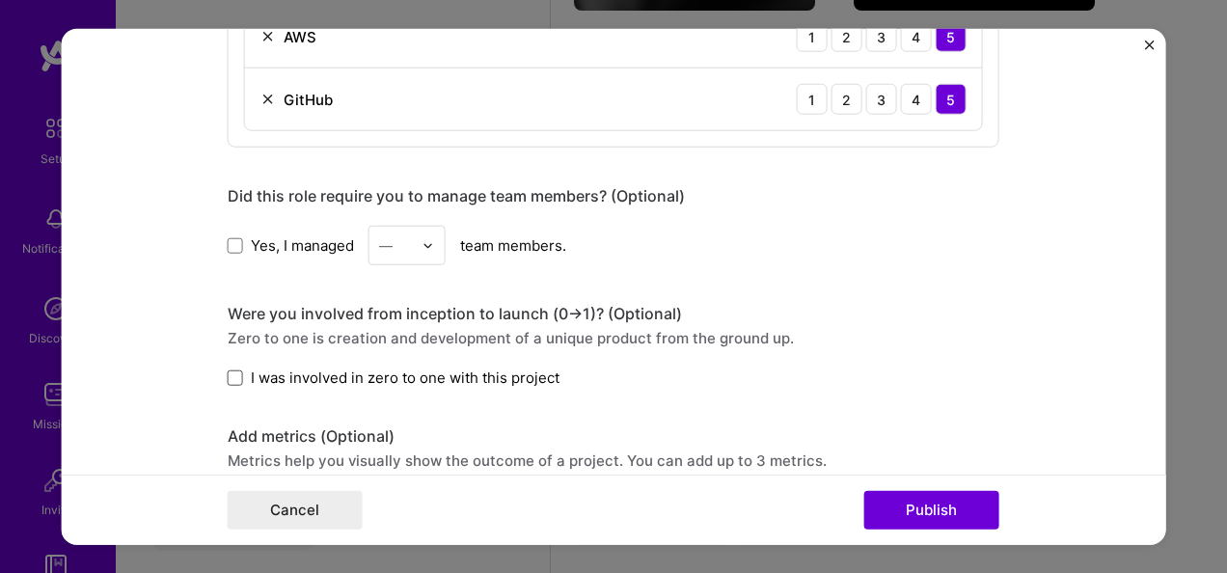
click at [234, 370] on span at bounding box center [235, 377] width 15 height 15
click at [0, 0] on input "I was involved in zero to one with this project" at bounding box center [0, 0] width 0 height 0
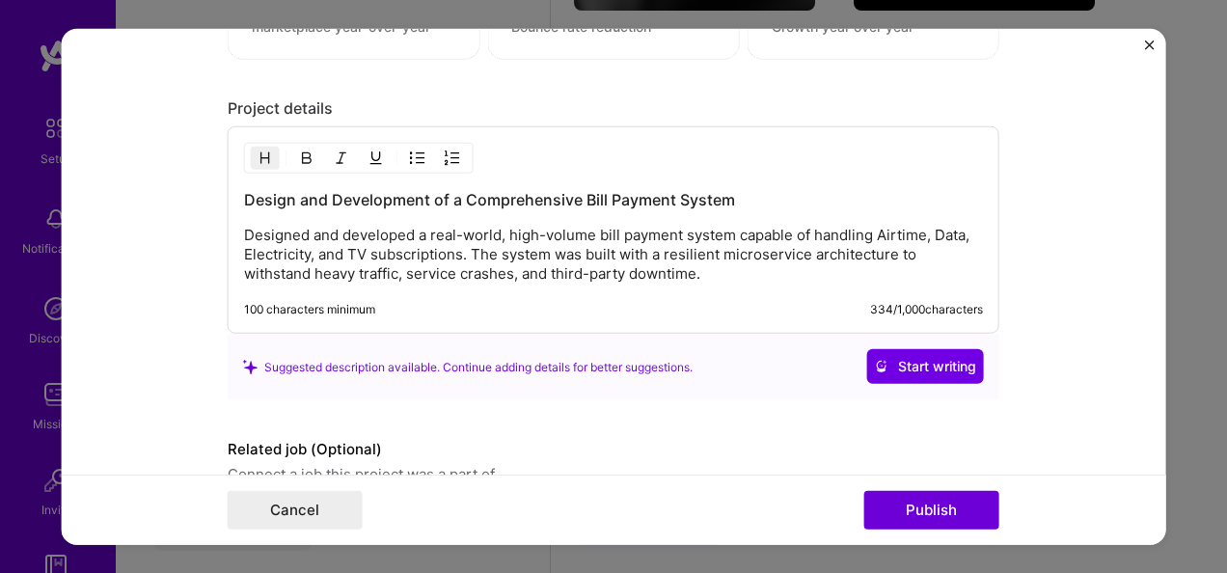
scroll to position [2404, 0]
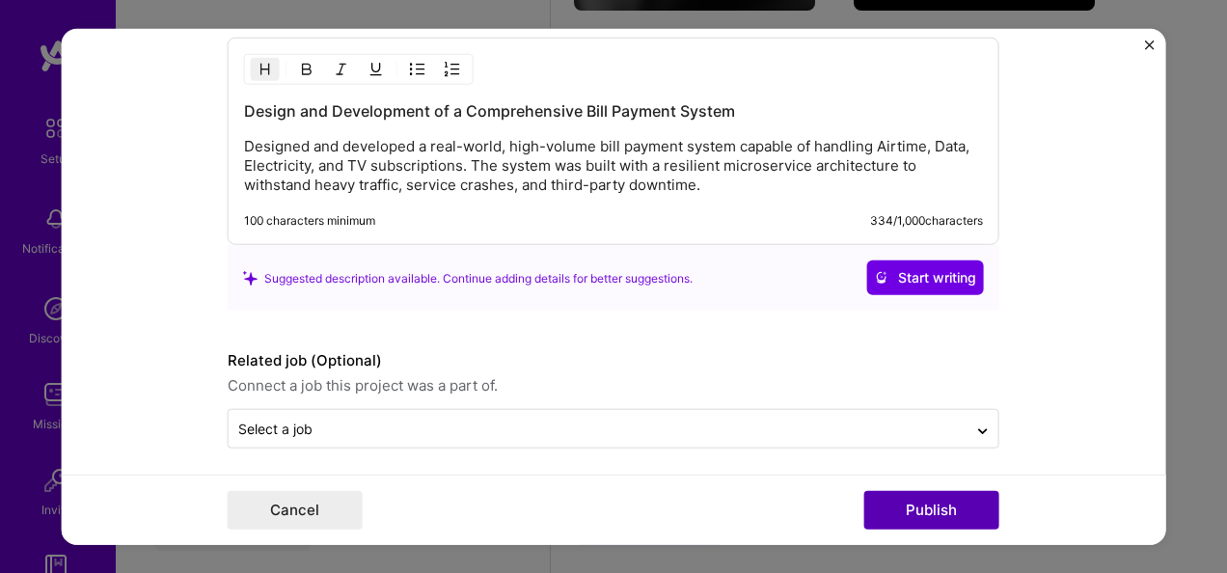
click at [969, 512] on button "Publish" at bounding box center [931, 509] width 135 height 39
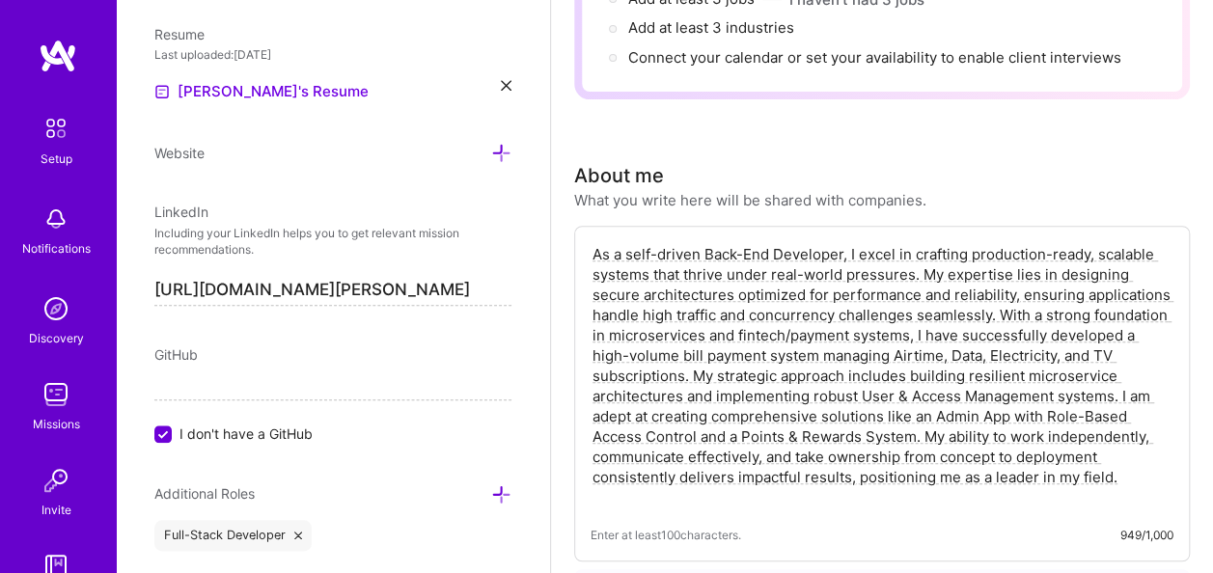
scroll to position [96, 0]
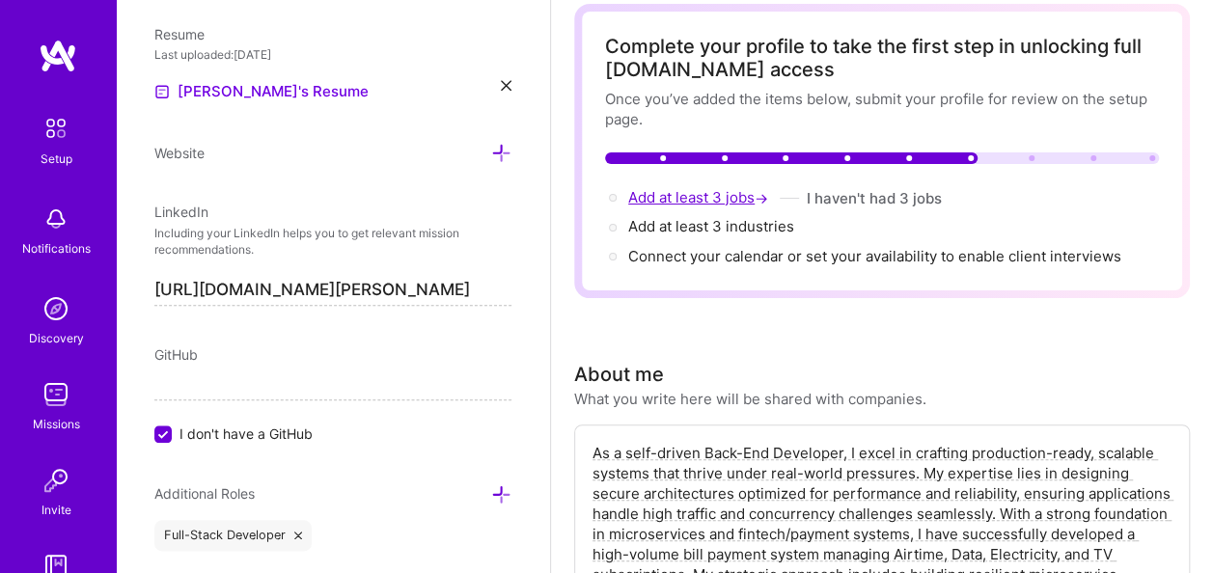
click at [700, 194] on span "Add at least 3 jobs →" at bounding box center [700, 197] width 144 height 18
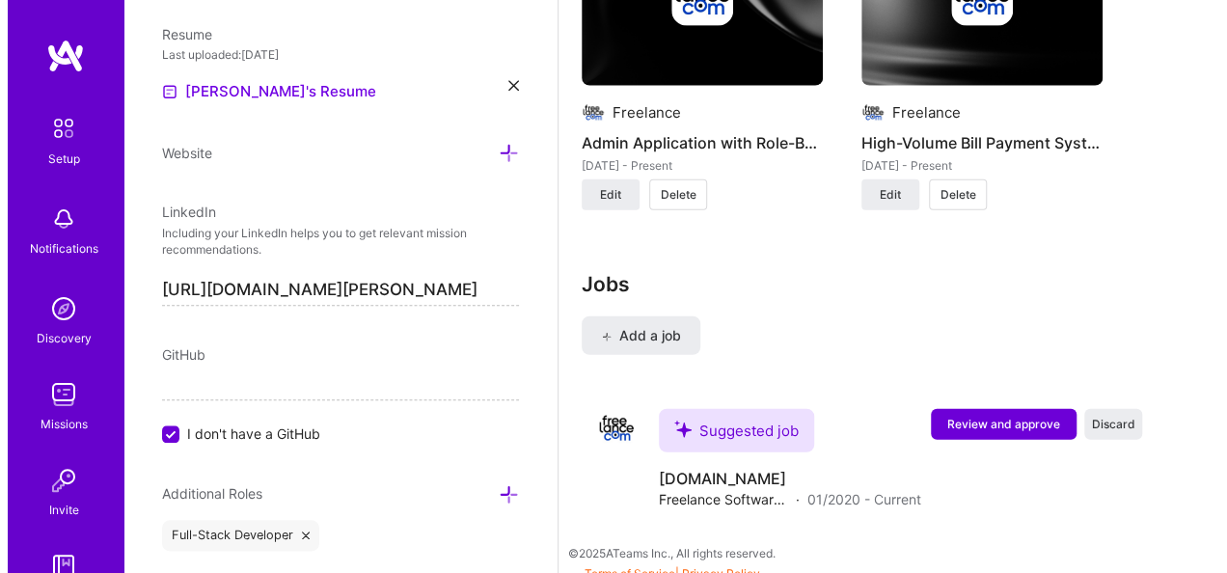
scroll to position [2321, 0]
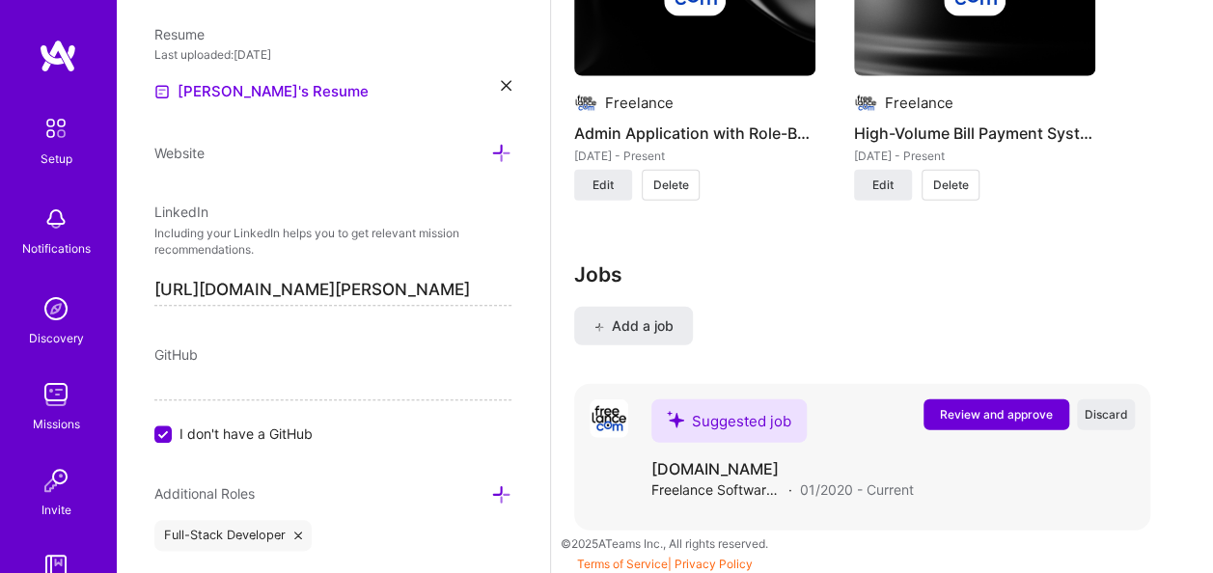
click at [1010, 406] on span "Review and approve" at bounding box center [996, 414] width 113 height 16
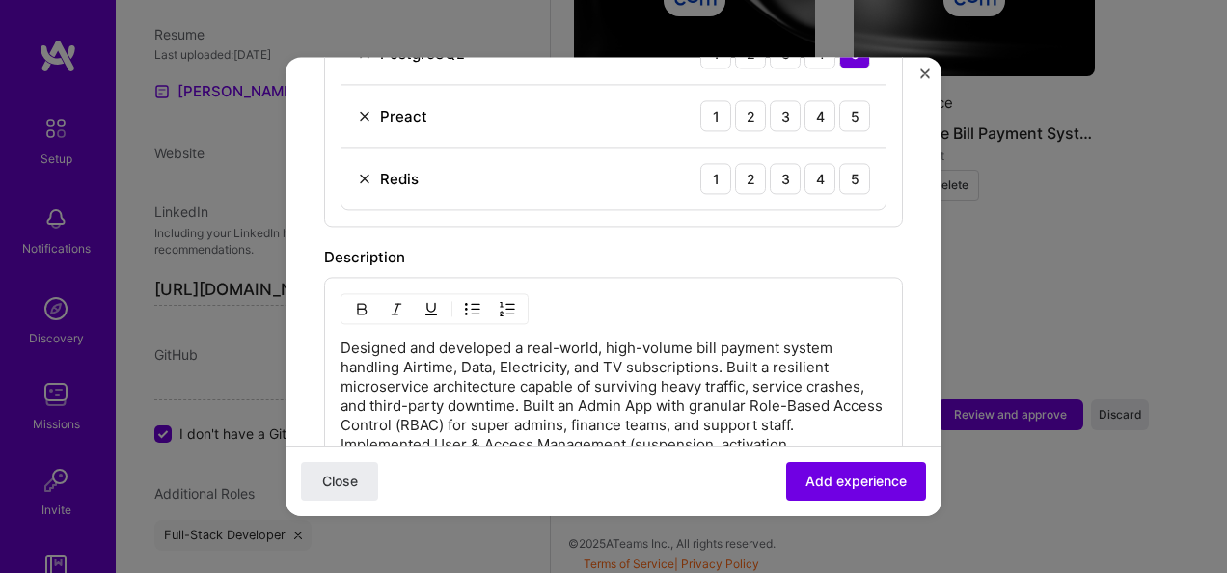
scroll to position [1158, 0]
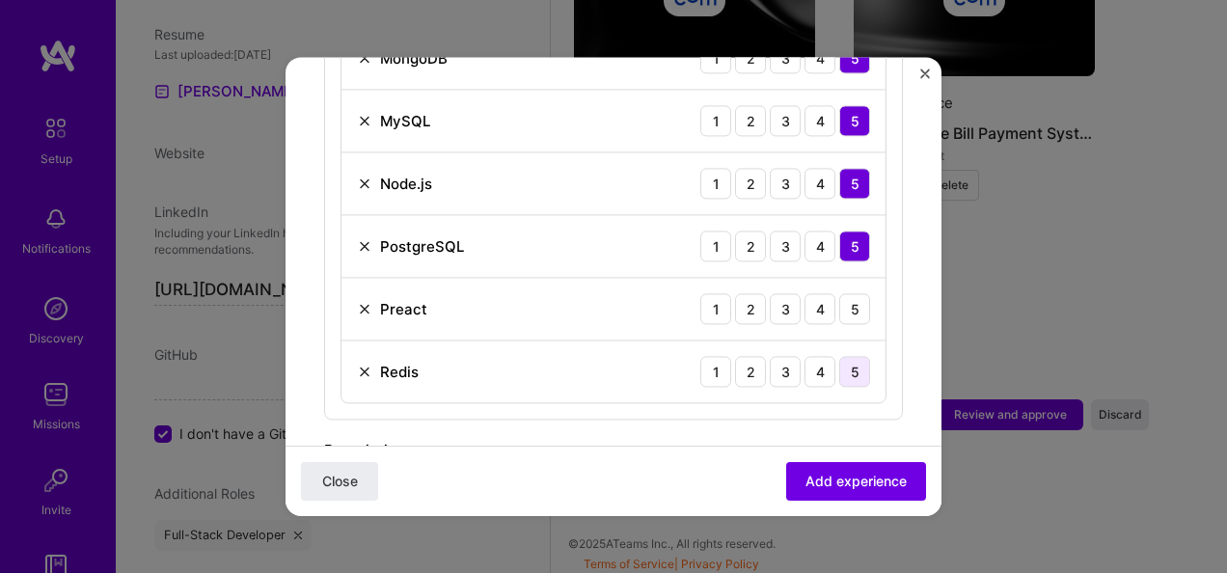
click at [839, 356] on div "5" at bounding box center [854, 371] width 31 height 31
click at [839, 293] on div "5" at bounding box center [854, 308] width 31 height 31
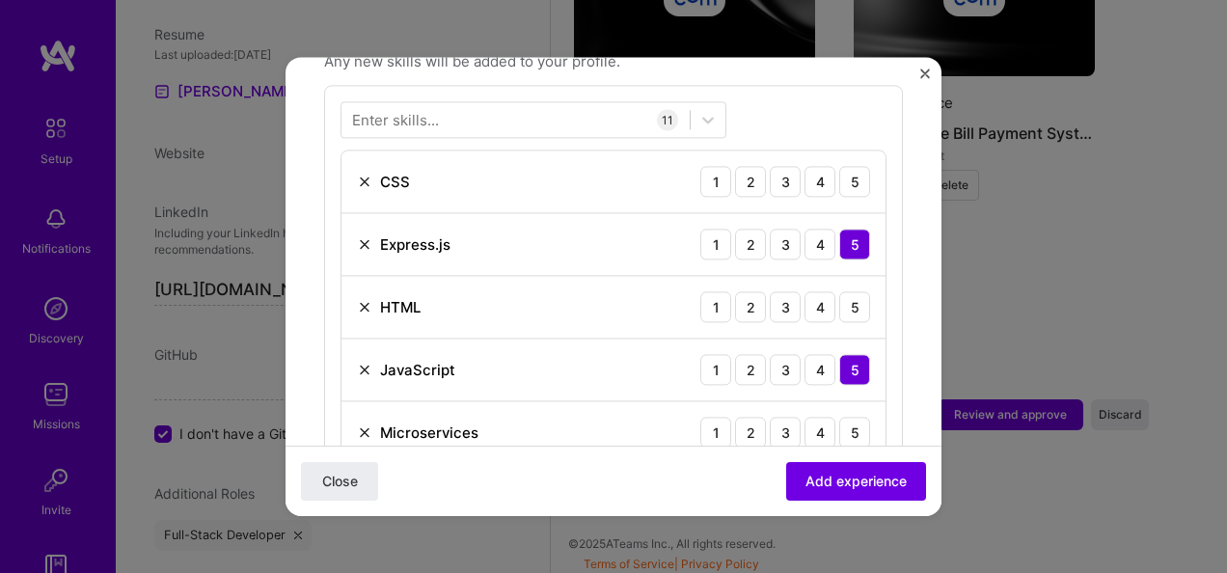
scroll to position [772, 0]
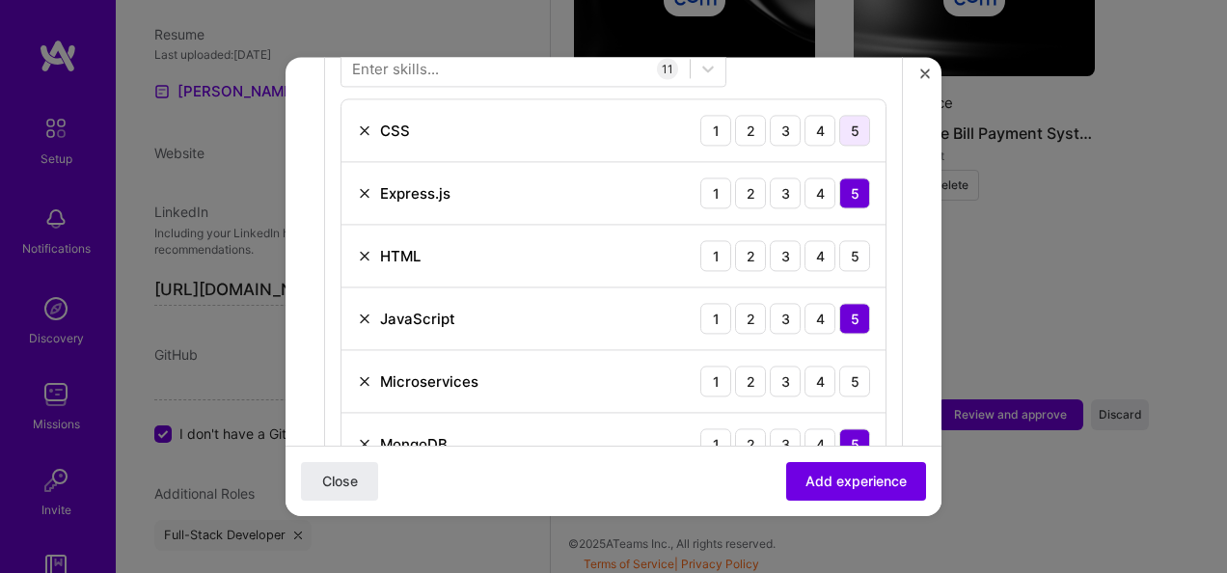
click at [850, 115] on div "5" at bounding box center [854, 130] width 31 height 31
click at [839, 366] on div "5" at bounding box center [854, 381] width 31 height 31
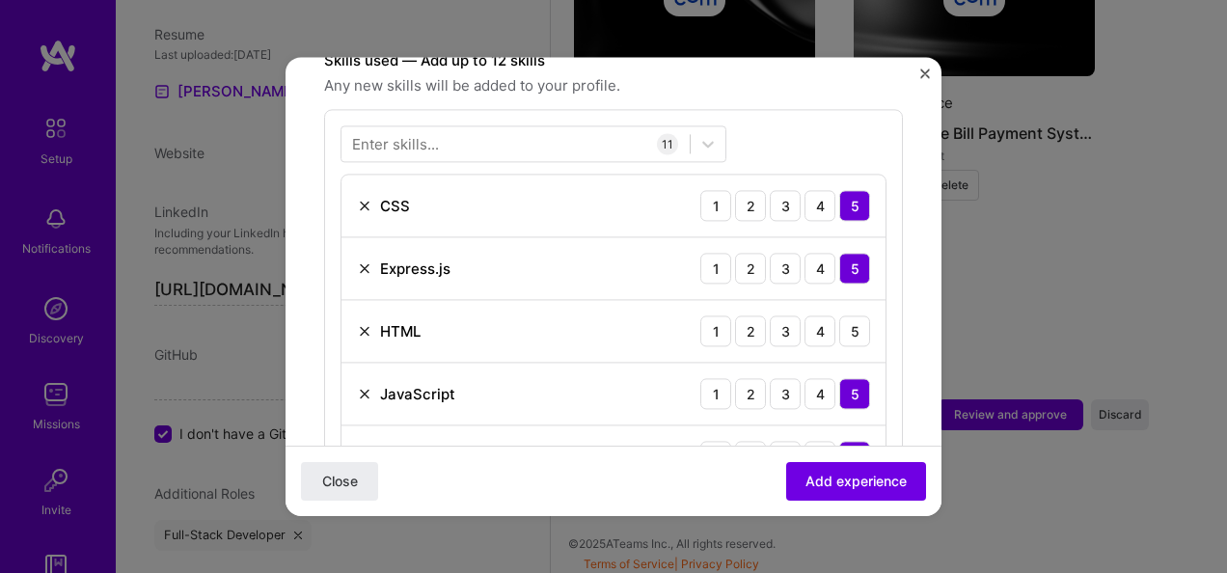
scroll to position [675, 0]
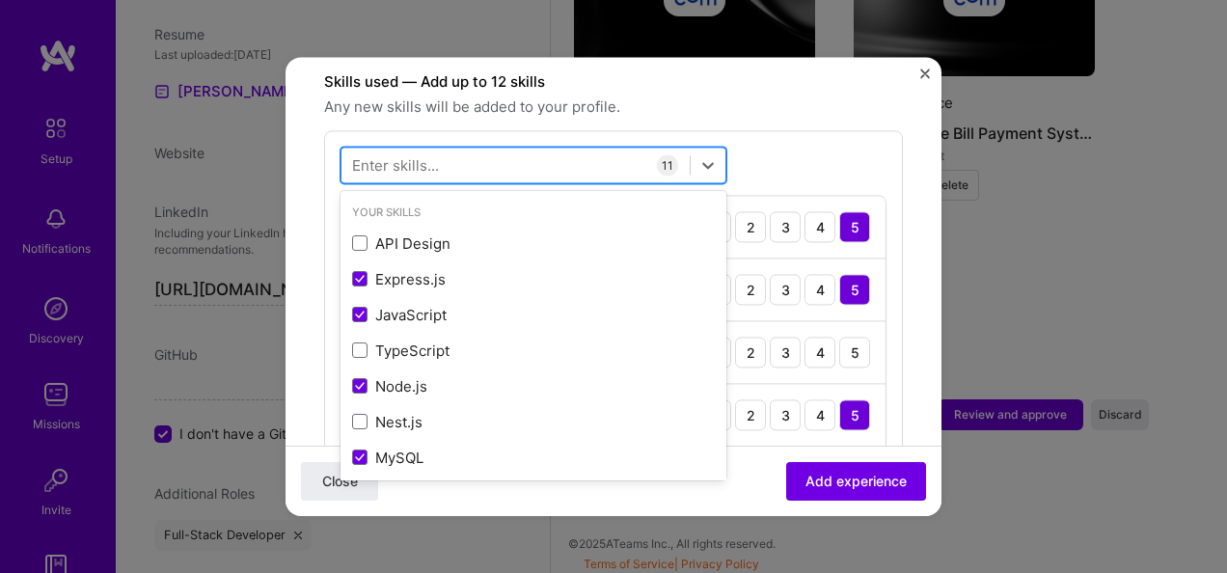
click at [602, 150] on div at bounding box center [516, 166] width 348 height 32
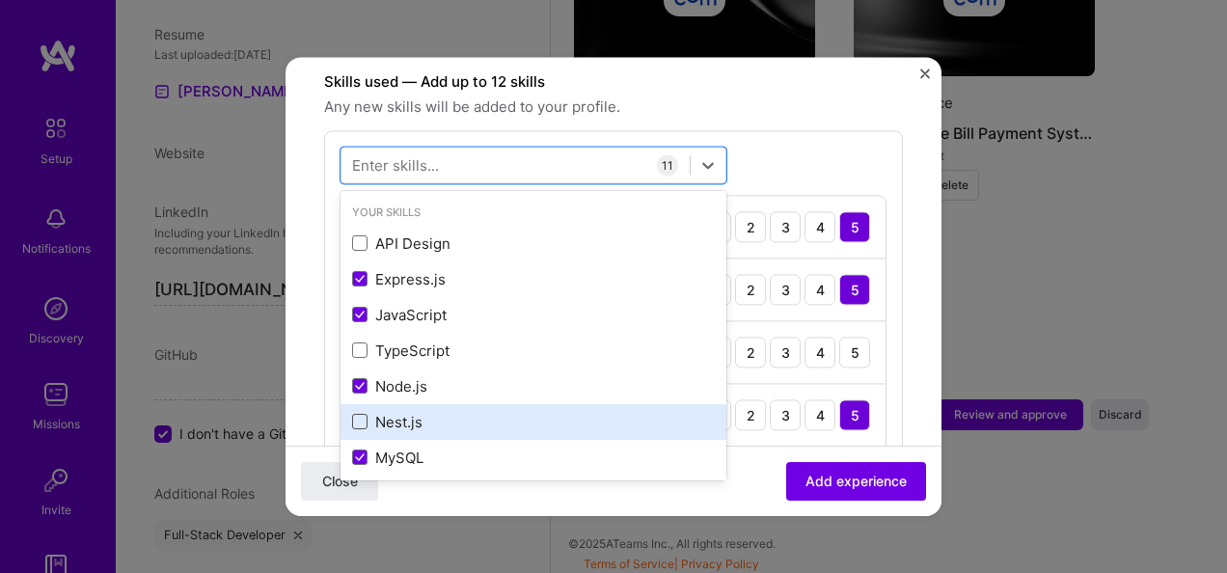
click at [356, 415] on span at bounding box center [359, 422] width 15 height 15
click at [0, 0] on input "checkbox" at bounding box center [0, 0] width 0 height 0
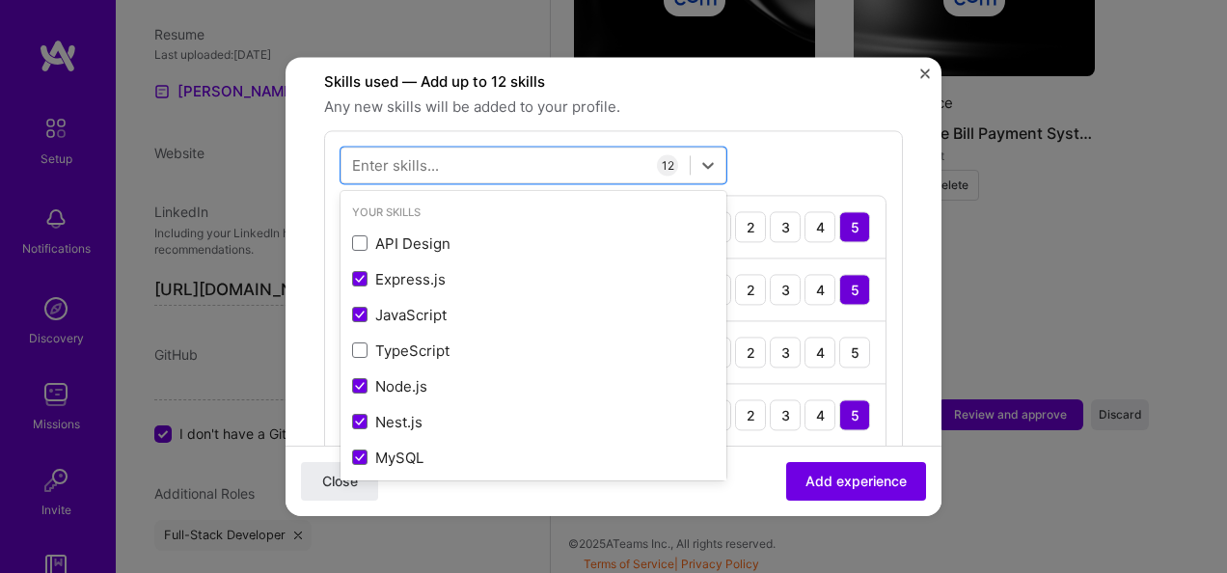
click at [771, 131] on div "option Nest.js, selected. option API Design focused, 0 of 2. 378 results availa…" at bounding box center [613, 547] width 579 height 835
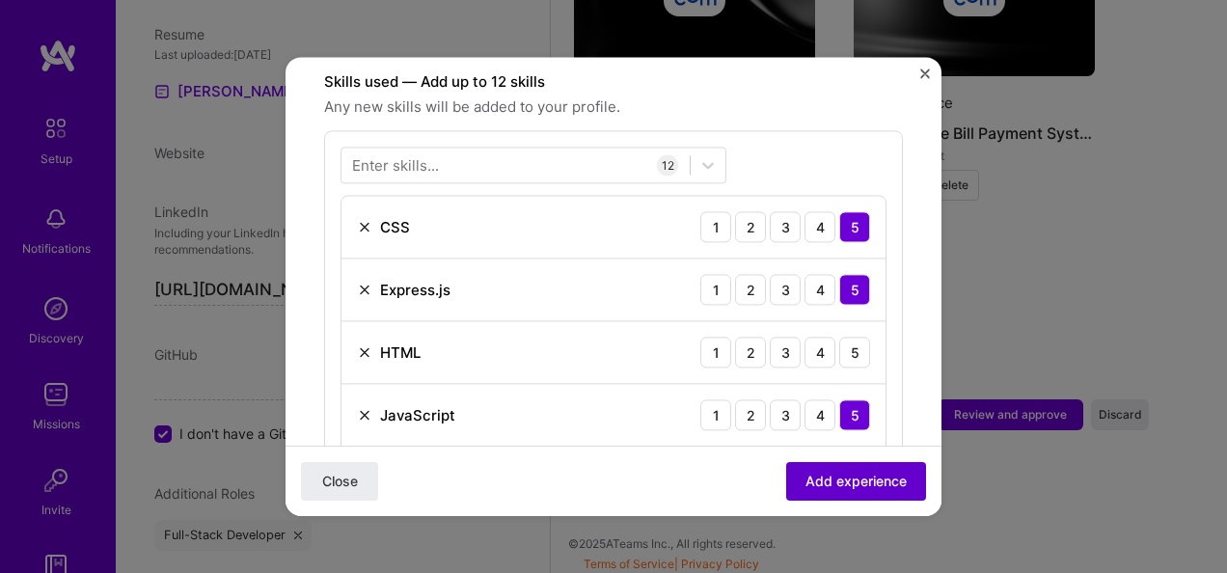
click at [855, 481] on span "Add experience" at bounding box center [856, 481] width 101 height 19
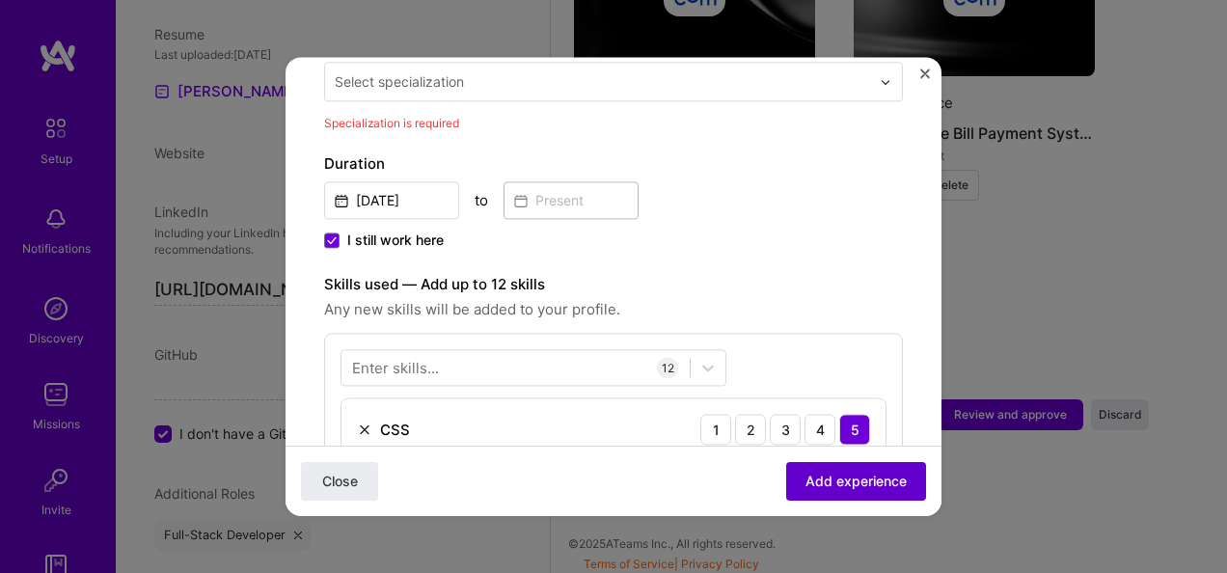
scroll to position [399, 0]
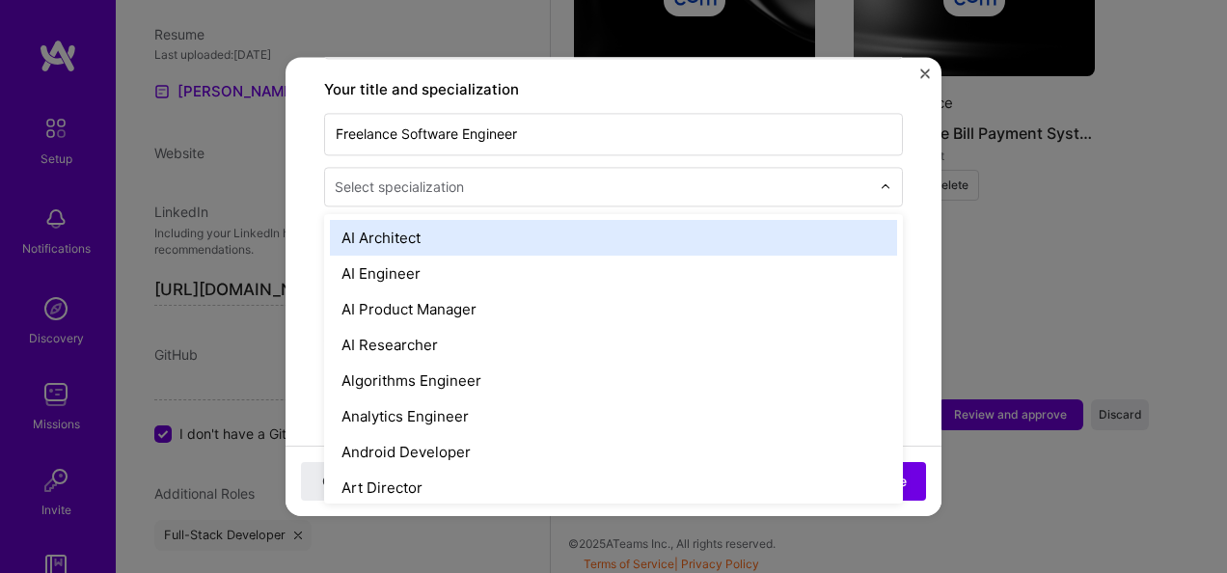
click at [453, 177] on div "Select specialization" at bounding box center [399, 187] width 129 height 20
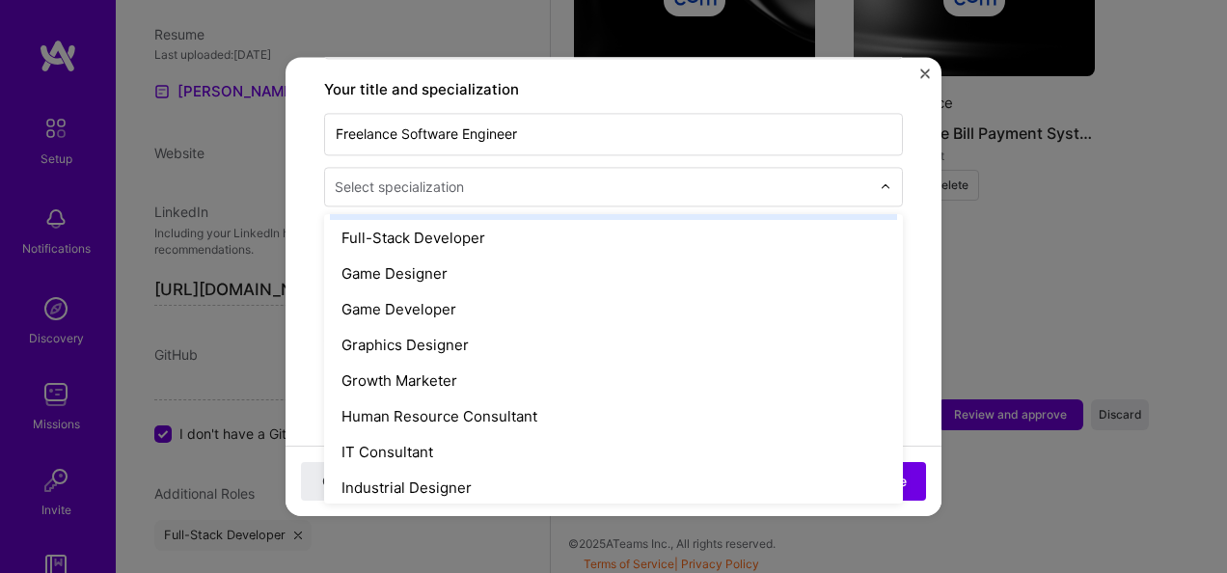
scroll to position [1158, 0]
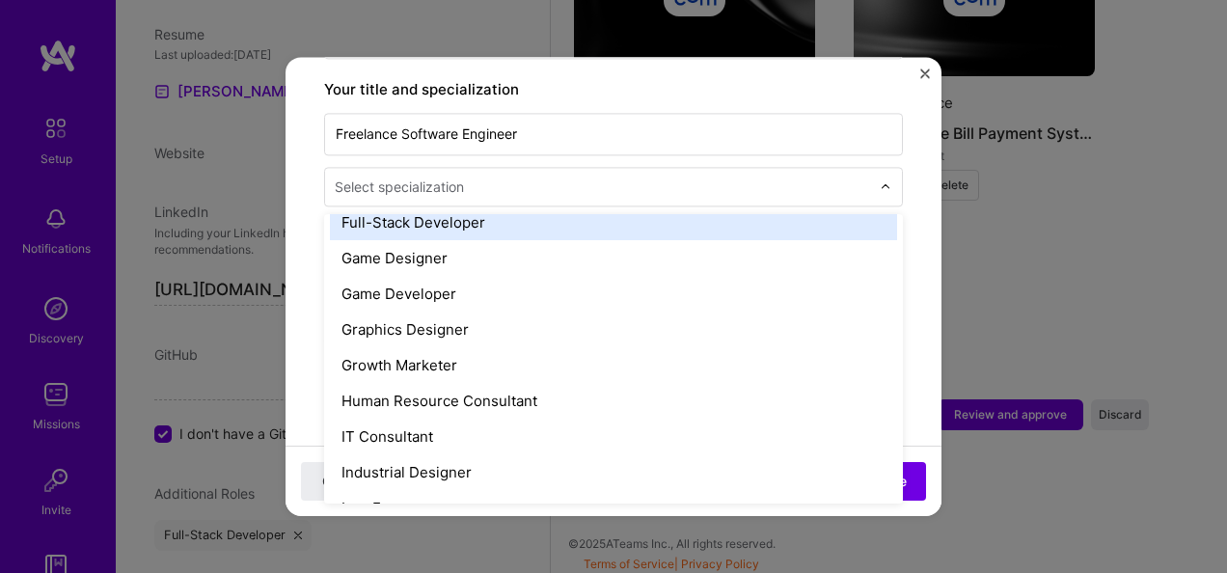
click at [446, 205] on div "Full-Stack Developer" at bounding box center [613, 223] width 567 height 36
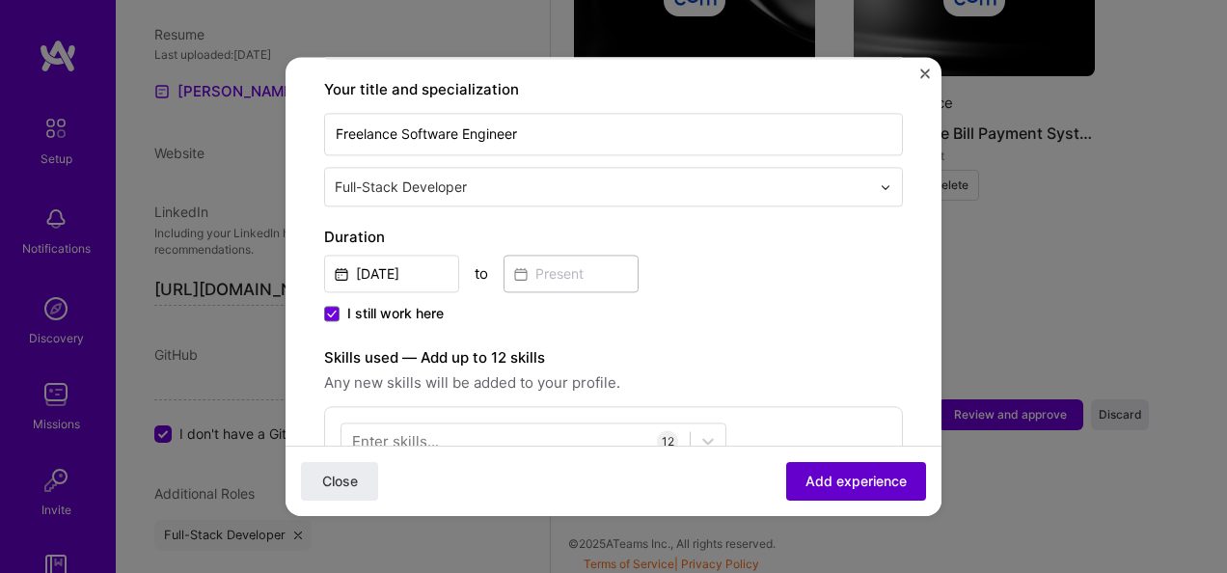
click at [850, 490] on button "Add experience" at bounding box center [856, 481] width 140 height 39
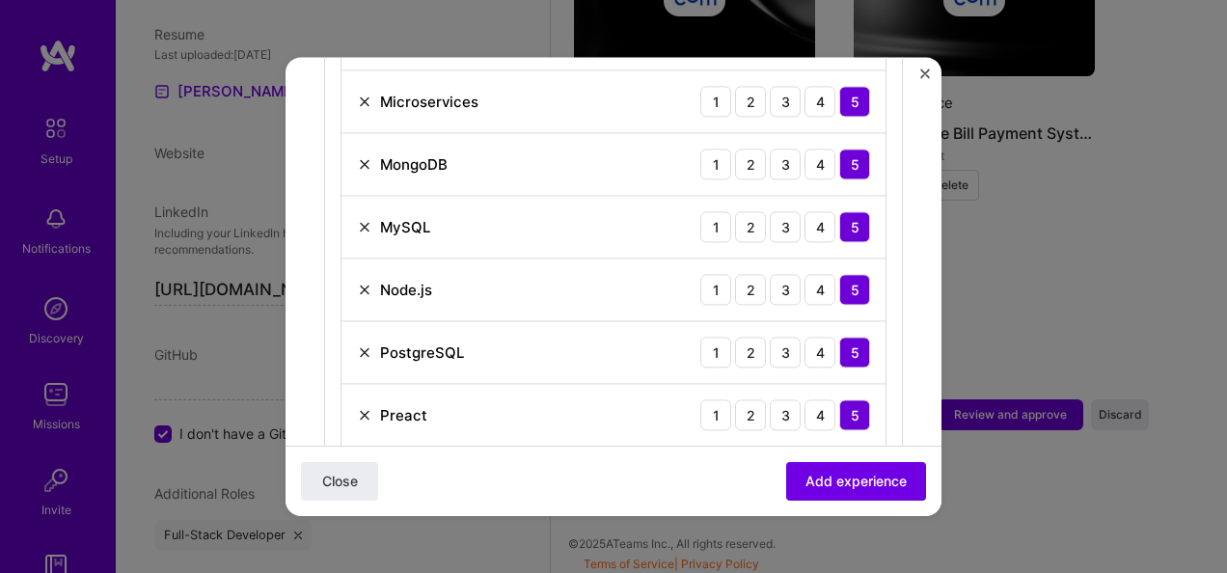
scroll to position [666, 0]
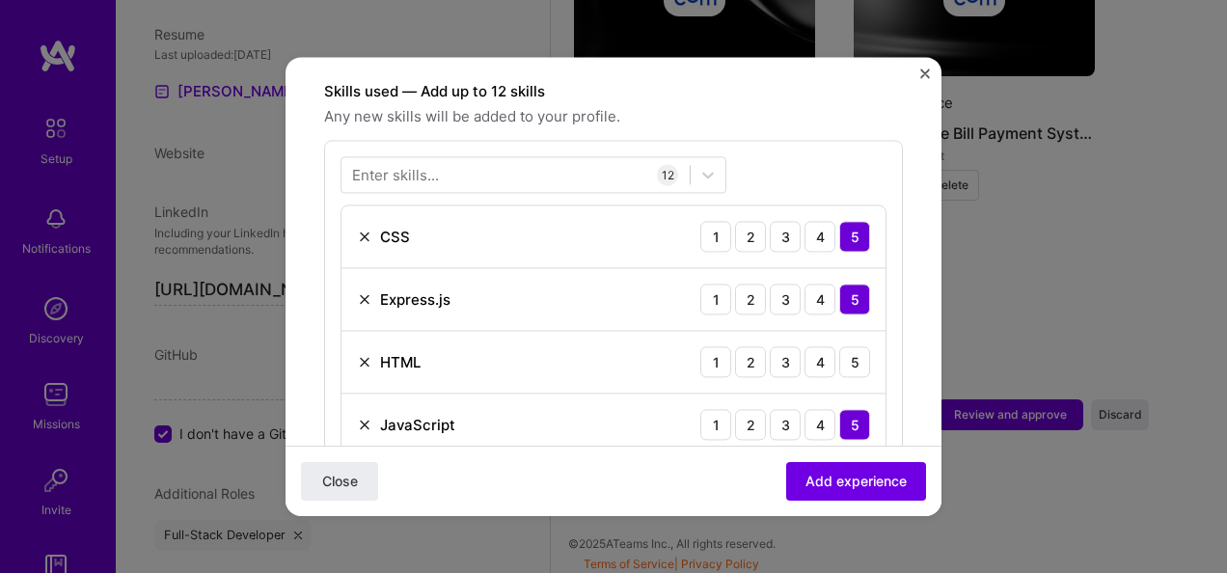
click at [365, 354] on img at bounding box center [364, 361] width 15 height 15
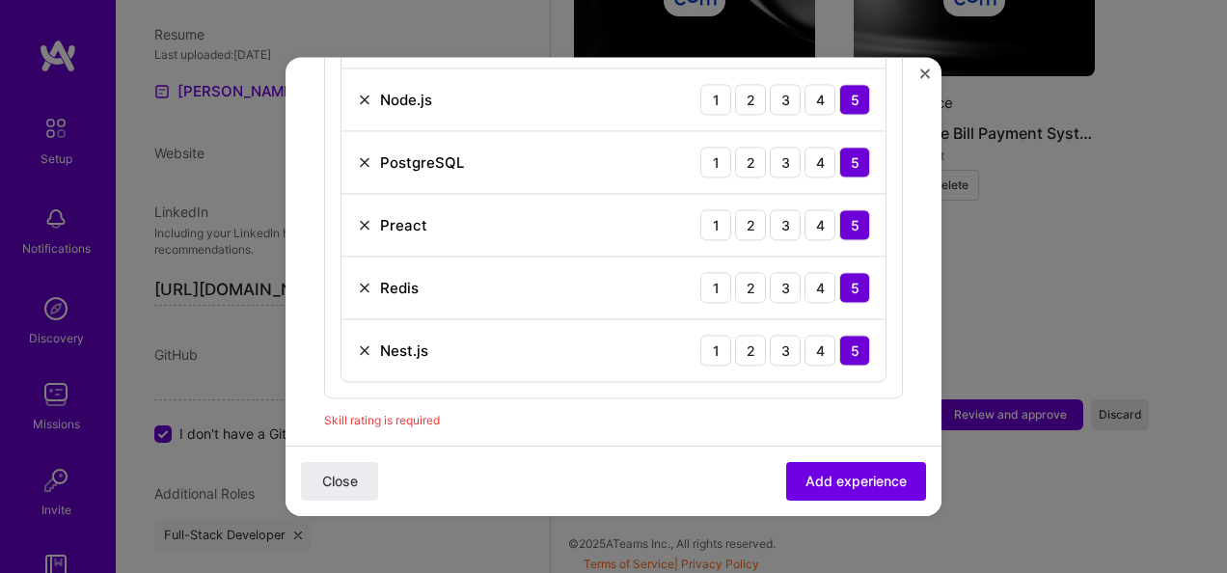
scroll to position [1245, 0]
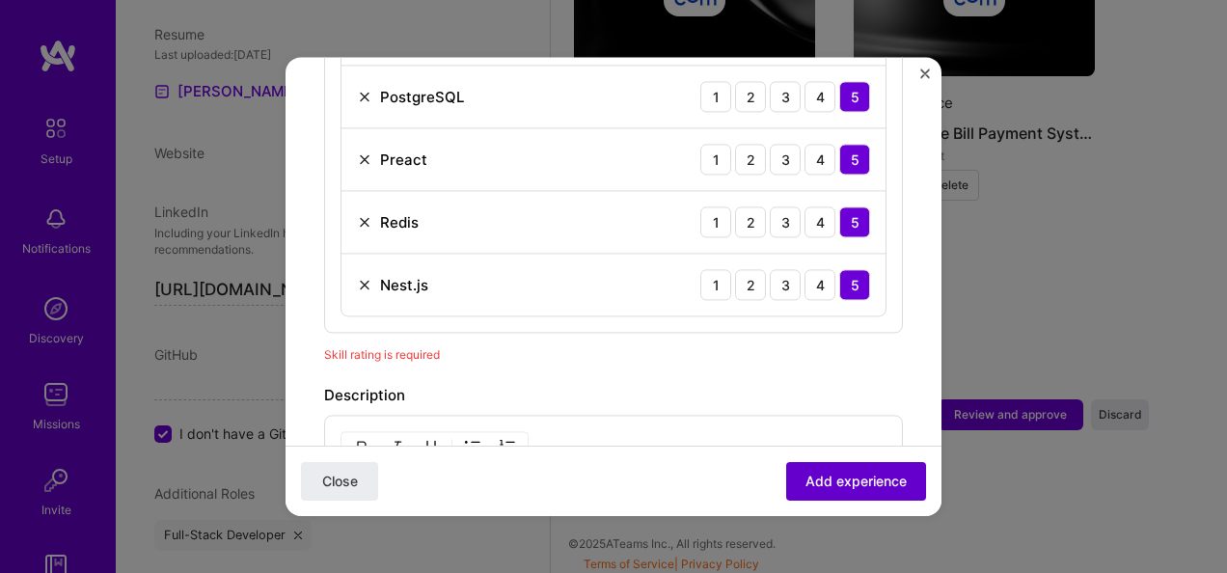
click at [843, 481] on span "Add experience" at bounding box center [856, 481] width 101 height 19
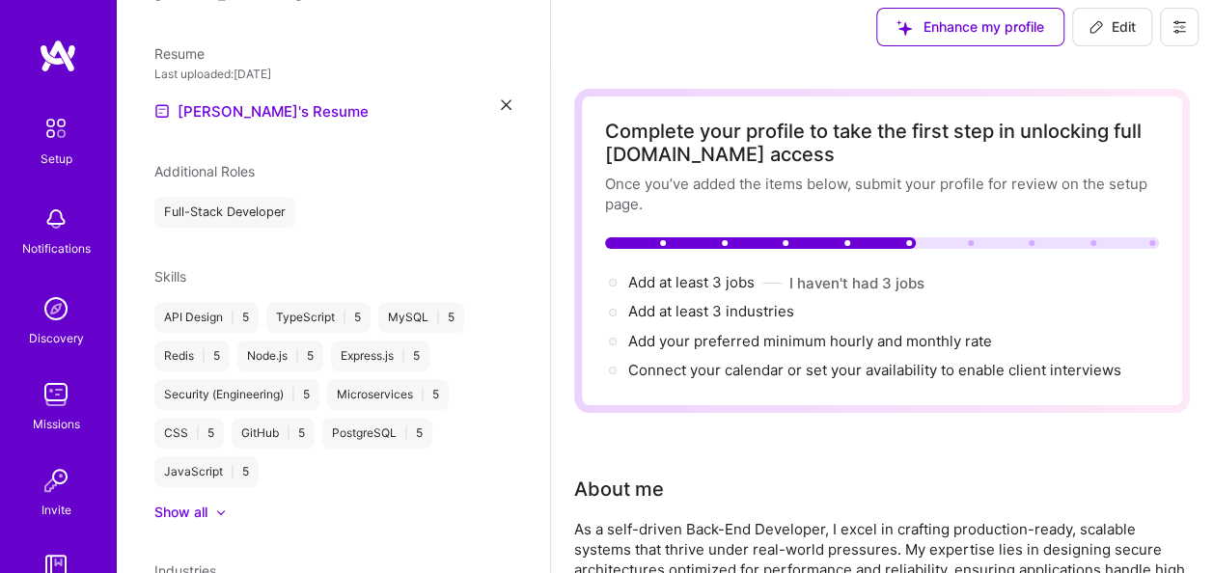
scroll to position [0, 0]
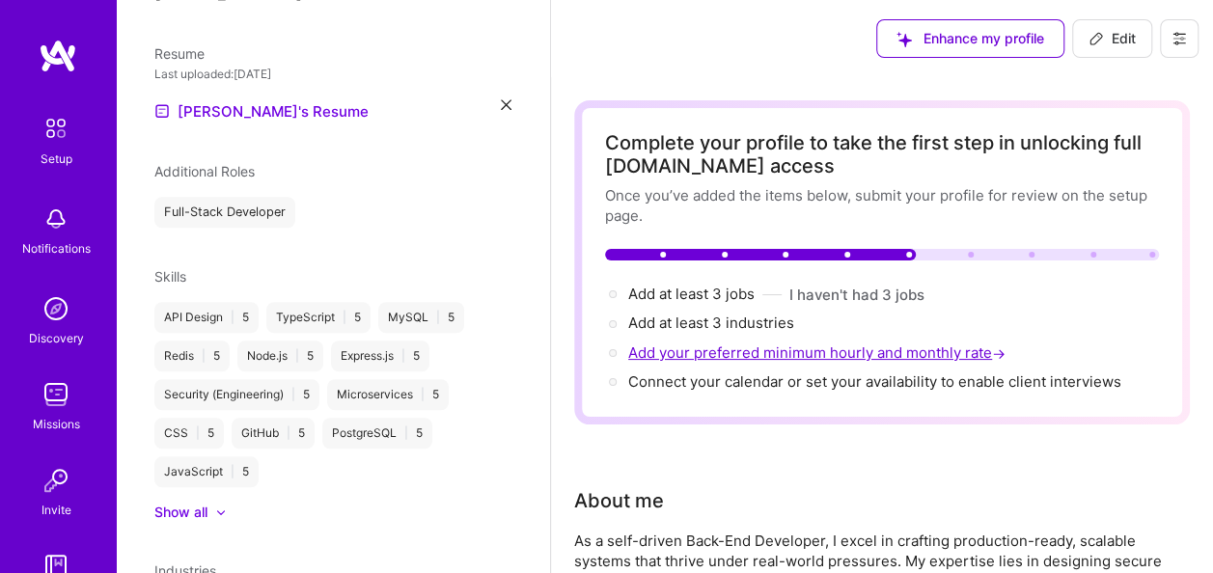
click at [728, 353] on span "Add your preferred minimum hourly and monthly rate →" at bounding box center [818, 352] width 381 height 18
select select "NG"
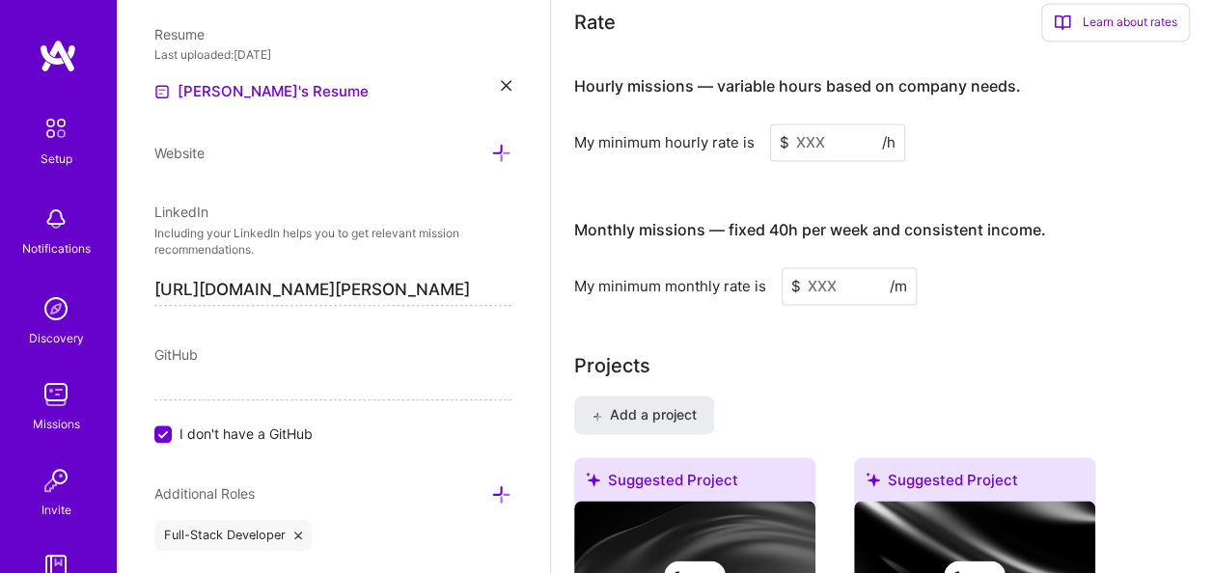
scroll to position [1088, 0]
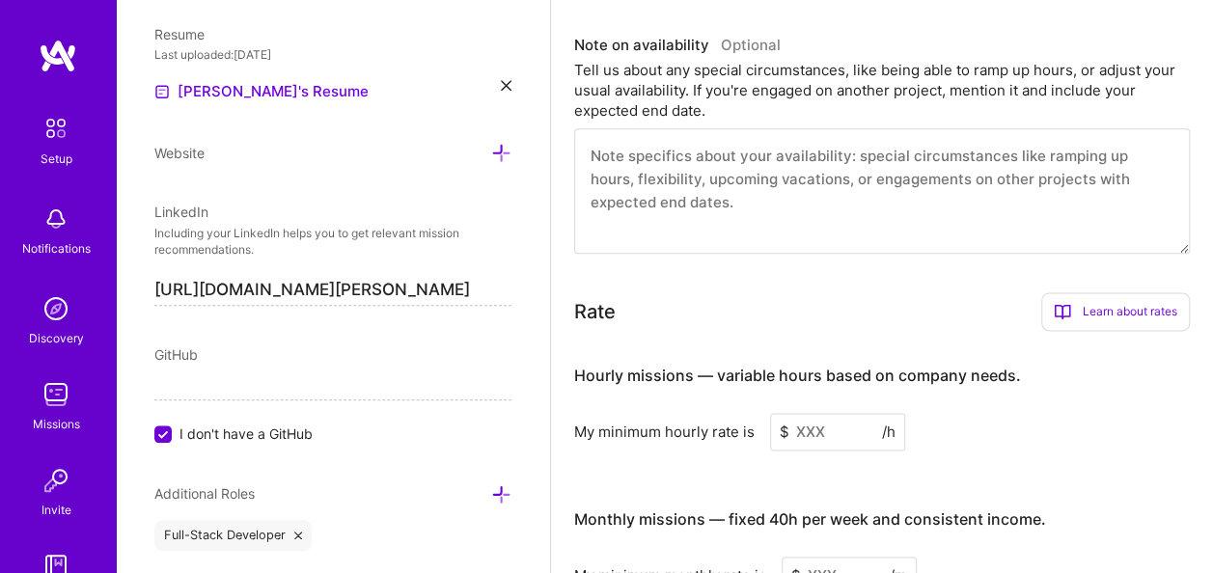
click at [834, 425] on input at bounding box center [837, 432] width 135 height 38
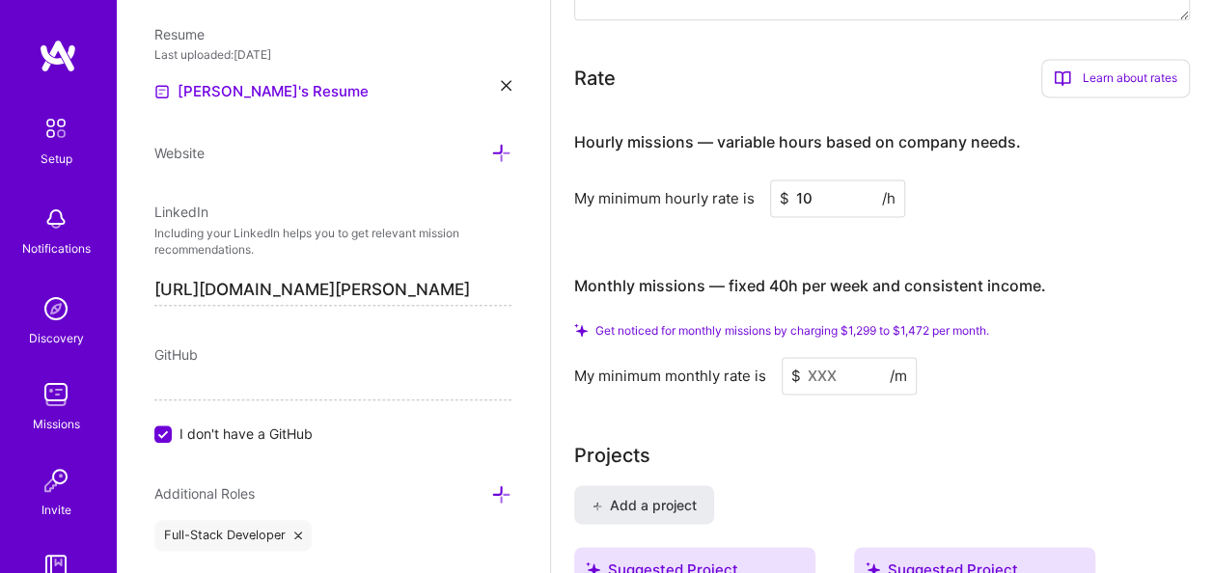
scroll to position [1378, 0]
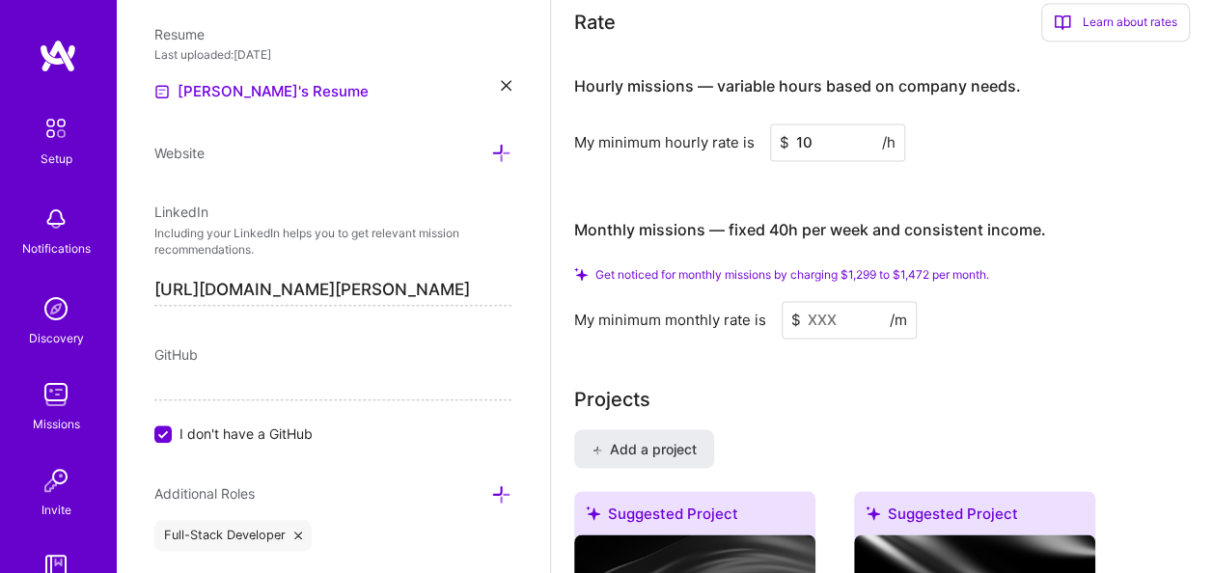
type input "10"
click at [806, 317] on input at bounding box center [848, 320] width 135 height 38
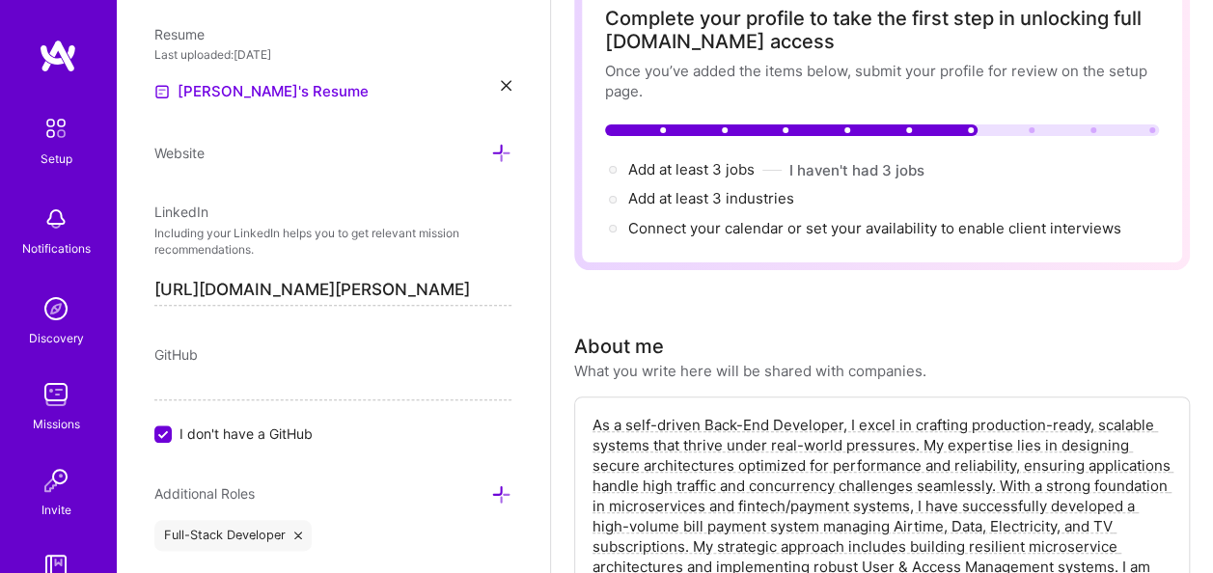
scroll to position [123, 0]
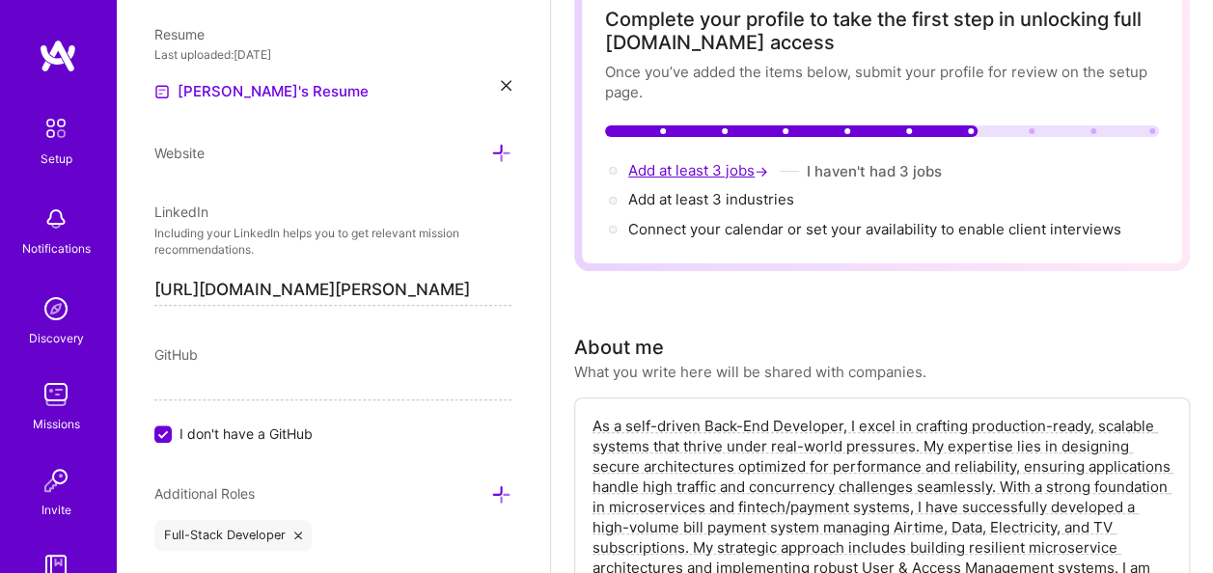
type input "1000"
click at [718, 178] on span "Add at least 3 jobs →" at bounding box center [700, 170] width 144 height 18
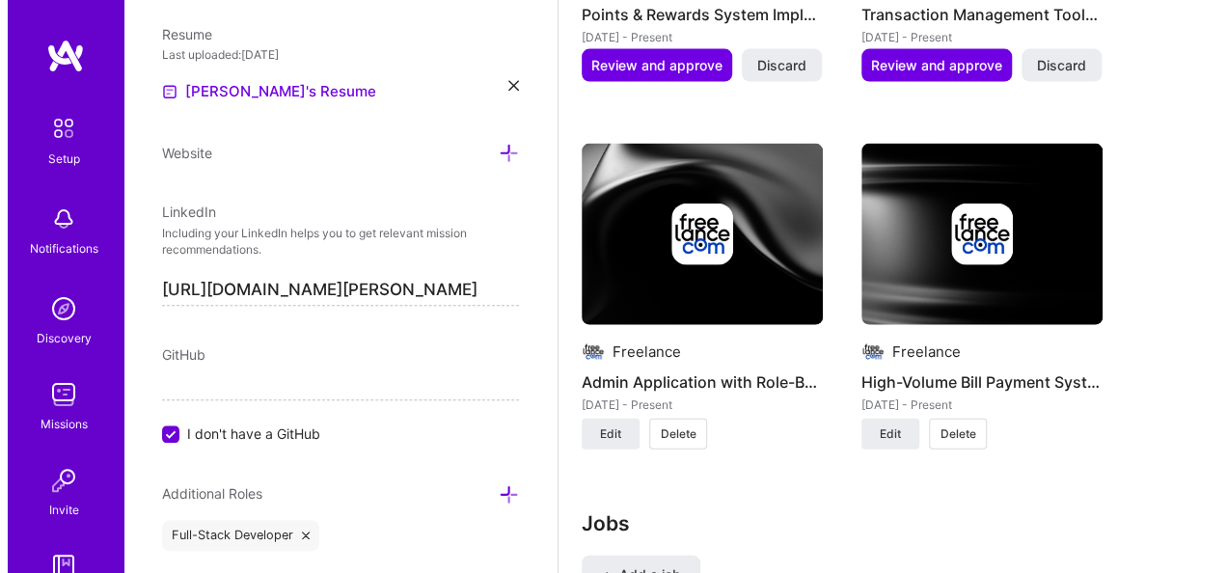
scroll to position [2412, 0]
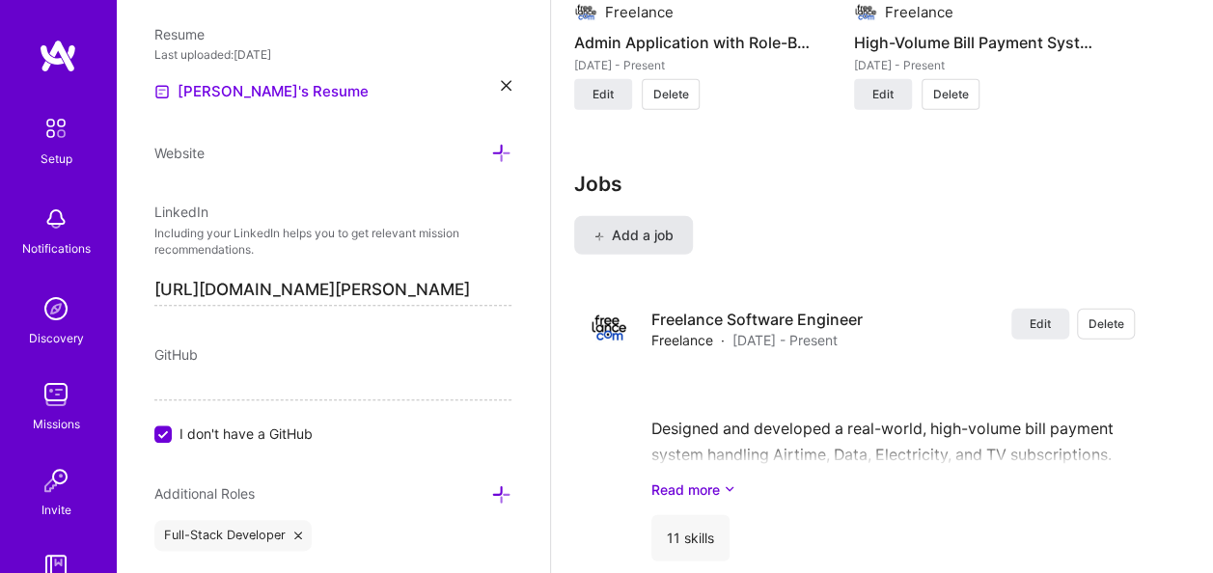
click at [615, 228] on span "Add a job" at bounding box center [633, 235] width 80 height 19
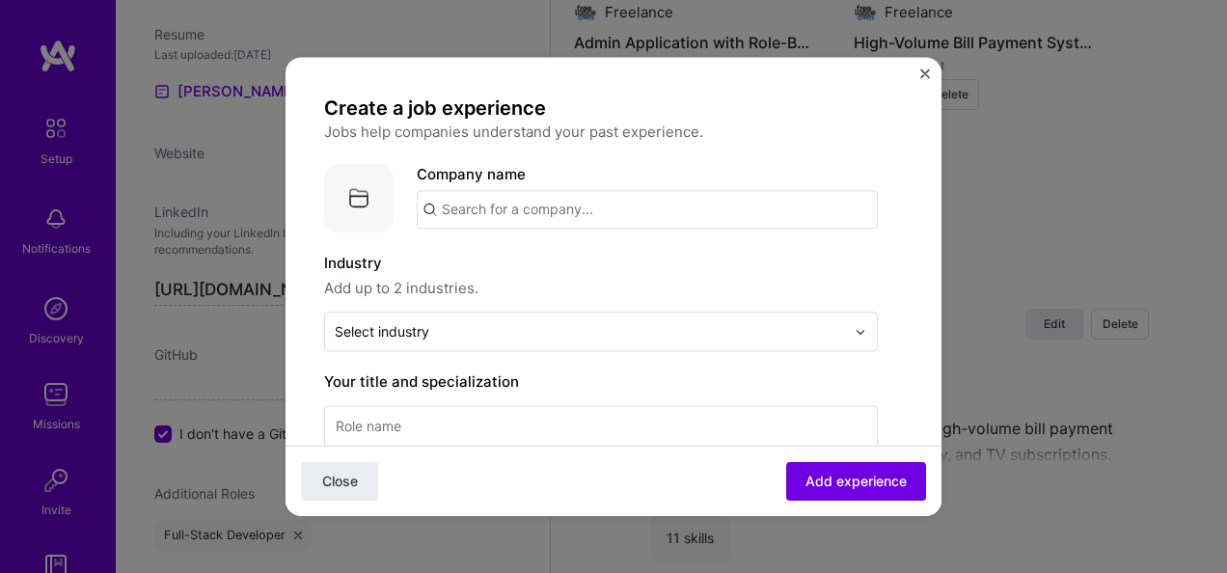
click at [500, 209] on input "text" at bounding box center [647, 209] width 461 height 39
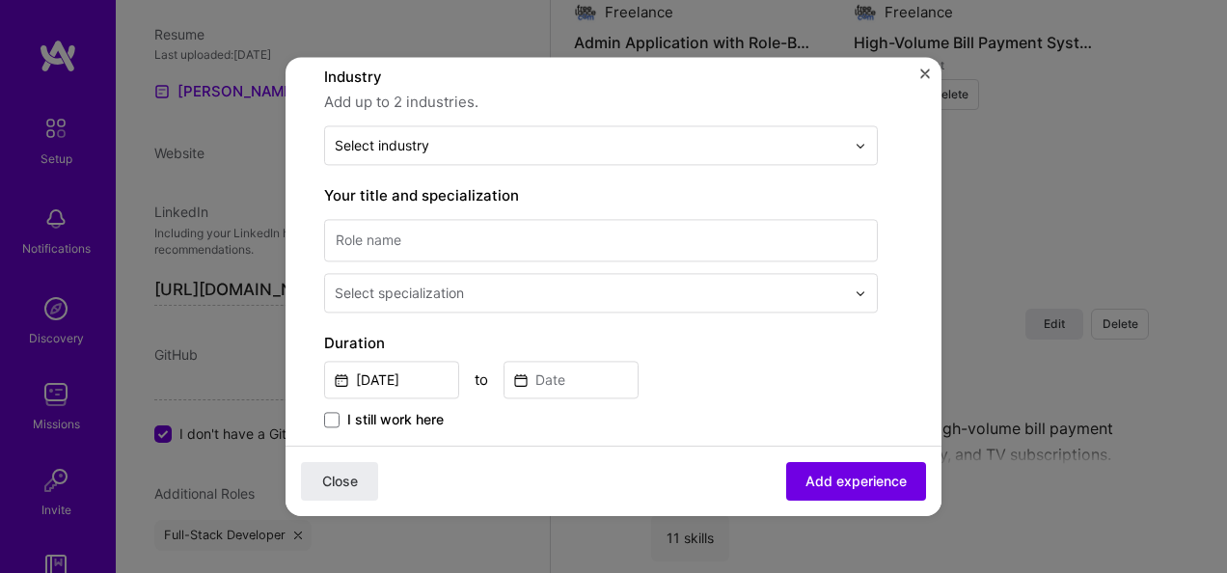
scroll to position [96, 0]
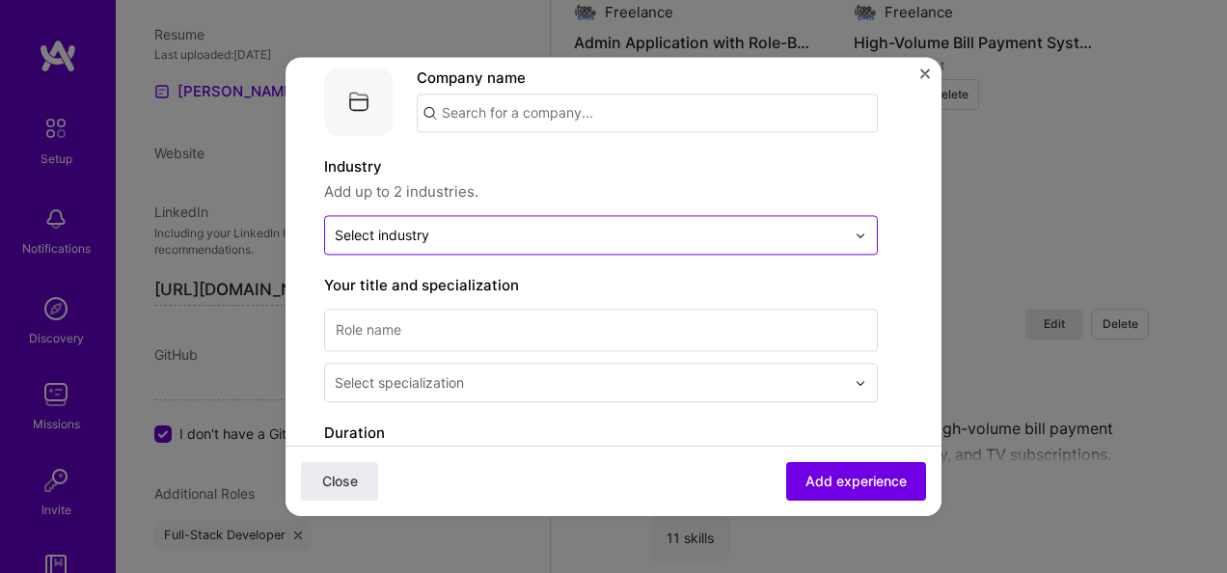
click at [491, 240] on input "text" at bounding box center [590, 235] width 510 height 20
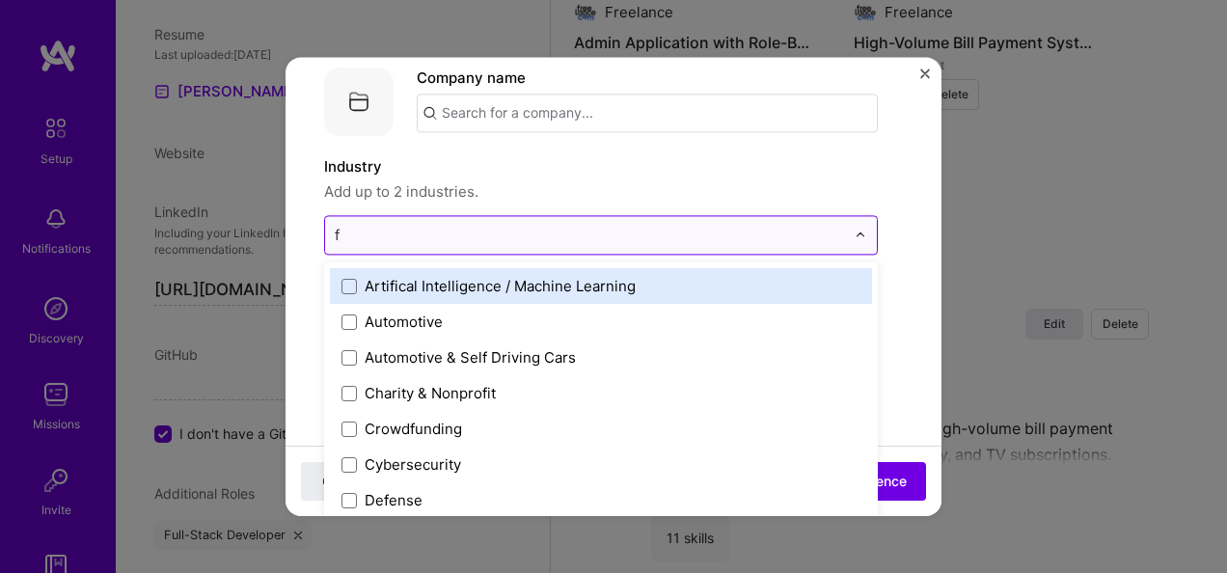
type input "fo"
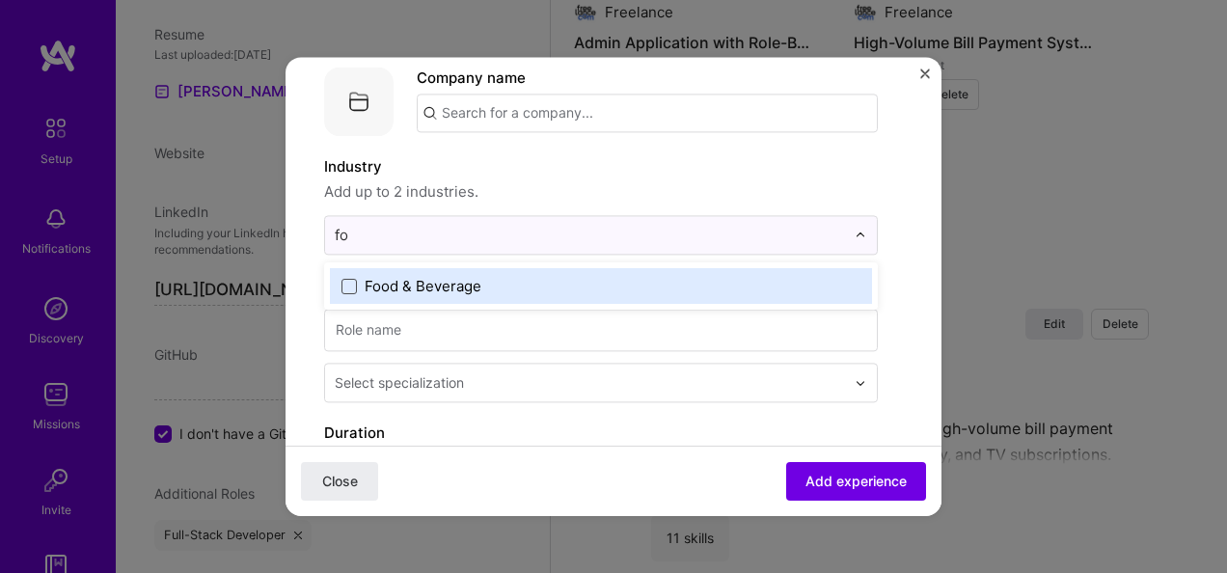
click at [343, 284] on span at bounding box center [349, 286] width 15 height 15
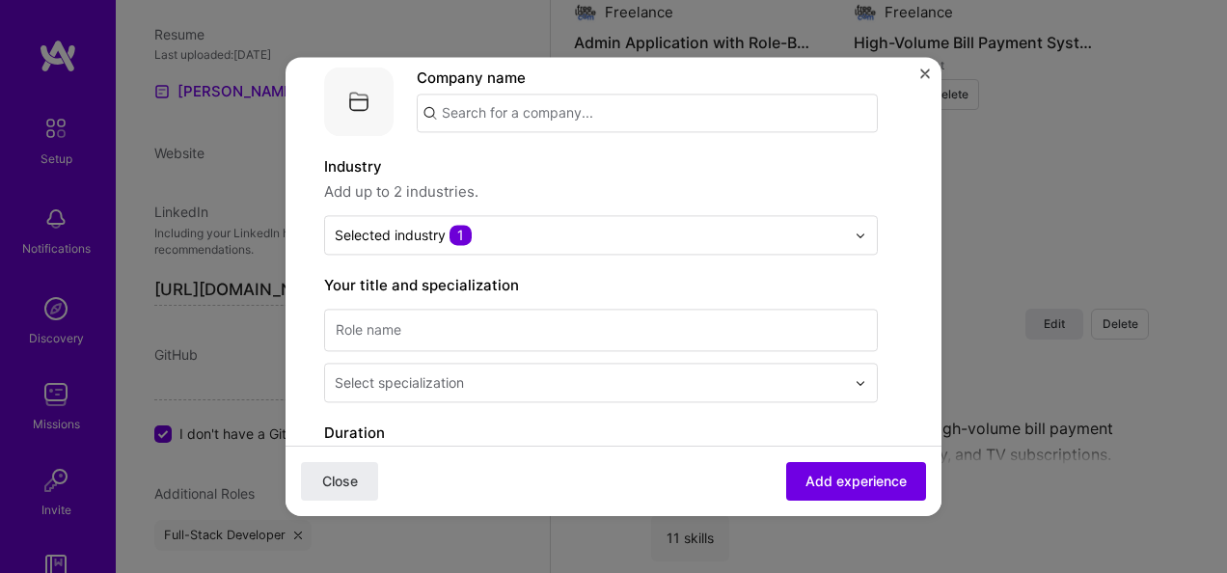
click at [571, 182] on span "Add up to 2 industries." at bounding box center [601, 191] width 554 height 23
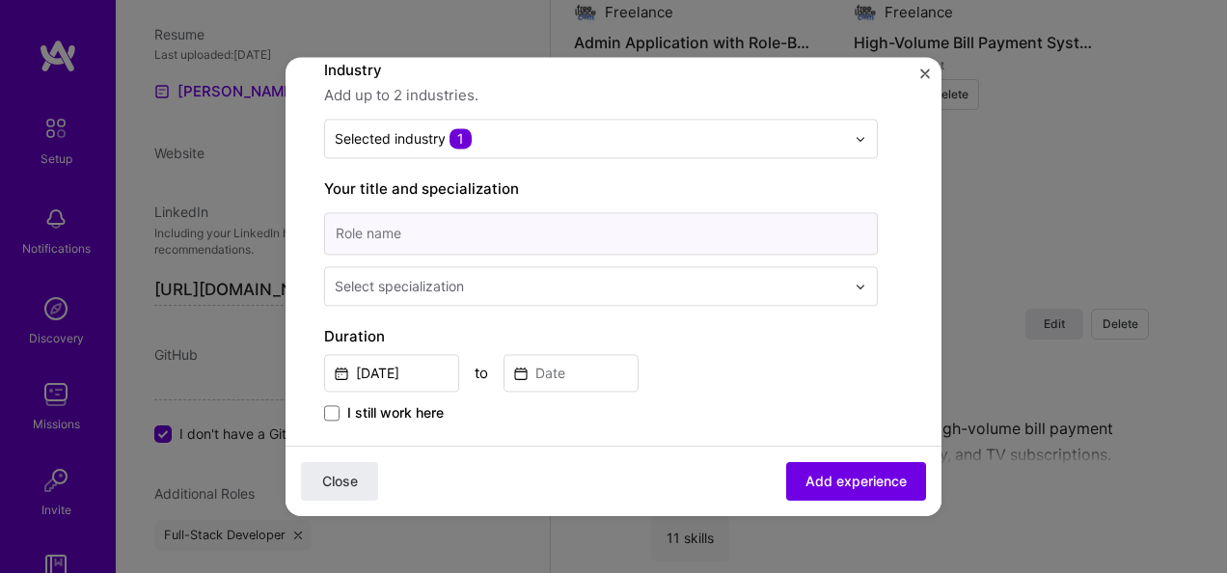
click at [502, 237] on input at bounding box center [601, 233] width 554 height 42
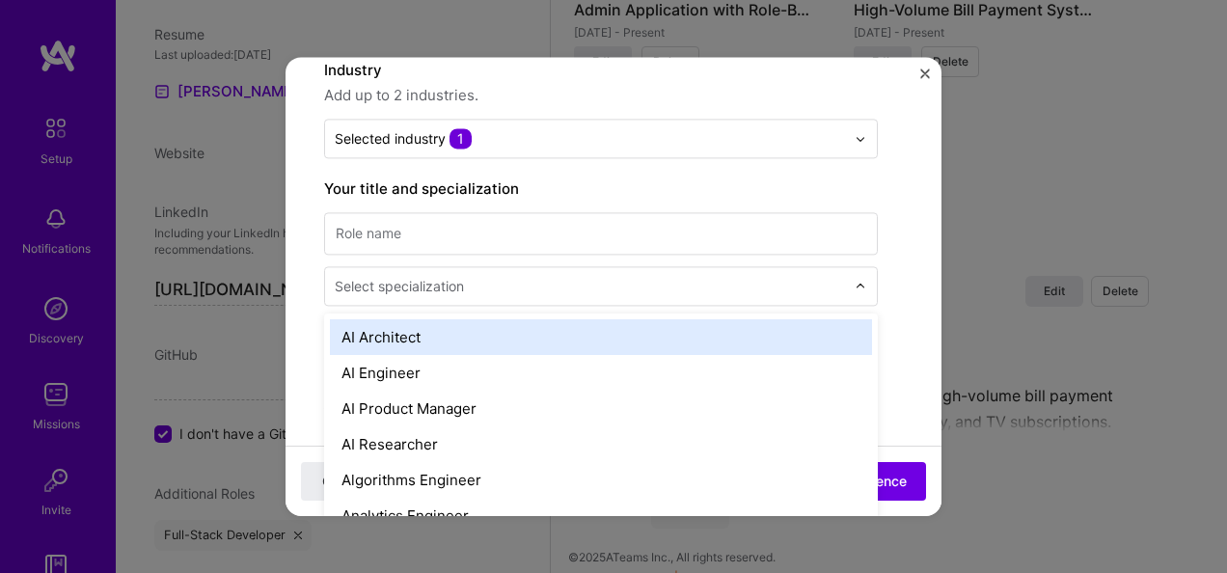
click at [511, 280] on input "text" at bounding box center [592, 286] width 514 height 20
type input "ba"
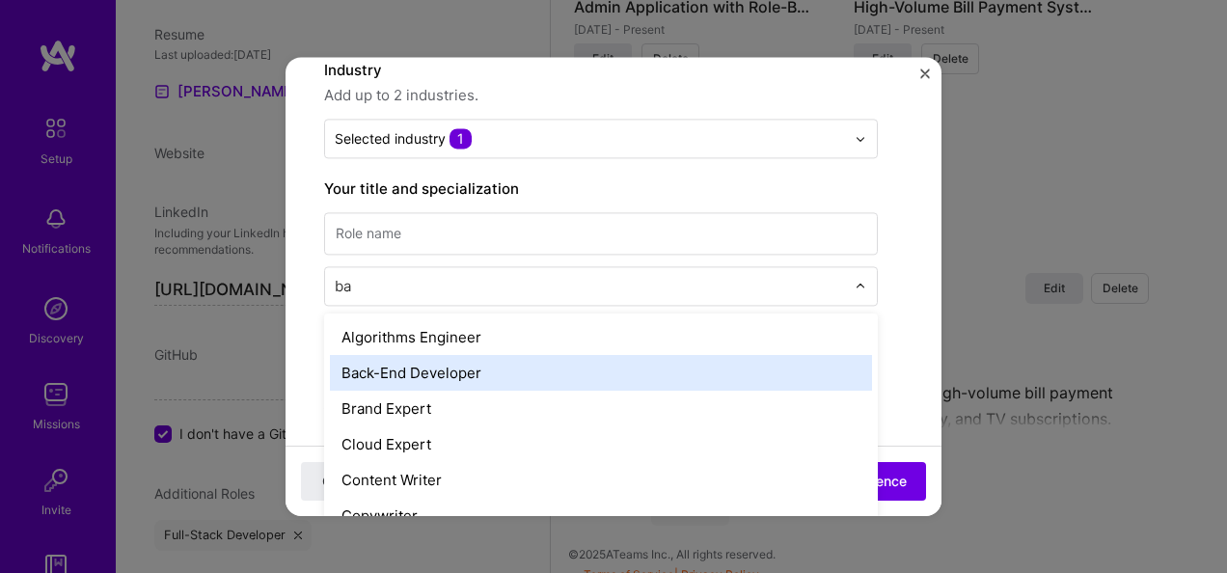
click at [488, 357] on div "Back-End Developer" at bounding box center [601, 373] width 542 height 36
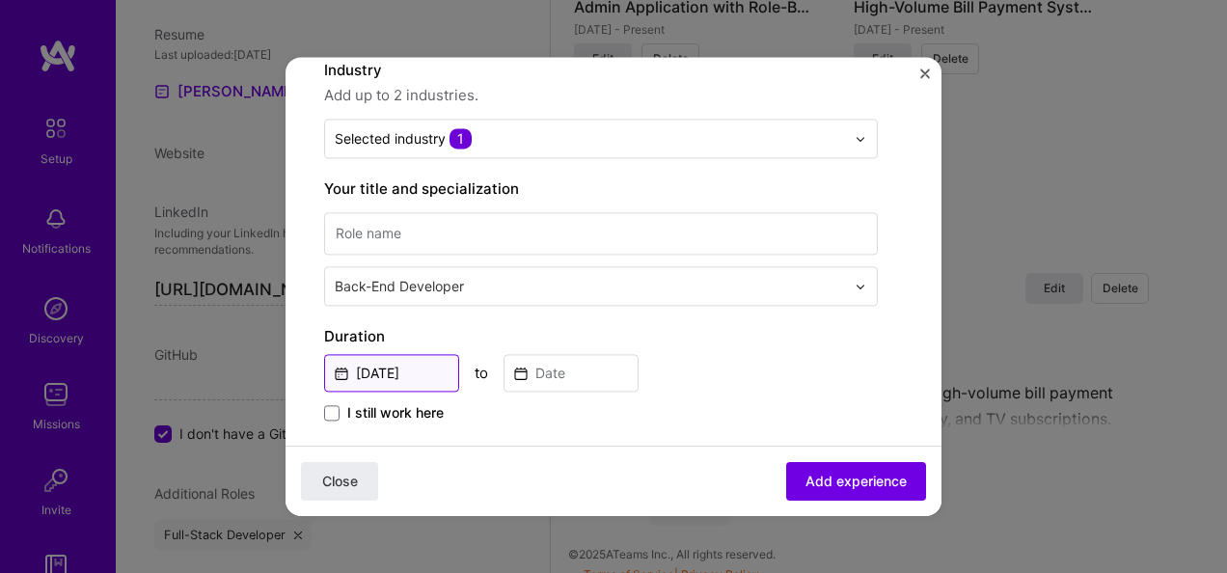
click at [432, 365] on input "Oct, 2025" at bounding box center [391, 373] width 135 height 38
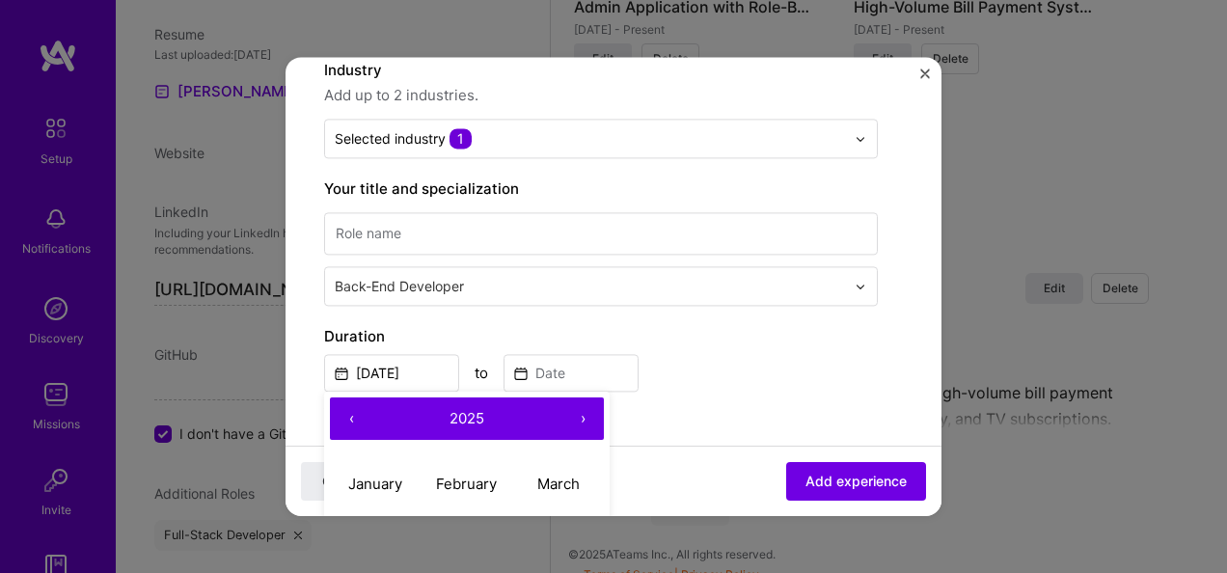
click at [352, 417] on button "‹" at bounding box center [351, 418] width 42 height 42
click at [353, 415] on button "‹" at bounding box center [351, 418] width 42 height 42
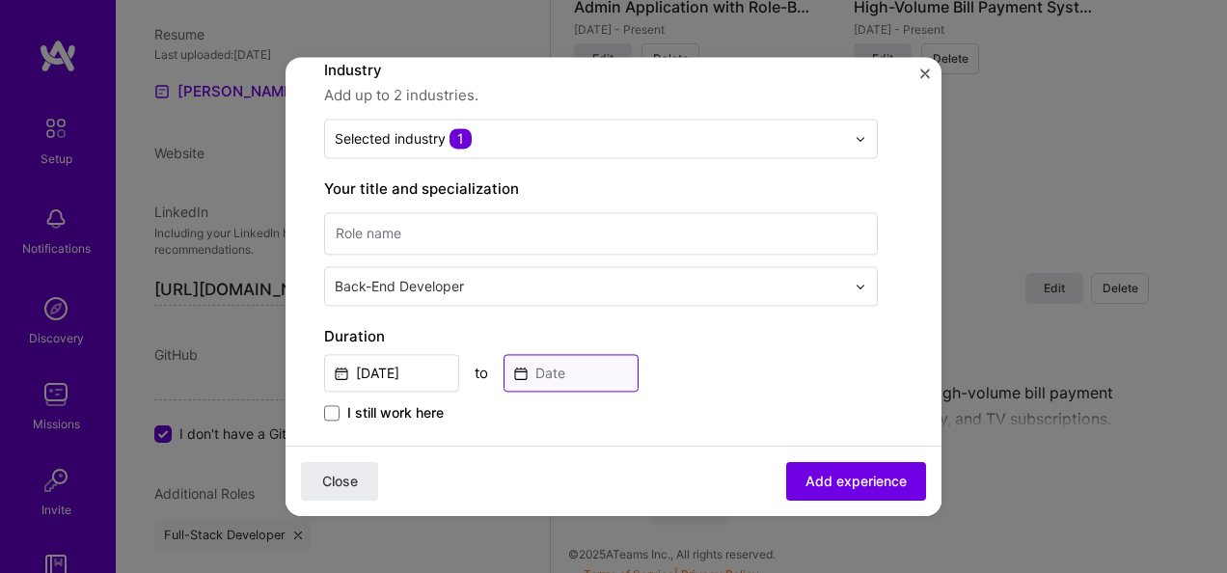
click at [574, 373] on input at bounding box center [571, 373] width 135 height 38
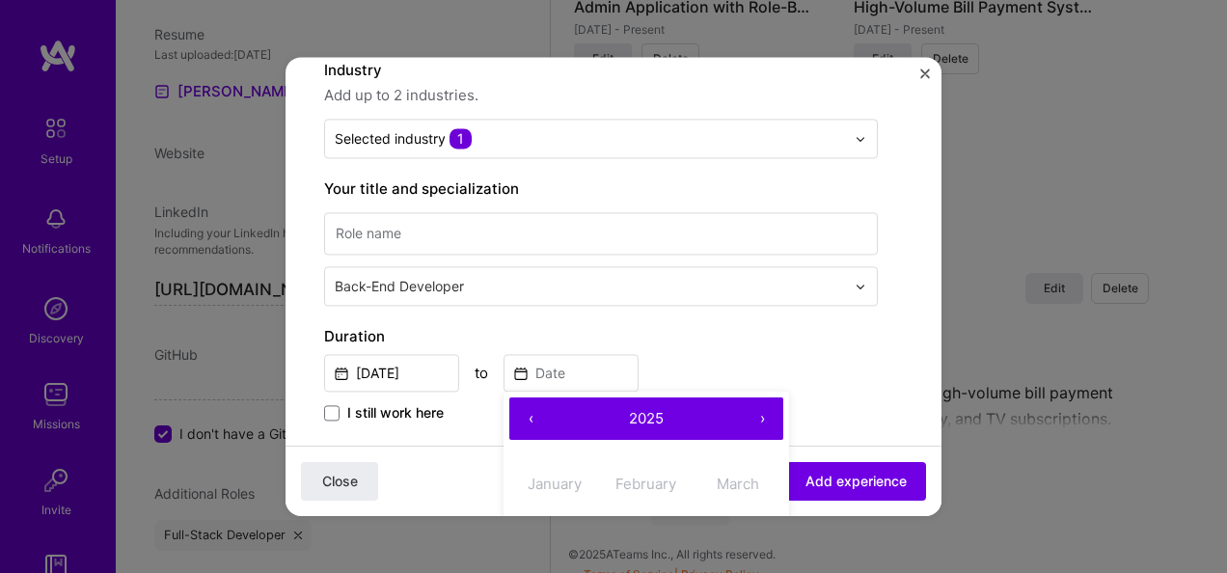
click at [618, 412] on button "2025" at bounding box center [646, 418] width 189 height 42
click at [769, 413] on button "›" at bounding box center [762, 418] width 42 height 42
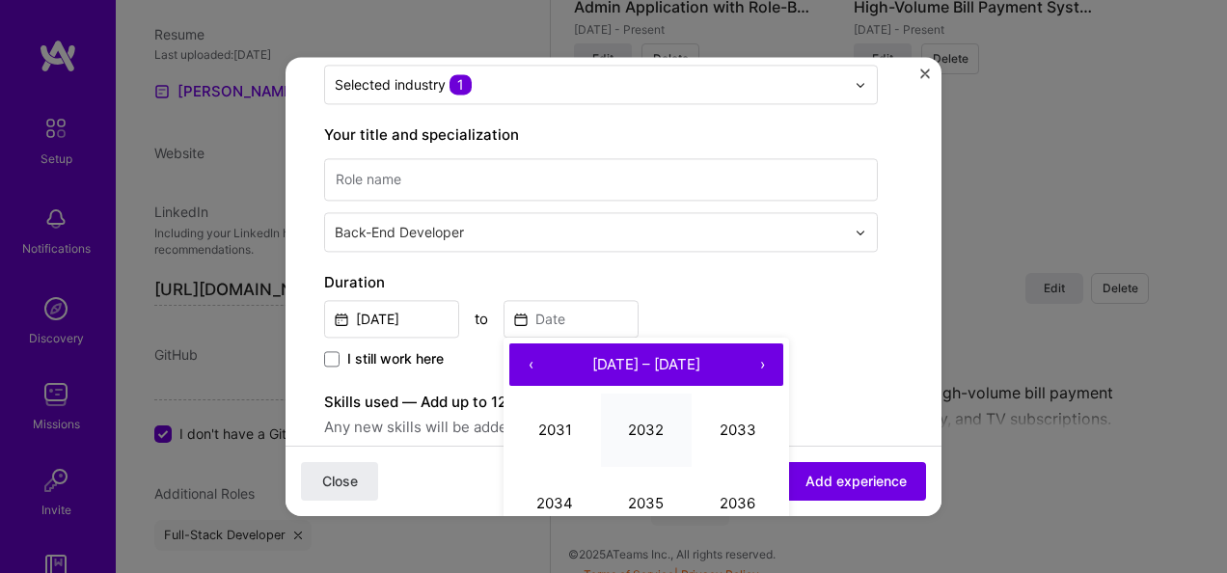
scroll to position [289, 0]
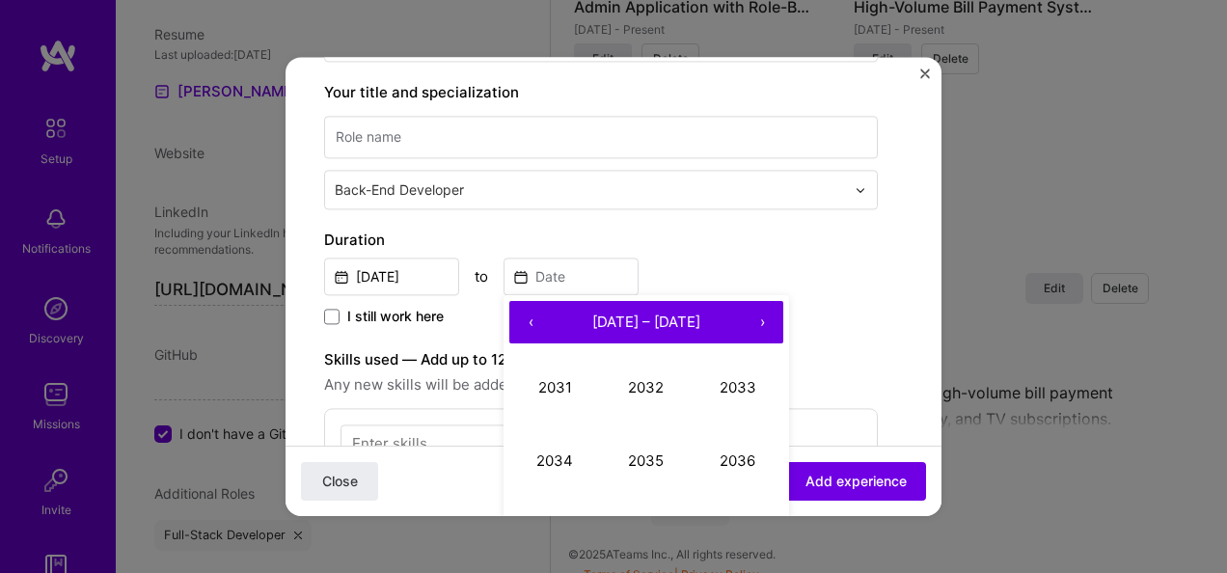
click at [531, 320] on button "‹" at bounding box center [530, 322] width 42 height 42
click at [426, 276] on input "Oct, 2025" at bounding box center [391, 277] width 135 height 38
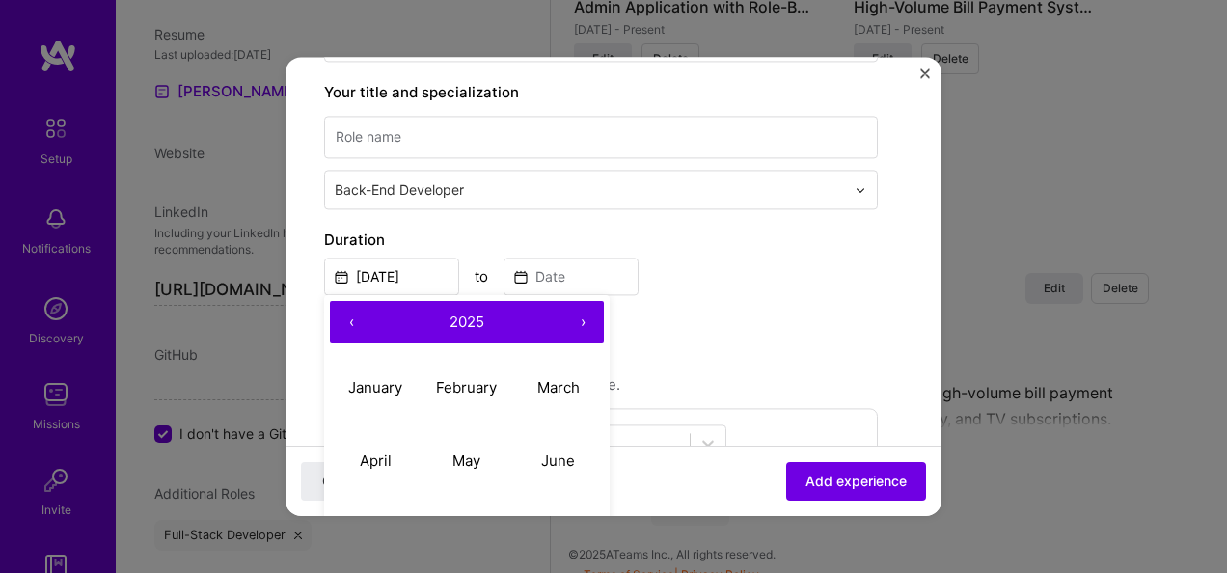
click at [355, 319] on button "‹" at bounding box center [351, 322] width 42 height 42
click at [419, 319] on button "2024" at bounding box center [466, 322] width 189 height 42
click at [401, 276] on input "Oct, 2025" at bounding box center [391, 277] width 135 height 38
click at [384, 448] on button "2024" at bounding box center [376, 461] width 92 height 73
click at [394, 387] on abbr "January" at bounding box center [375, 387] width 54 height 18
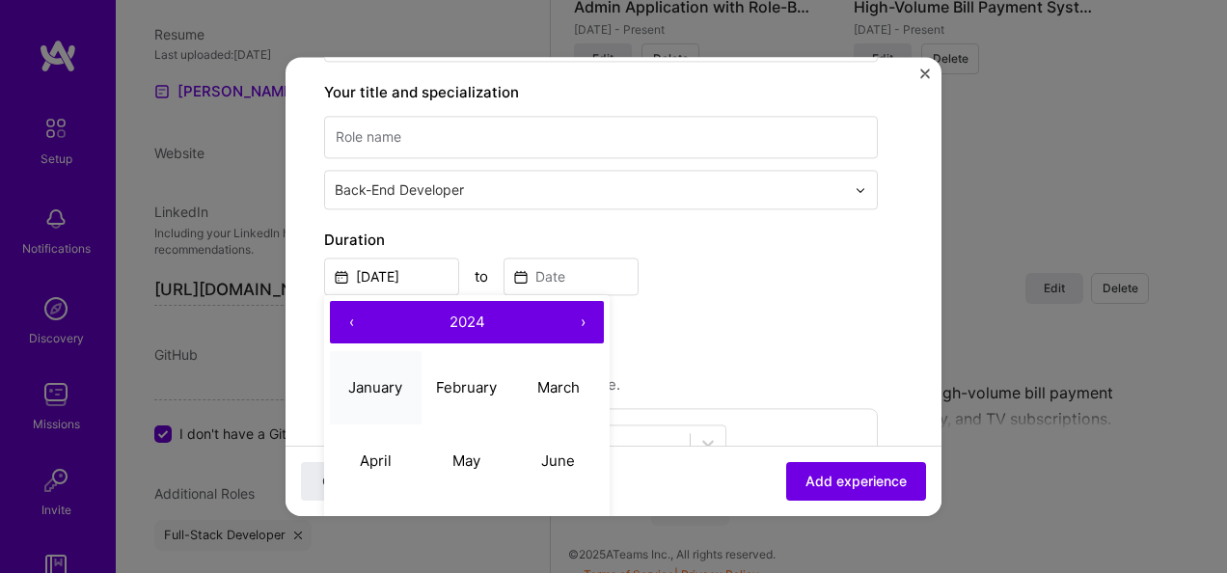
type input "Jan, 2024"
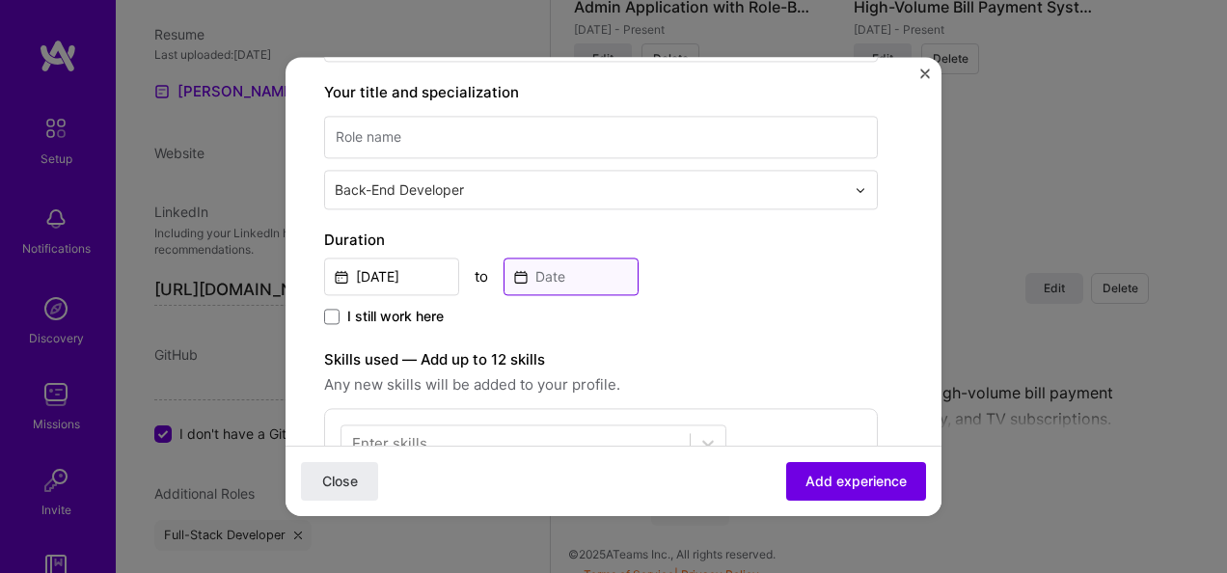
click at [554, 270] on input at bounding box center [571, 277] width 135 height 38
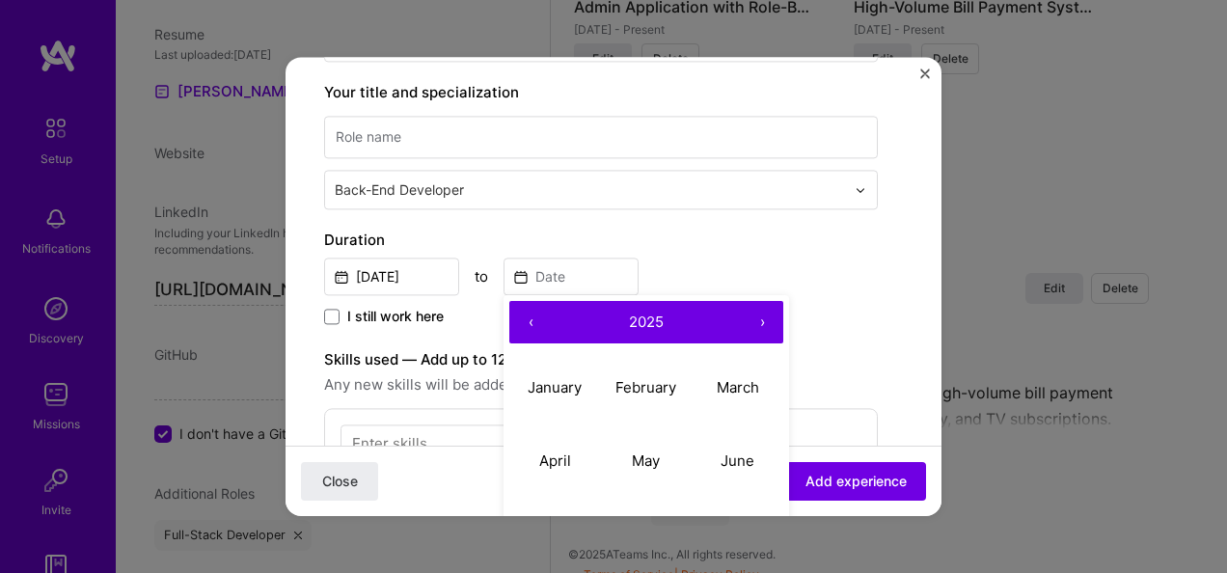
click at [529, 323] on button "‹" at bounding box center [530, 322] width 42 height 42
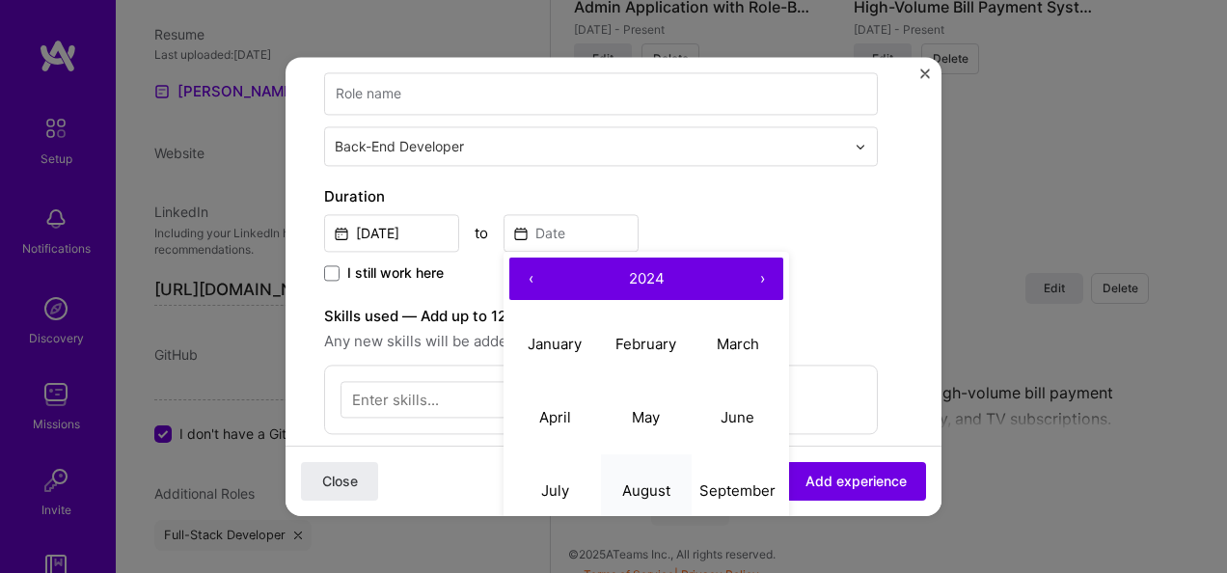
scroll to position [675, 0]
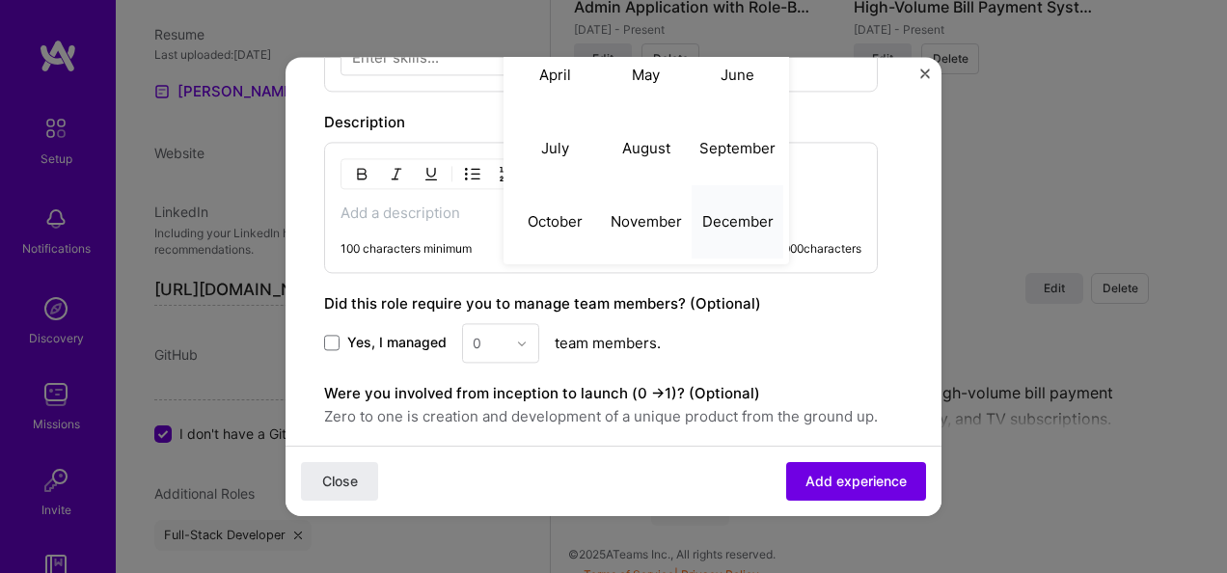
click at [726, 229] on button "December" at bounding box center [738, 221] width 92 height 73
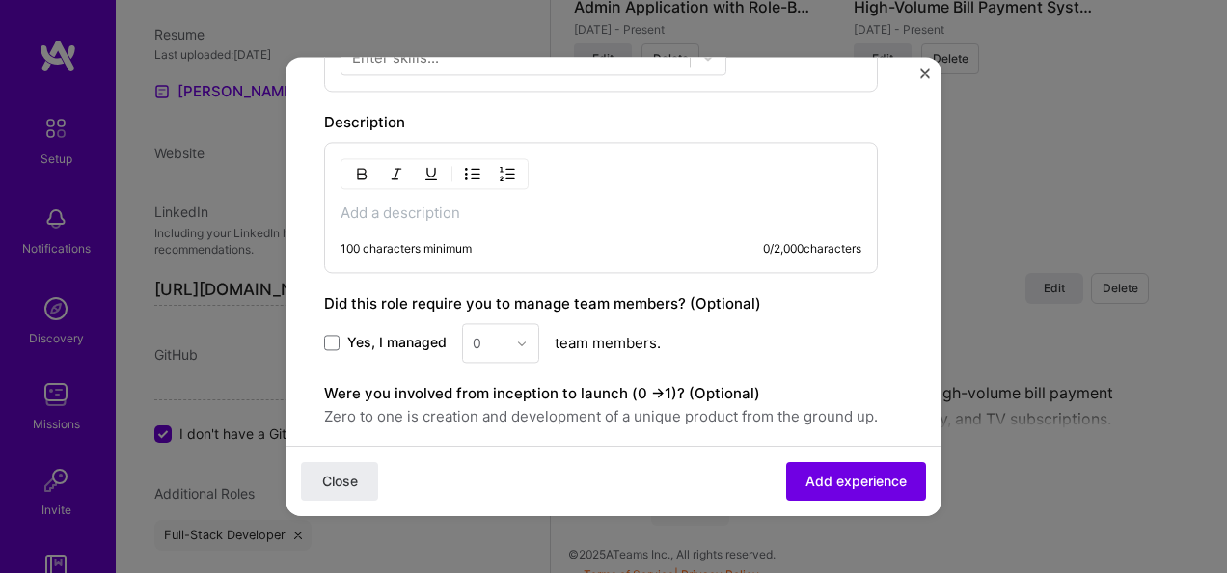
type input "Dec, 2024"
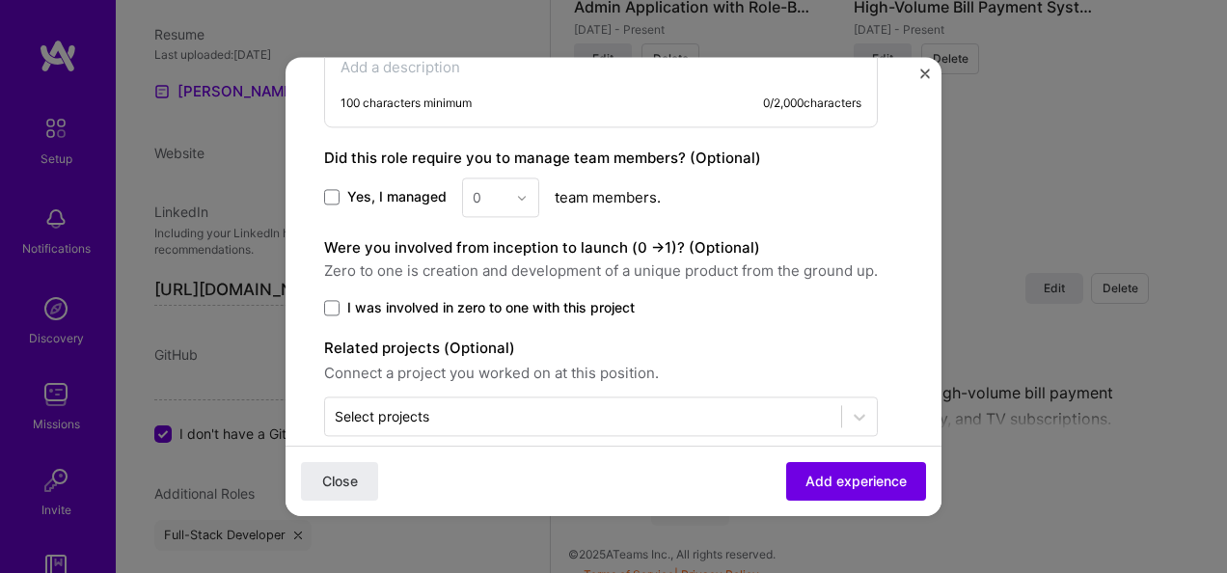
scroll to position [844, 0]
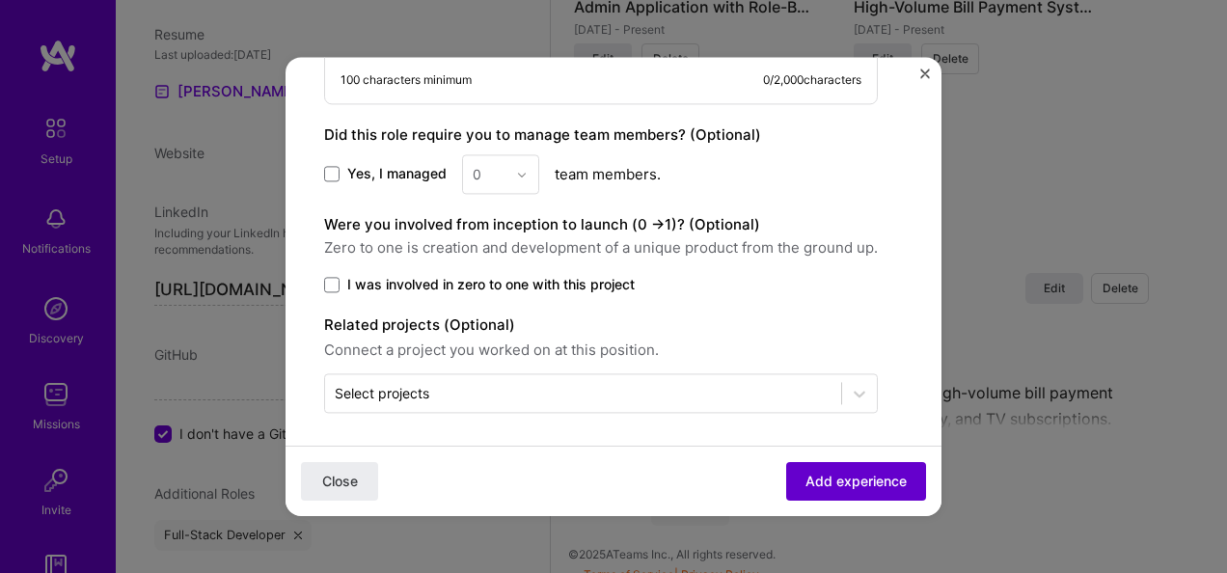
click at [838, 488] on span "Add experience" at bounding box center [856, 481] width 101 height 19
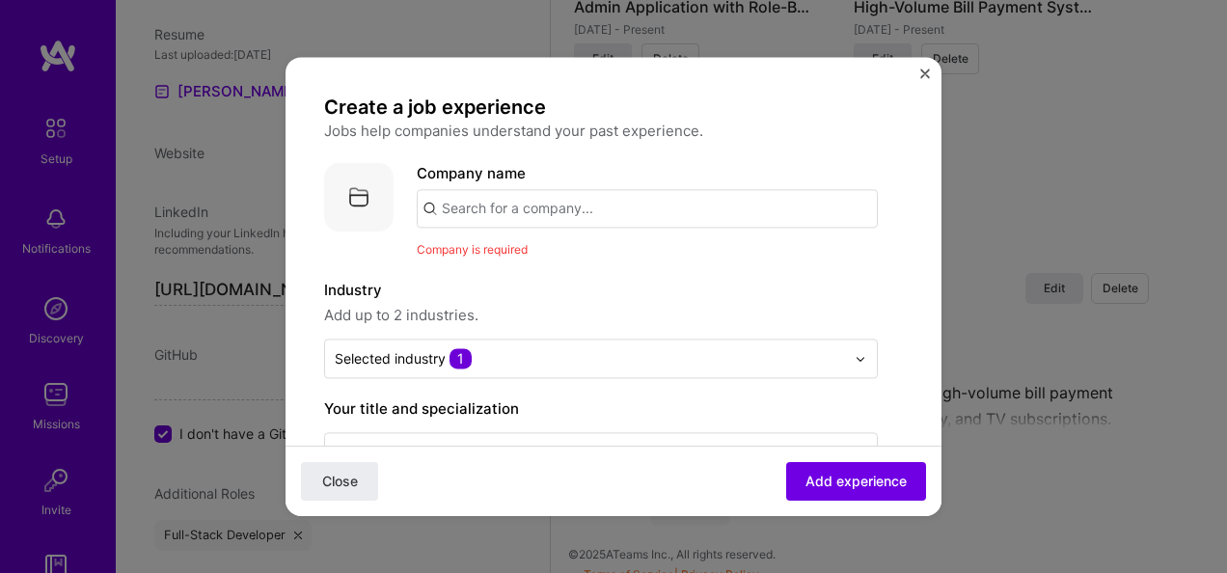
scroll to position [0, 0]
click at [539, 206] on input "text" at bounding box center [647, 209] width 461 height 39
click at [571, 174] on div "Company name foodco" at bounding box center [647, 196] width 461 height 66
click at [555, 215] on input "foodco" at bounding box center [647, 209] width 461 height 39
type input "foodcourt"
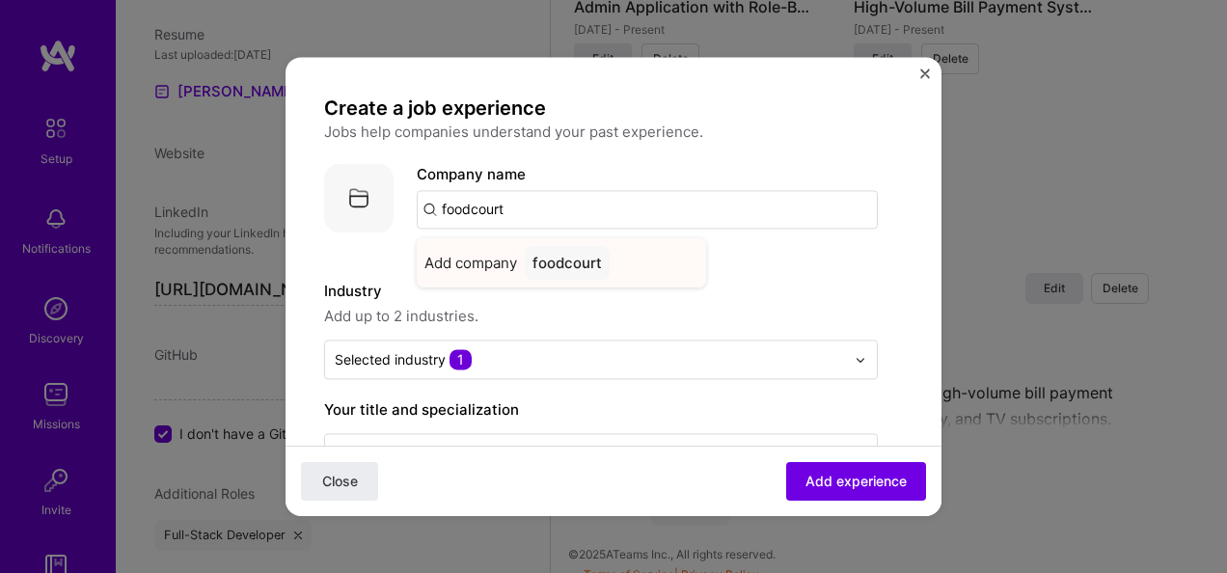
click at [608, 249] on div "foodcourt" at bounding box center [567, 263] width 85 height 34
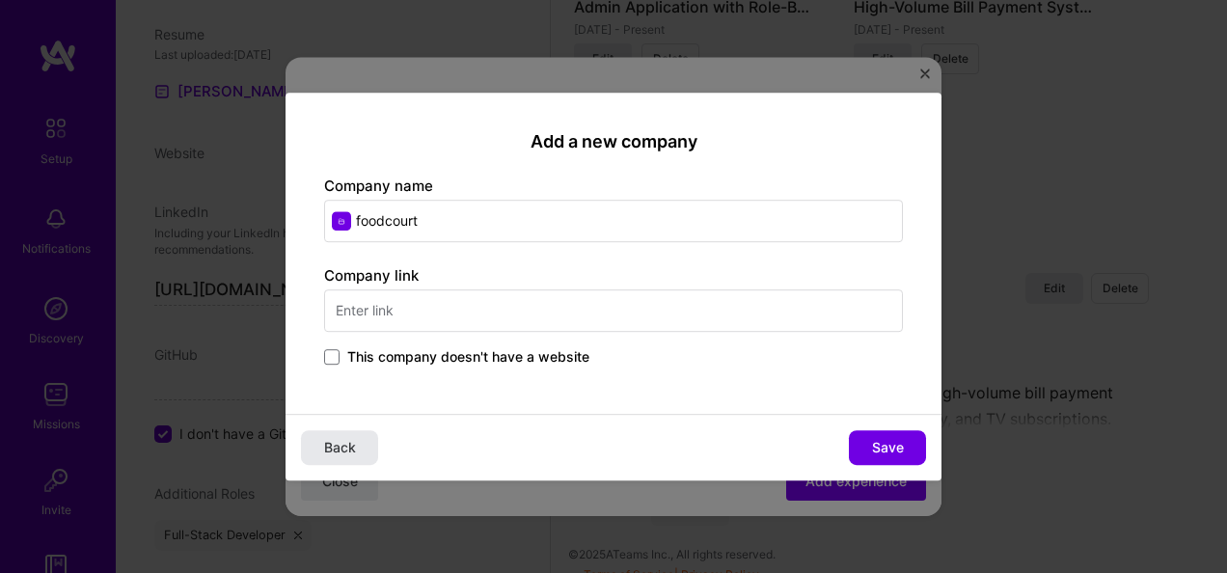
click at [357, 445] on button "Back" at bounding box center [339, 447] width 77 height 35
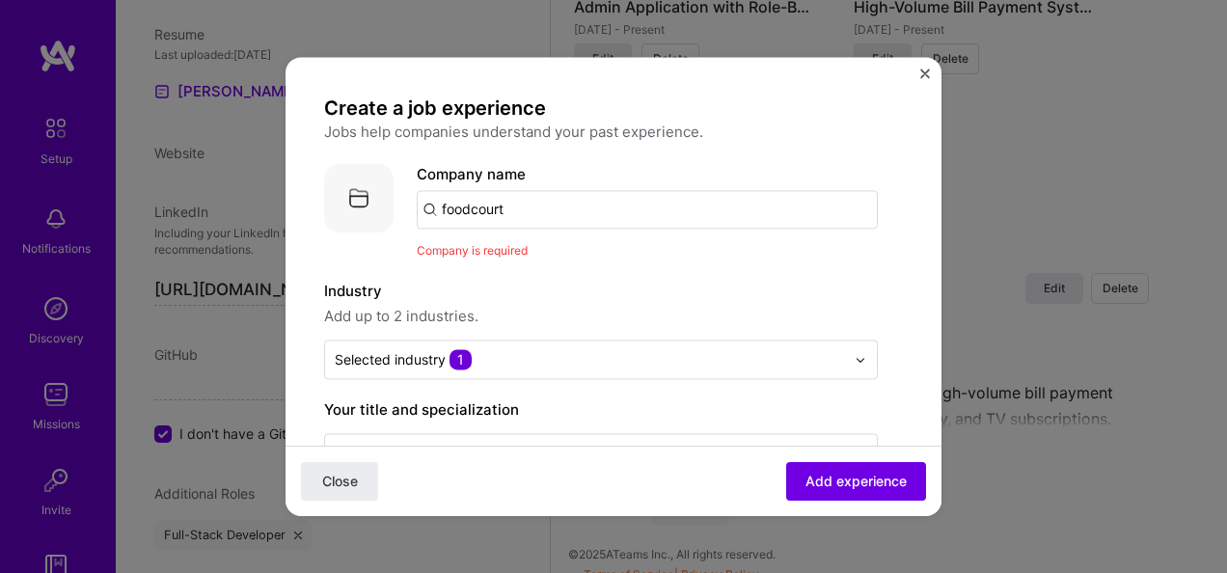
click at [927, 69] on img "Close" at bounding box center [925, 74] width 10 height 10
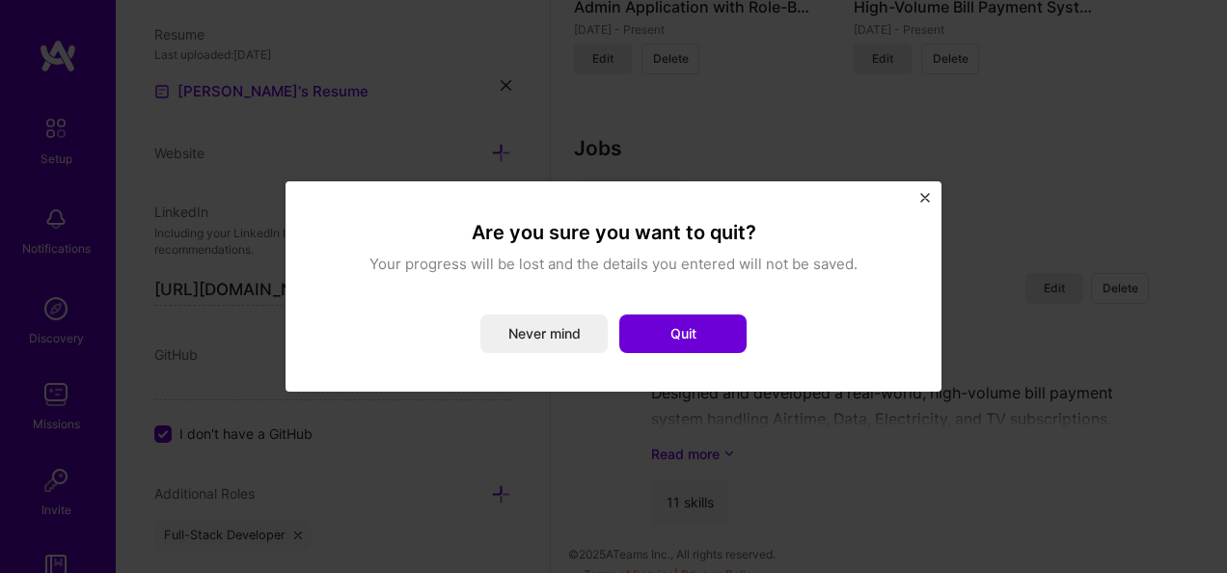
click at [919, 189] on div "Are you sure you want to quit? Your progress will be lost and the details you e…" at bounding box center [614, 286] width 656 height 210
click at [709, 331] on button "Quit" at bounding box center [682, 334] width 127 height 39
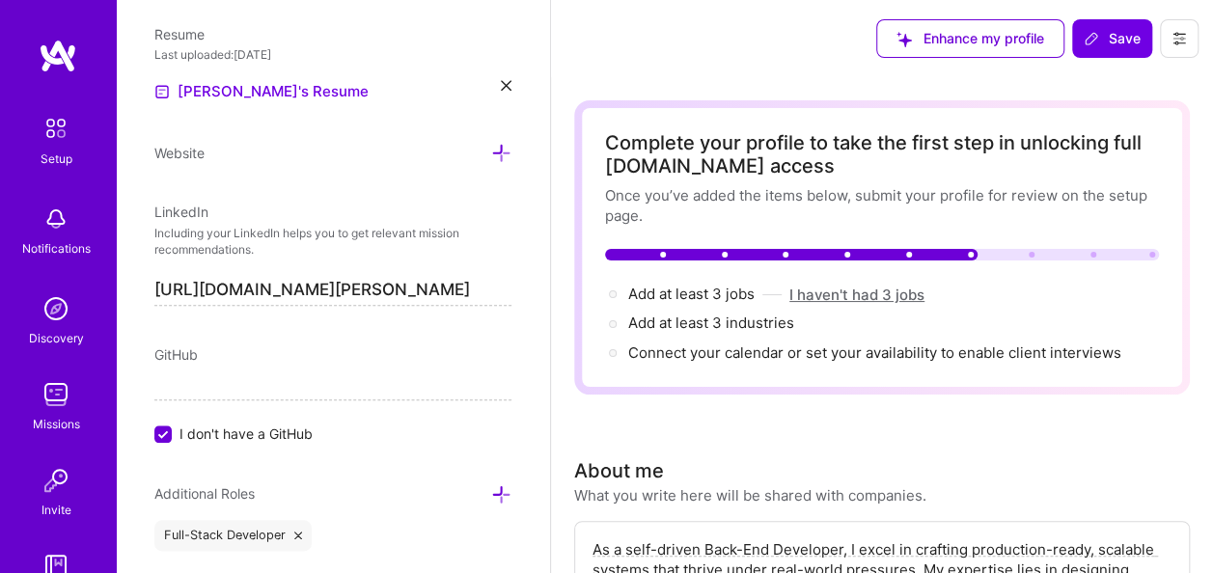
click at [826, 285] on button "I haven't had 3 jobs" at bounding box center [856, 295] width 135 height 20
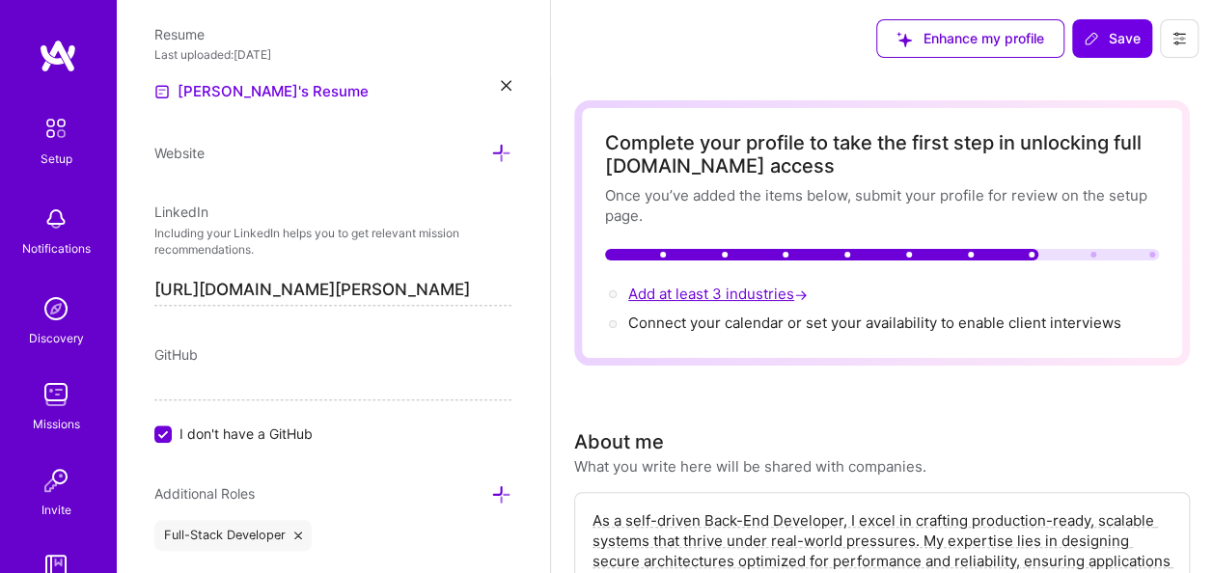
click at [729, 289] on span "Add at least 3 industries →" at bounding box center [719, 294] width 183 height 18
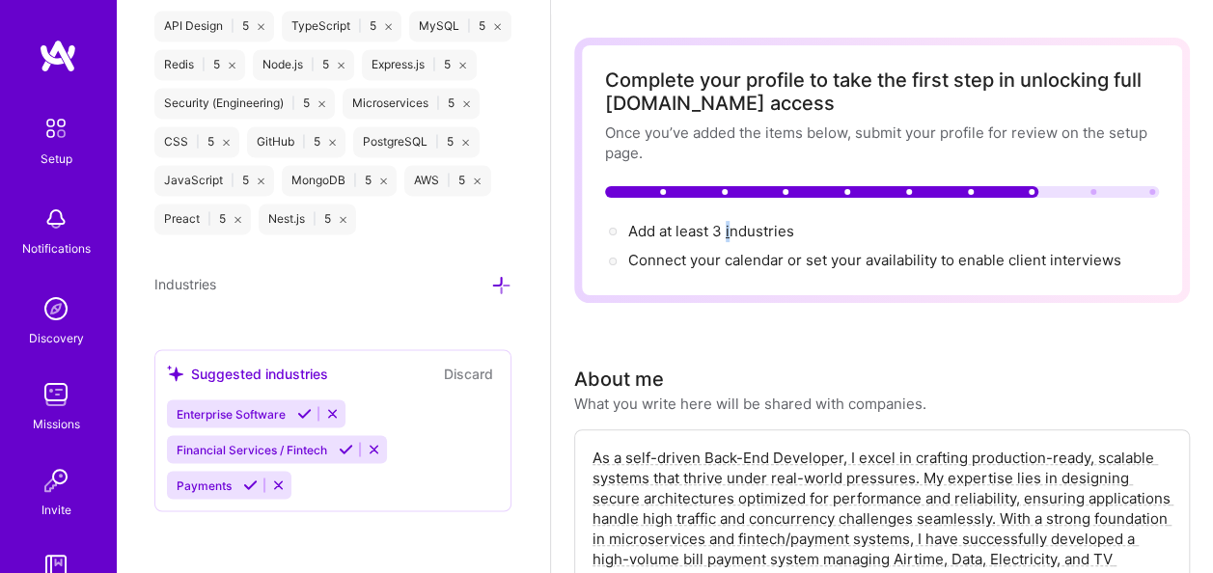
scroll to position [96, 0]
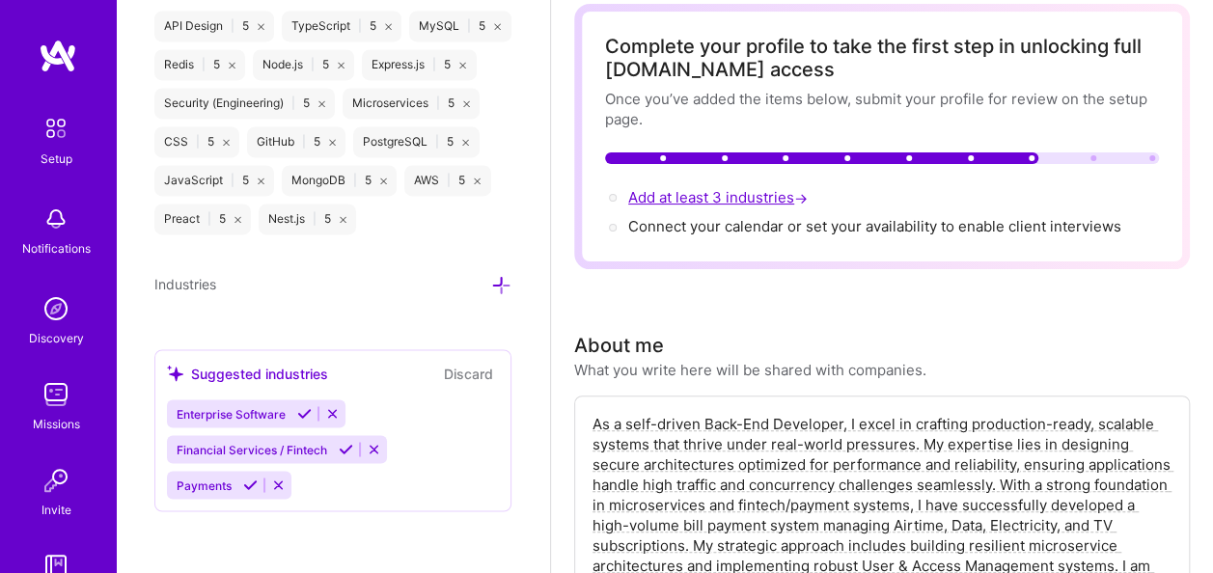
click at [722, 204] on span "Add at least 3 industries →" at bounding box center [719, 197] width 183 height 18
click at [751, 187] on div "Complete your profile to take the first step in unlocking full A.Team access On…" at bounding box center [882, 137] width 554 height 204
click at [808, 191] on span "→" at bounding box center [801, 198] width 14 height 20
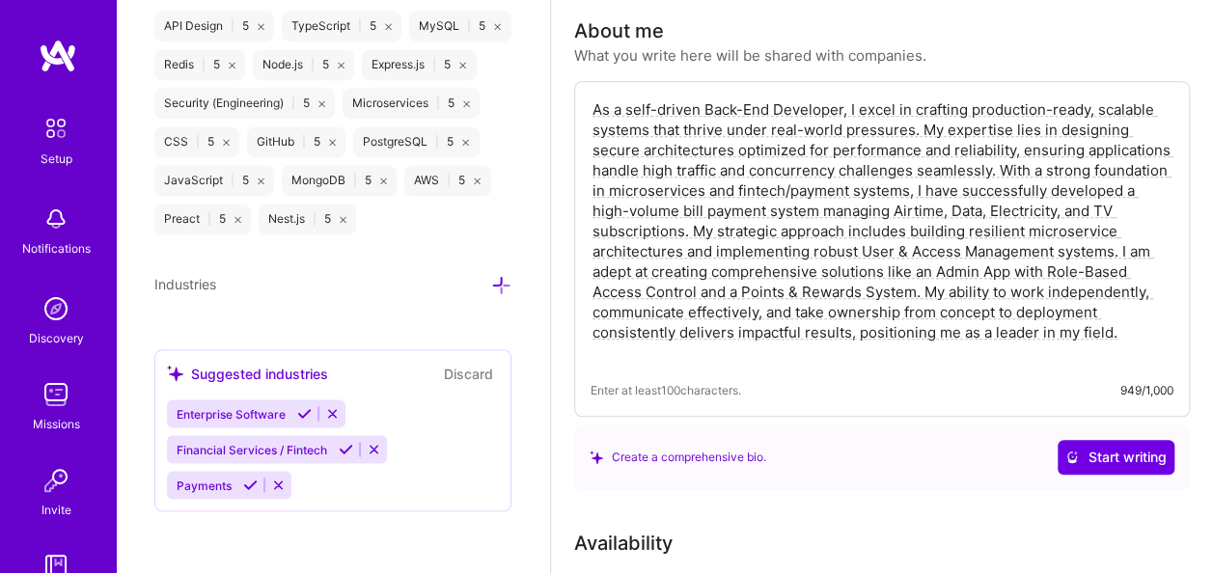
scroll to position [289, 0]
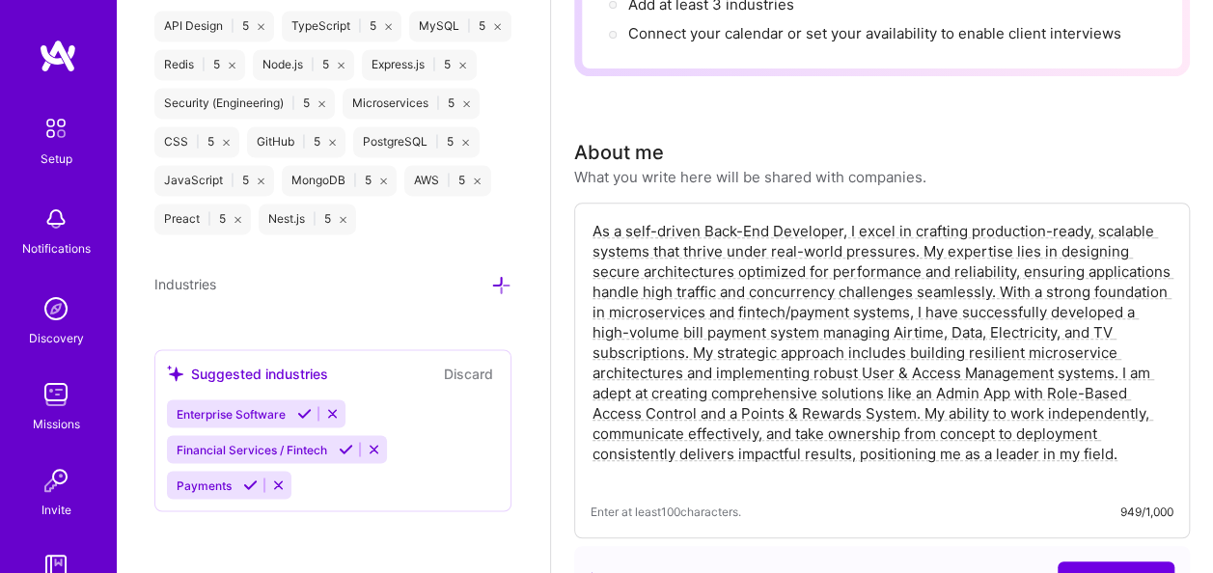
click at [306, 373] on div "Suggested industries" at bounding box center [247, 373] width 161 height 20
click at [255, 412] on span "Enterprise Software" at bounding box center [231, 413] width 109 height 14
click at [237, 414] on span "Enterprise Software" at bounding box center [231, 413] width 109 height 14
click at [243, 445] on span "Financial Services / Fintech" at bounding box center [252, 449] width 151 height 14
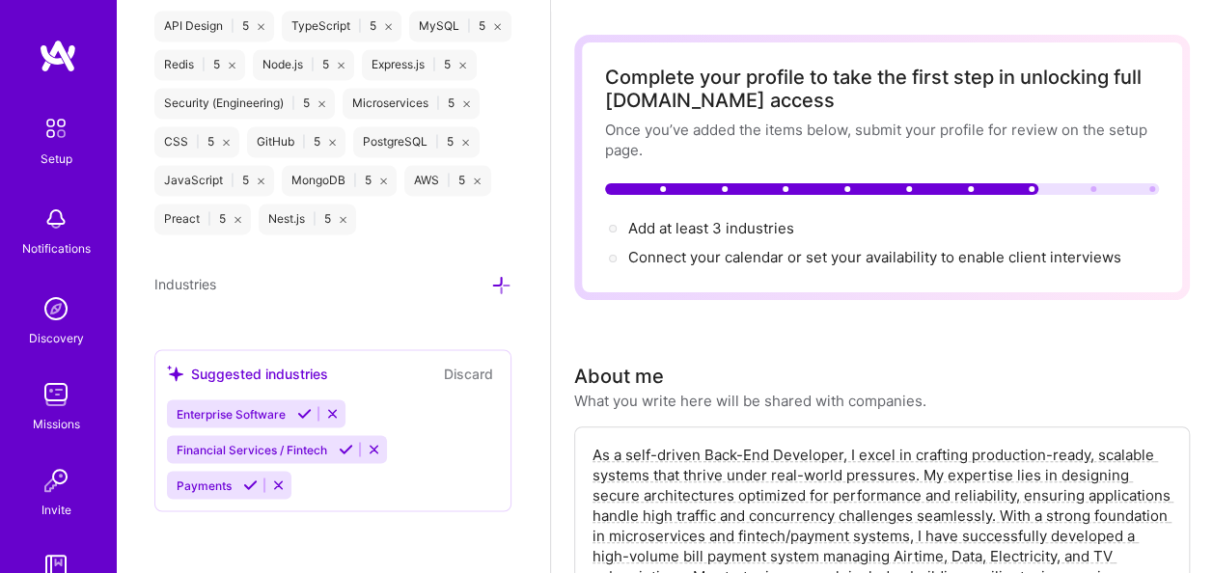
scroll to position [96, 0]
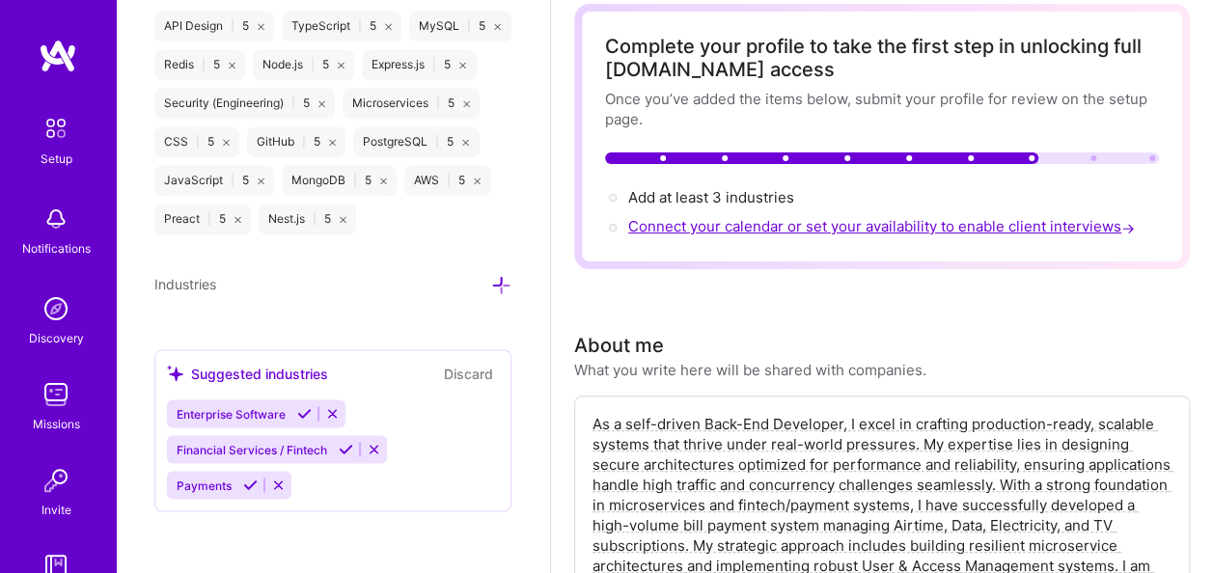
click at [741, 222] on span "Connect your calendar or set your availability to enable client interviews →" at bounding box center [883, 226] width 510 height 18
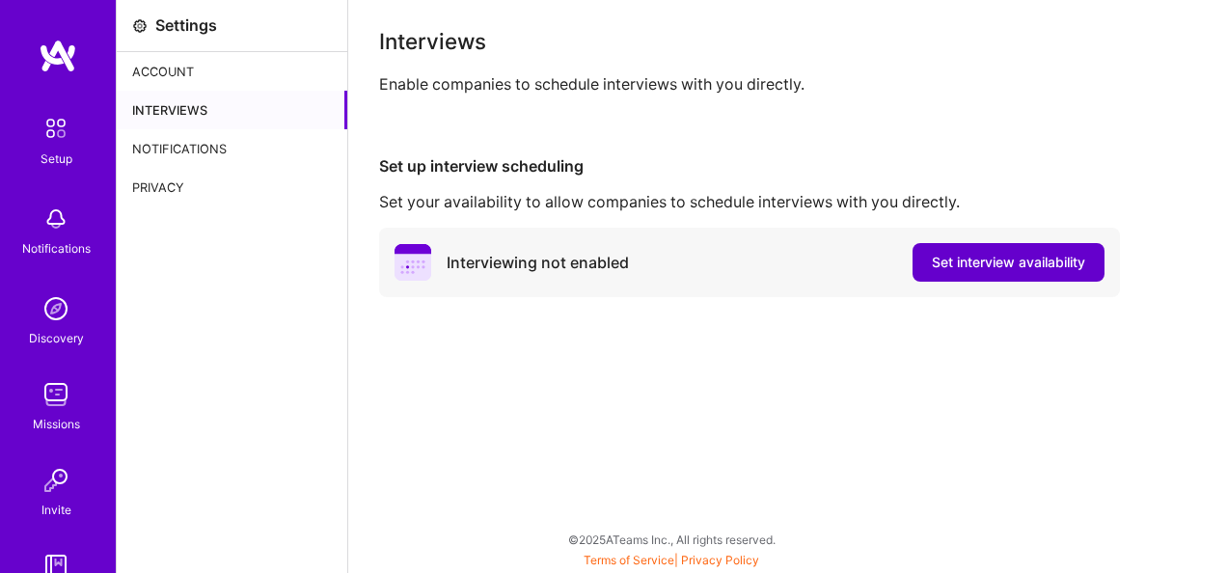
click at [1013, 260] on span "Set interview availability" at bounding box center [1008, 262] width 153 height 19
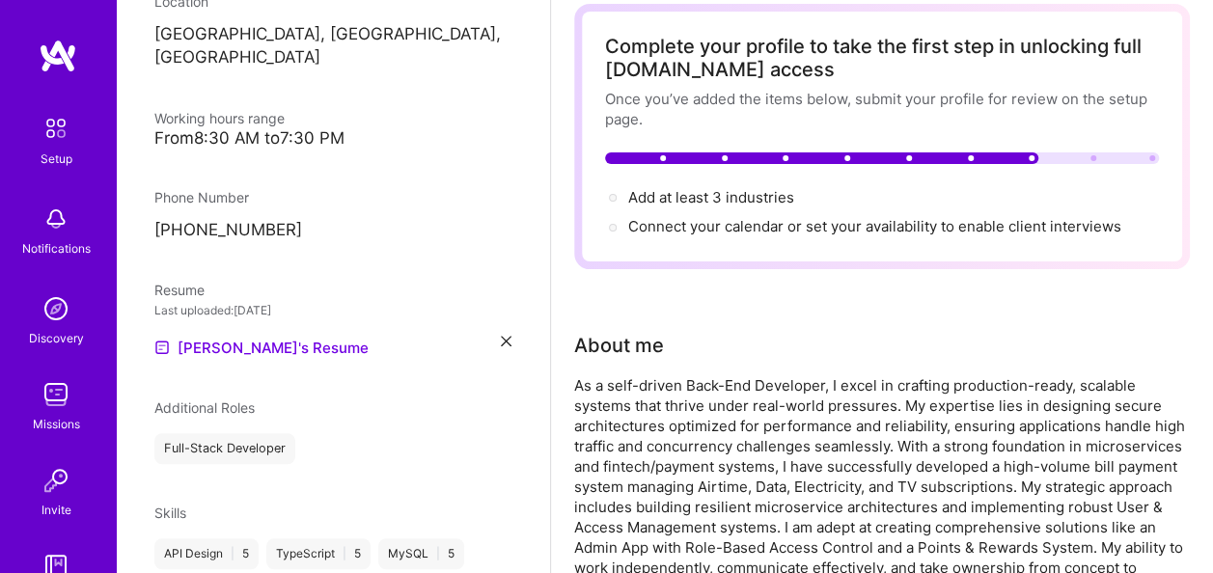
scroll to position [247, 0]
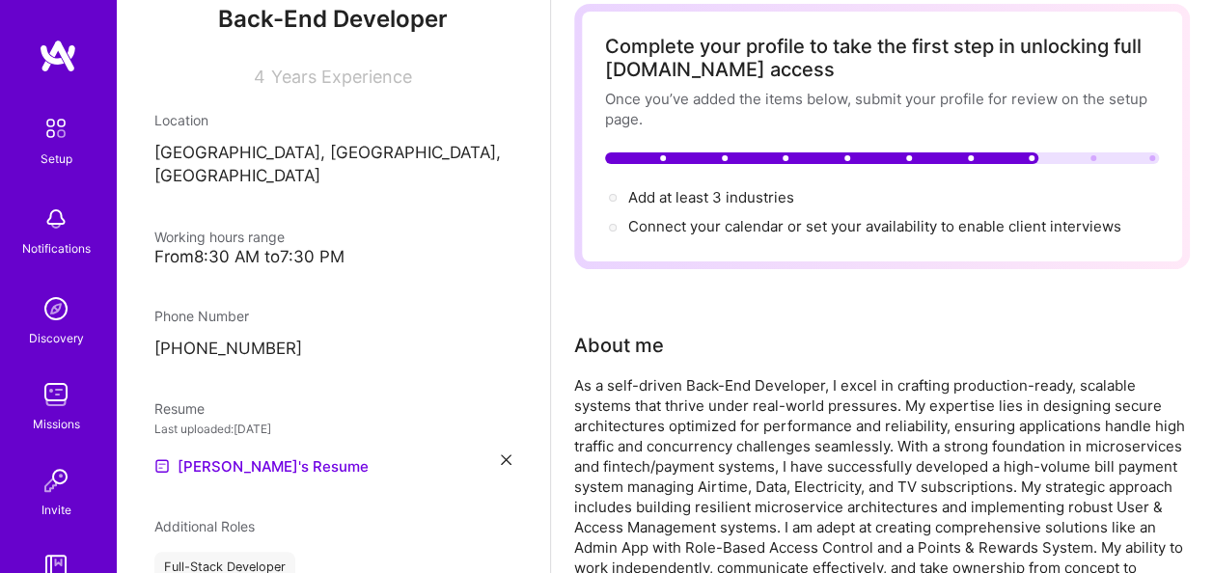
click at [54, 52] on img at bounding box center [58, 56] width 39 height 35
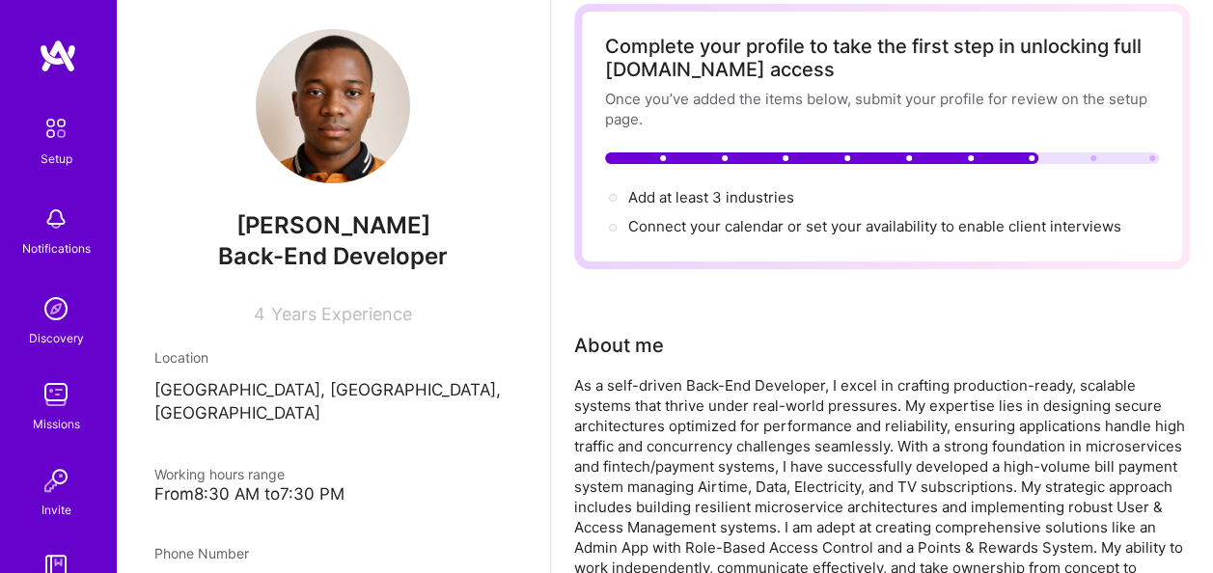
scroll to position [0, 0]
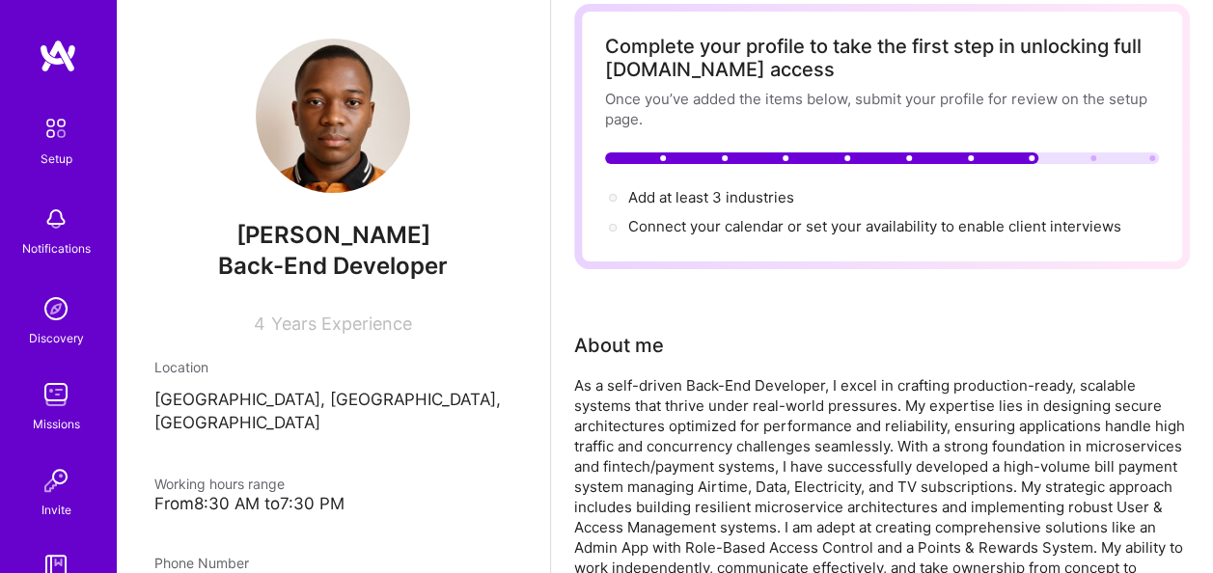
drag, startPoint x: 69, startPoint y: 48, endPoint x: 62, endPoint y: 56, distance: 10.9
click at [69, 50] on link at bounding box center [58, 56] width 116 height 35
click at [44, 128] on img at bounding box center [56, 128] width 41 height 41
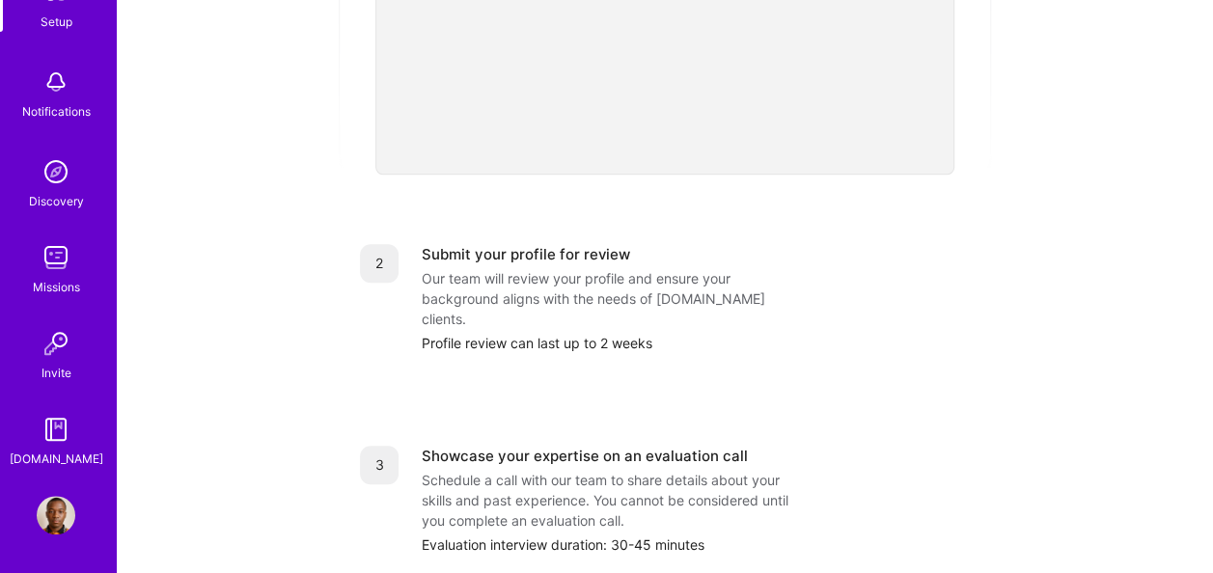
scroll to position [868, 0]
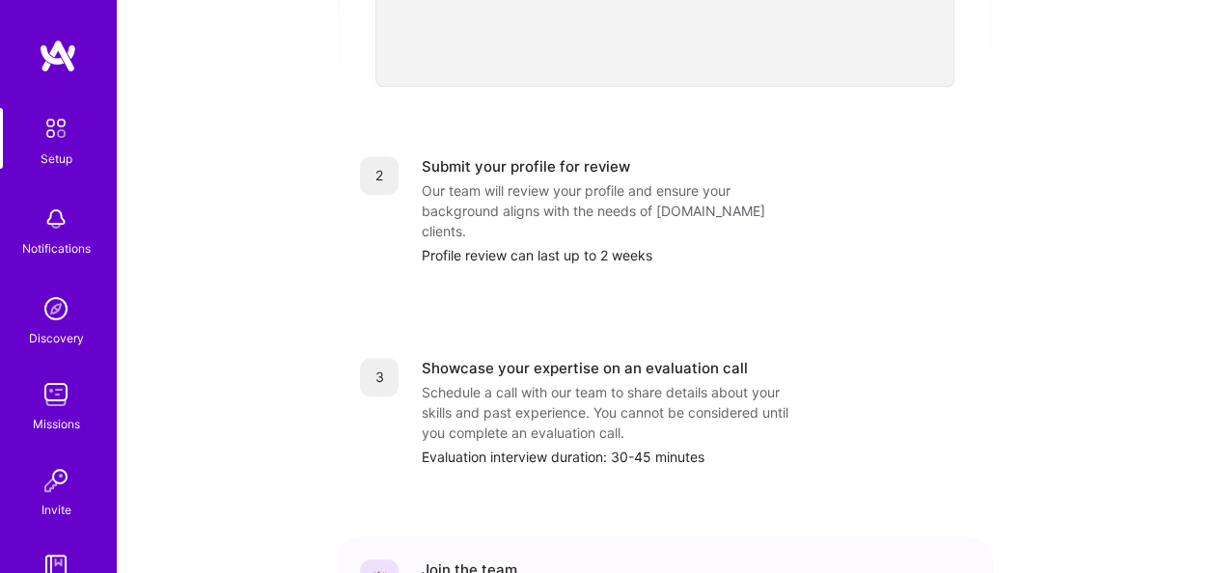
scroll to position [891, 0]
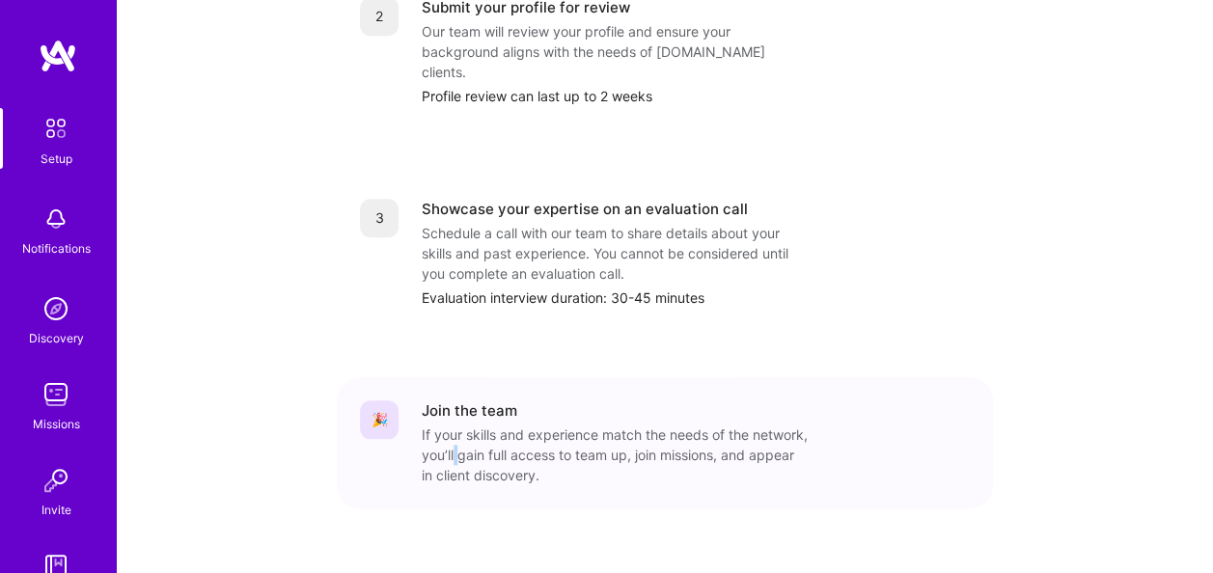
click at [514, 425] on div "If your skills and experience match the needs of the network, you’ll gain full …" at bounding box center [615, 455] width 386 height 61
click at [537, 223] on div "Schedule a call with our team to share details about your skills and past exper…" at bounding box center [615, 253] width 386 height 61
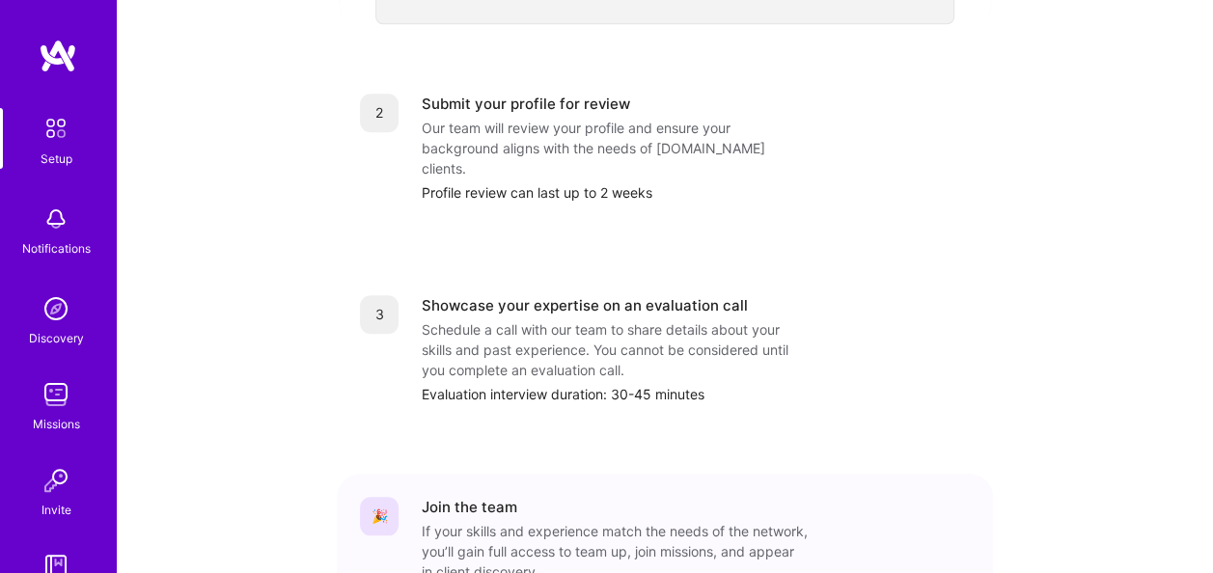
click at [542, 182] on div "Profile review can last up to 2 weeks" at bounding box center [696, 192] width 548 height 20
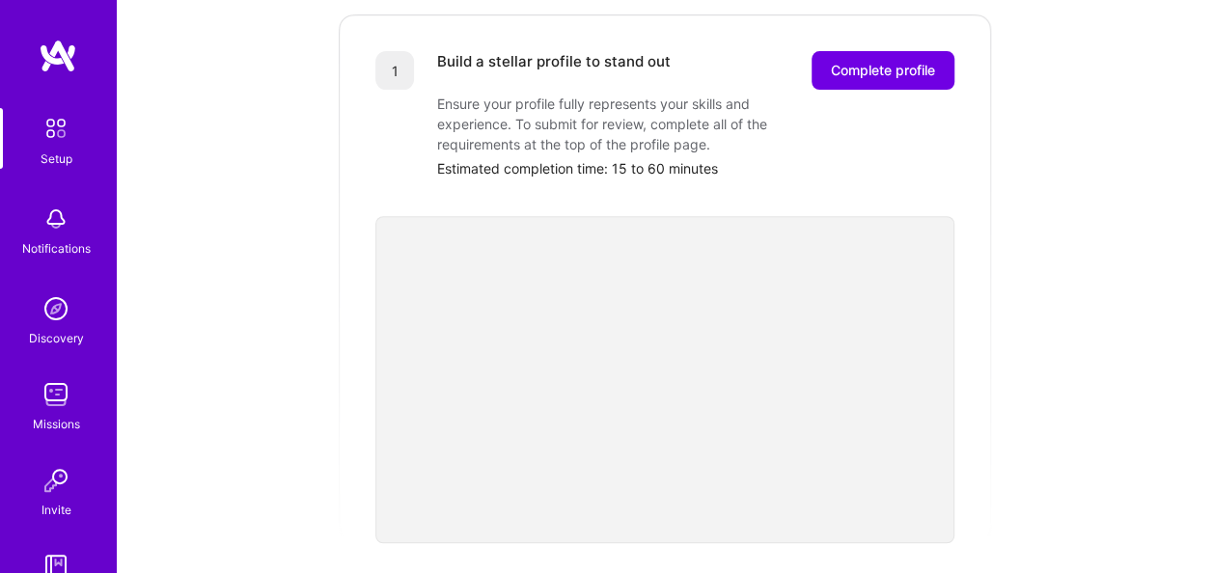
scroll to position [216, 0]
